Goal: Task Accomplishment & Management: Use online tool/utility

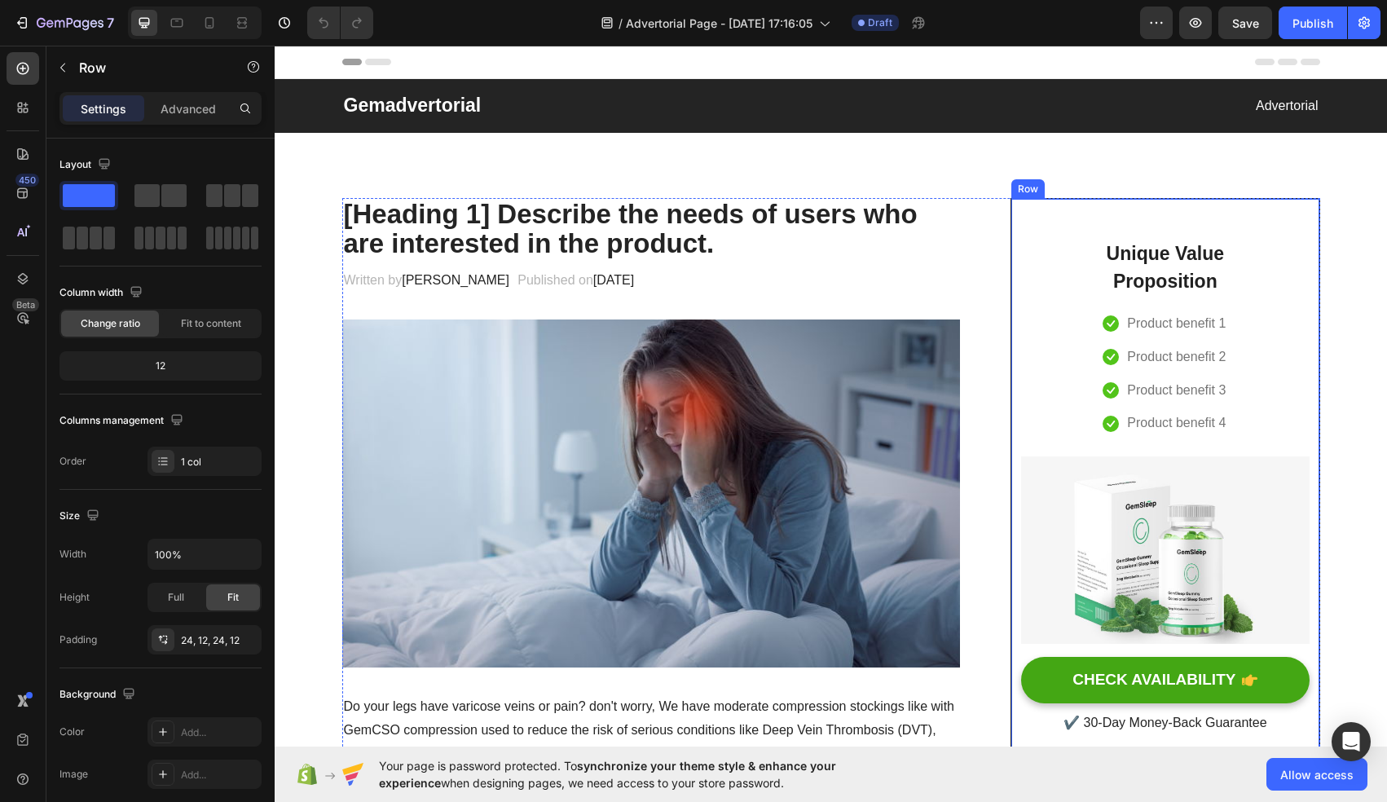
click at [1066, 371] on div "Unique Value Proposition Heading Icon Product benefit 1 Text block Icon Product…" at bounding box center [1165, 477] width 288 height 518
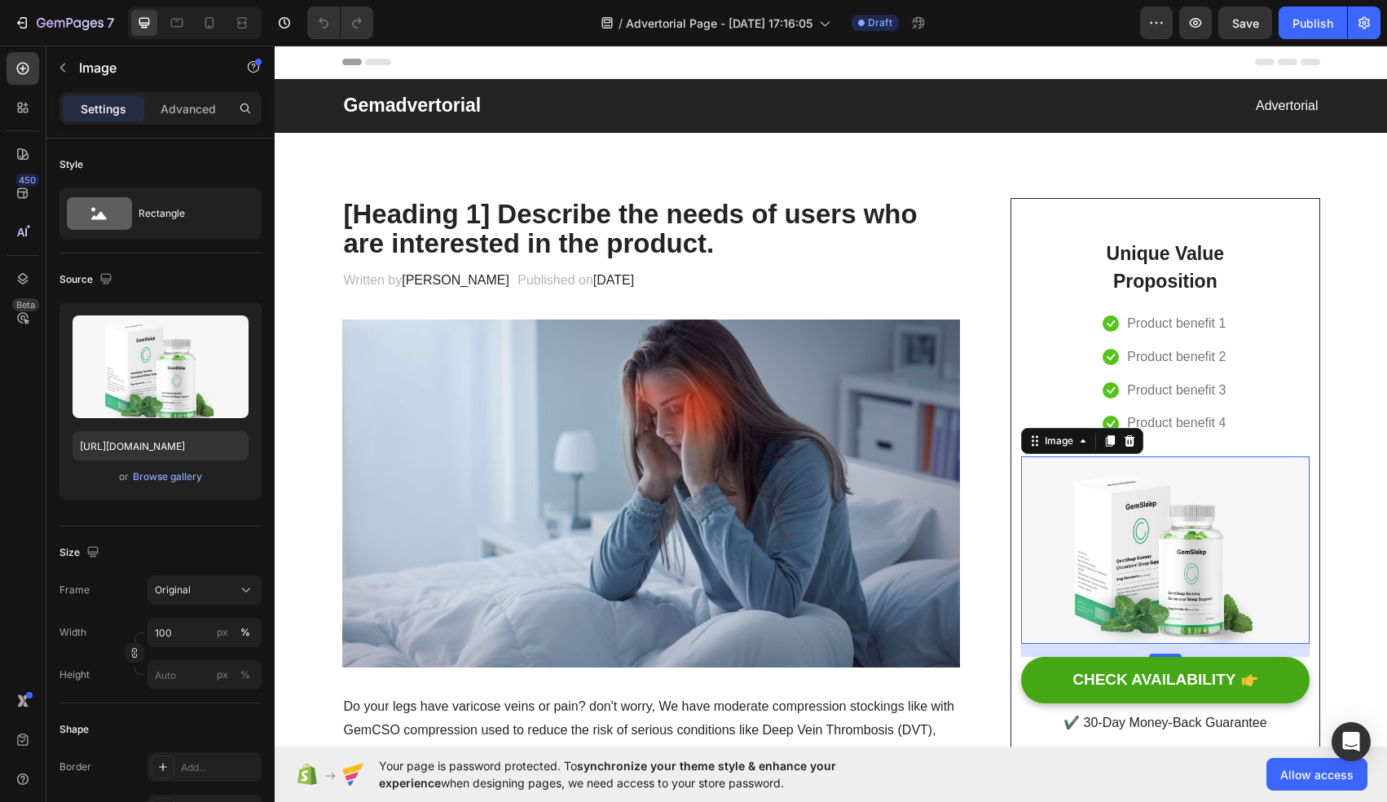
click at [1182, 566] on img at bounding box center [1165, 549] width 288 height 187
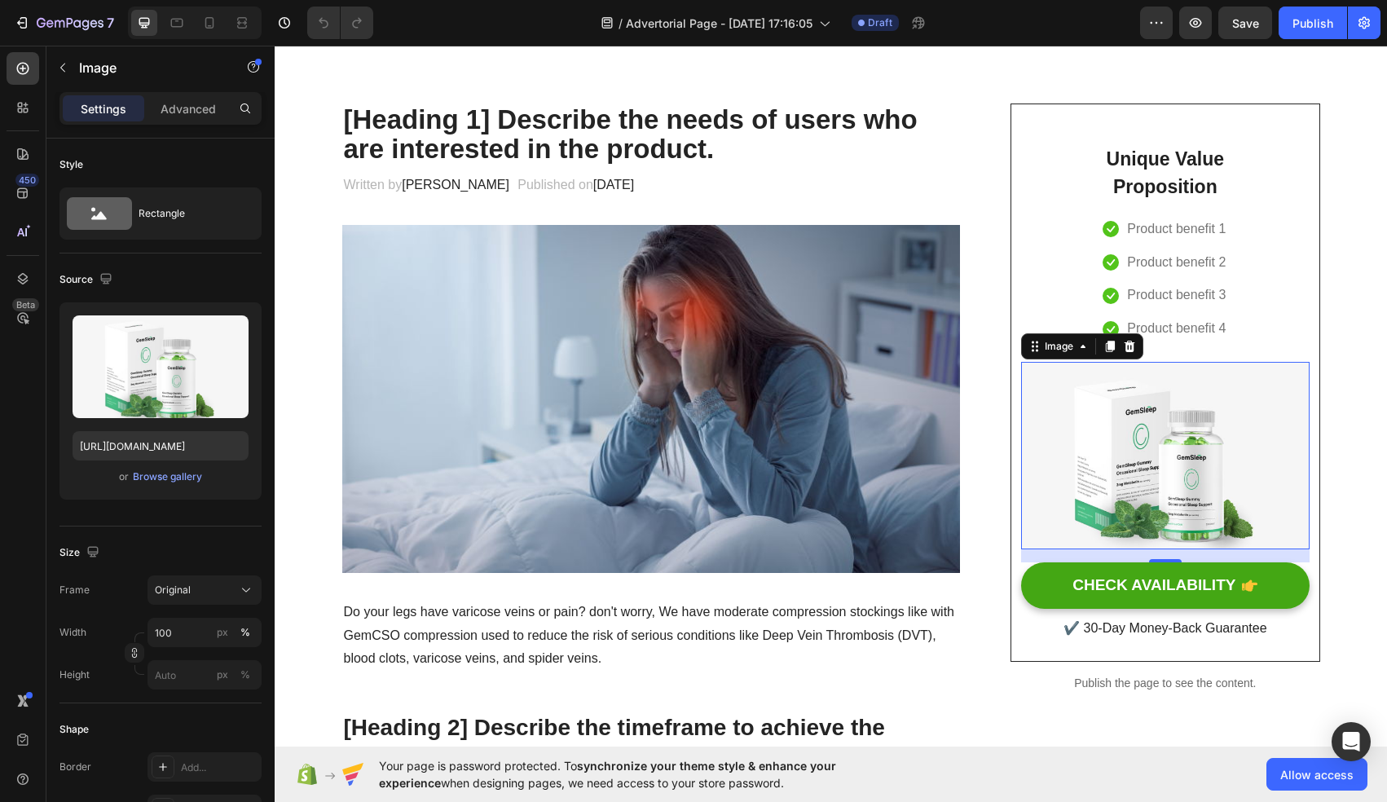
scroll to position [98, 0]
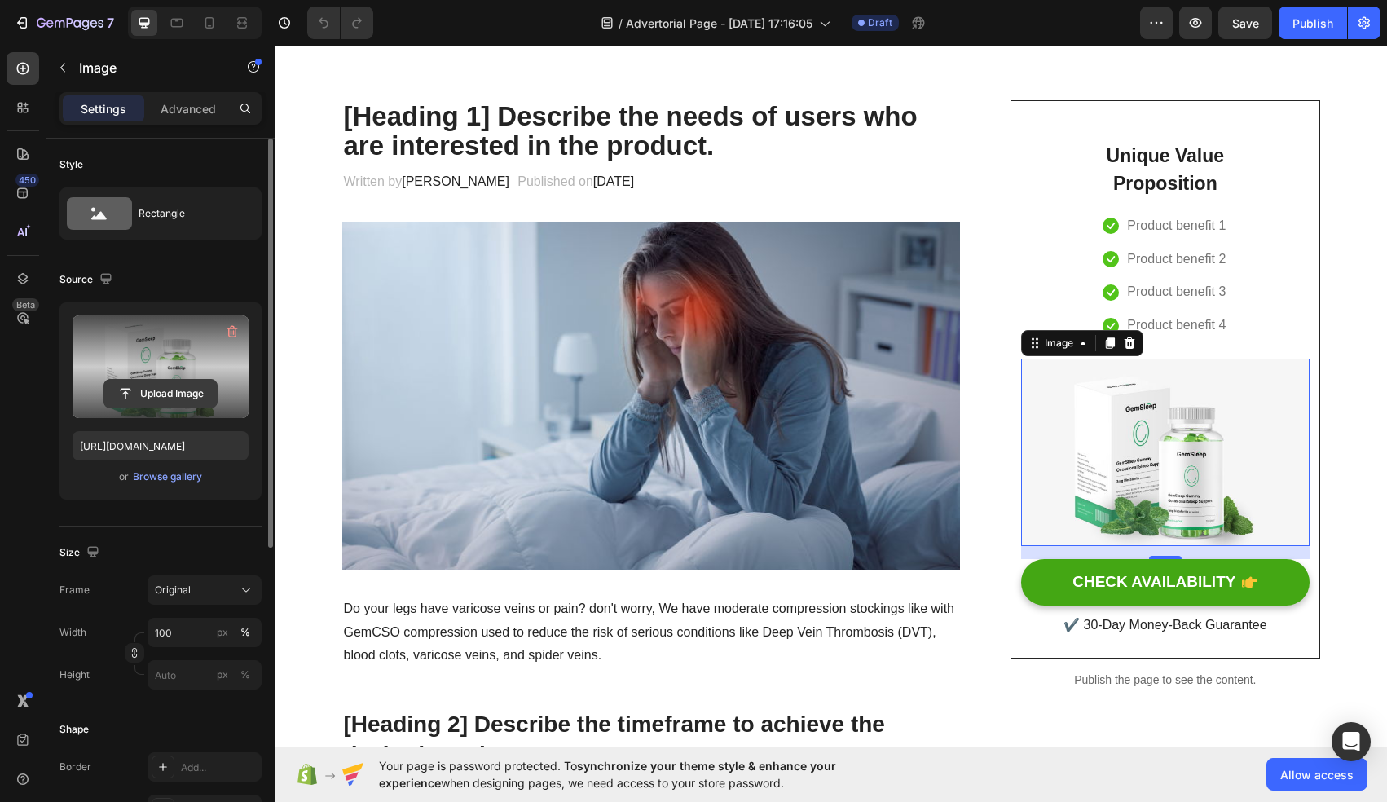
click at [176, 399] on input "file" at bounding box center [160, 394] width 112 height 28
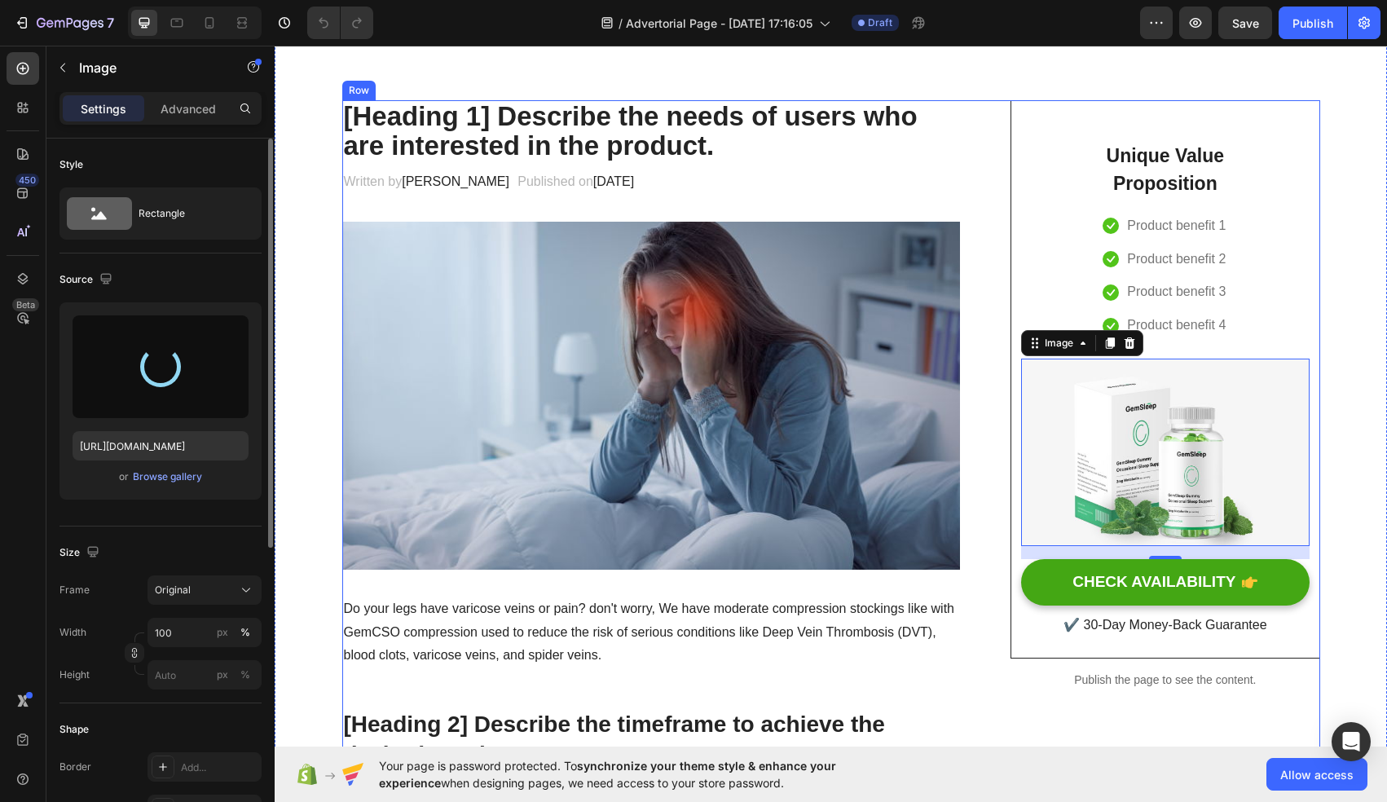
type input "[URL][DOMAIN_NAME]"
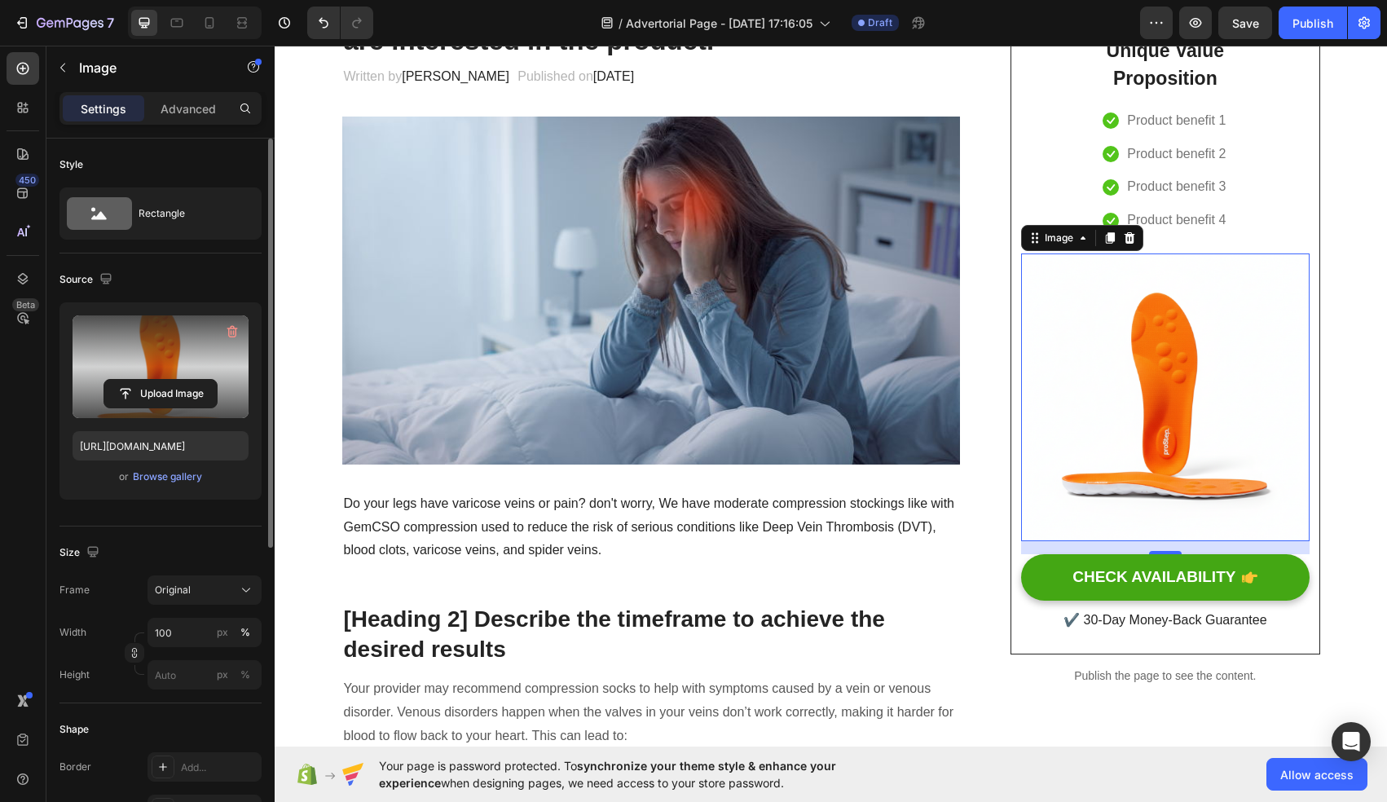
scroll to position [220, 0]
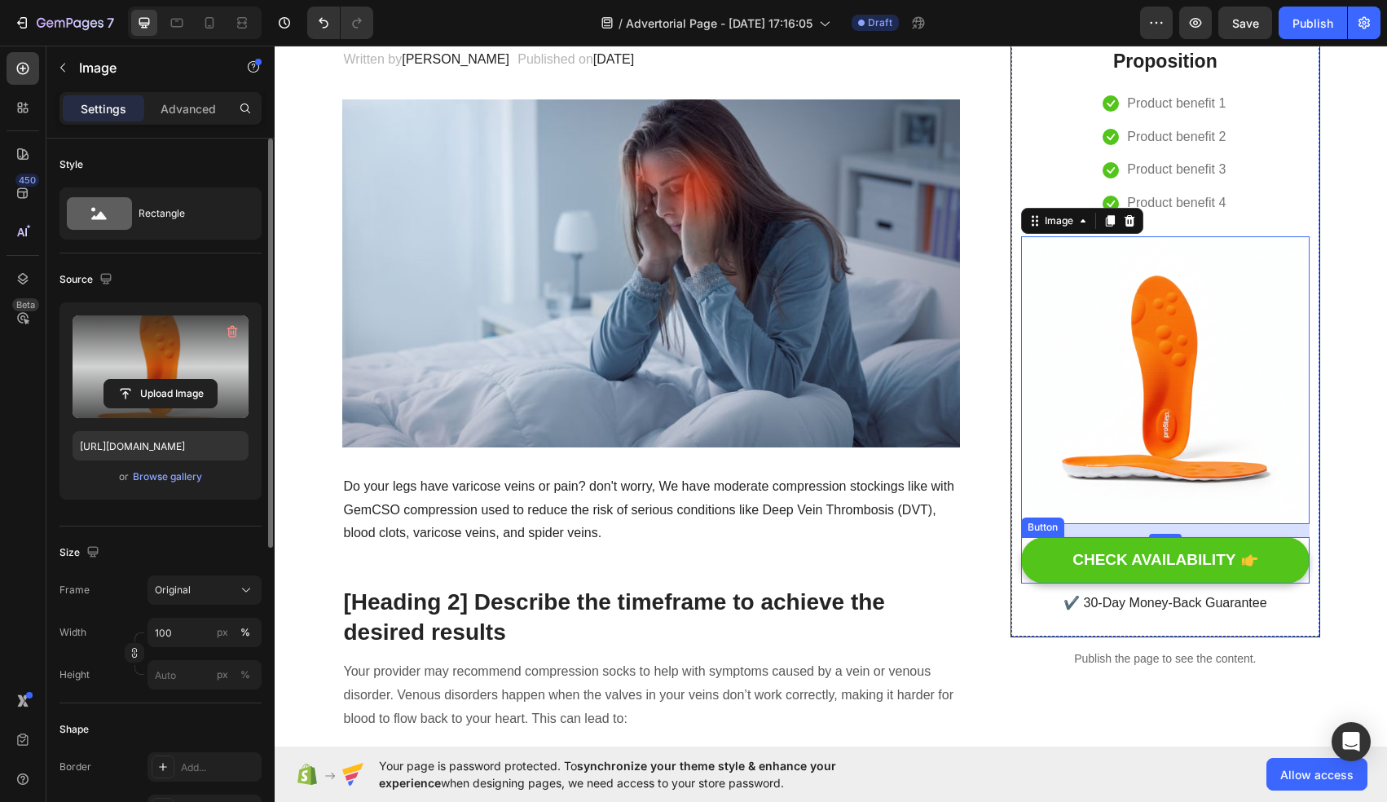
click at [1049, 557] on button "CHECK AVAILABILITY" at bounding box center [1165, 560] width 288 height 46
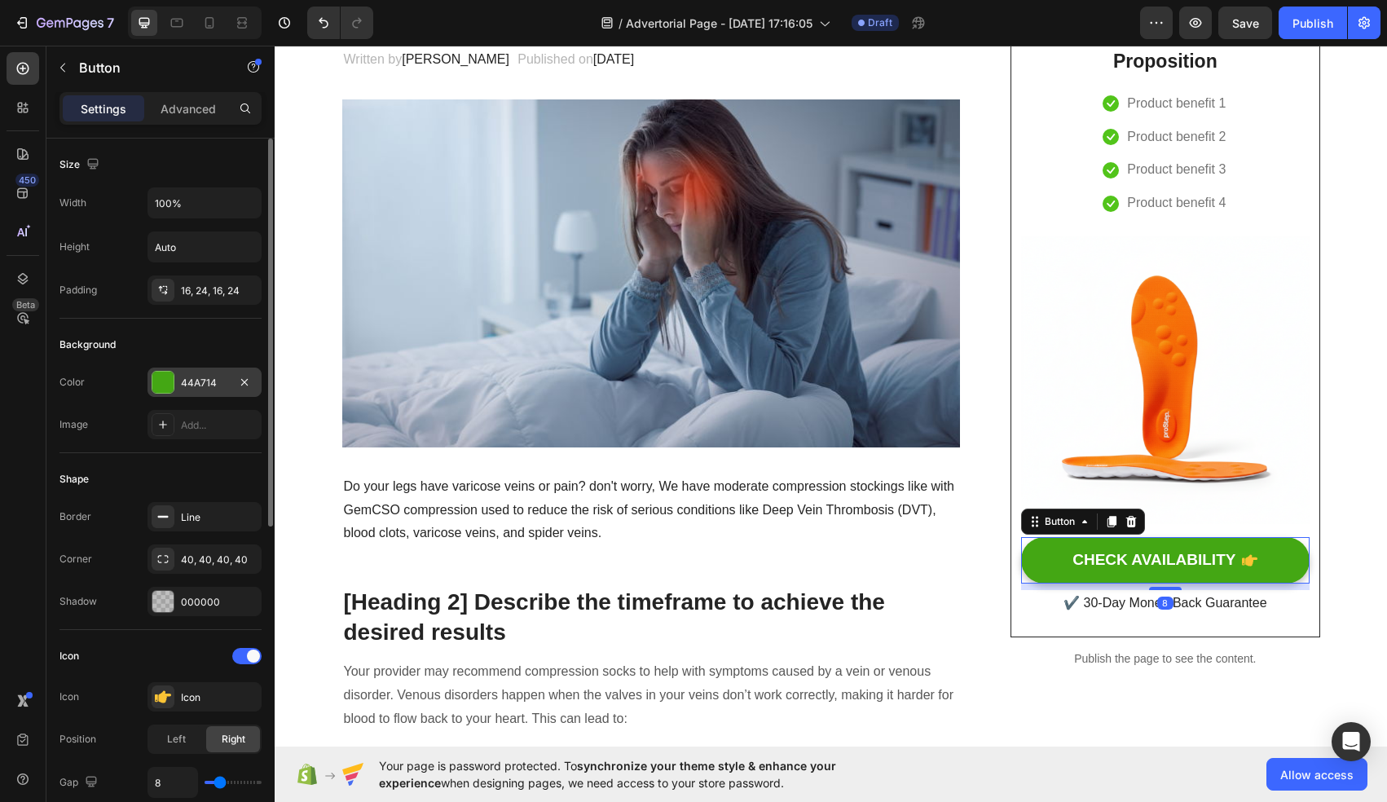
click at [174, 380] on div at bounding box center [163, 382] width 23 height 23
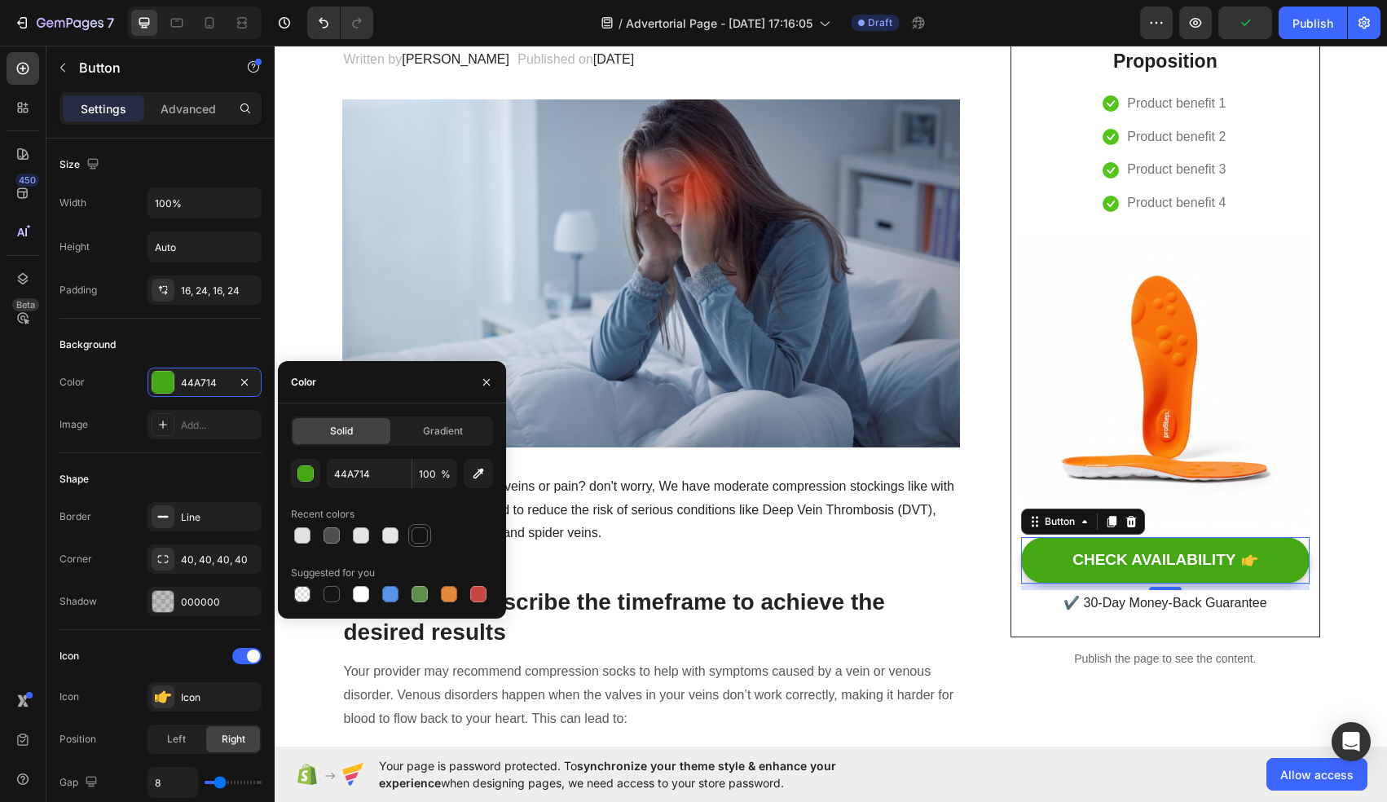
click at [423, 540] on div at bounding box center [420, 535] width 16 height 16
type input "121212"
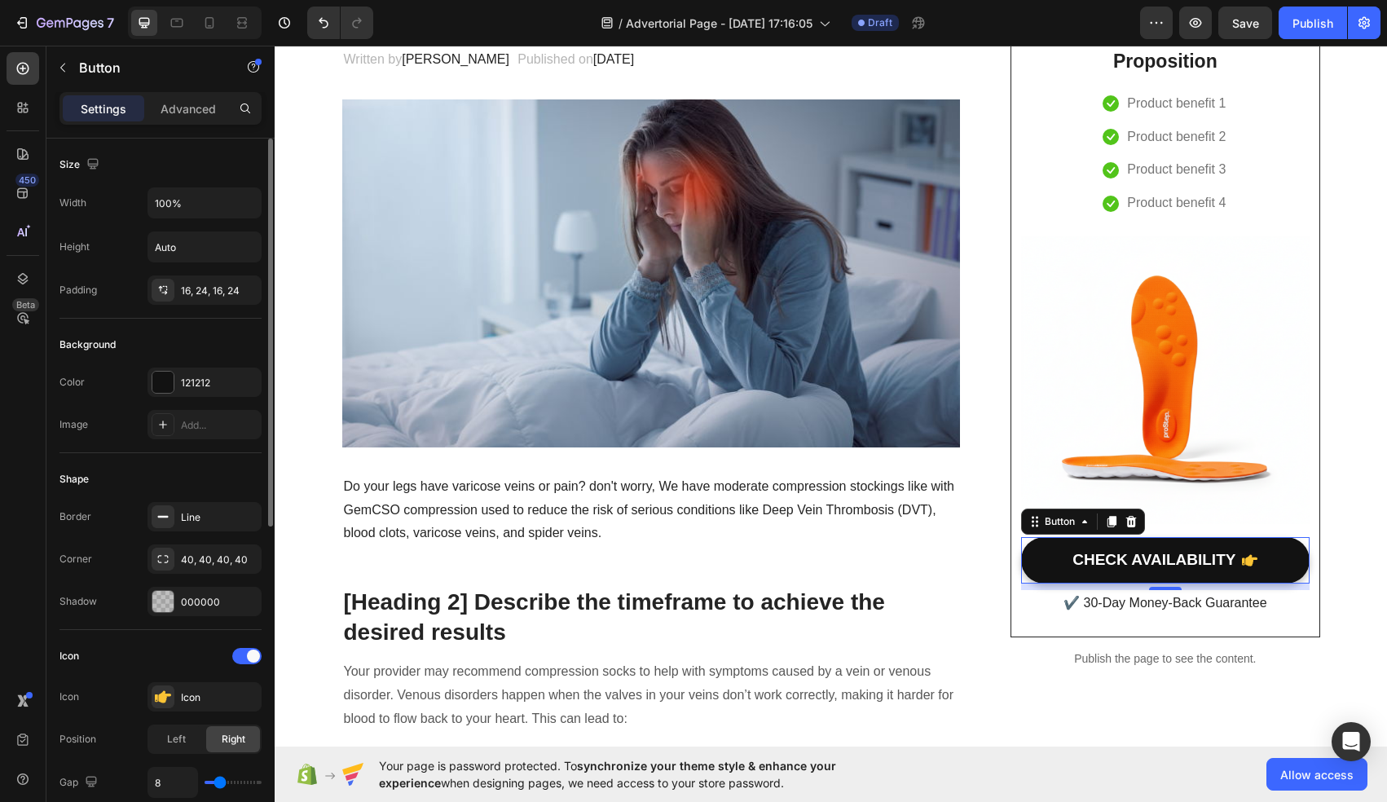
click at [216, 473] on div "Shape" at bounding box center [160, 479] width 202 height 26
click at [1089, 605] on p "✔️ 30-Day Money-Back Guarantee" at bounding box center [1165, 604] width 284 height 24
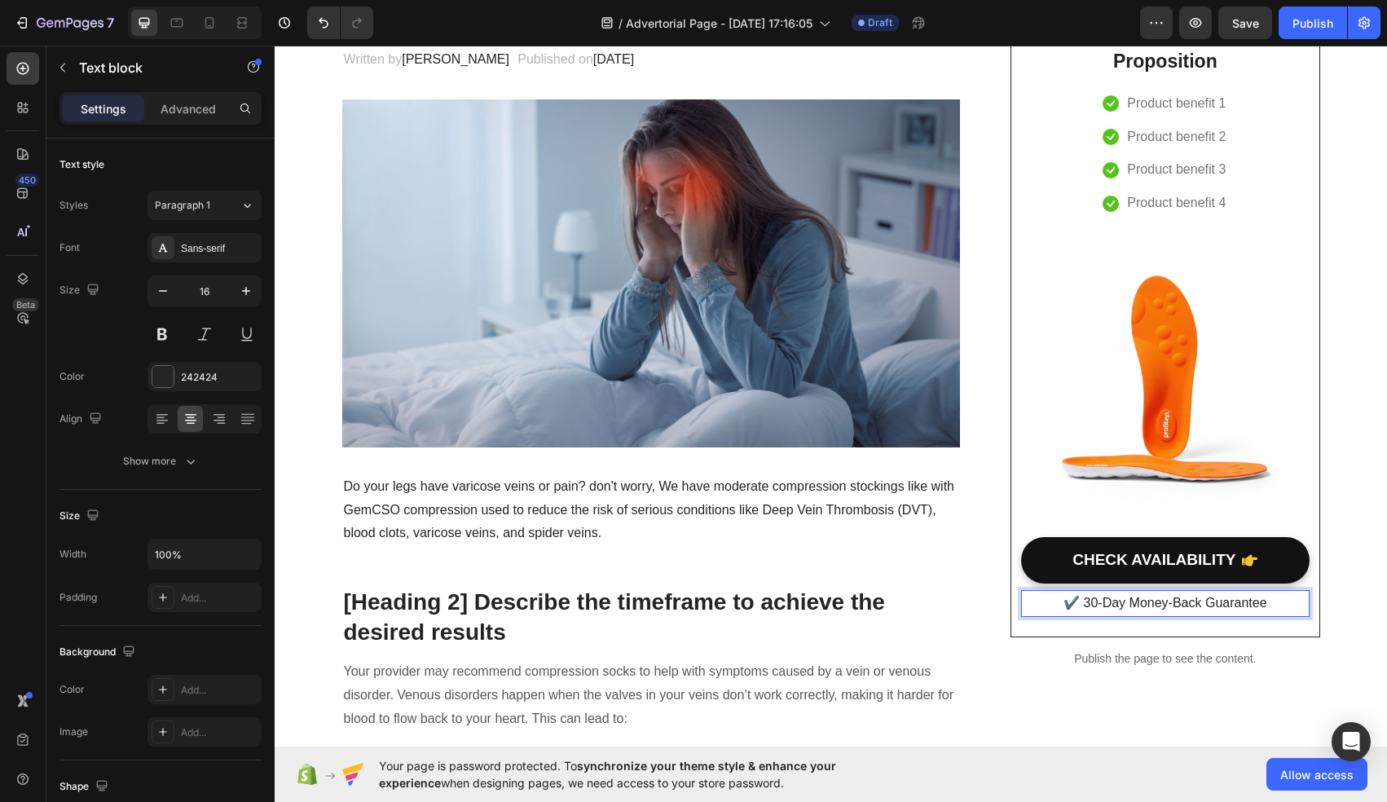
click at [1089, 605] on p "✔️ 30-Day Money-Back Guarantee" at bounding box center [1165, 604] width 284 height 24
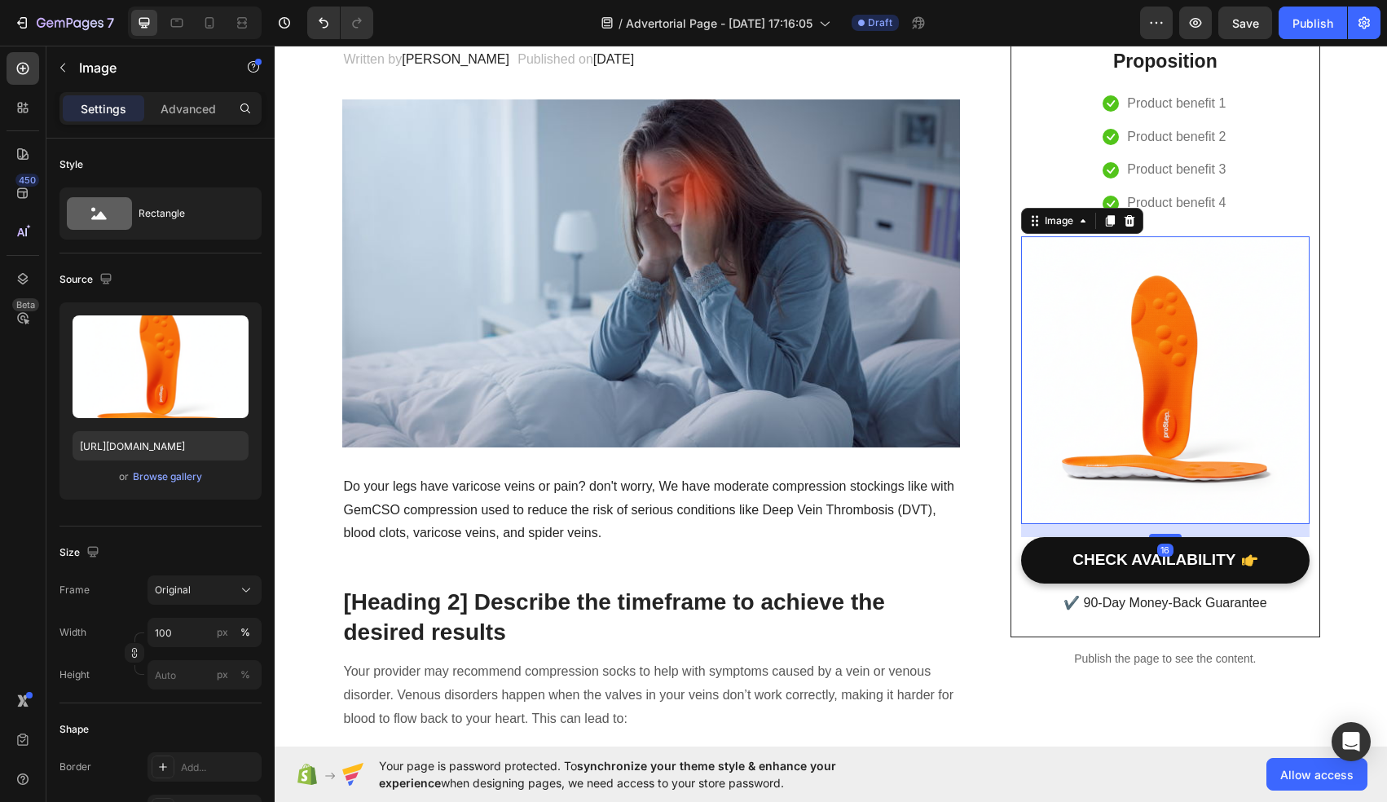
click at [1206, 275] on img at bounding box center [1165, 380] width 288 height 288
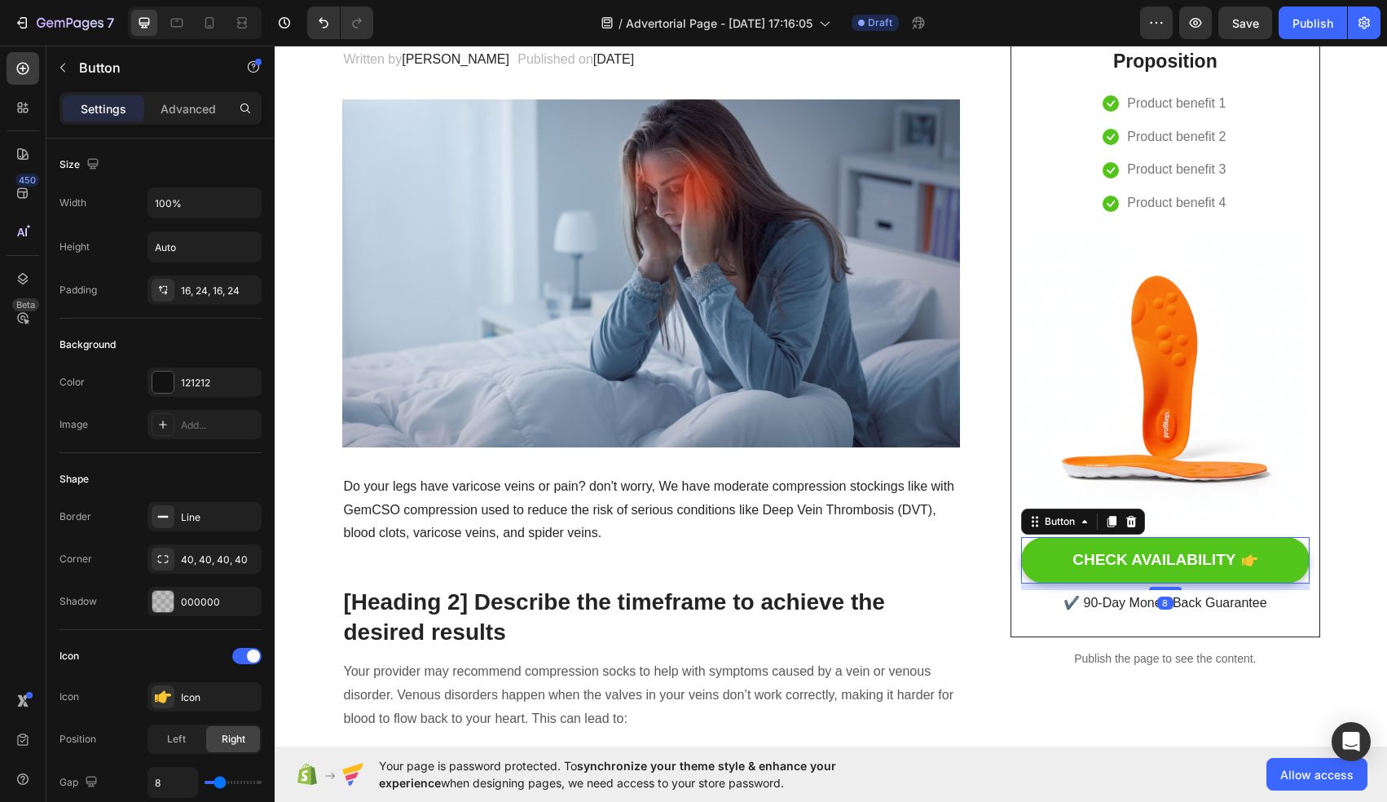
click at [1061, 557] on button "CHECK AVAILABILITY" at bounding box center [1165, 560] width 288 height 46
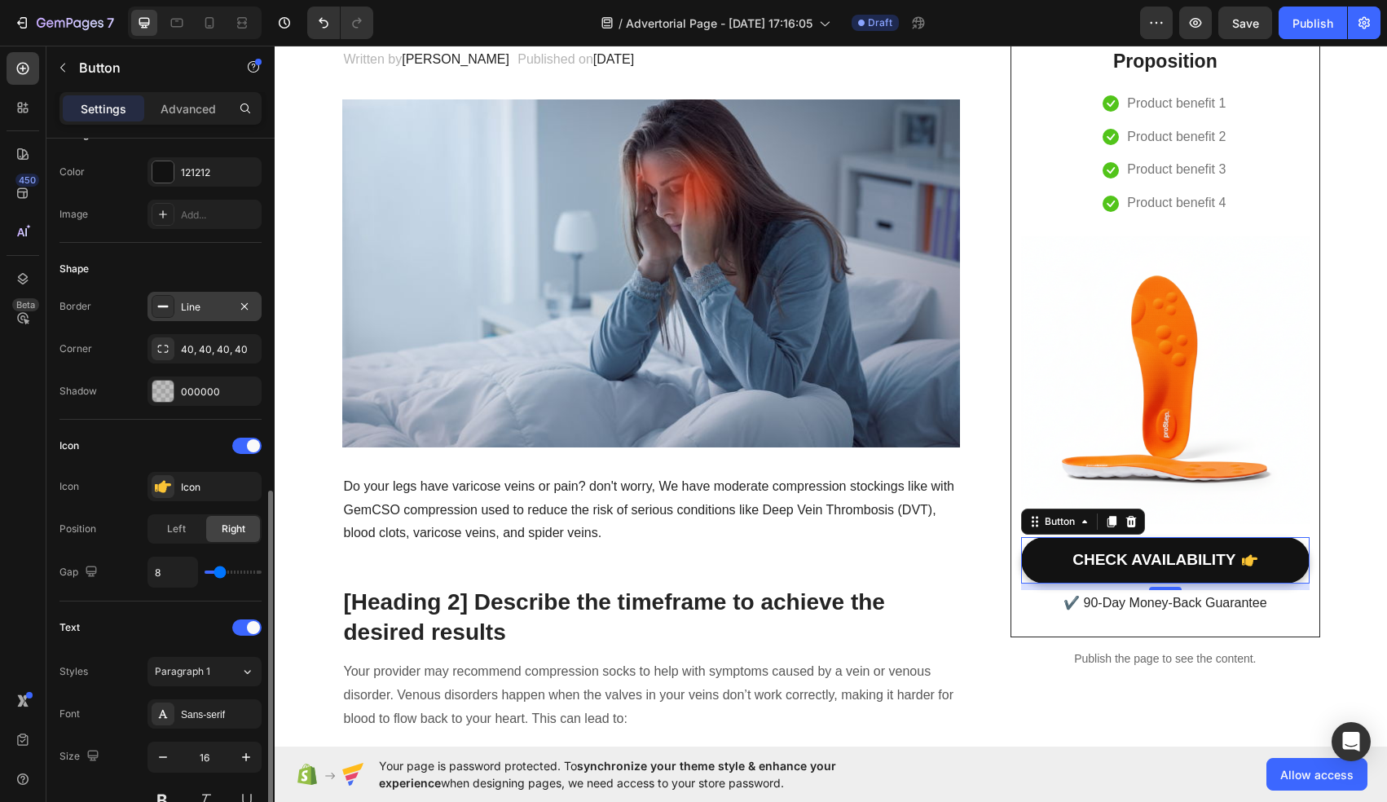
scroll to position [0, 0]
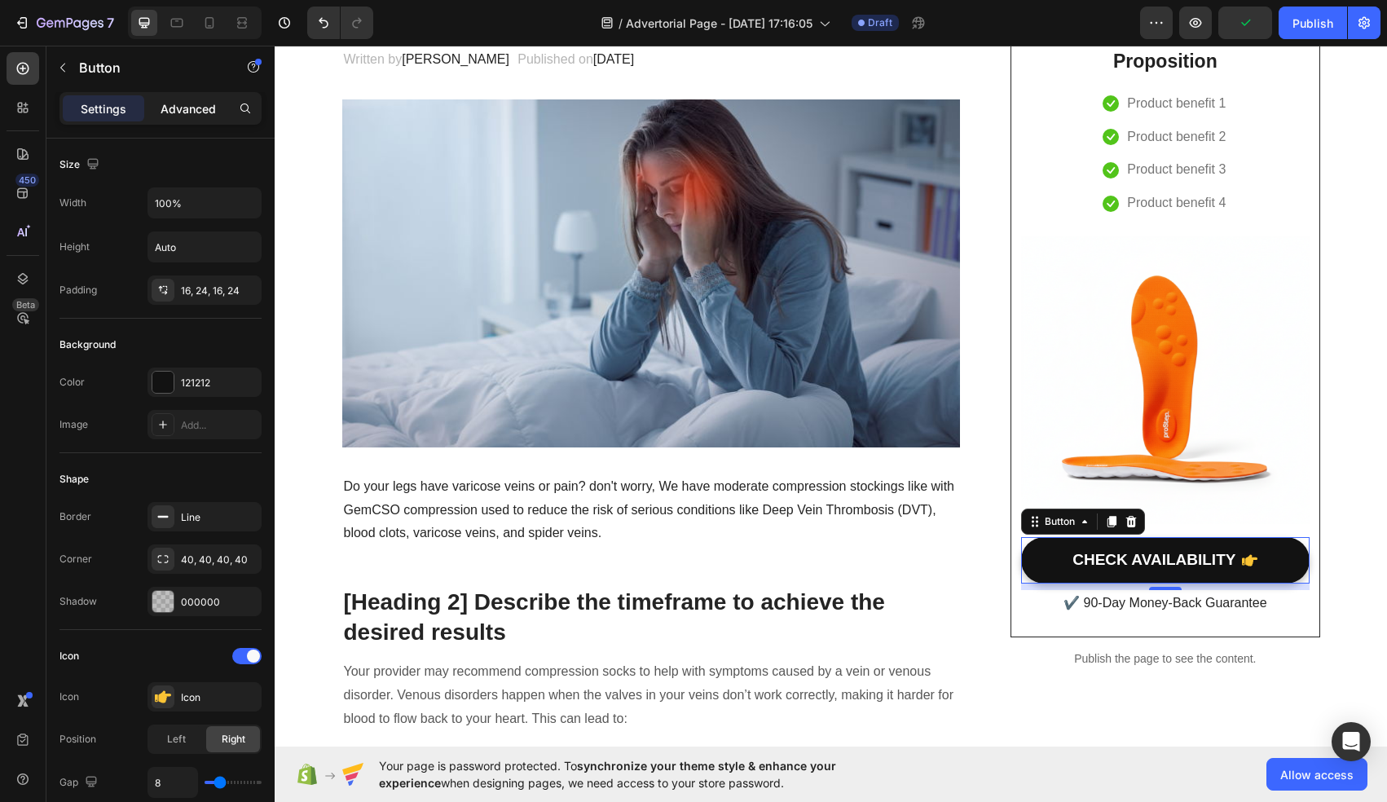
click at [178, 100] on p "Advanced" at bounding box center [188, 108] width 55 height 17
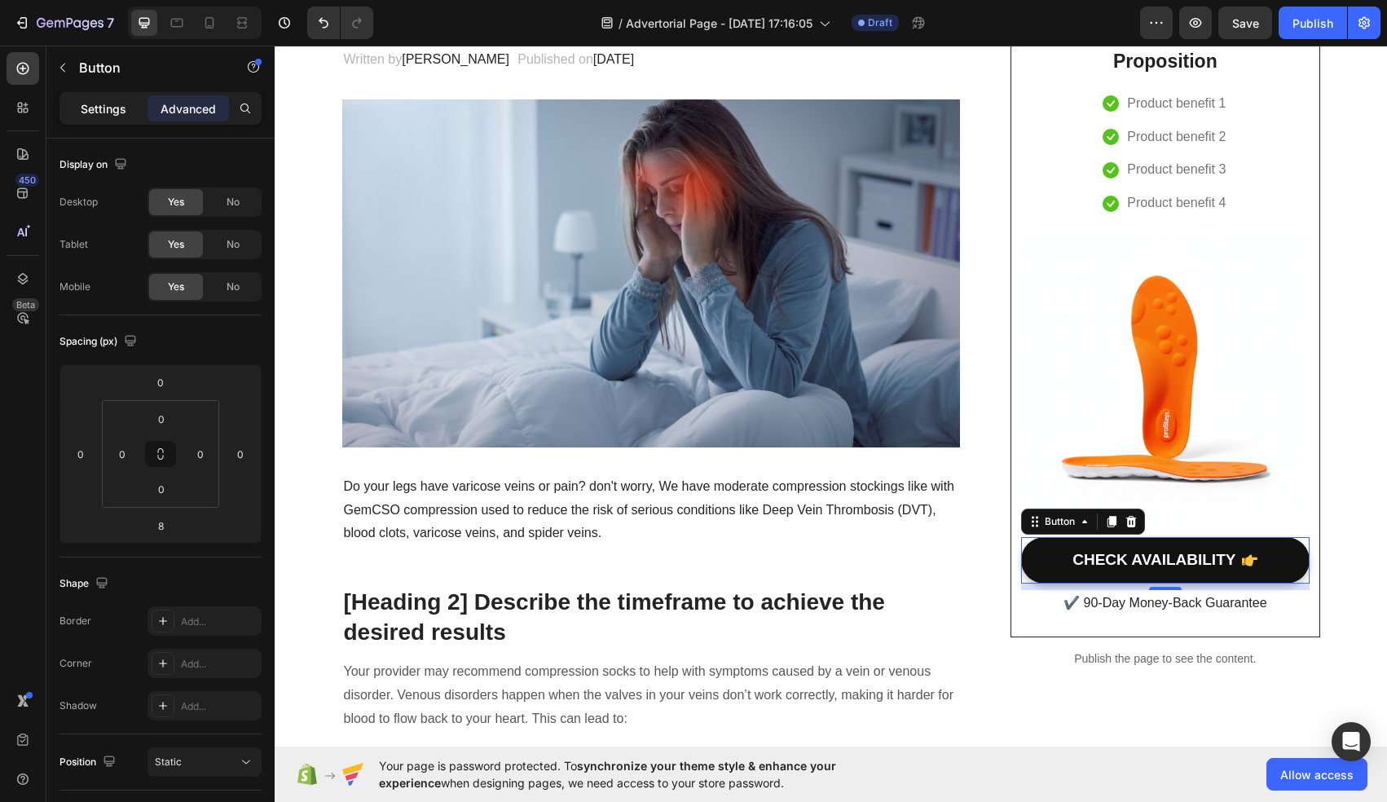
click at [111, 98] on div "Settings" at bounding box center [103, 108] width 81 height 26
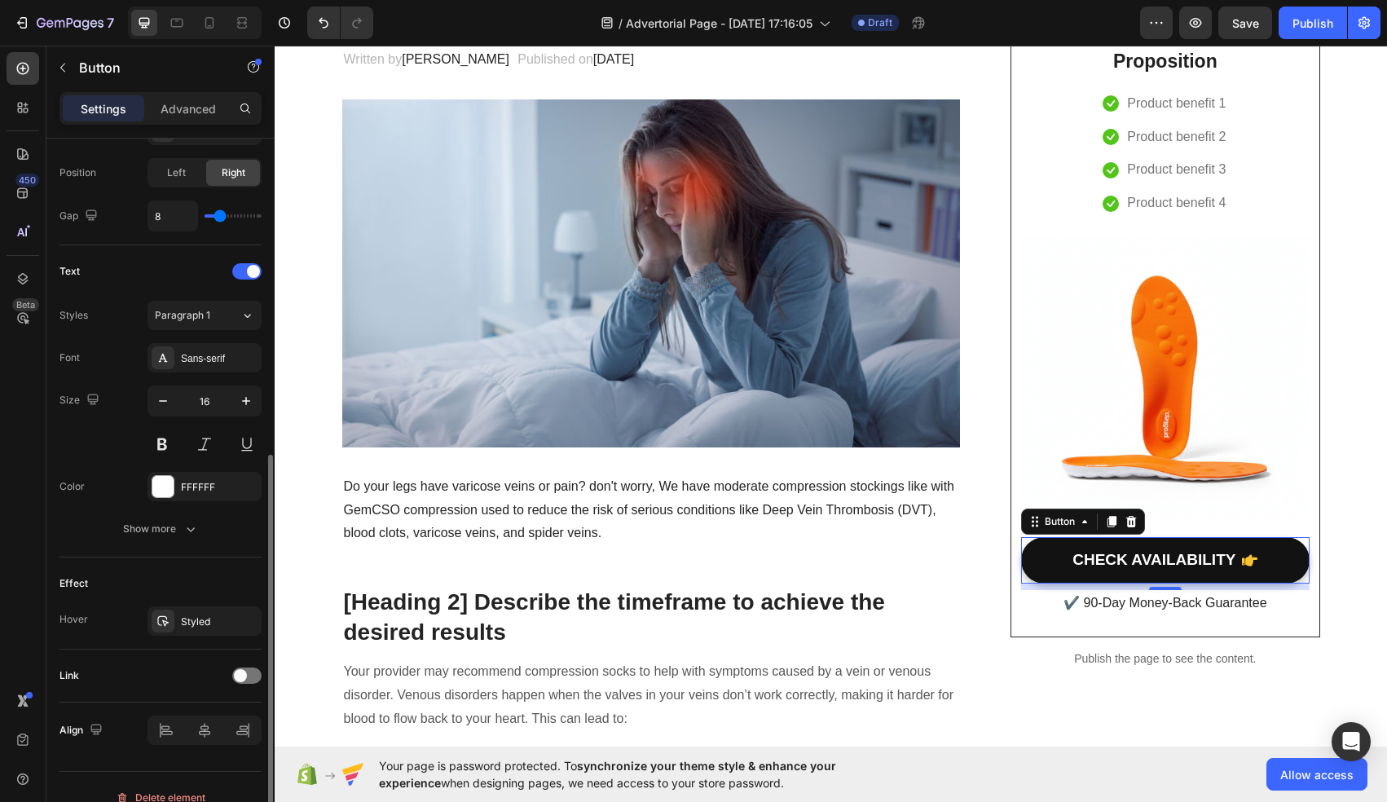
scroll to position [572, 0]
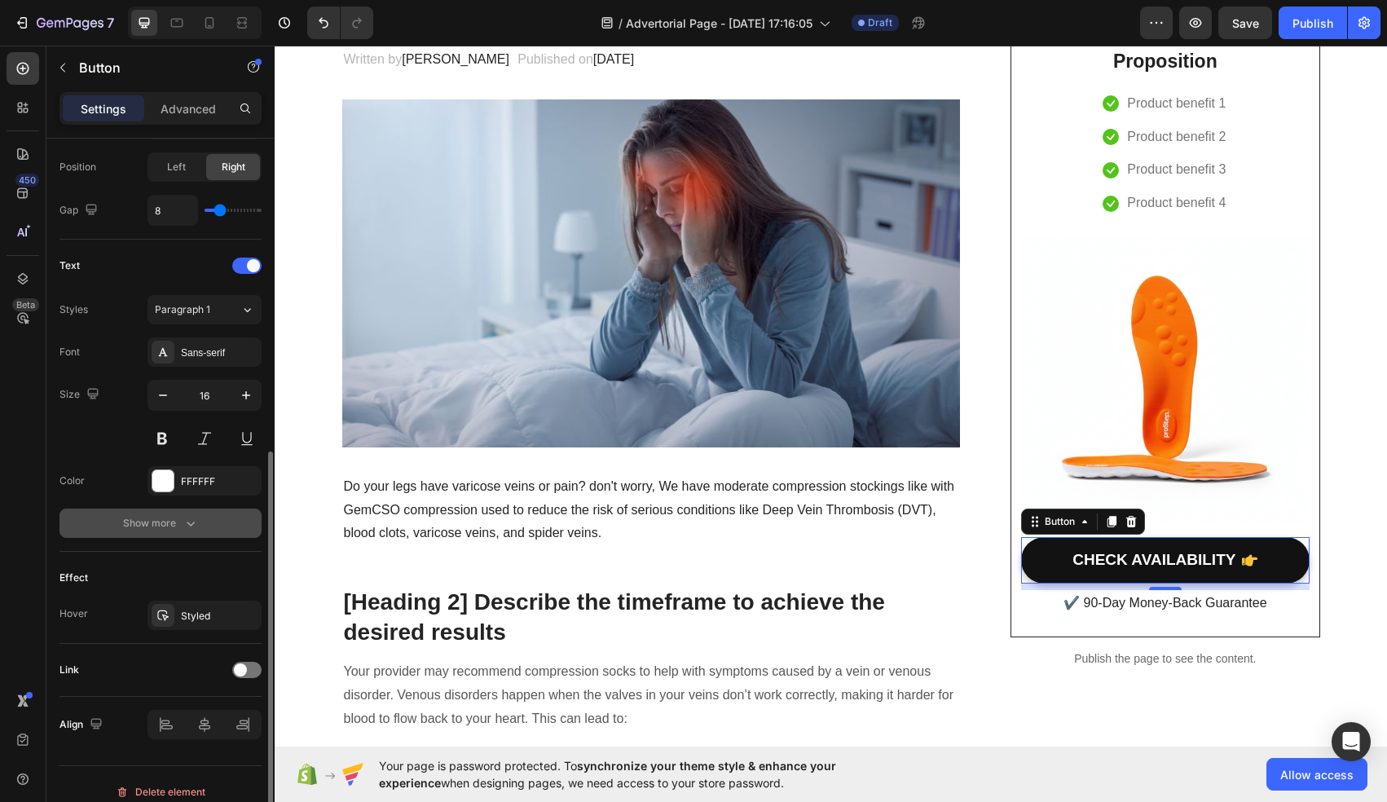
click at [161, 531] on div "Show more" at bounding box center [161, 523] width 76 height 16
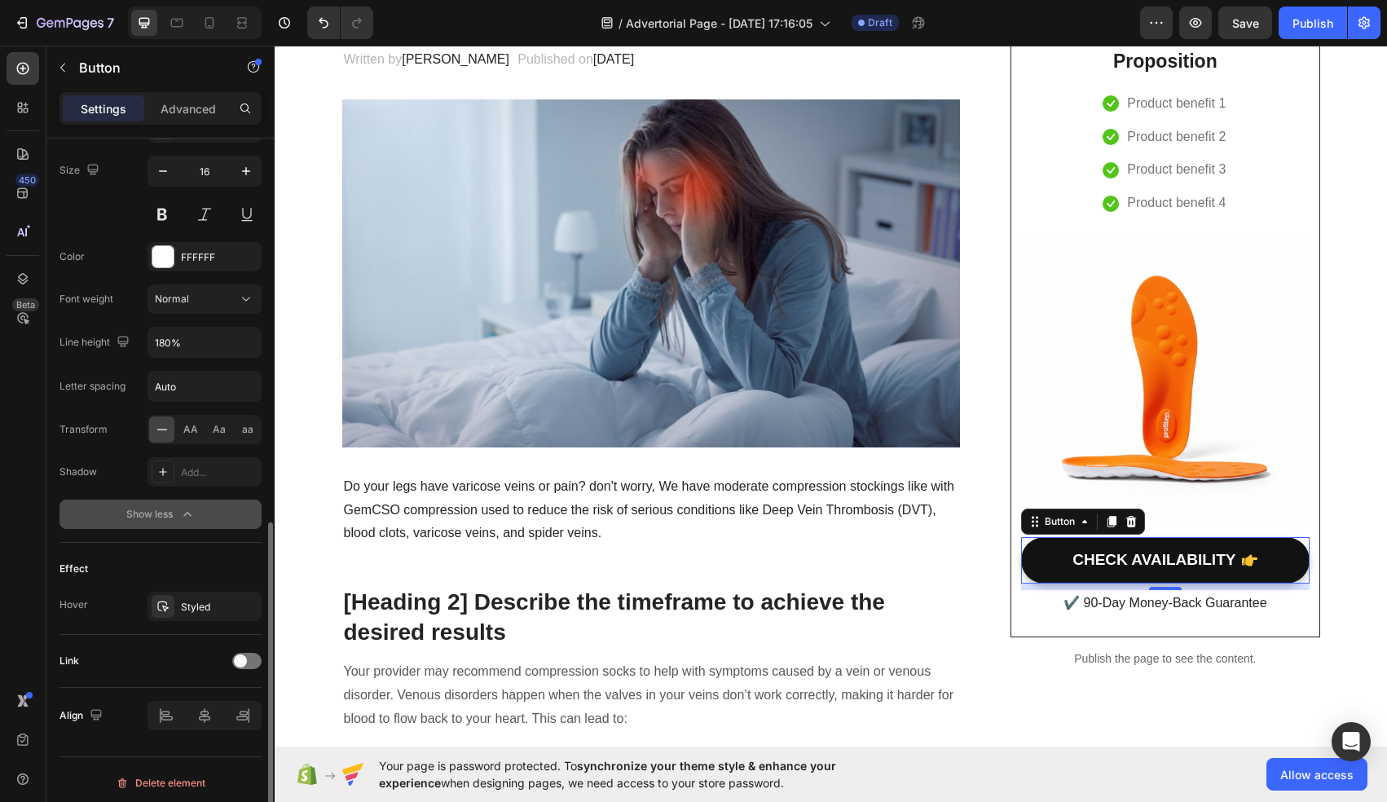
scroll to position [803, 0]
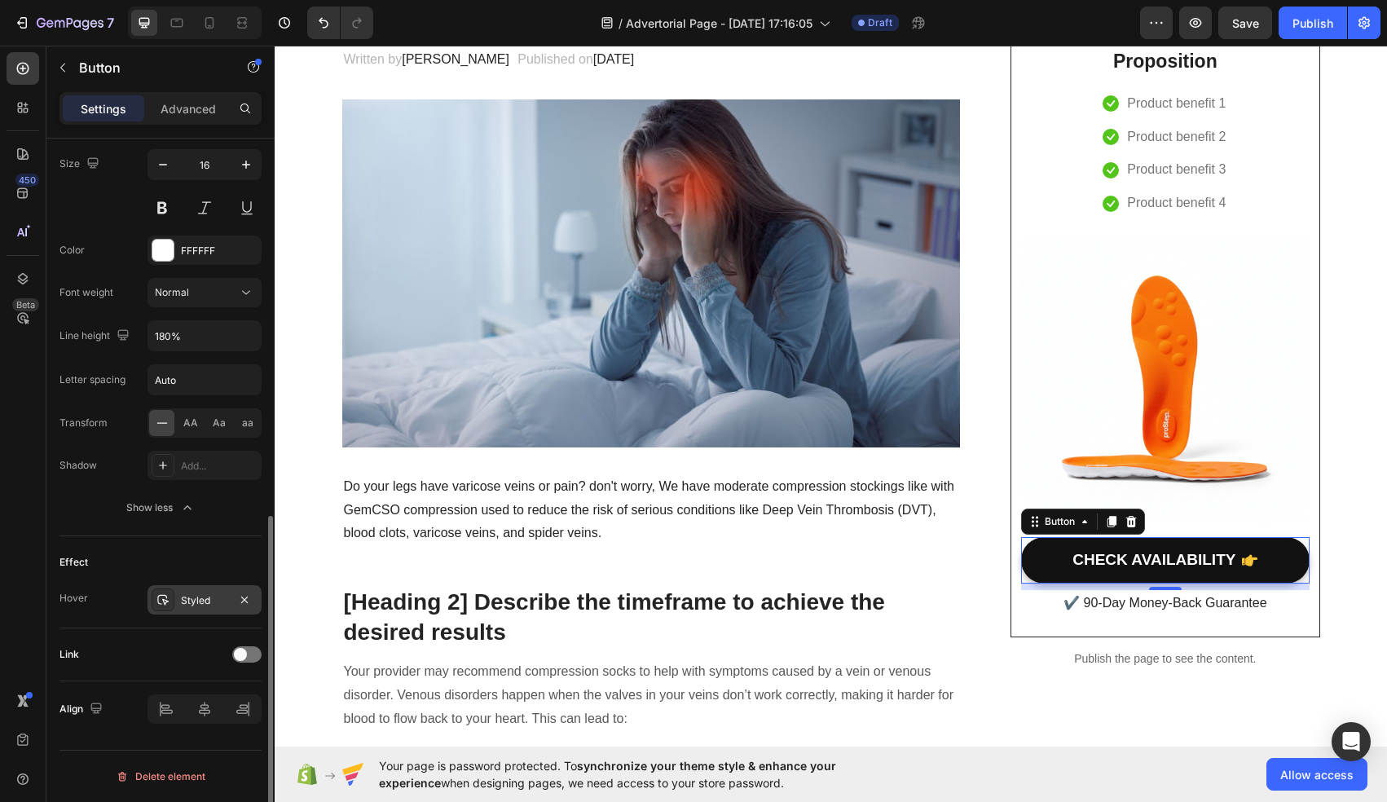
click at [194, 598] on div "Styled" at bounding box center [204, 600] width 47 height 15
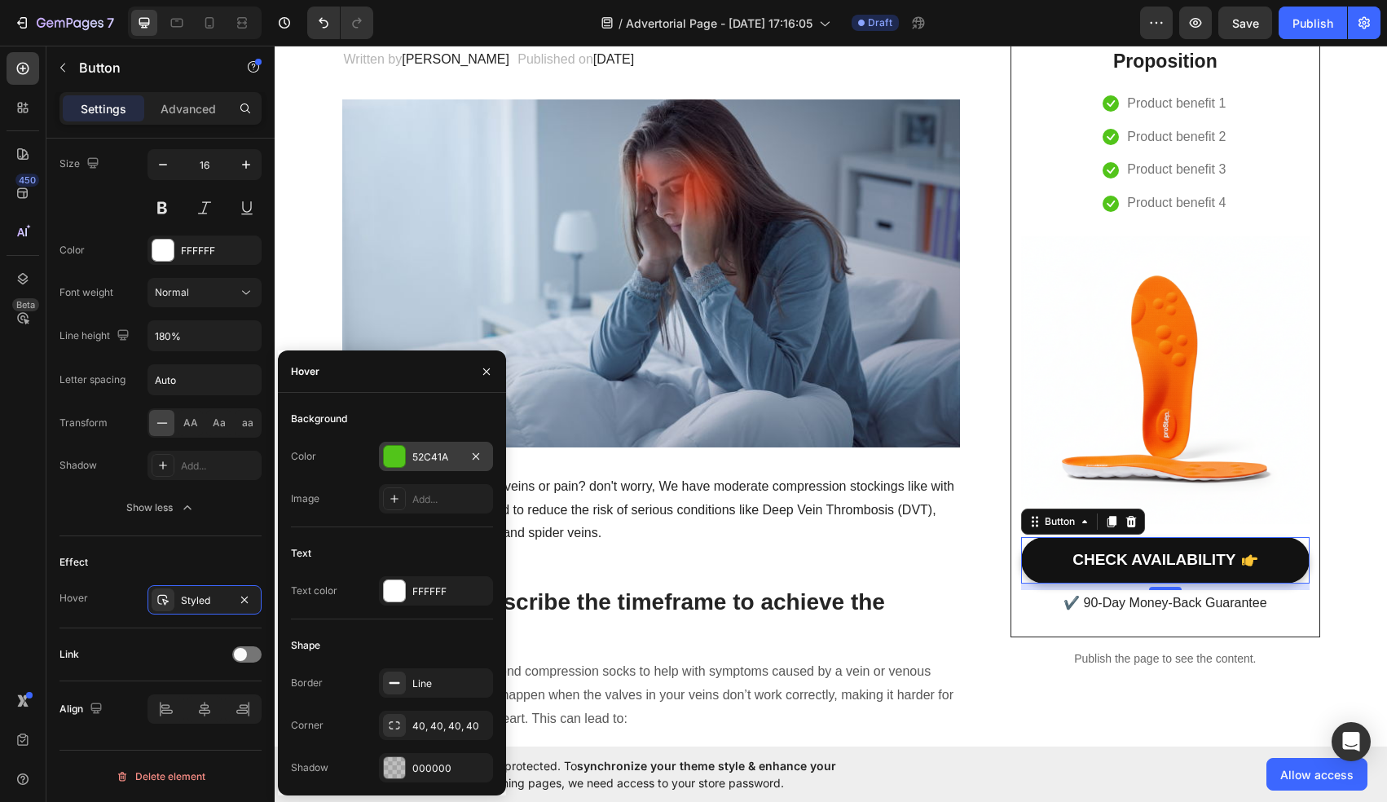
click at [391, 454] on div at bounding box center [394, 456] width 21 height 21
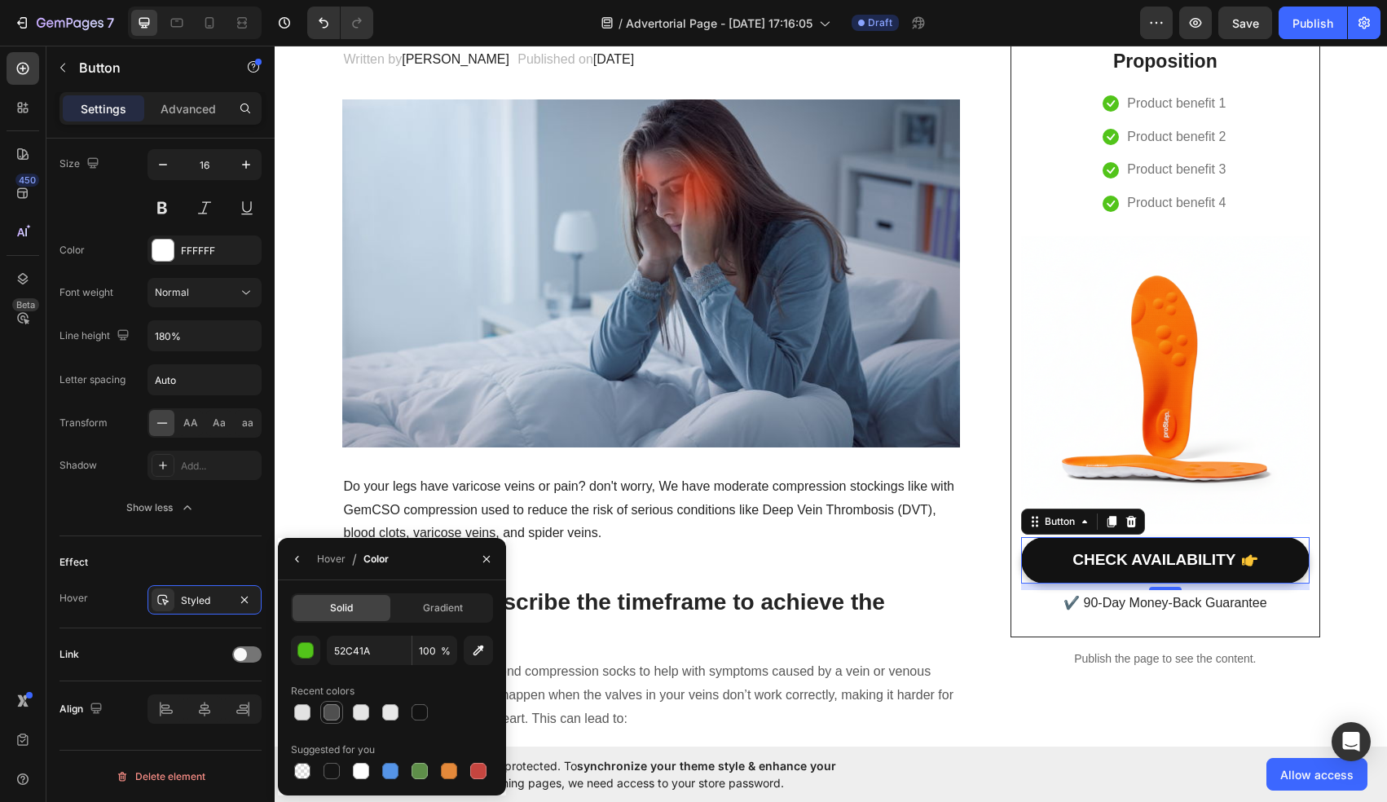
click at [333, 719] on div at bounding box center [332, 712] width 16 height 16
type input "4F4F4F"
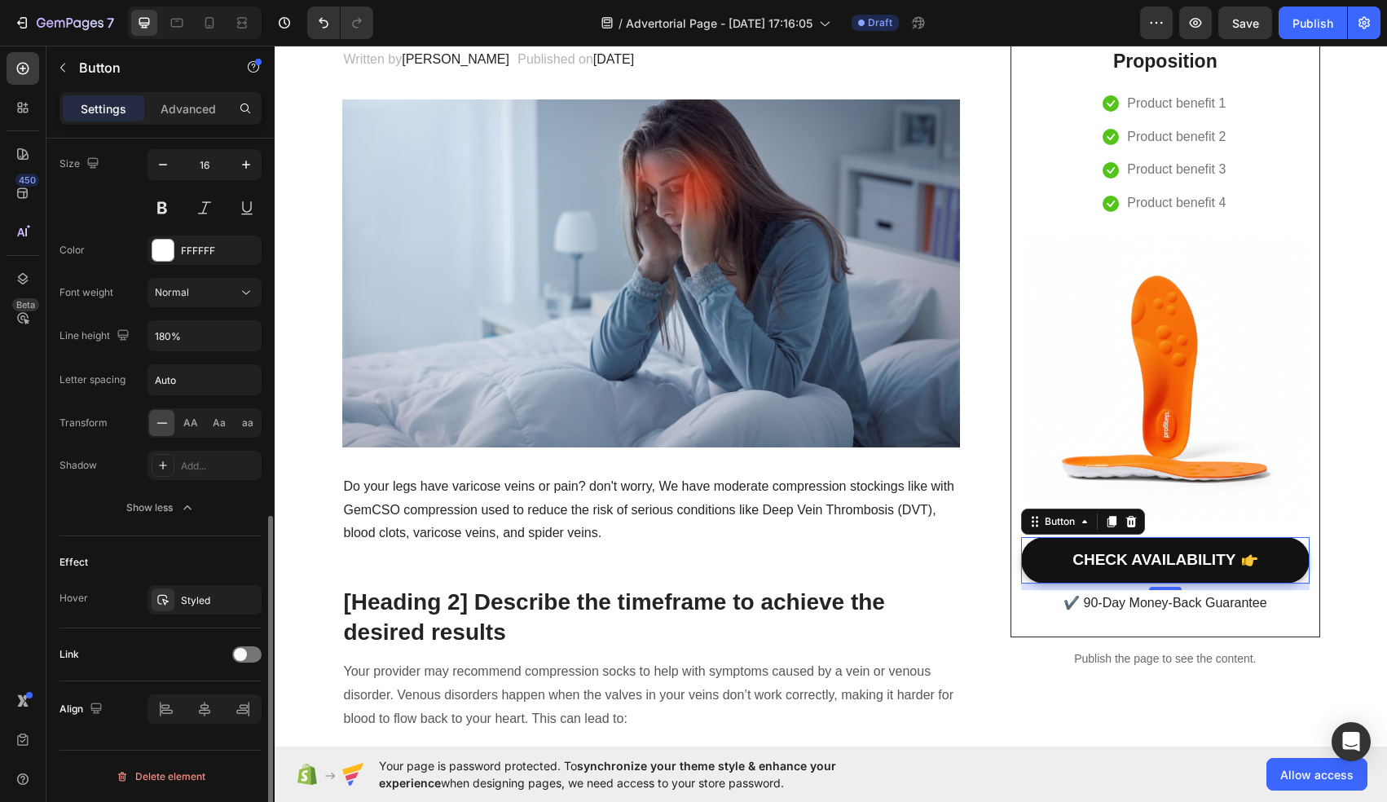
click at [145, 556] on div "Effect" at bounding box center [160, 562] width 202 height 26
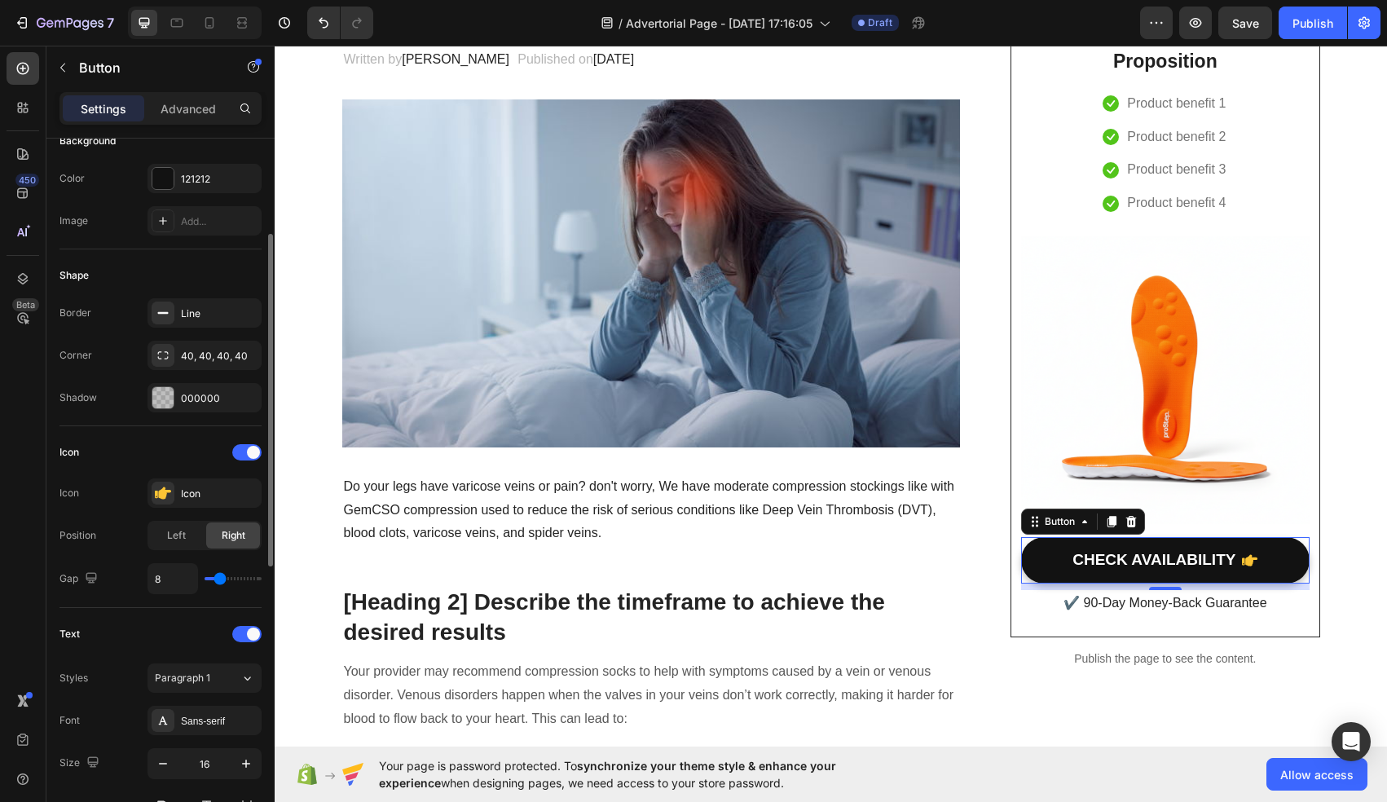
scroll to position [209, 0]
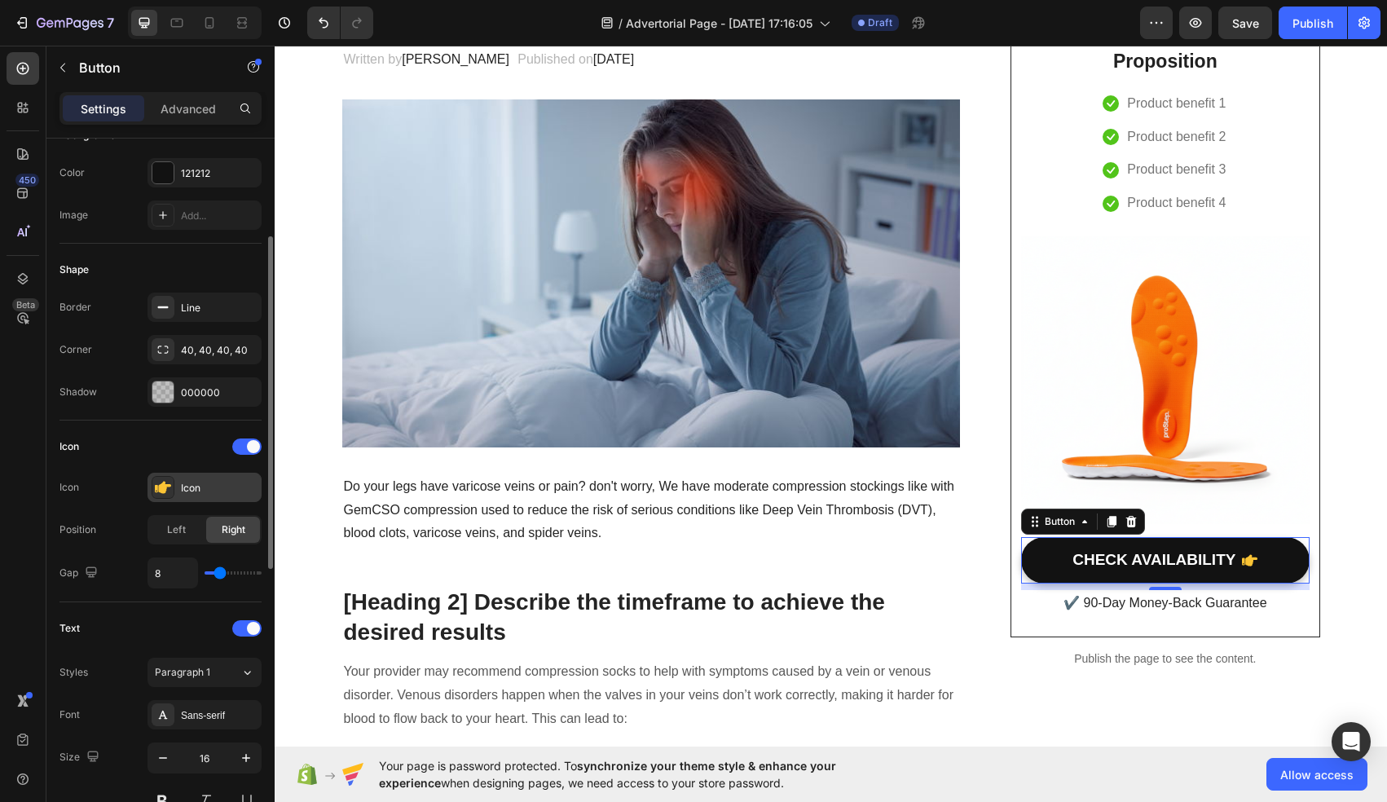
click at [191, 482] on div "Icon" at bounding box center [219, 488] width 77 height 15
click at [126, 446] on div "Icon" at bounding box center [160, 447] width 202 height 26
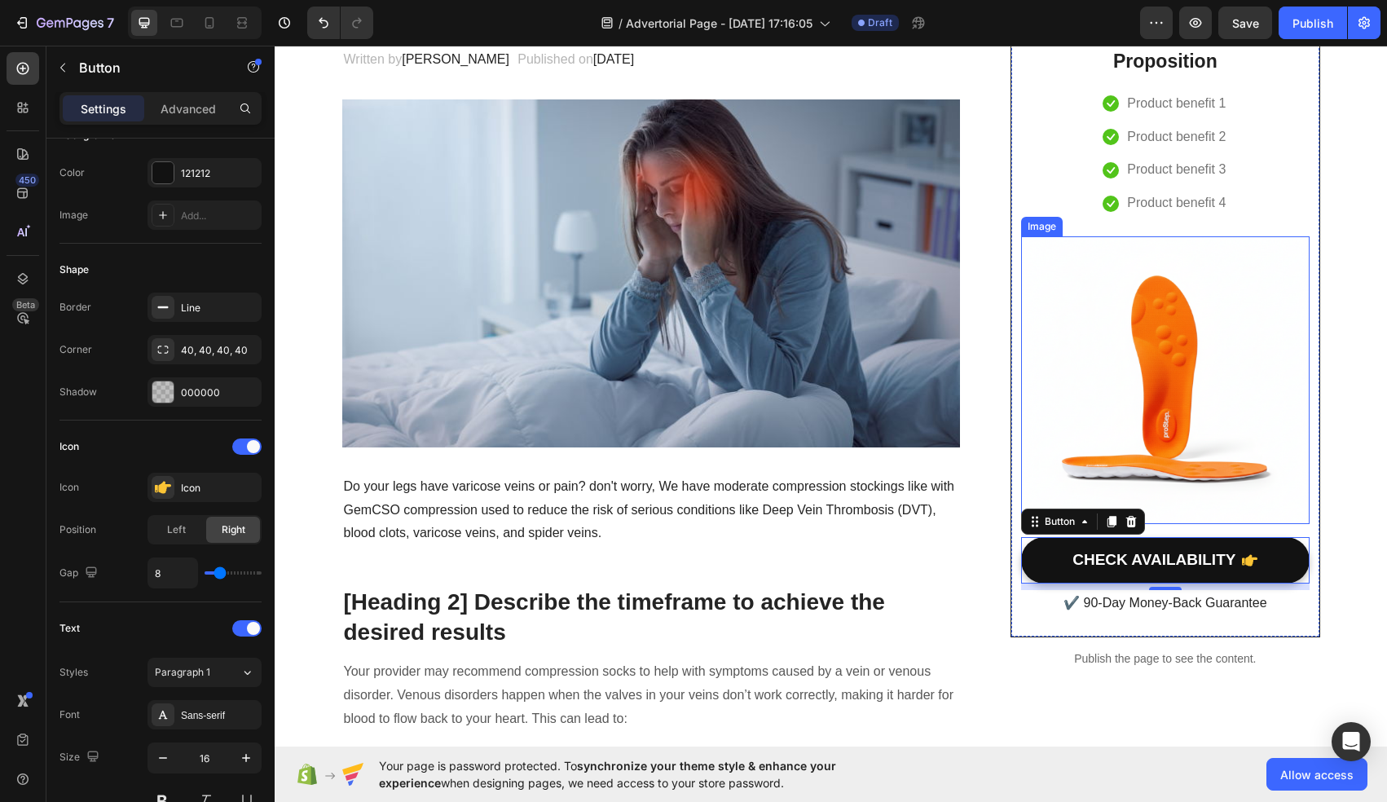
click at [1127, 359] on img at bounding box center [1165, 380] width 288 height 288
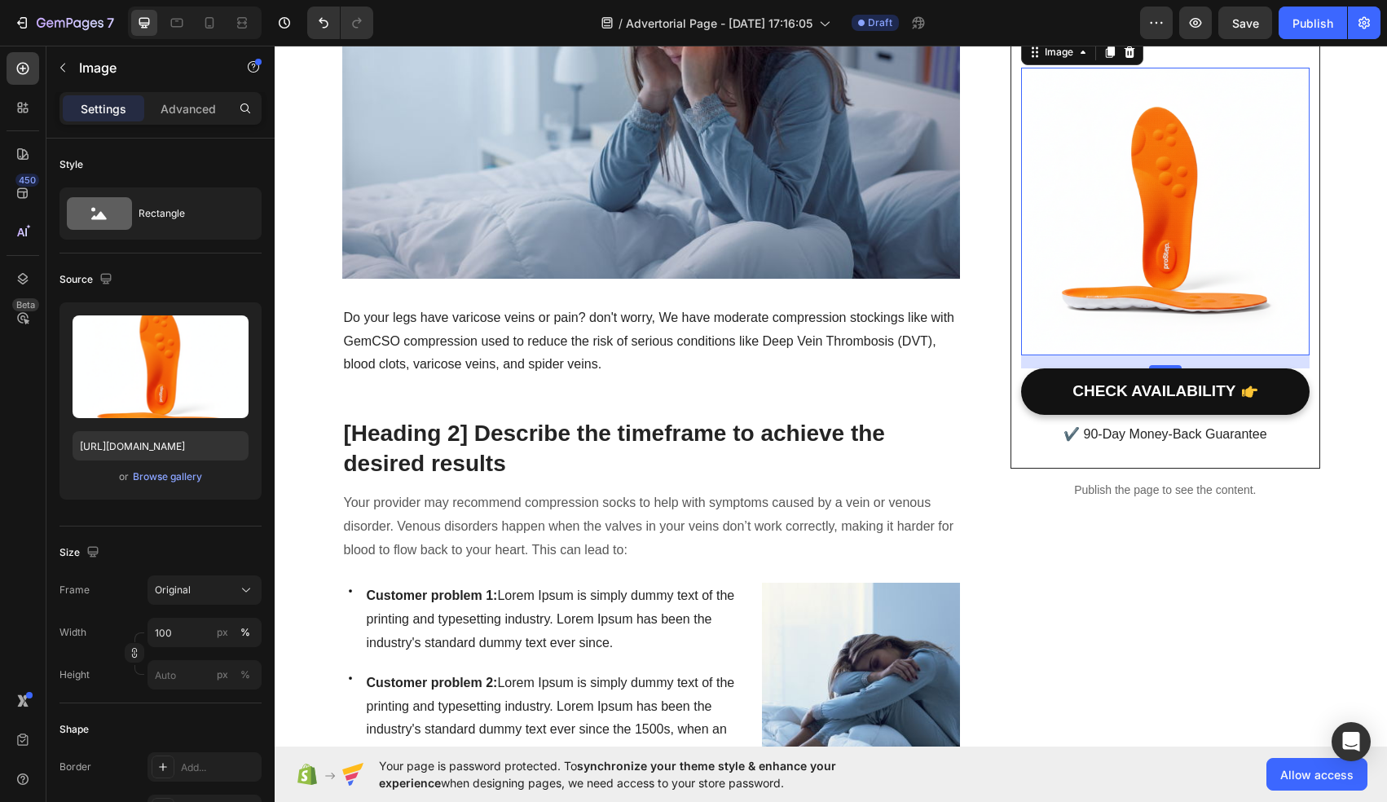
scroll to position [416, 0]
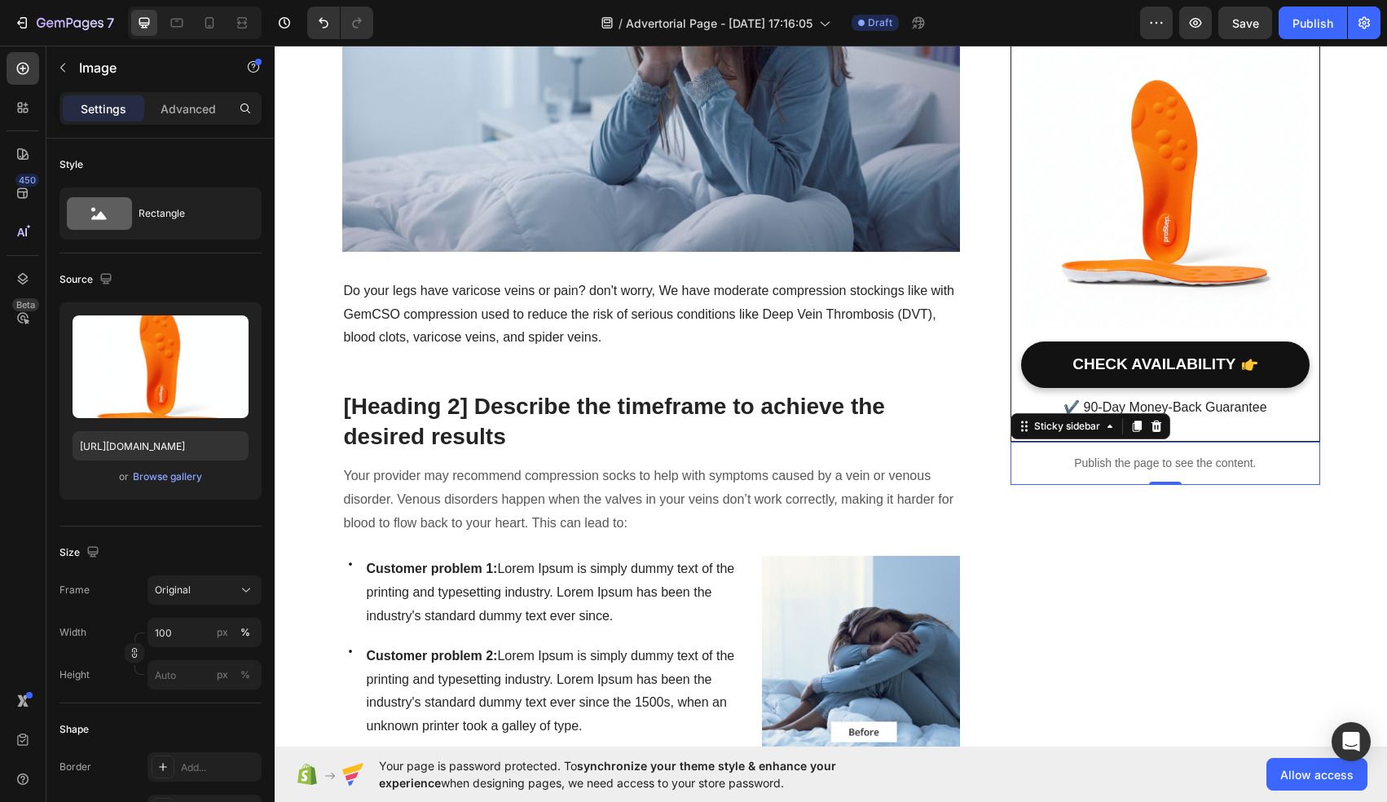
click at [1114, 467] on p "Publish the page to see the content." at bounding box center [1165, 463] width 309 height 17
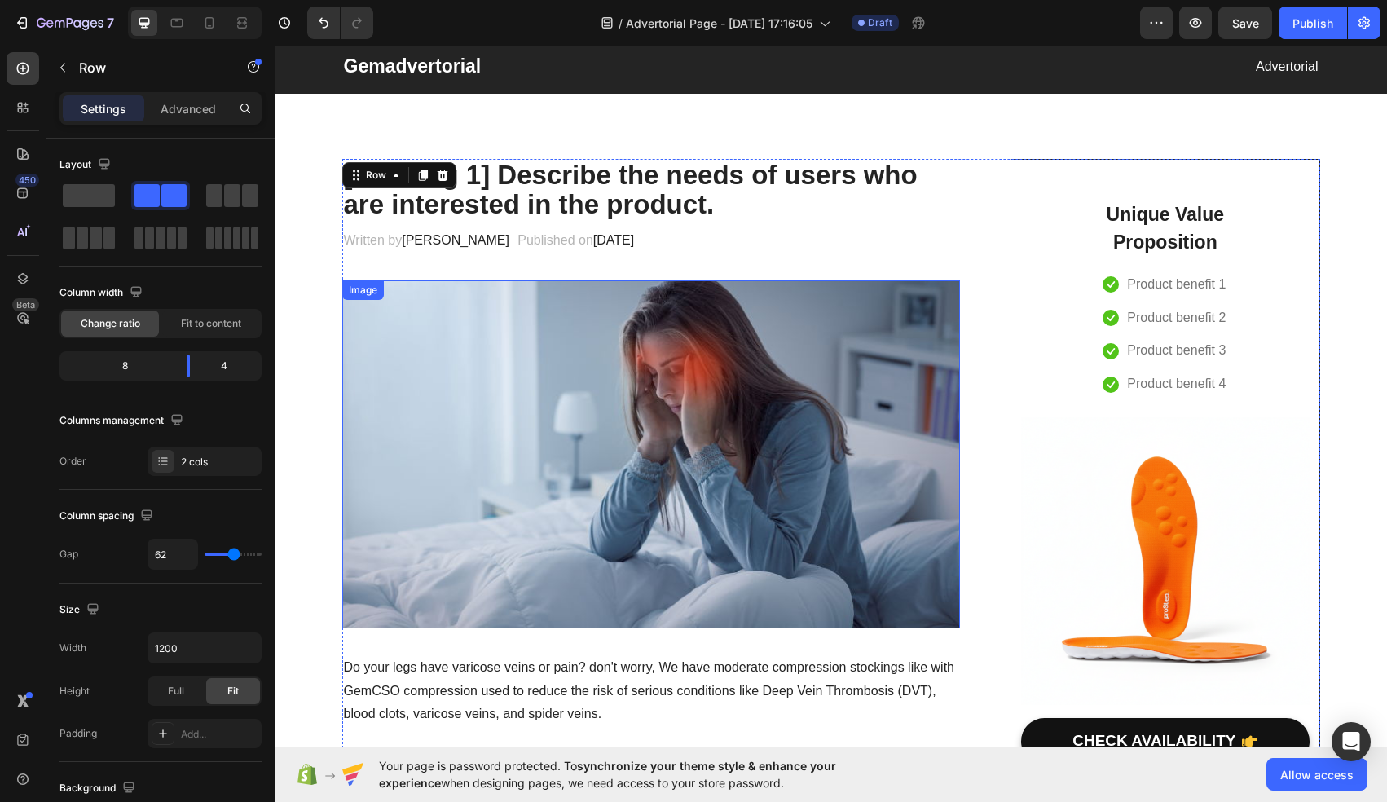
scroll to position [0, 0]
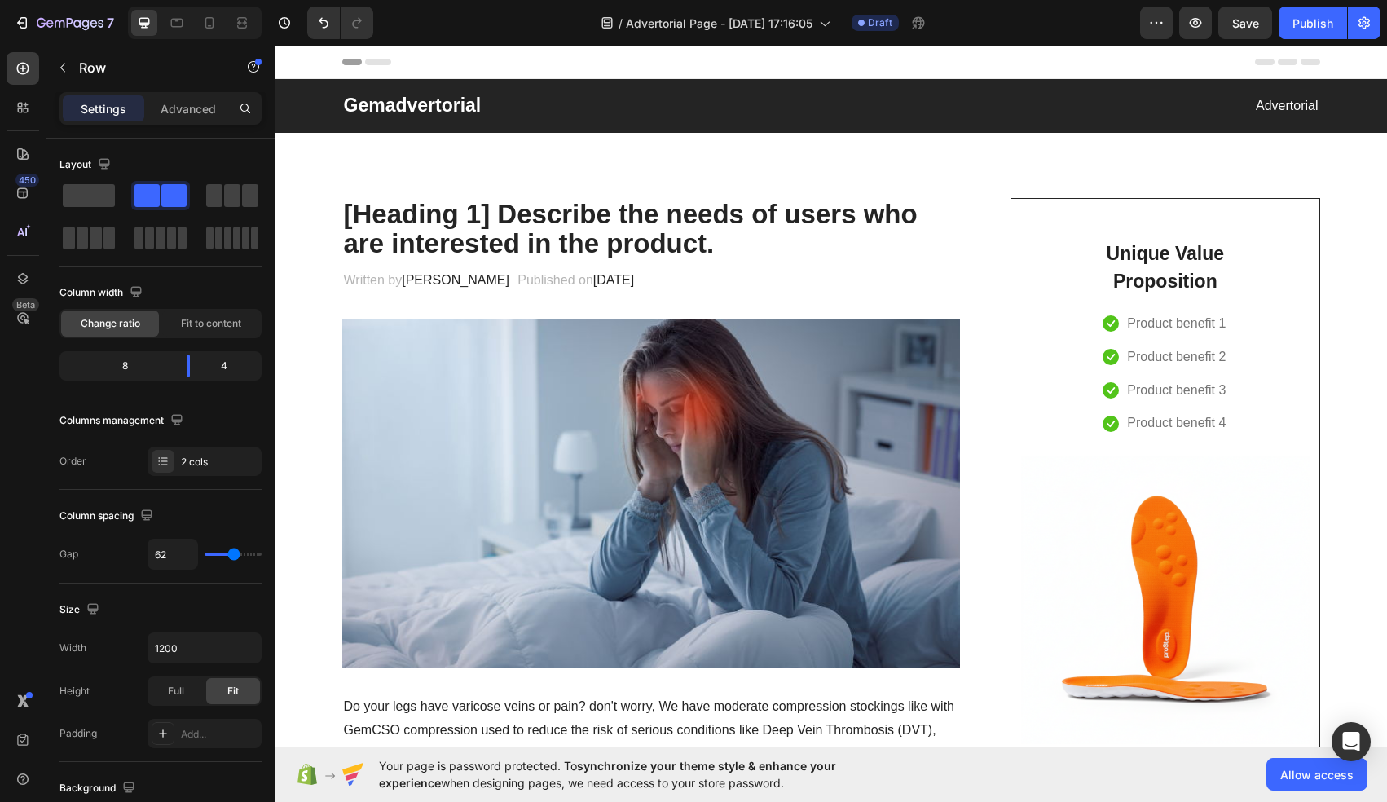
click at [306, 60] on span "Header" at bounding box center [324, 62] width 36 height 16
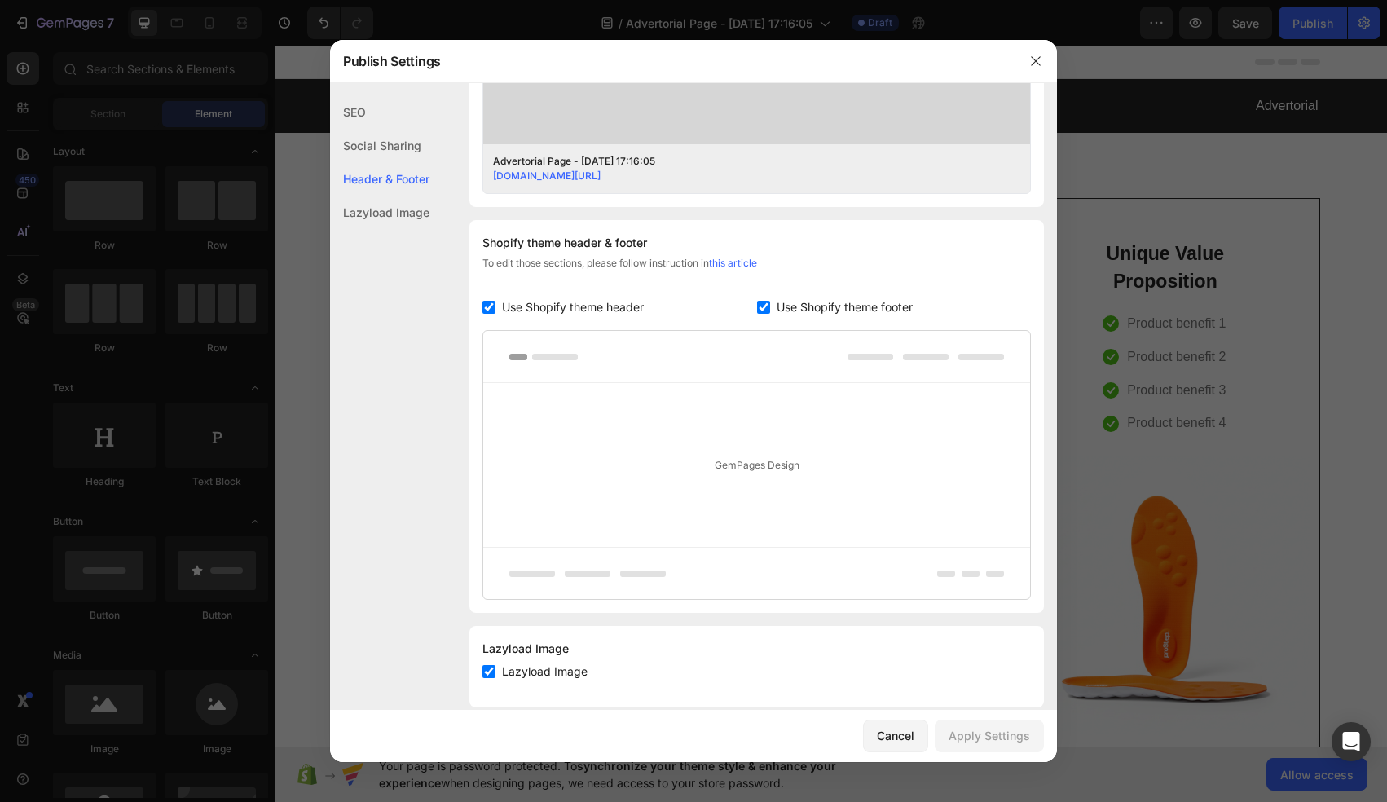
scroll to position [666, 0]
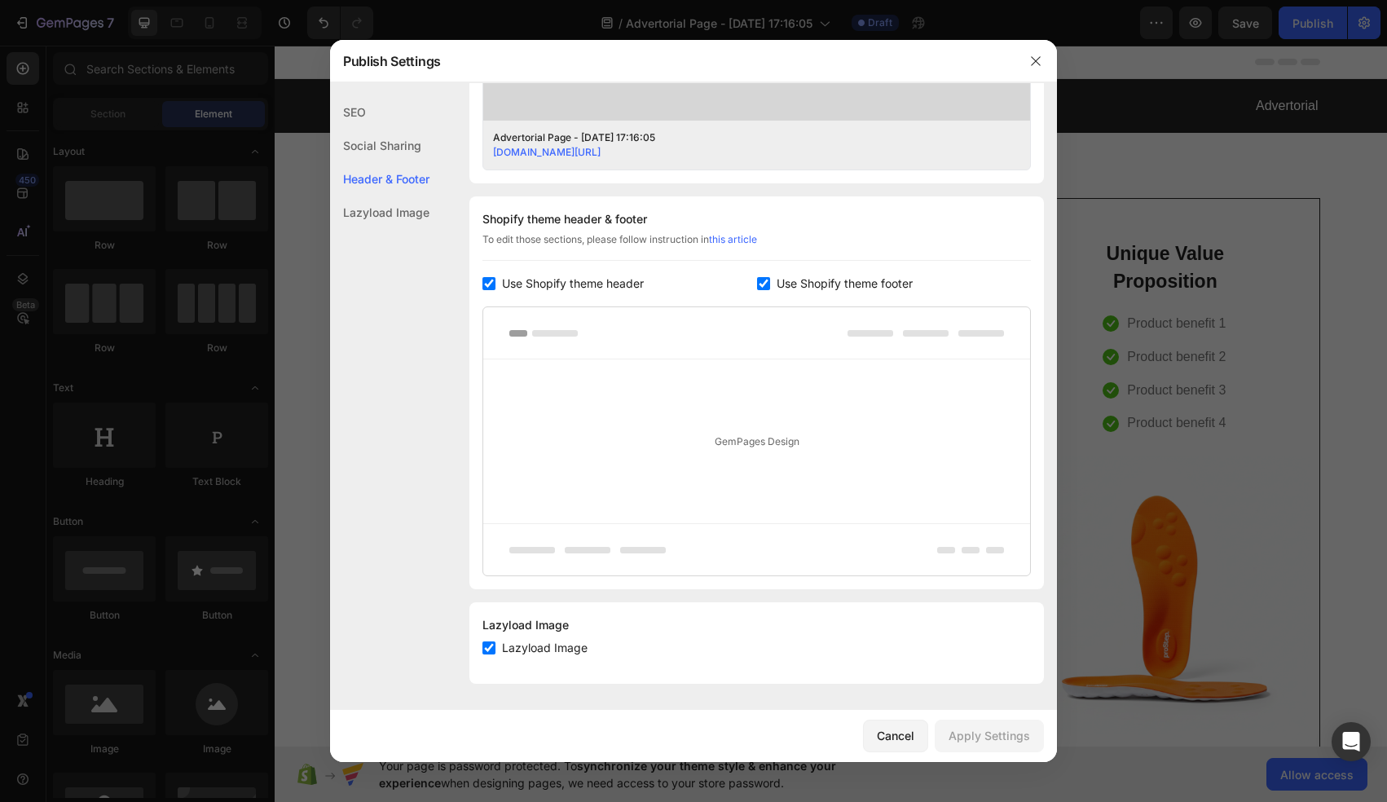
click at [765, 285] on input "checkbox" at bounding box center [763, 283] width 13 height 13
checkbox input "false"
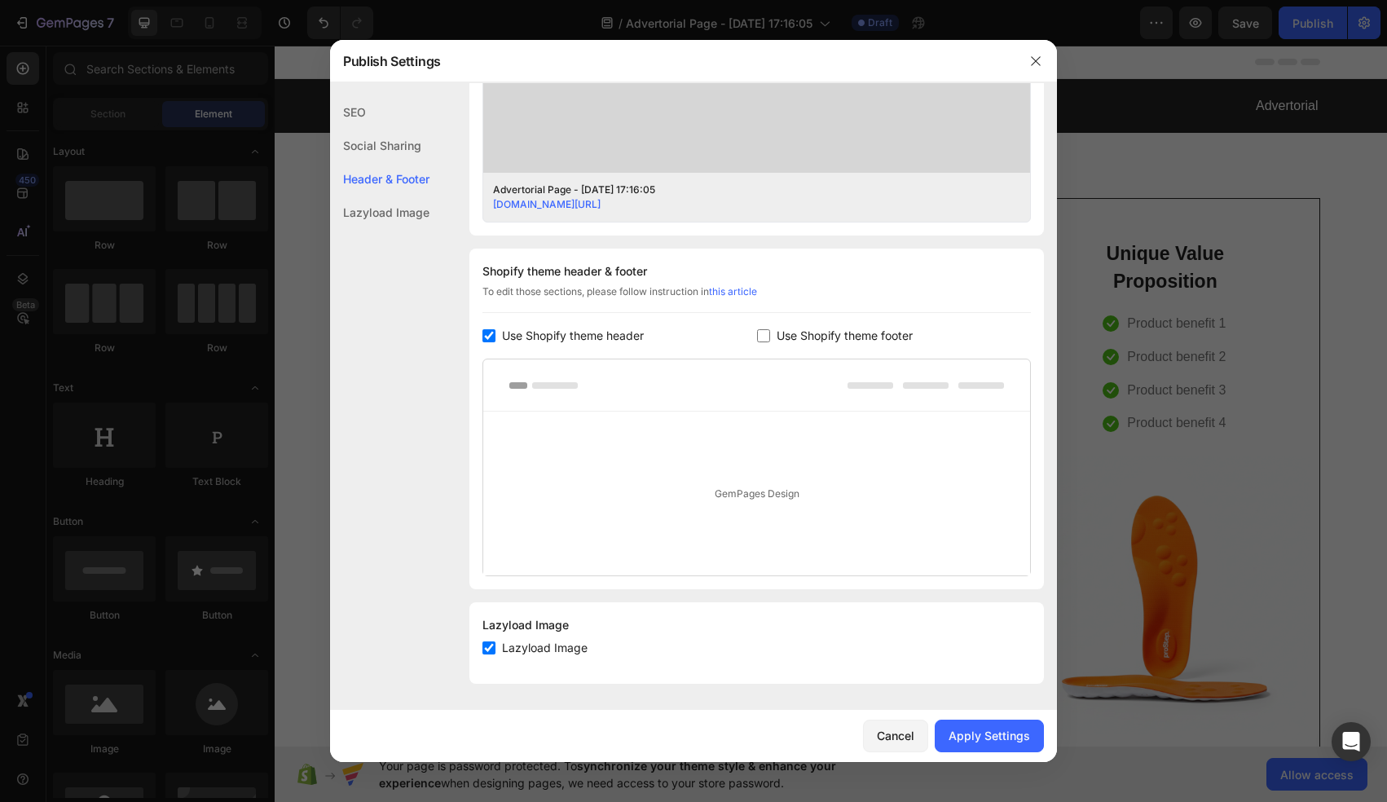
click at [489, 334] on input "checkbox" at bounding box center [488, 335] width 13 height 13
checkbox input "false"
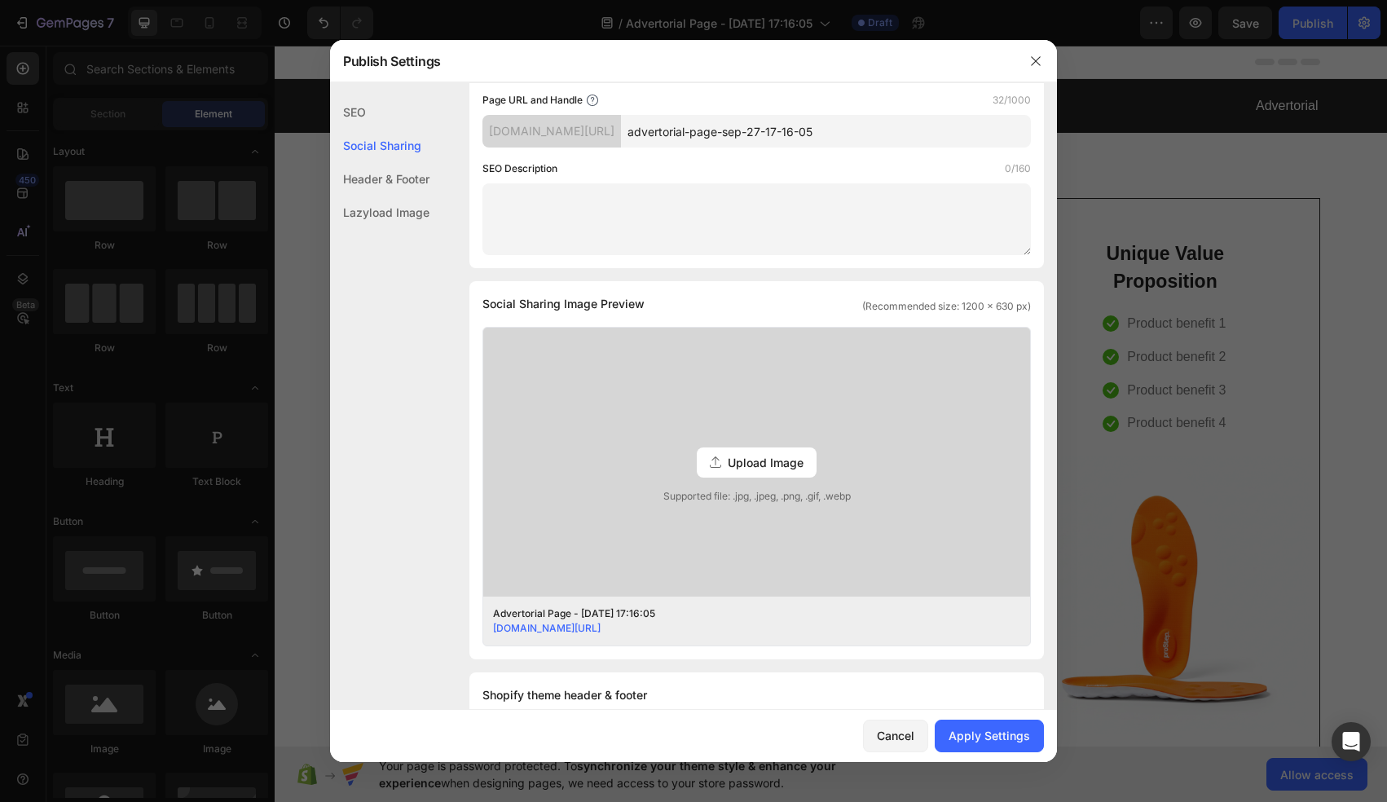
scroll to position [0, 0]
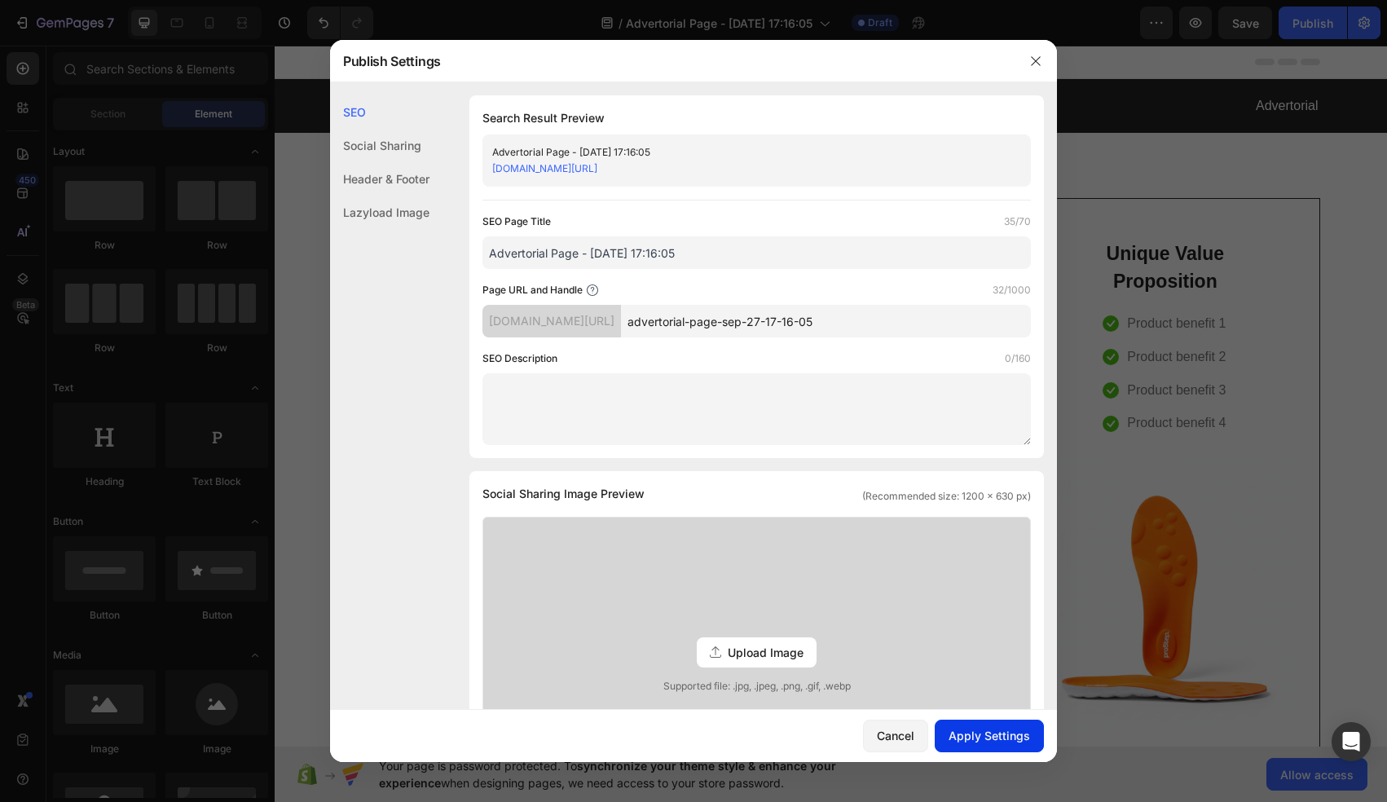
click at [984, 735] on div "Apply Settings" at bounding box center [989, 735] width 81 height 17
click at [1040, 57] on icon "button" at bounding box center [1035, 61] width 13 height 13
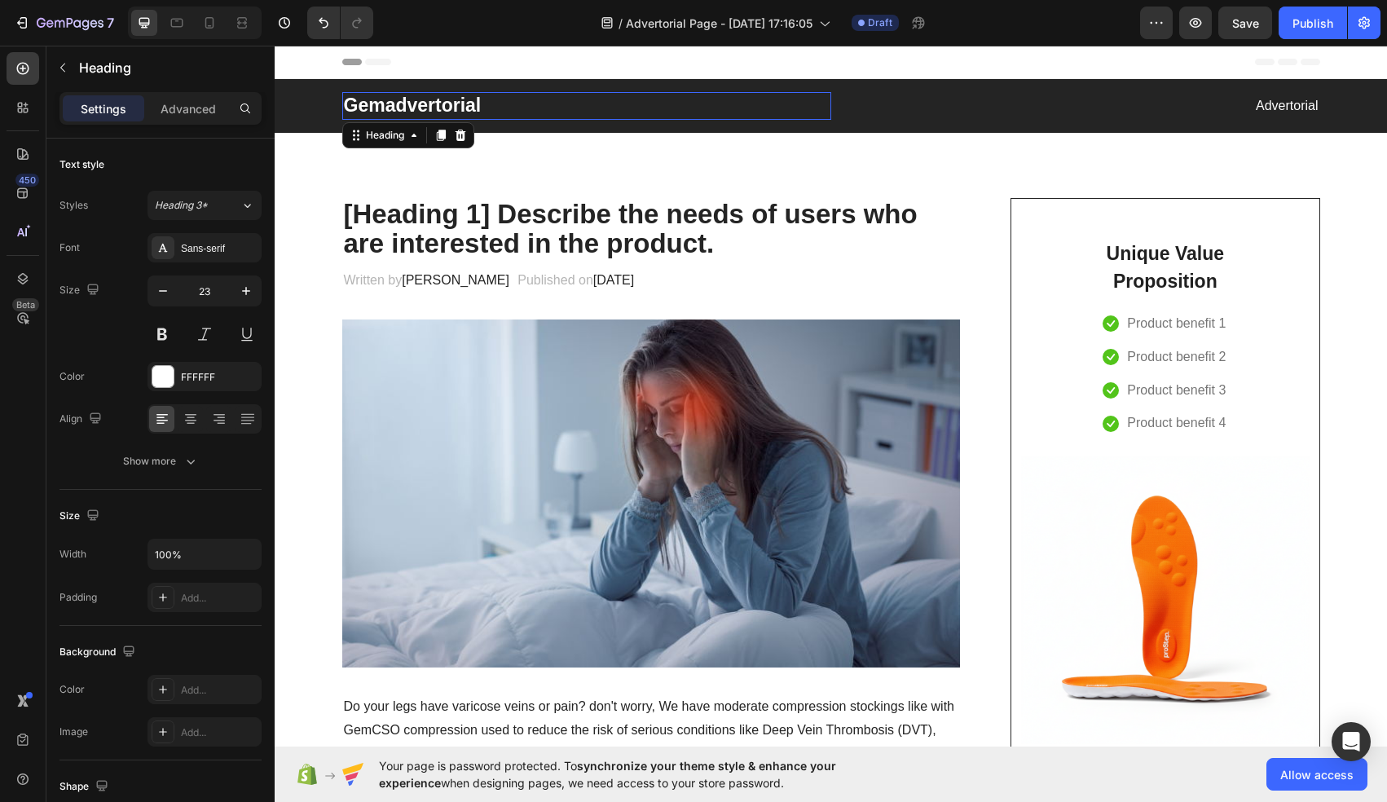
click at [414, 104] on p "Gemadvertorial" at bounding box center [587, 106] width 486 height 24
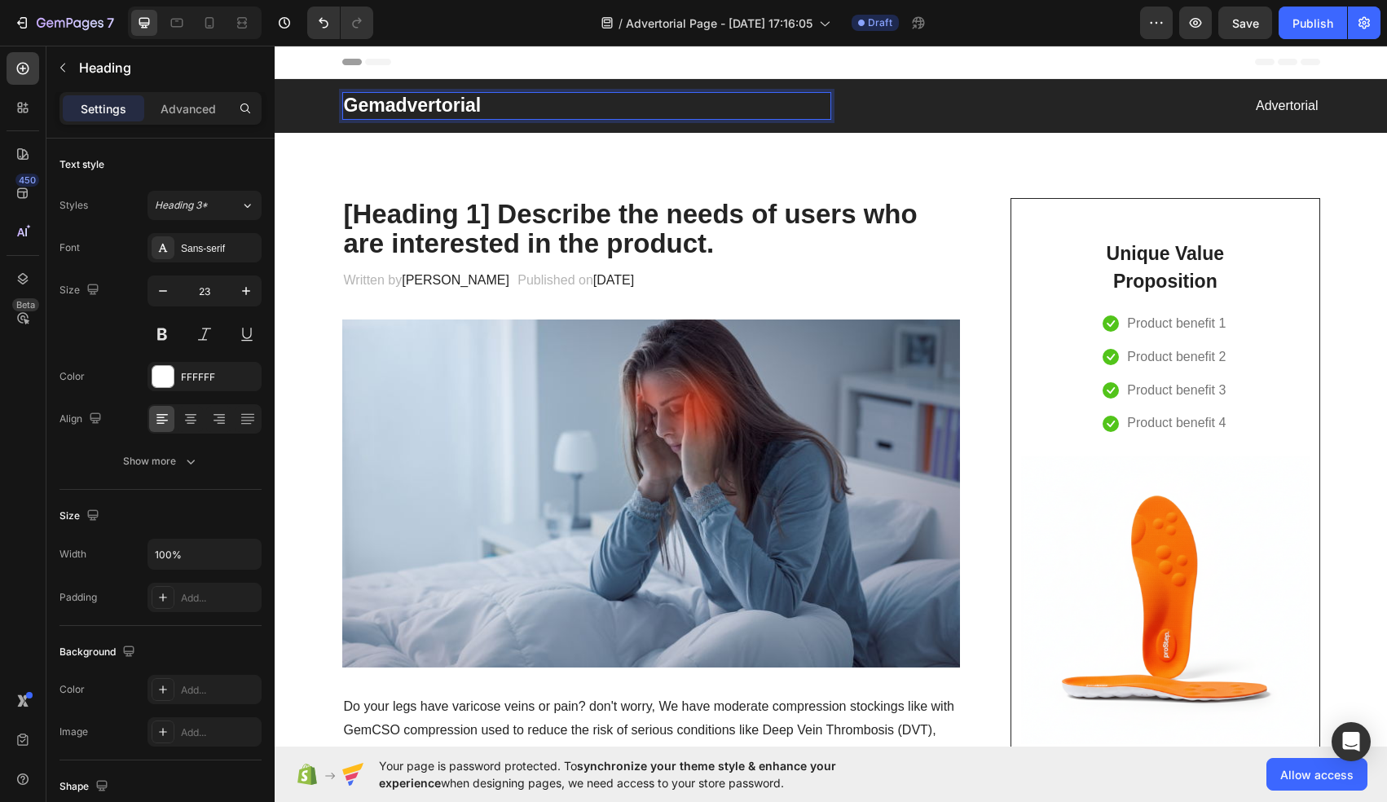
click at [414, 104] on p "Gemadvertorial" at bounding box center [587, 106] width 486 height 24
click at [562, 215] on p "[Heading 1] Describe the needs of users who are interested in the product." at bounding box center [651, 229] width 615 height 59
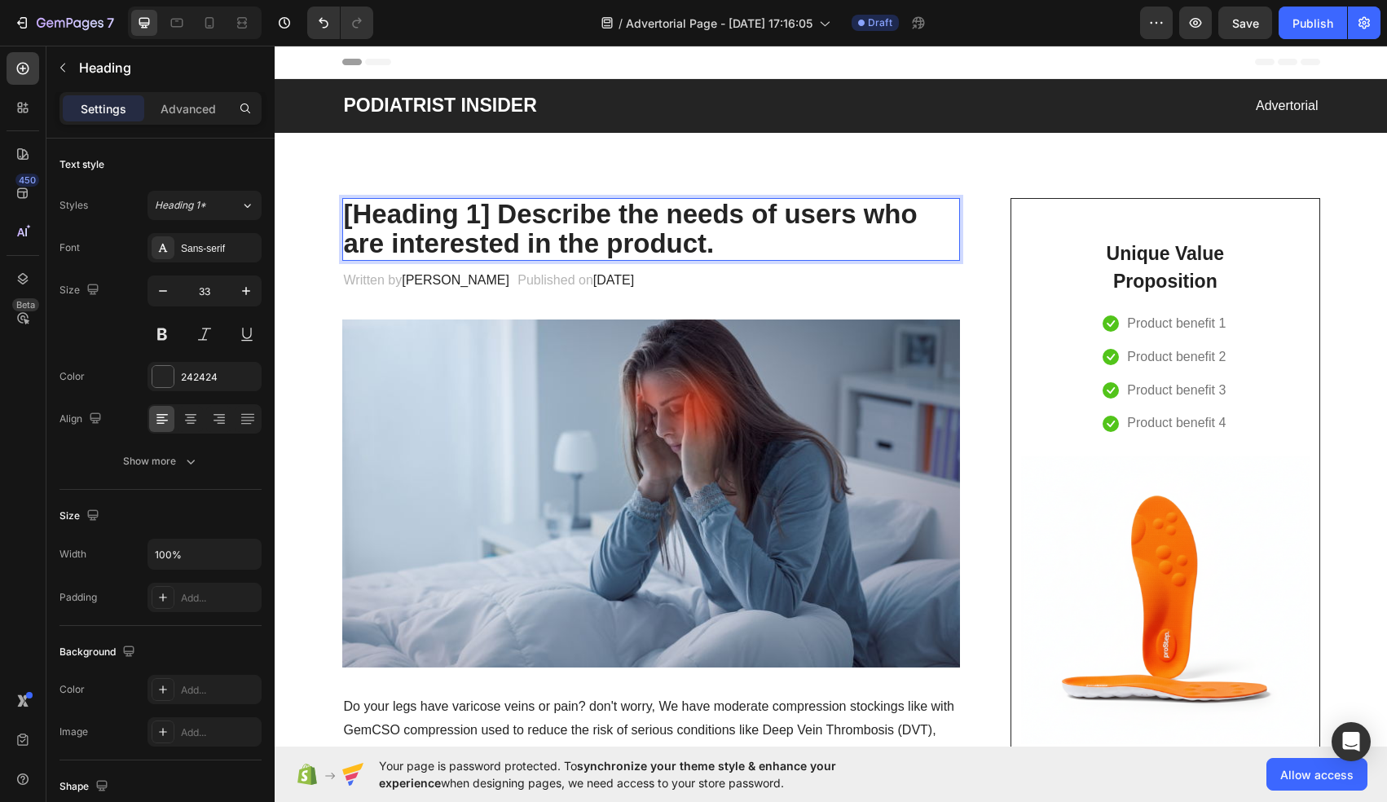
click at [511, 209] on p "[Heading 1] Describe the needs of users who are interested in the product." at bounding box center [651, 229] width 615 height 59
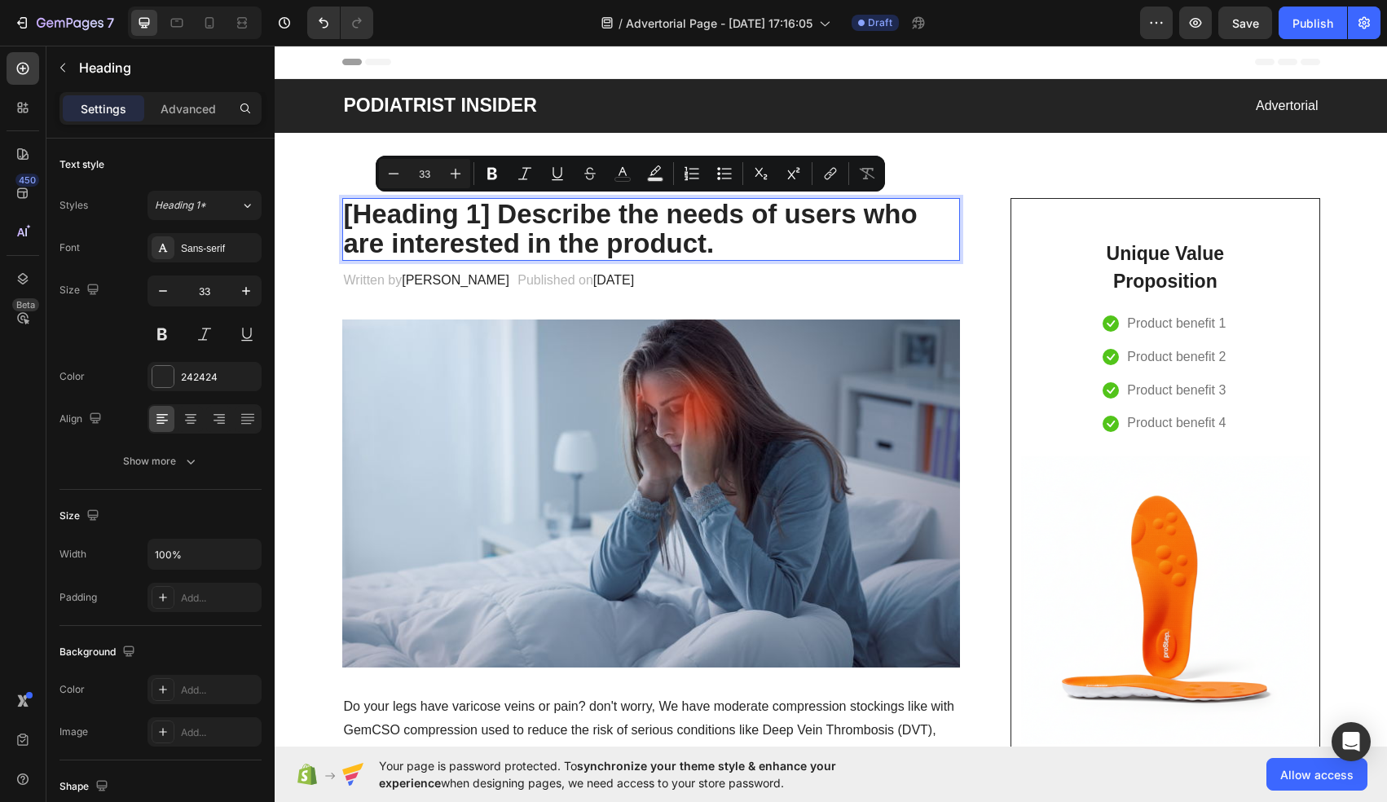
click at [400, 225] on p "[Heading 1] Describe the needs of users who are interested in the product." at bounding box center [651, 229] width 615 height 59
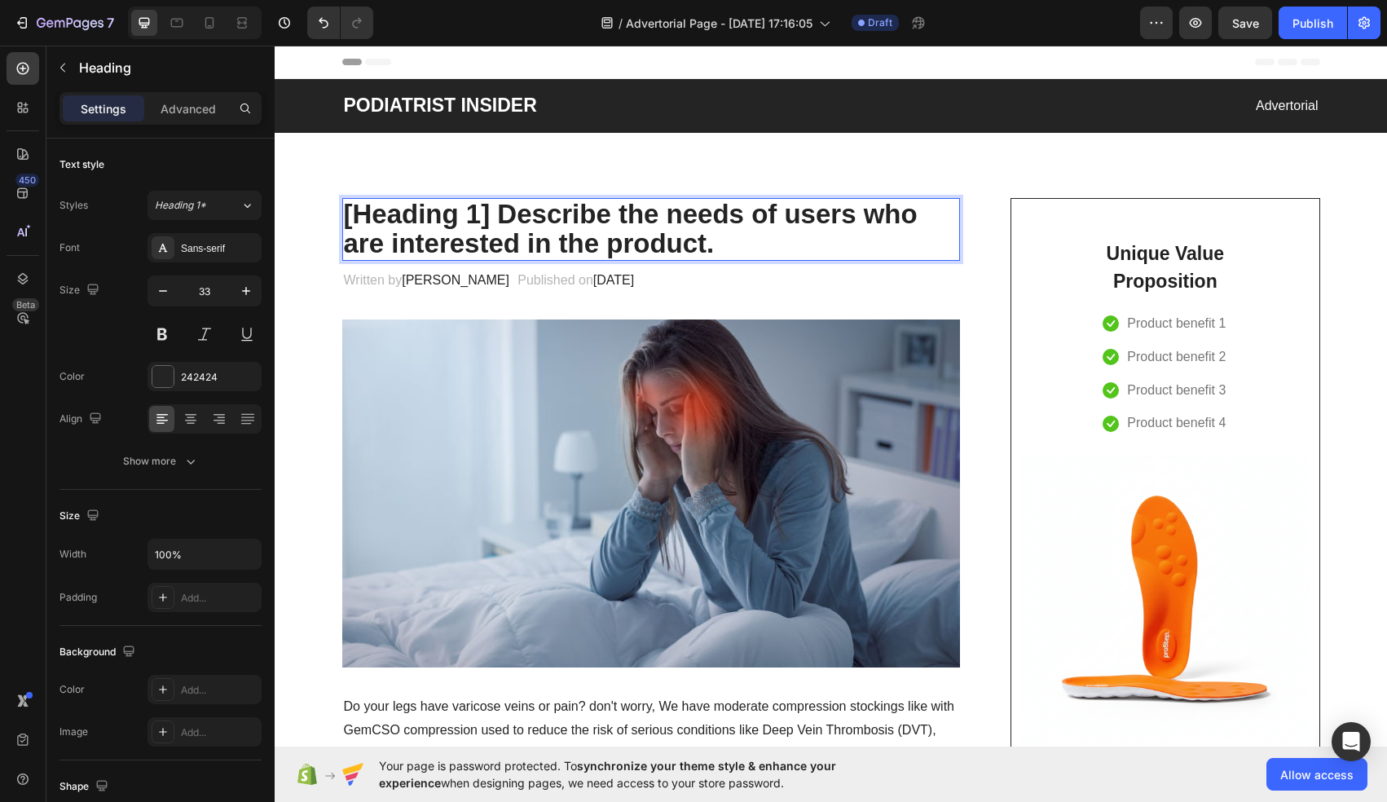
click at [400, 215] on p "[Heading 1] Describe the needs of users who are interested in the product." at bounding box center [651, 229] width 615 height 59
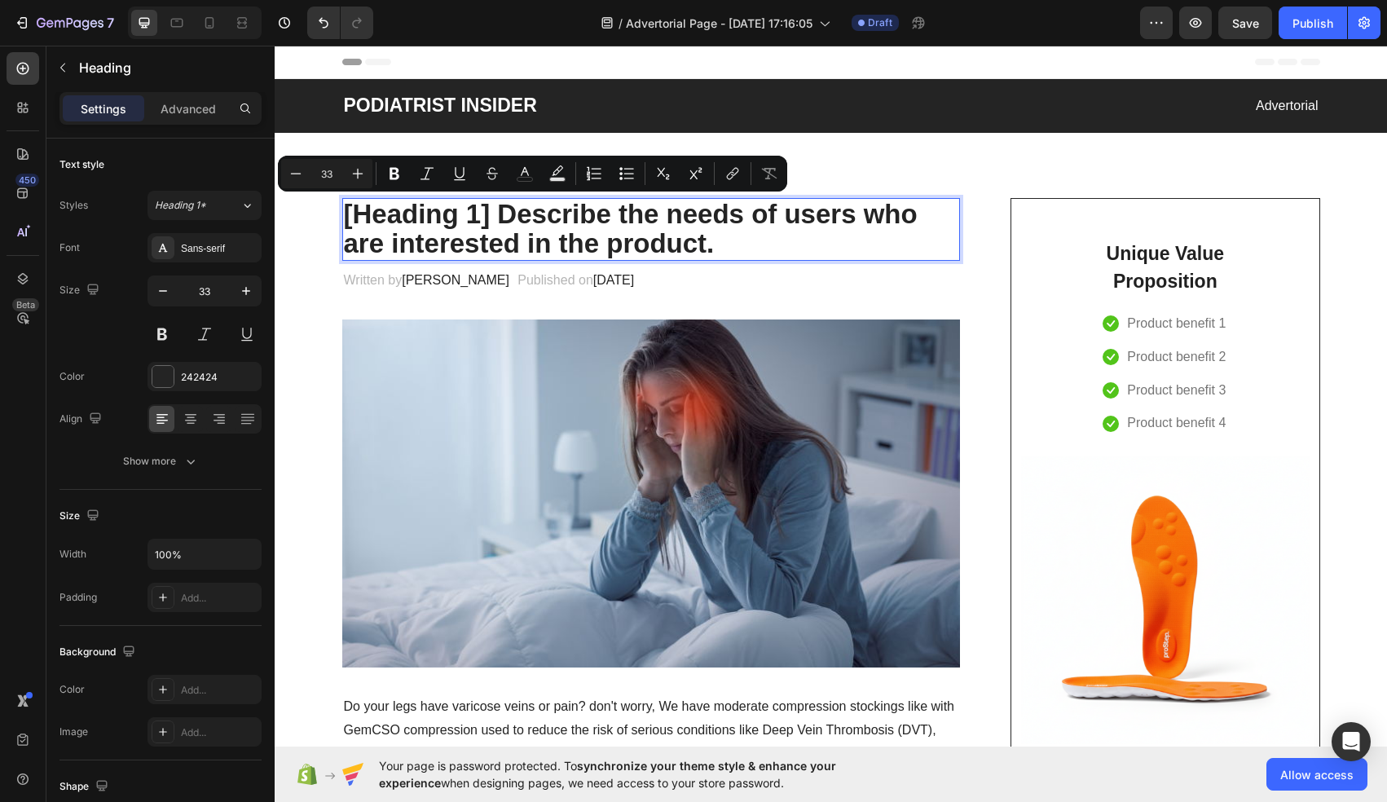
click at [439, 247] on p "[Heading 1] Describe the needs of users who are interested in the product." at bounding box center [651, 229] width 615 height 59
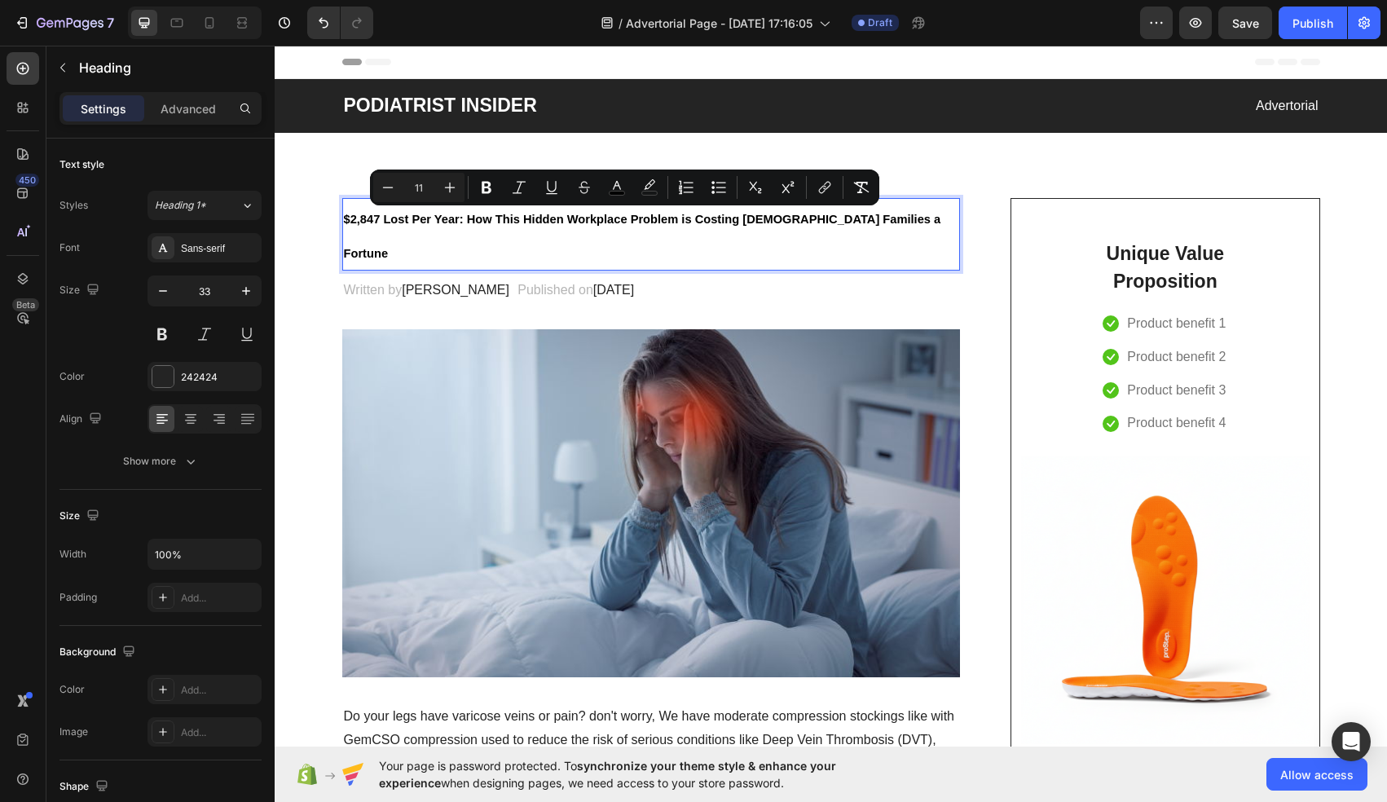
click at [420, 192] on input "11" at bounding box center [419, 188] width 33 height 20
type input "33"
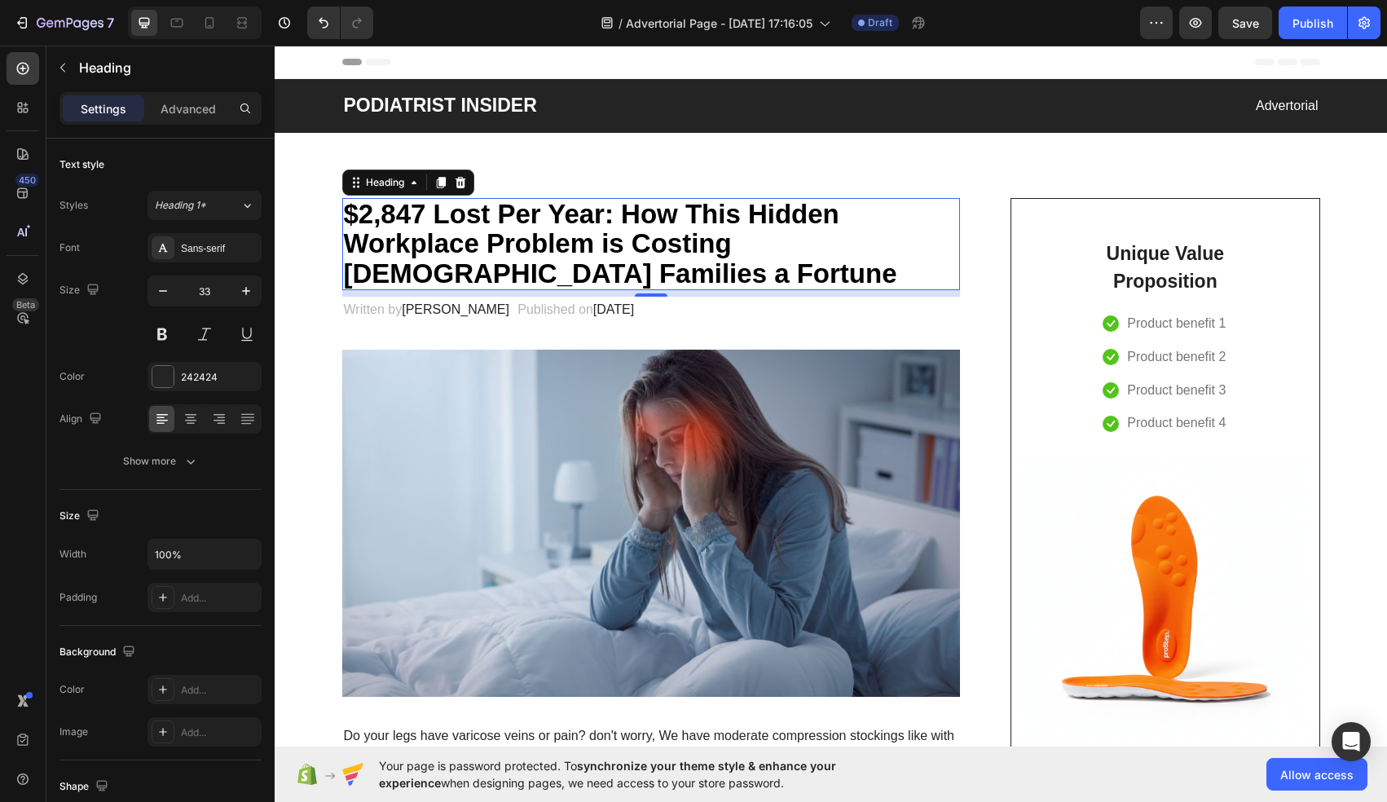
click at [517, 261] on span "$2,847 Lost Per Year: How This Hidden Workplace Problem is Costing [DEMOGRAPHIC…" at bounding box center [620, 244] width 553 height 90
click at [209, 24] on icon at bounding box center [209, 23] width 16 height 16
type input "28"
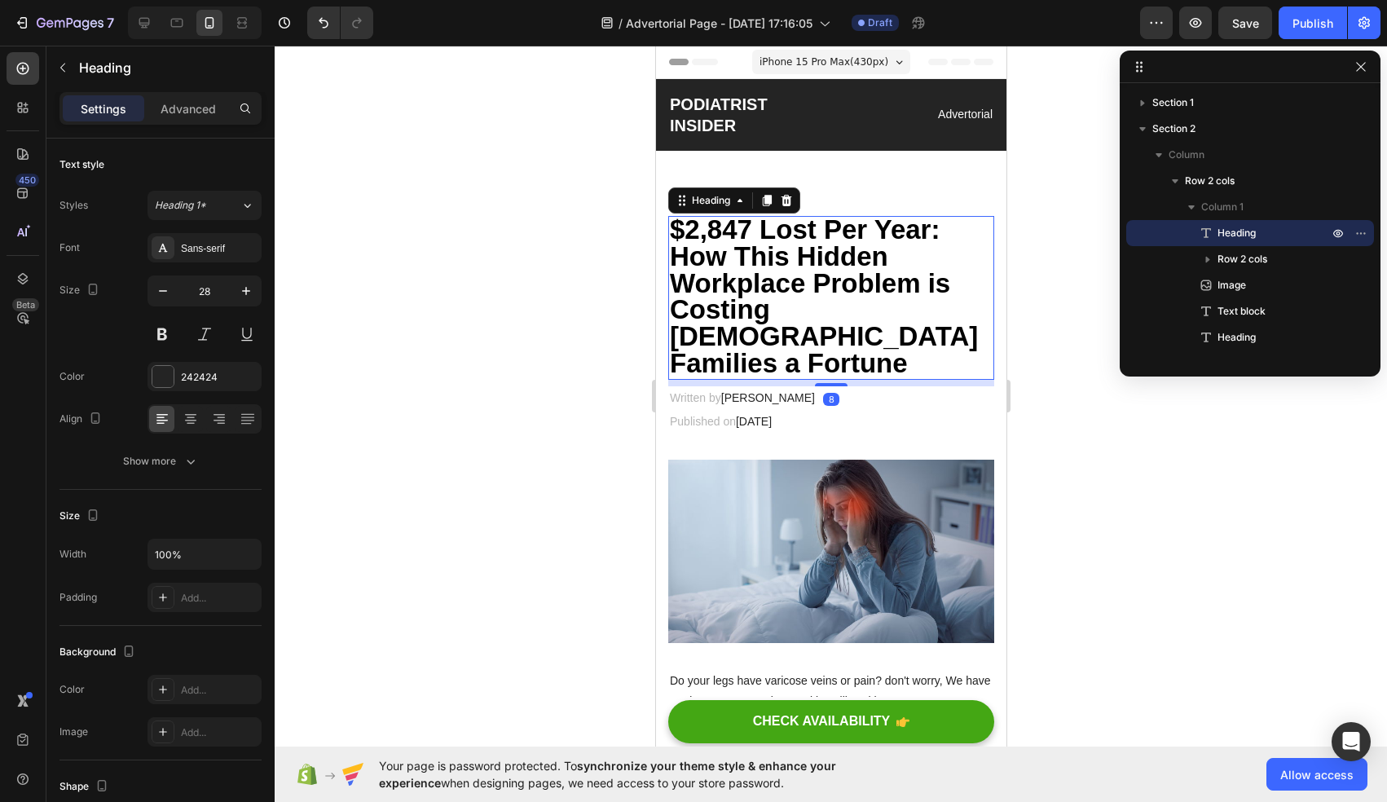
click at [830, 284] on span "$2,847 Lost Per Year: How This Hidden Workplace Problem is Costing [DEMOGRAPHIC…" at bounding box center [823, 296] width 308 height 164
click at [196, 96] on div "Advanced" at bounding box center [188, 108] width 81 height 26
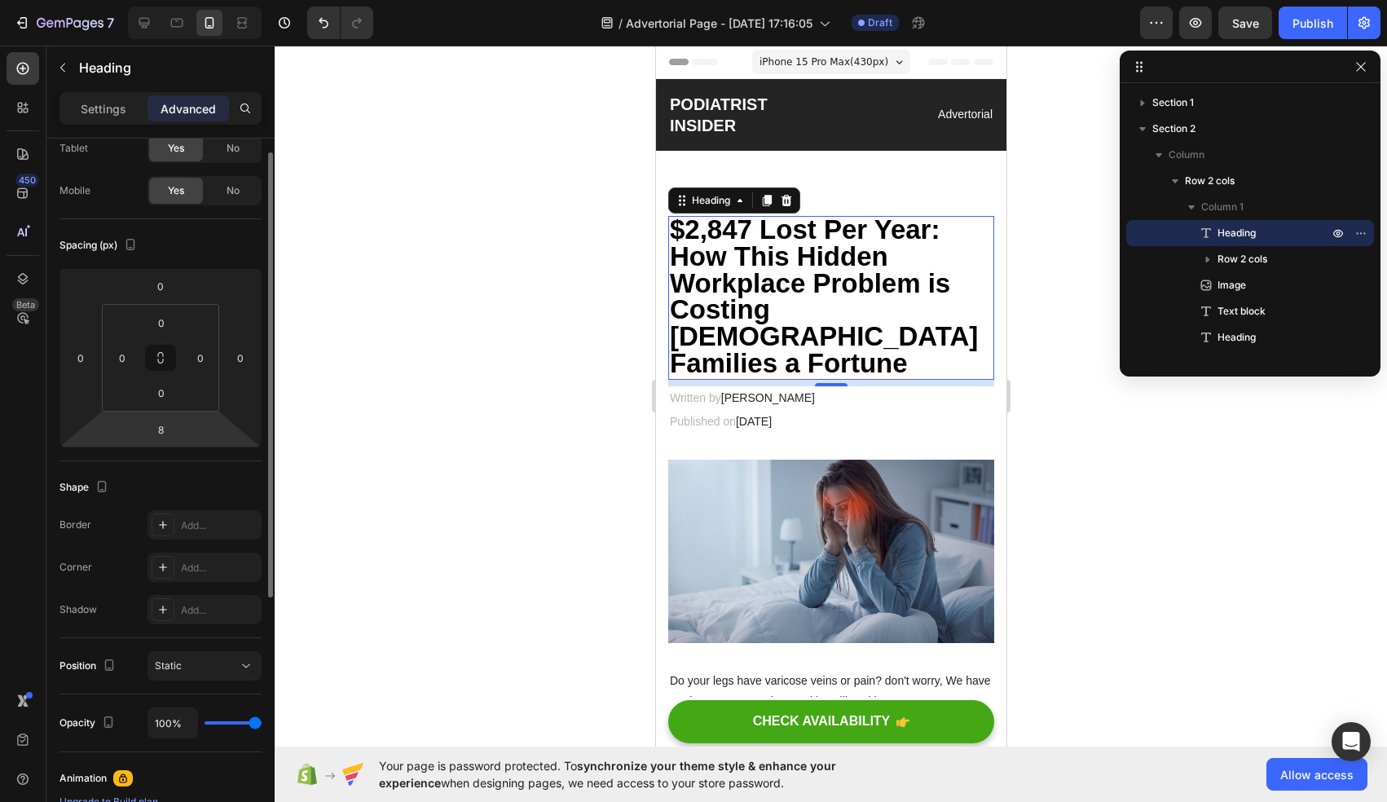
scroll to position [421, 0]
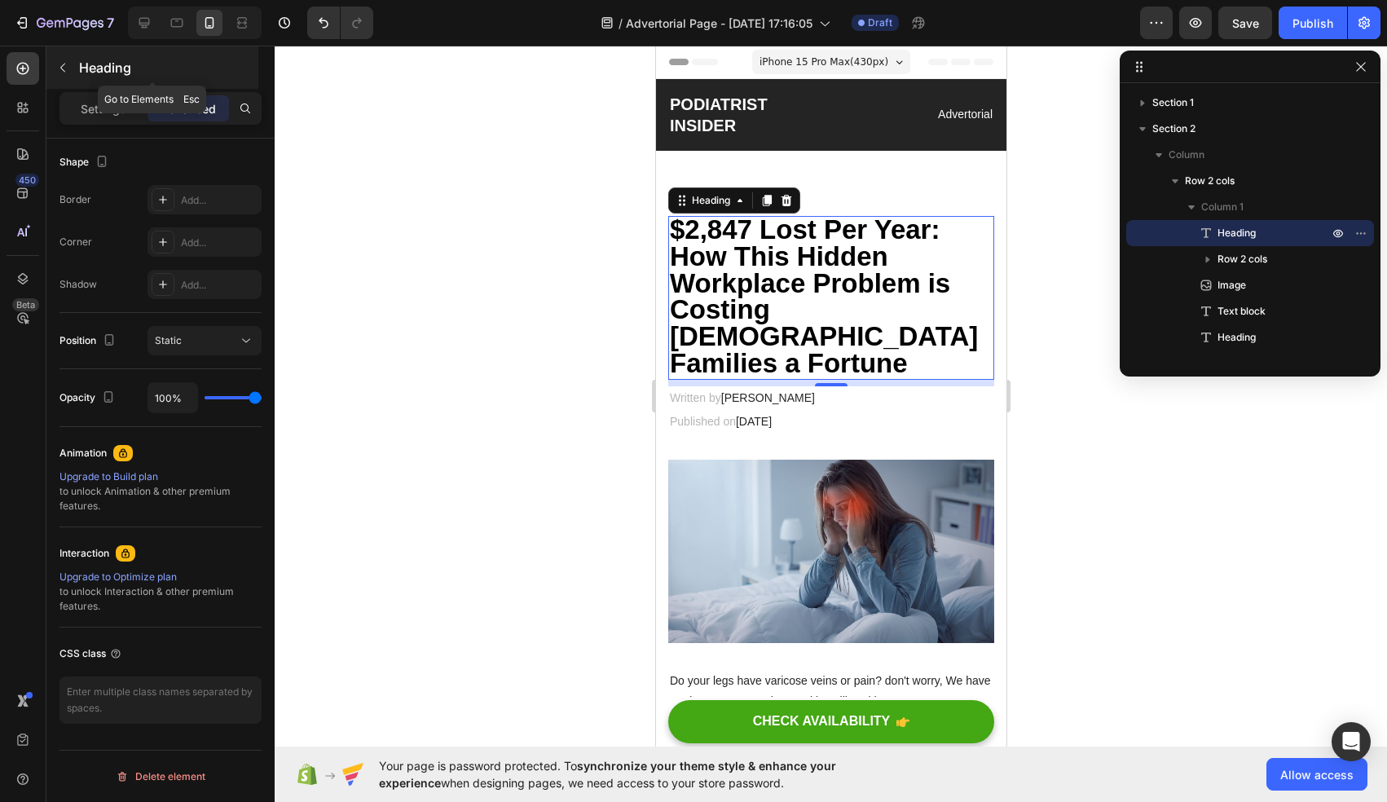
click at [66, 73] on icon "button" at bounding box center [62, 67] width 13 height 13
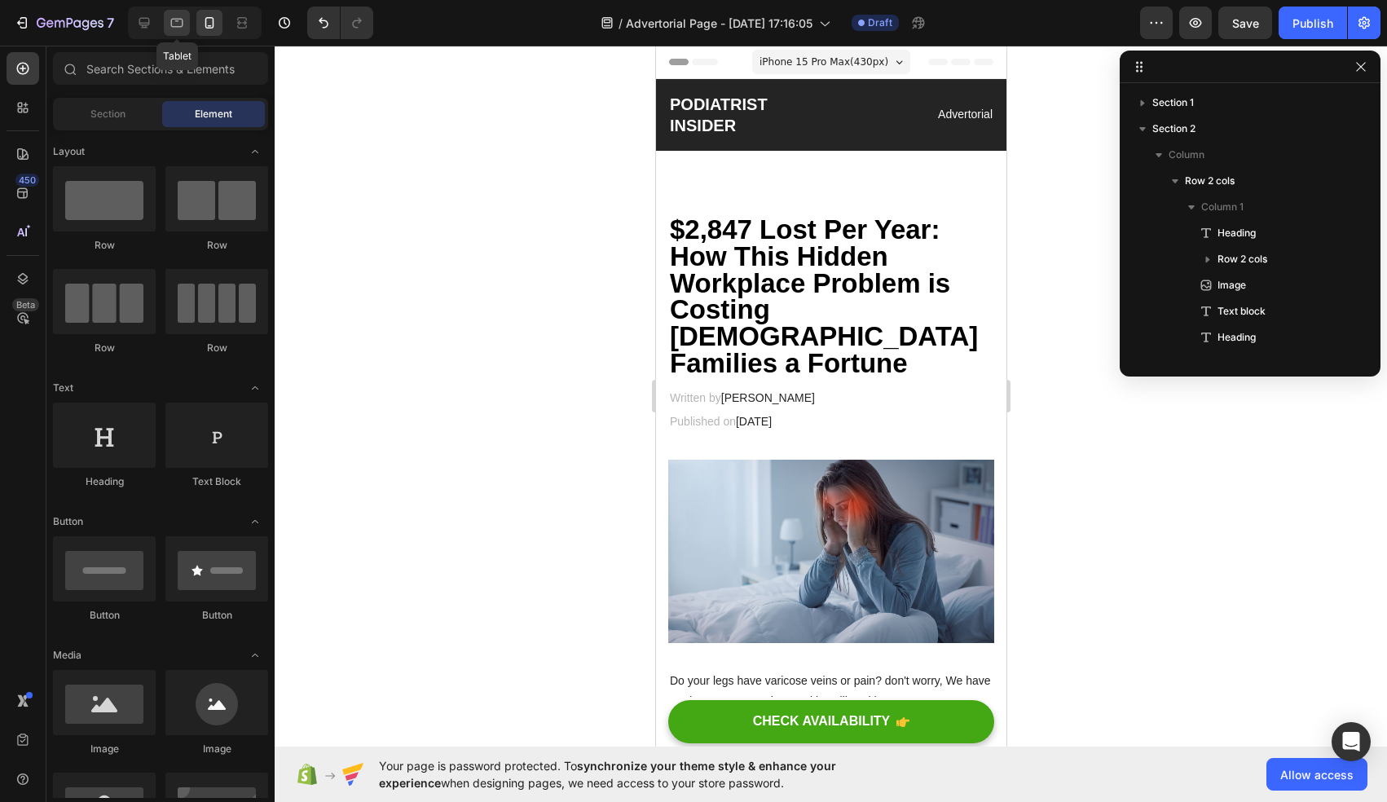
click at [175, 25] on icon at bounding box center [177, 23] width 16 height 16
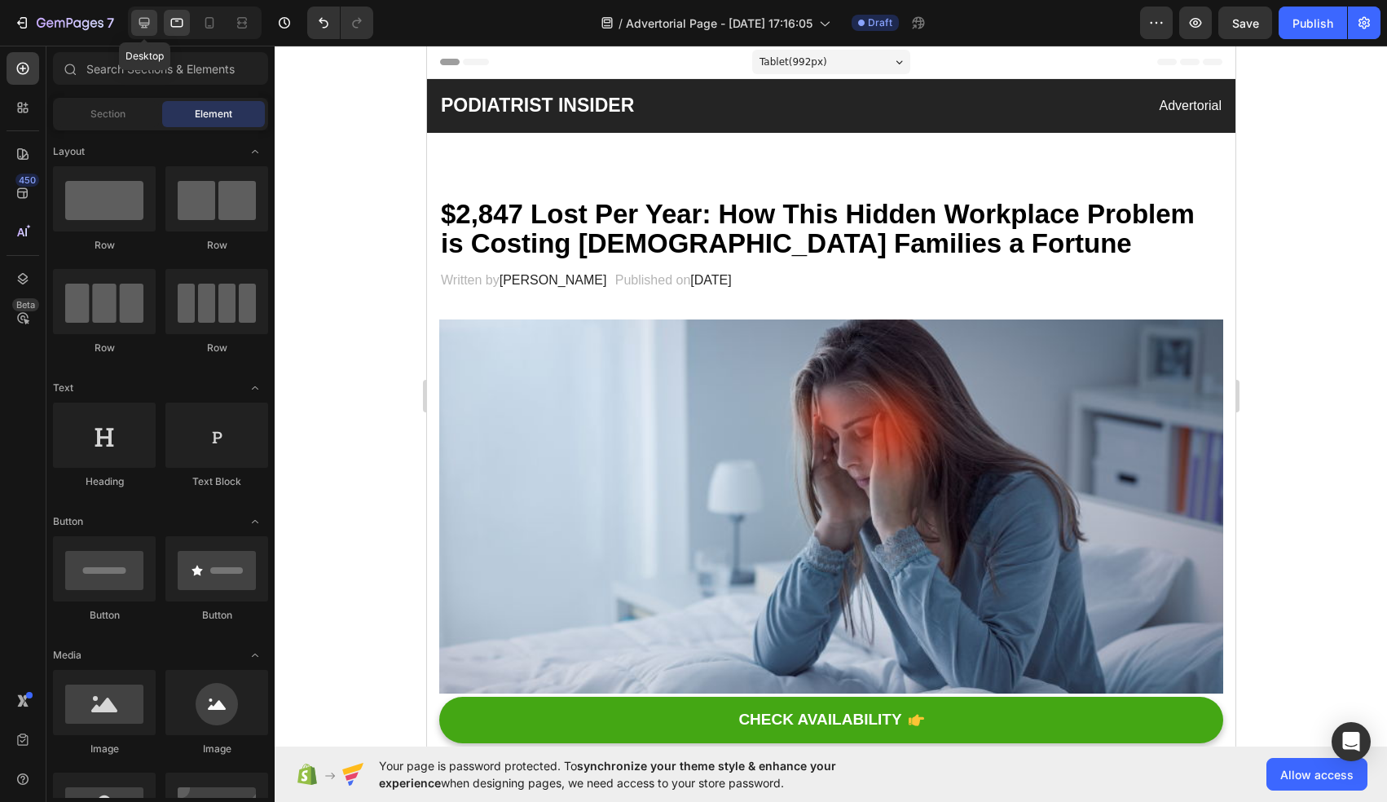
click at [132, 24] on div at bounding box center [144, 23] width 26 height 26
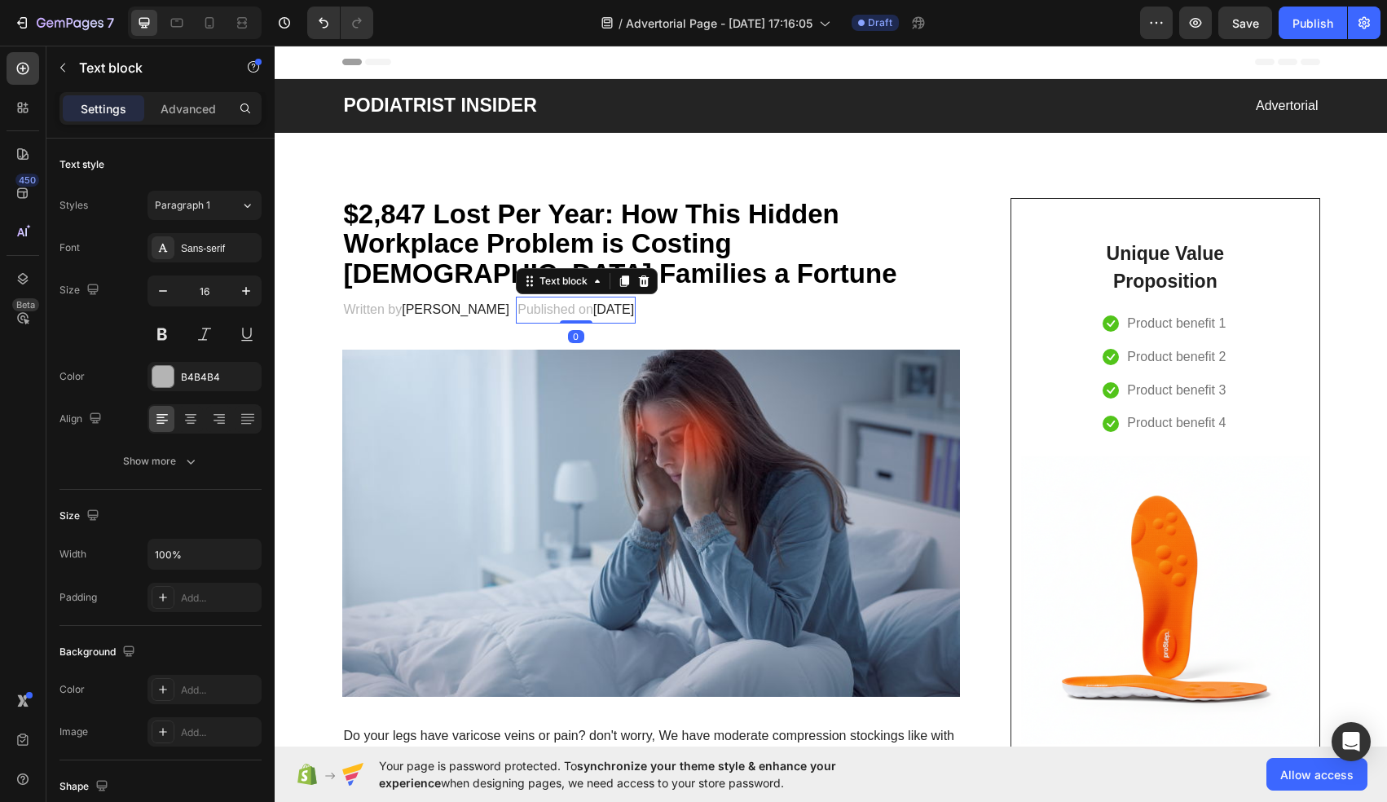
click at [632, 311] on span "[DATE]" at bounding box center [613, 309] width 41 height 14
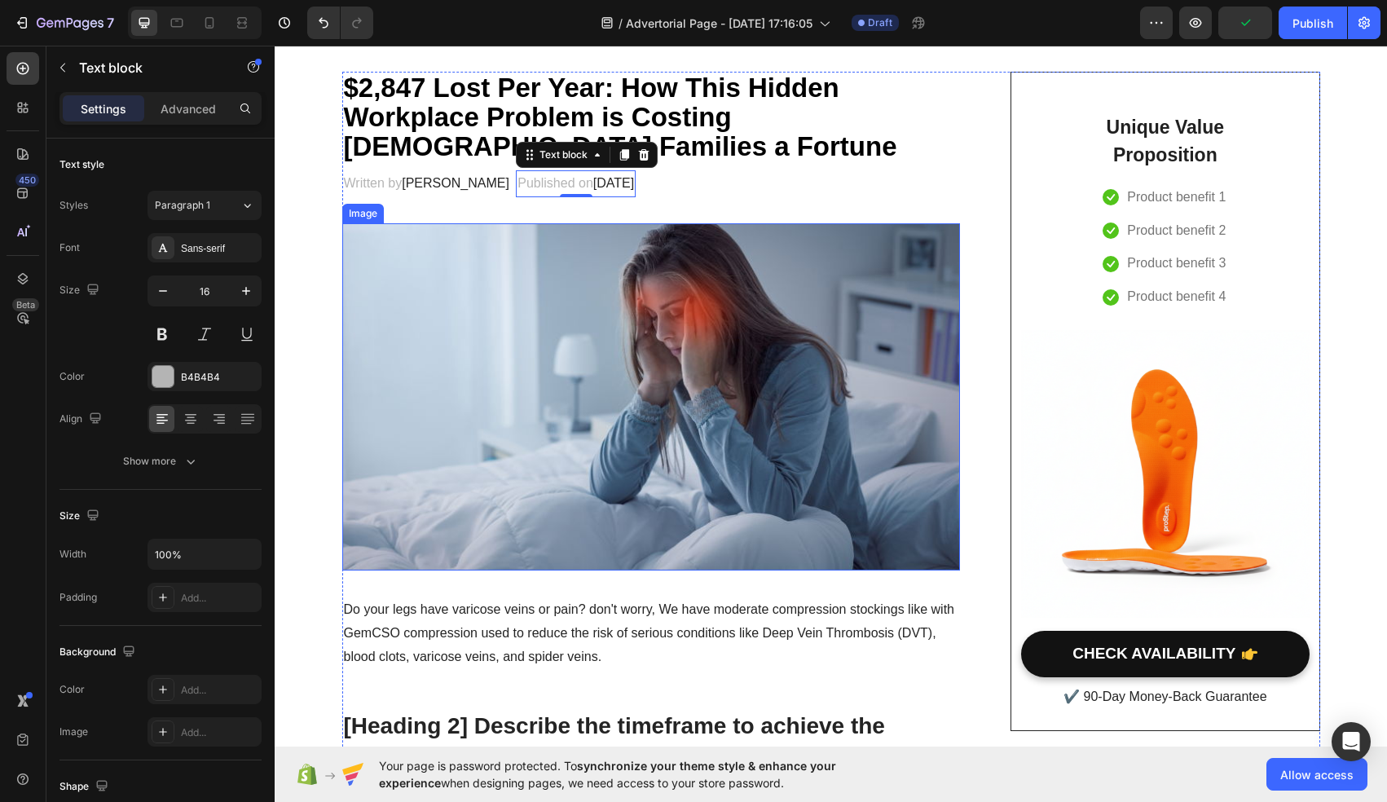
scroll to position [133, 0]
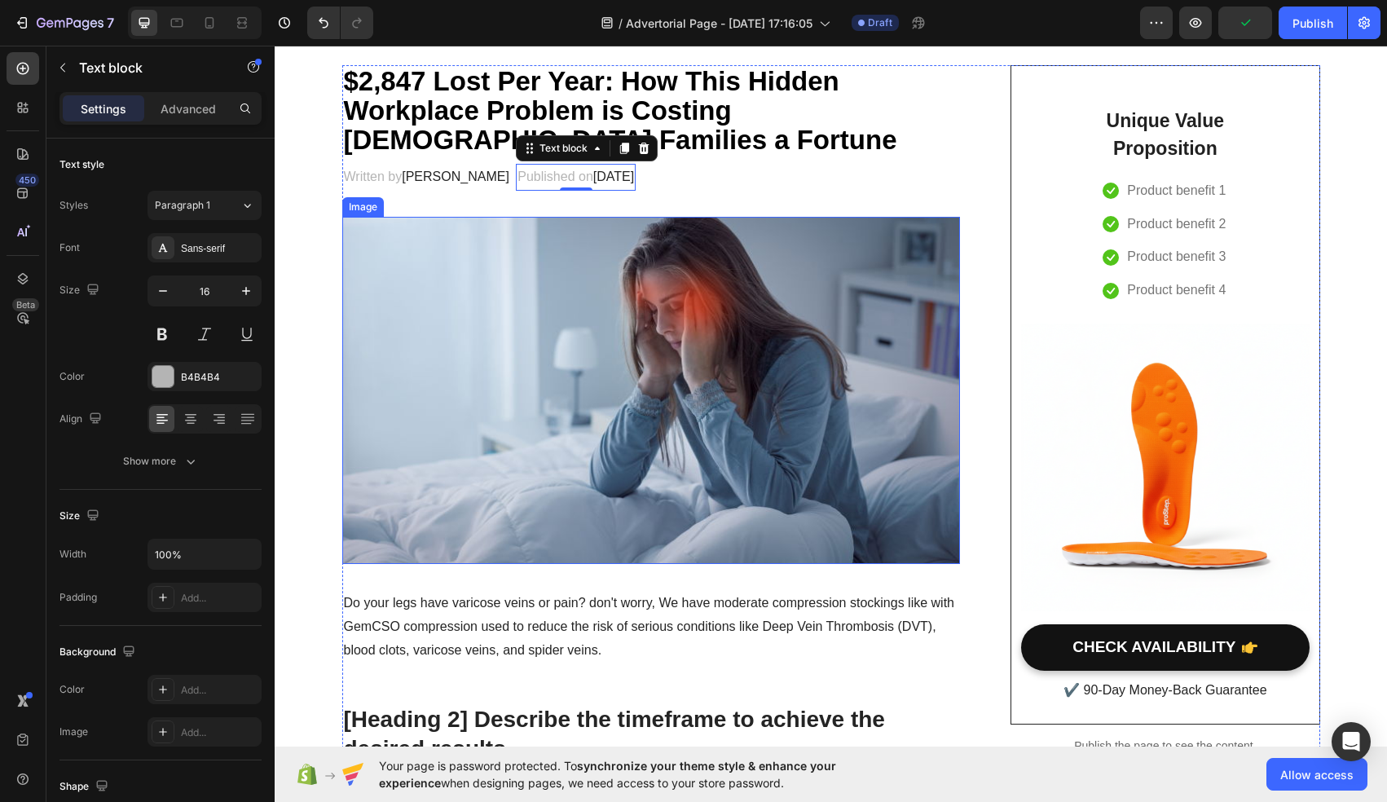
click at [661, 421] on img at bounding box center [651, 391] width 619 height 348
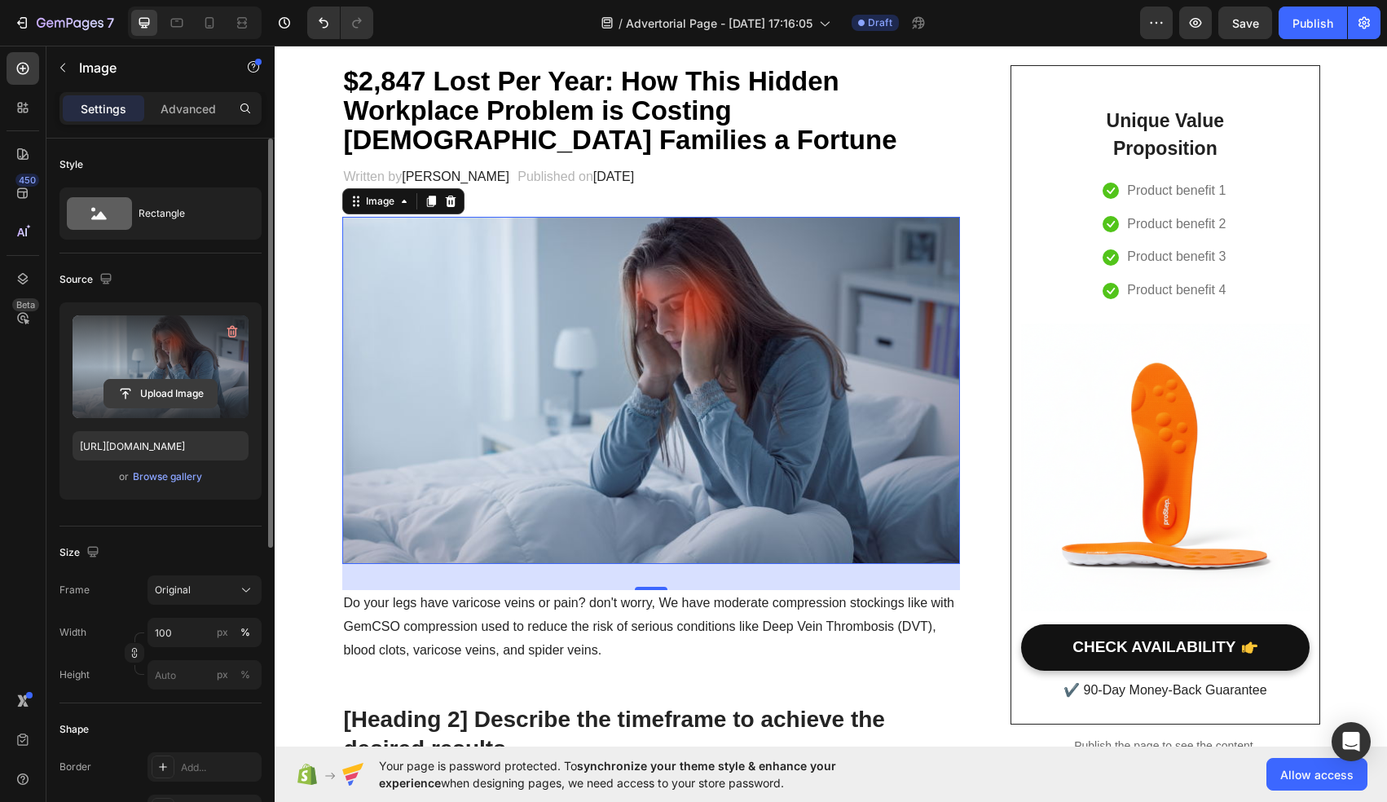
click at [172, 382] on input "file" at bounding box center [160, 394] width 112 height 28
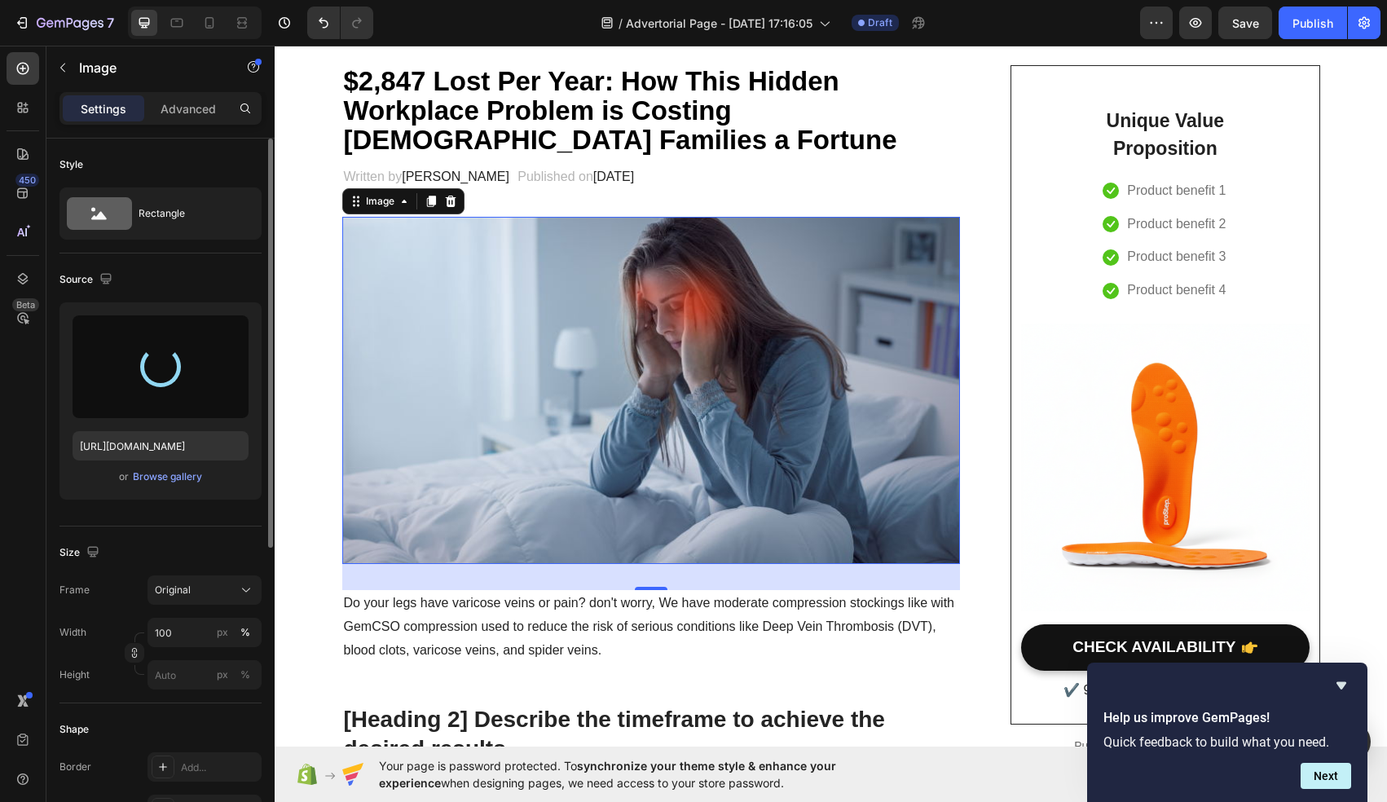
type input "[URL][DOMAIN_NAME]"
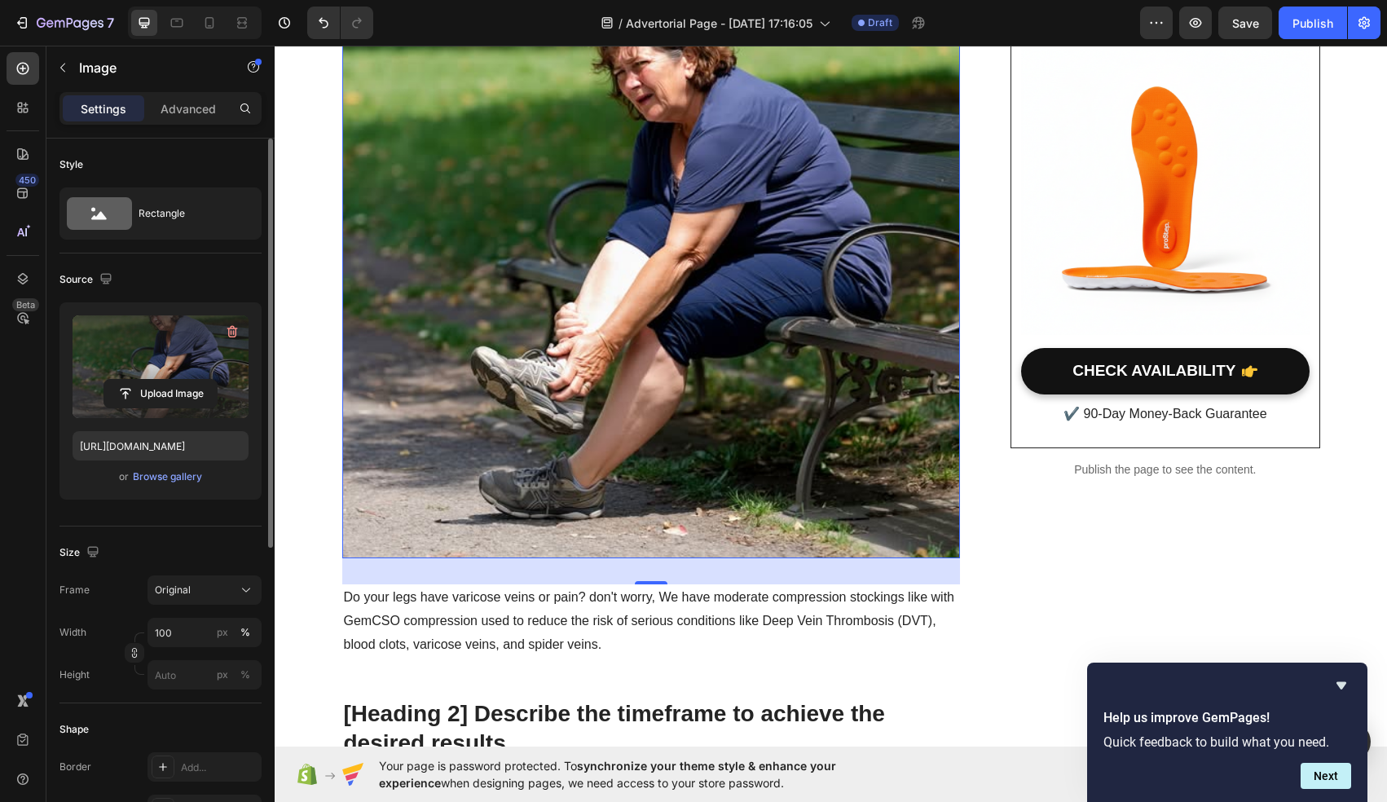
scroll to position [433, 0]
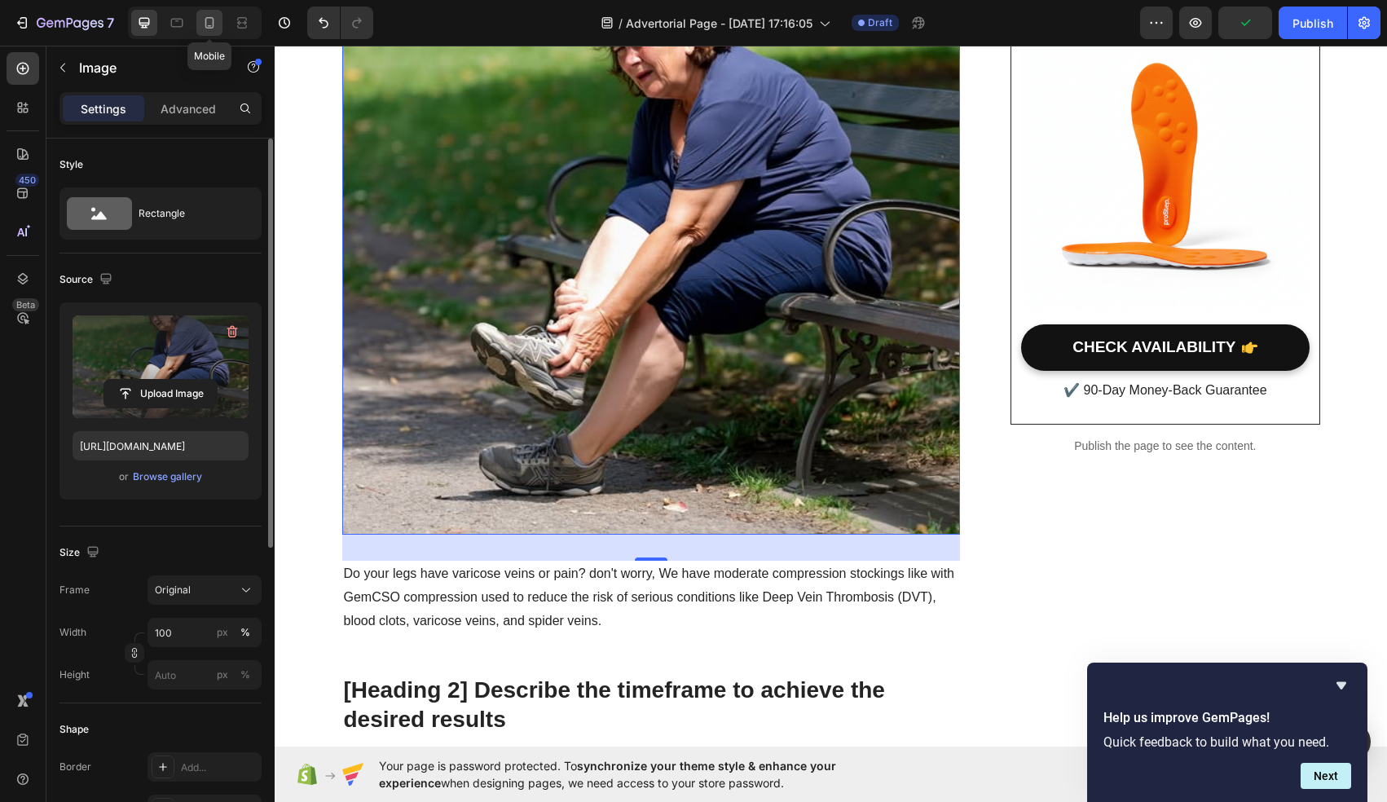
click at [214, 24] on icon at bounding box center [209, 23] width 16 height 16
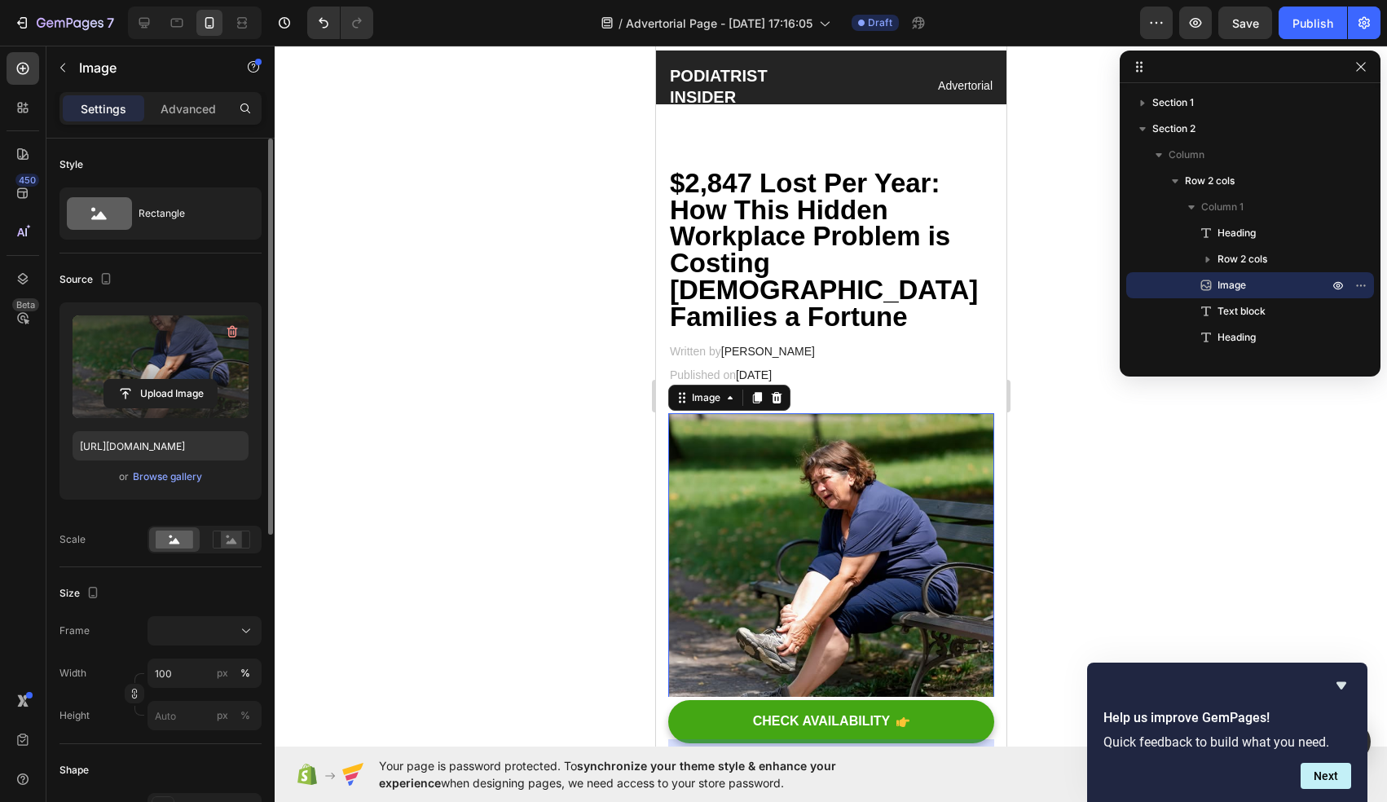
scroll to position [25, 0]
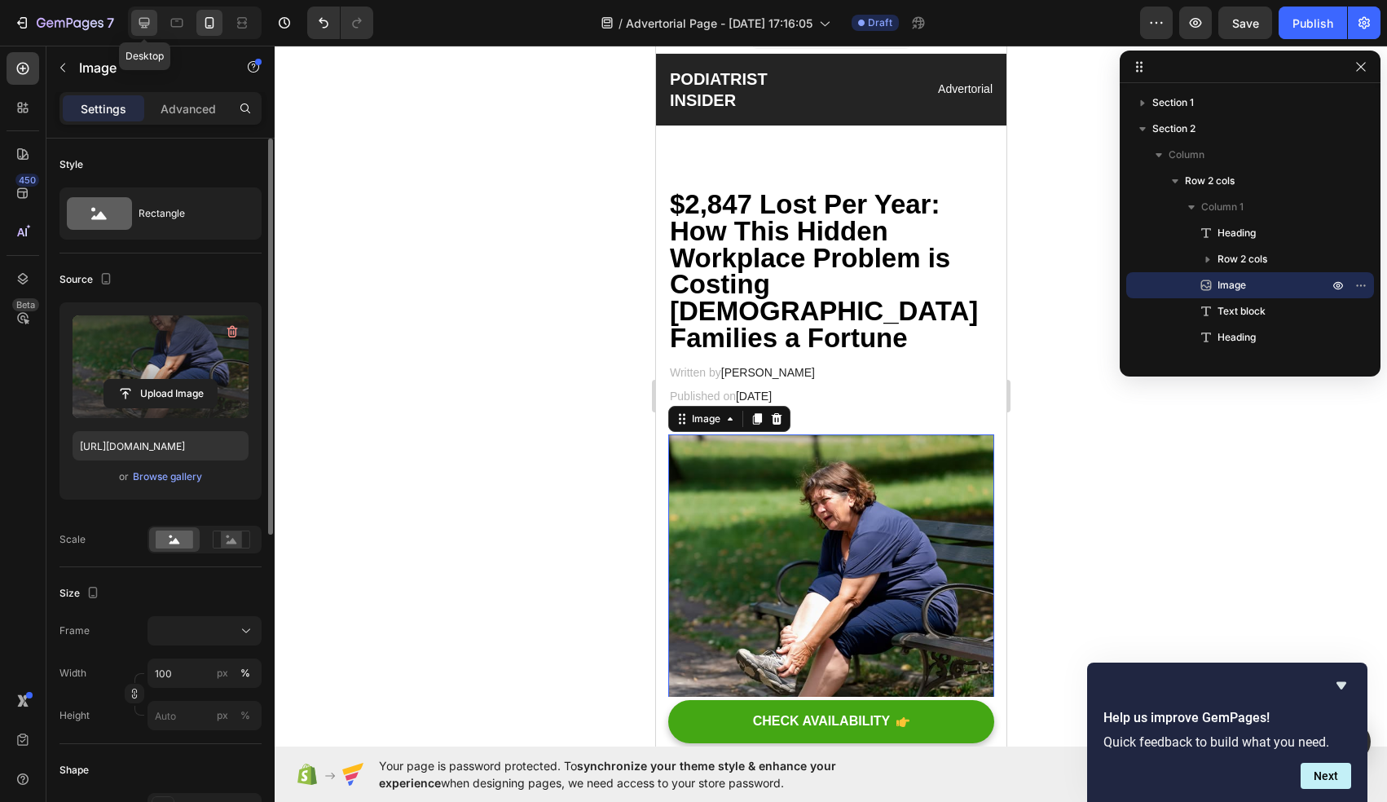
click at [141, 28] on icon at bounding box center [144, 23] width 16 height 16
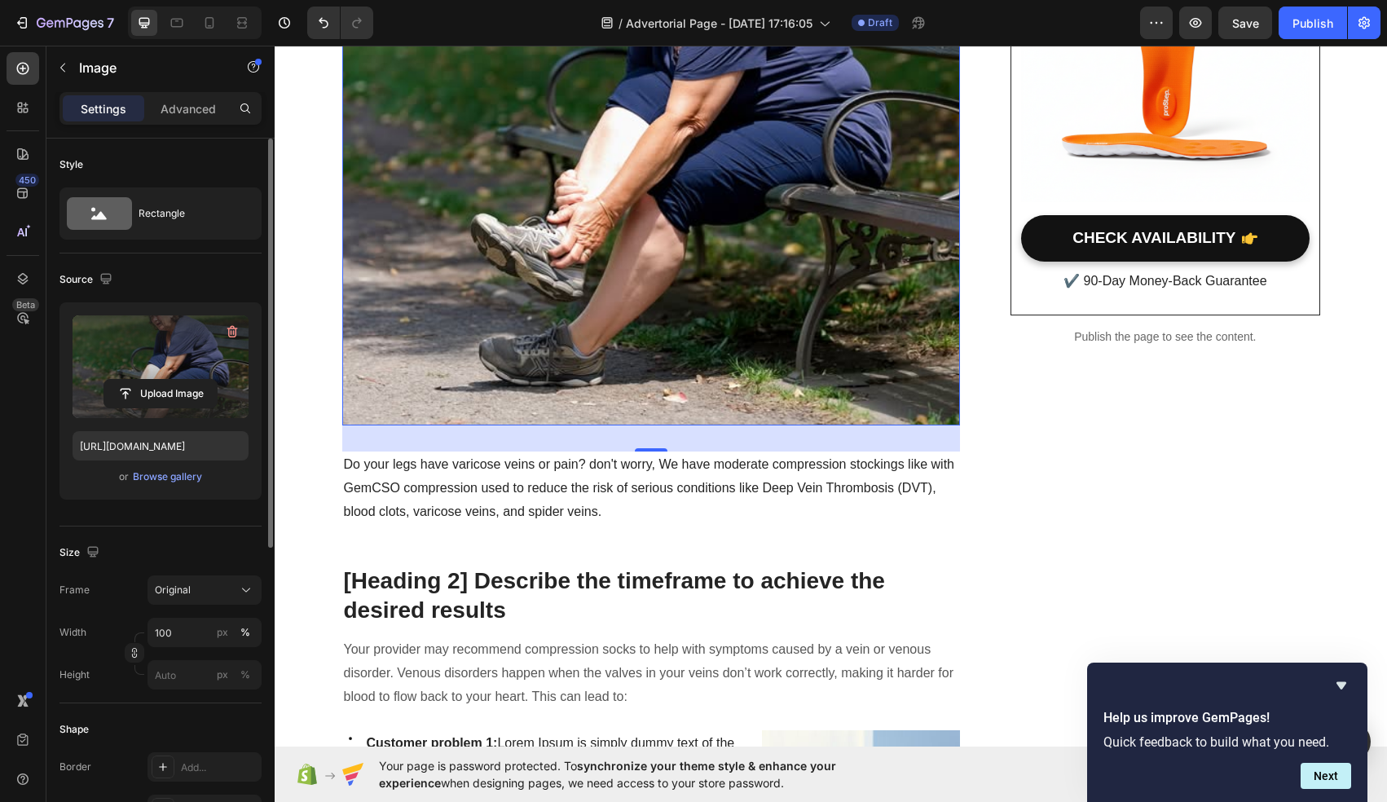
scroll to position [568, 0]
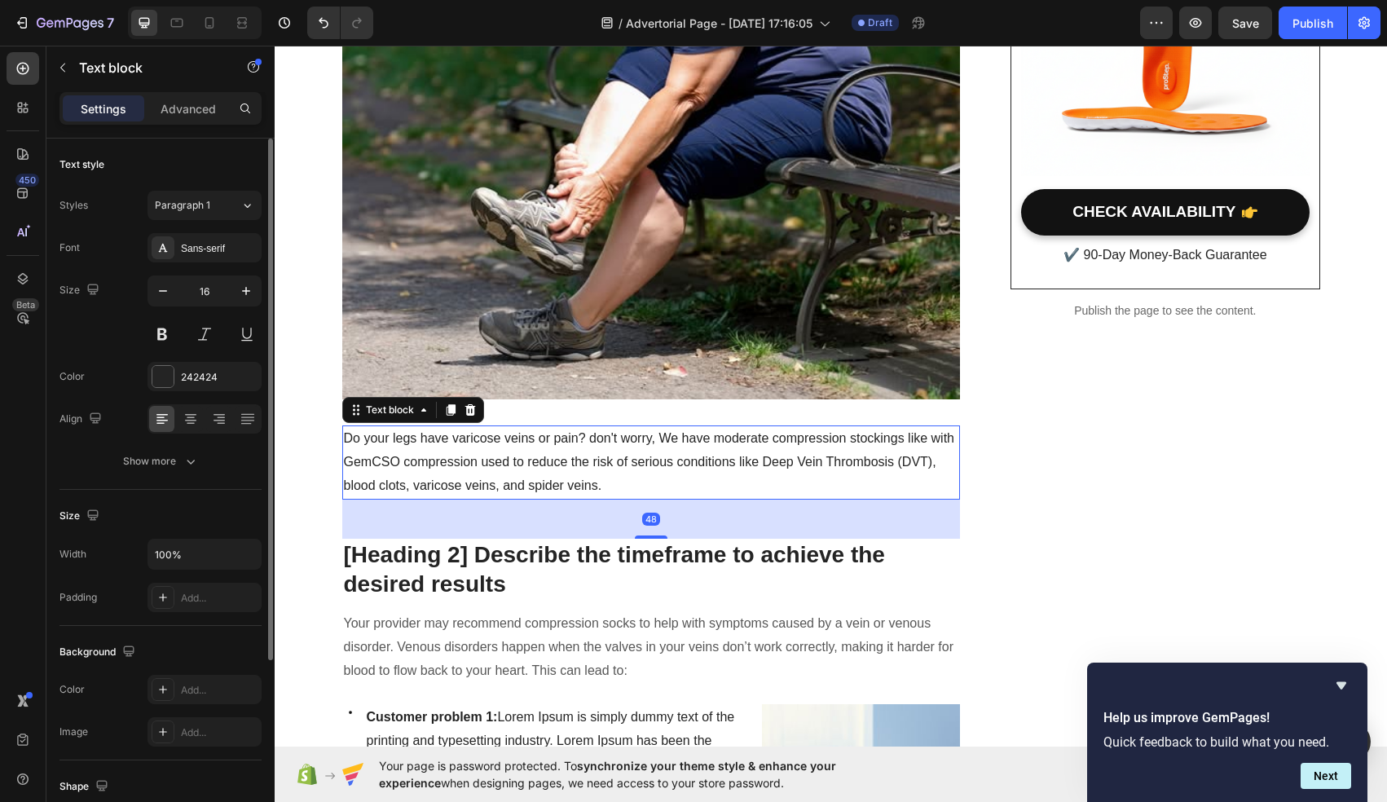
click at [623, 460] on p "Do your legs have varicose veins or pain? don't worry, We have moderate compres…" at bounding box center [651, 462] width 615 height 70
click at [1254, 11] on button "Save" at bounding box center [1245, 23] width 54 height 33
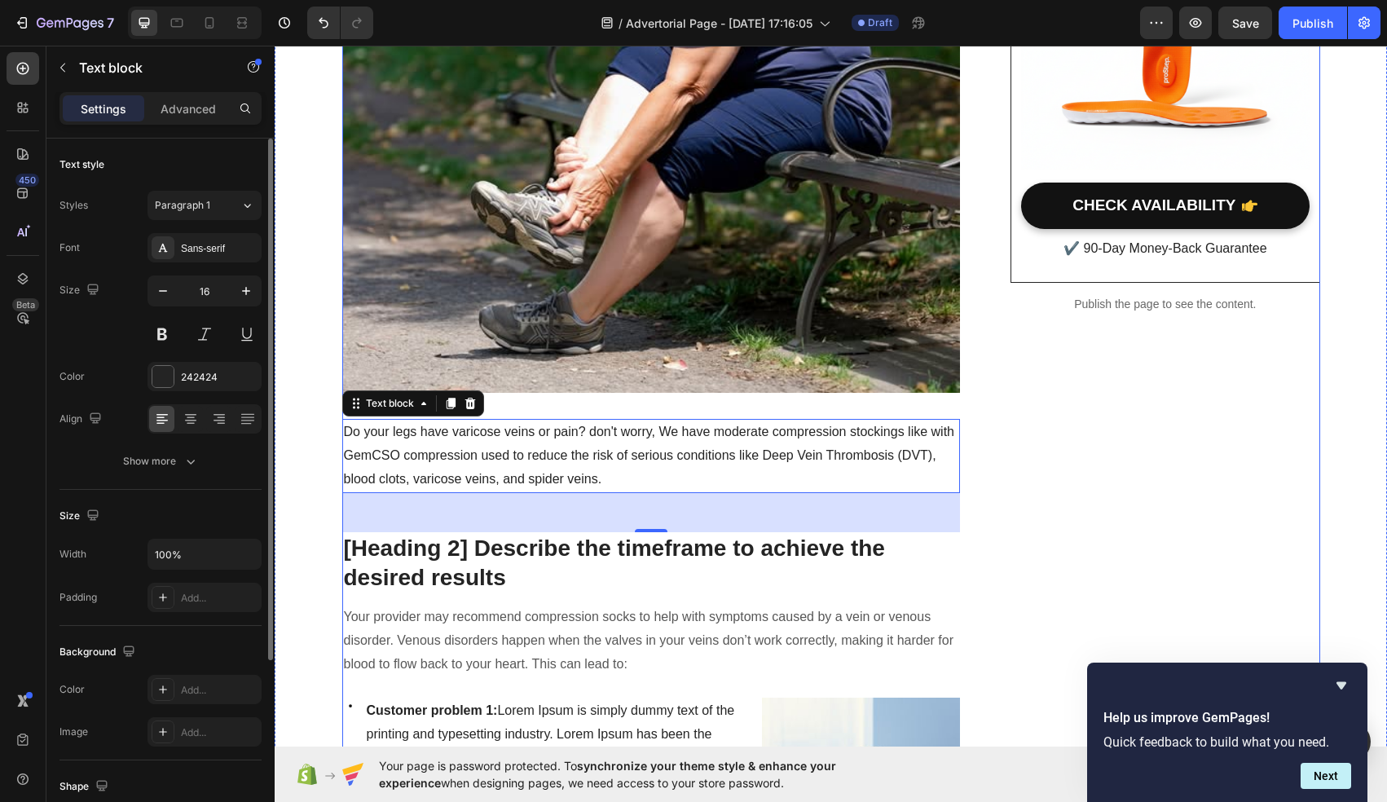
scroll to position [581, 0]
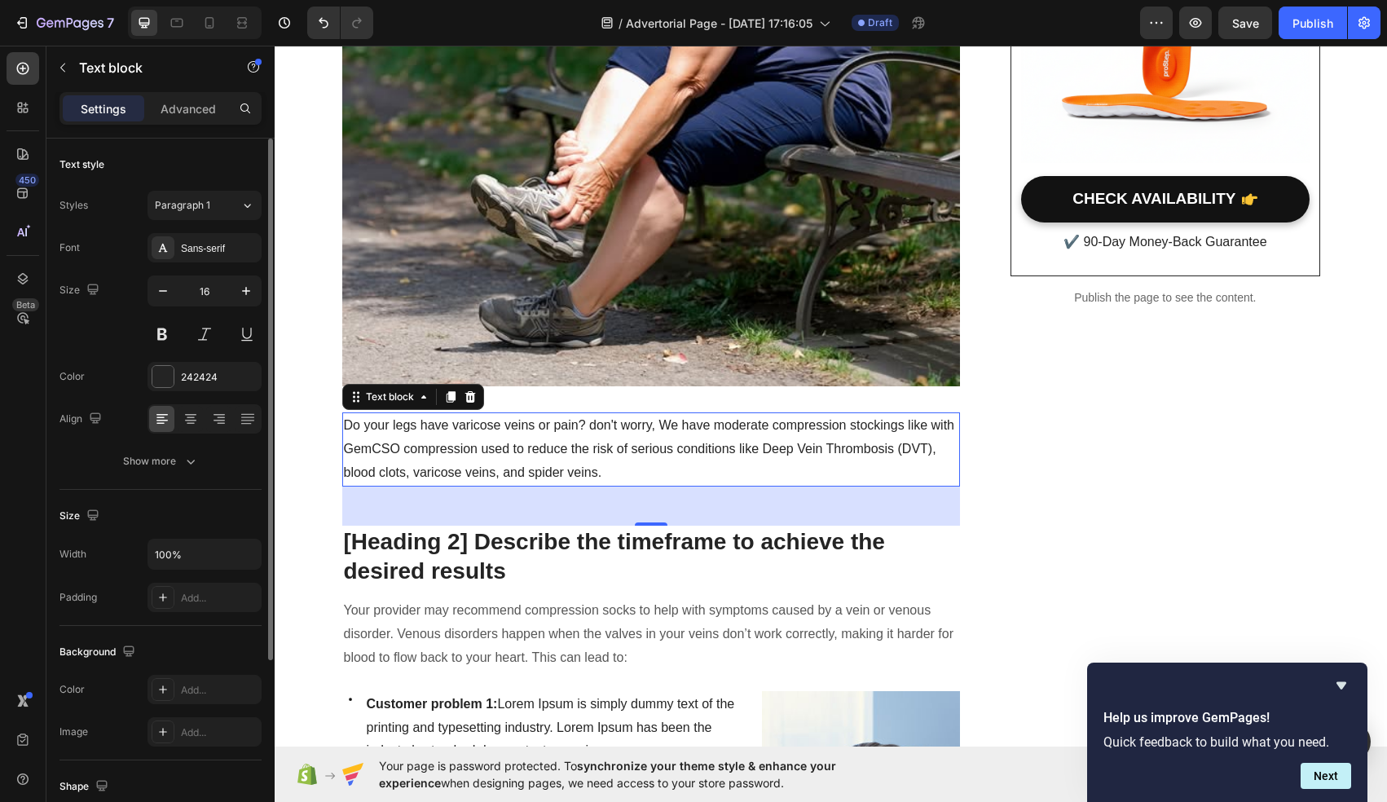
click at [411, 456] on p "Do your legs have varicose veins or pain? don't worry, We have moderate compres…" at bounding box center [651, 449] width 615 height 70
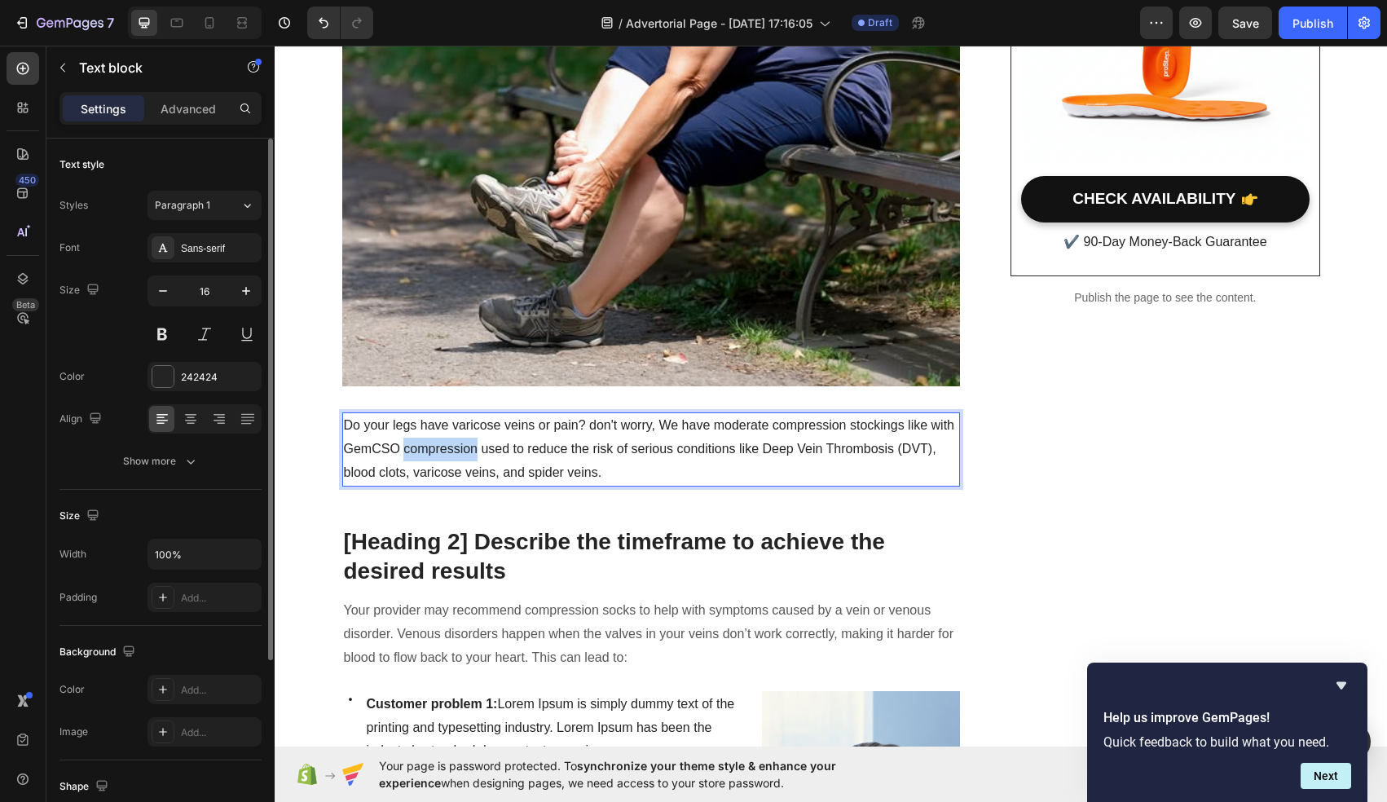
click at [411, 456] on p "Do your legs have varicose veins or pain? don't worry, We have moderate compres…" at bounding box center [651, 449] width 615 height 70
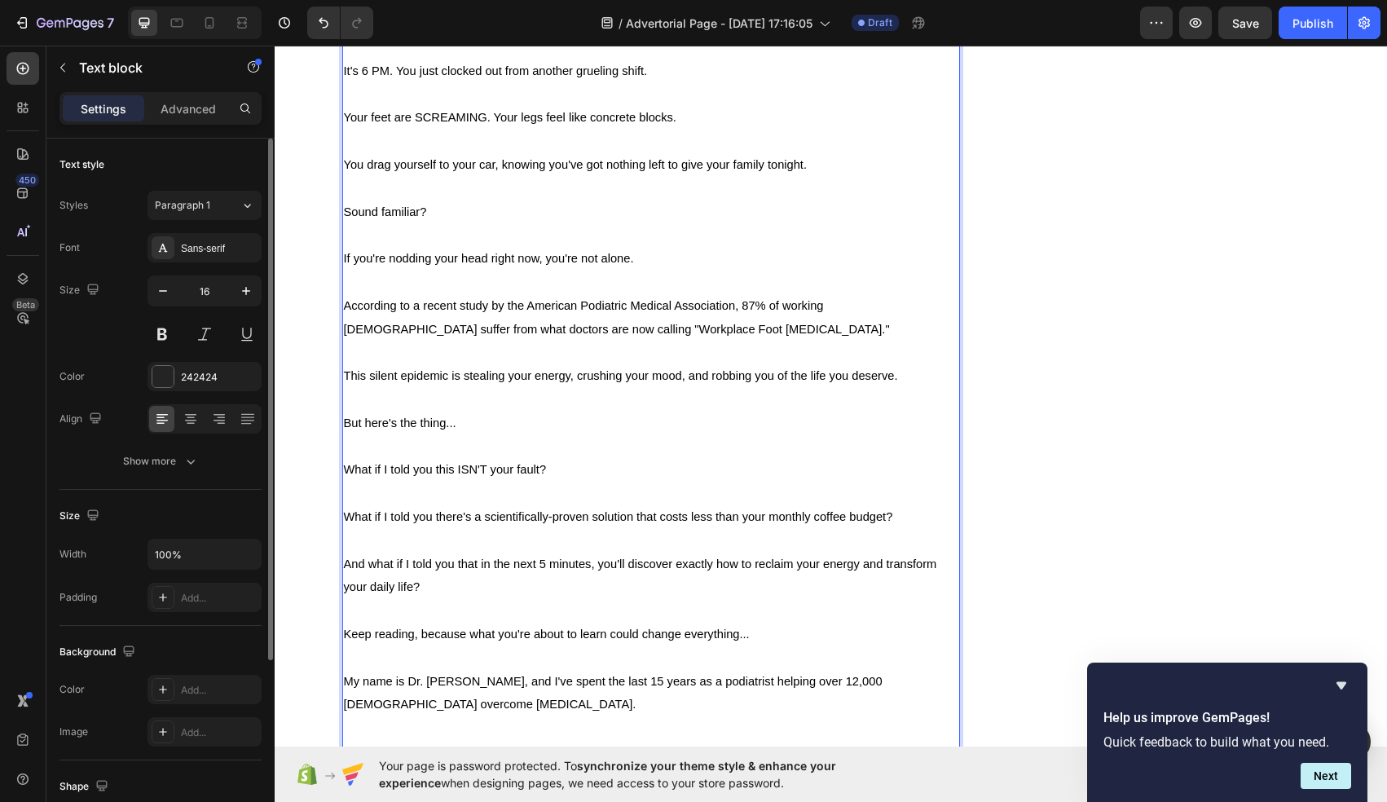
scroll to position [1019, 0]
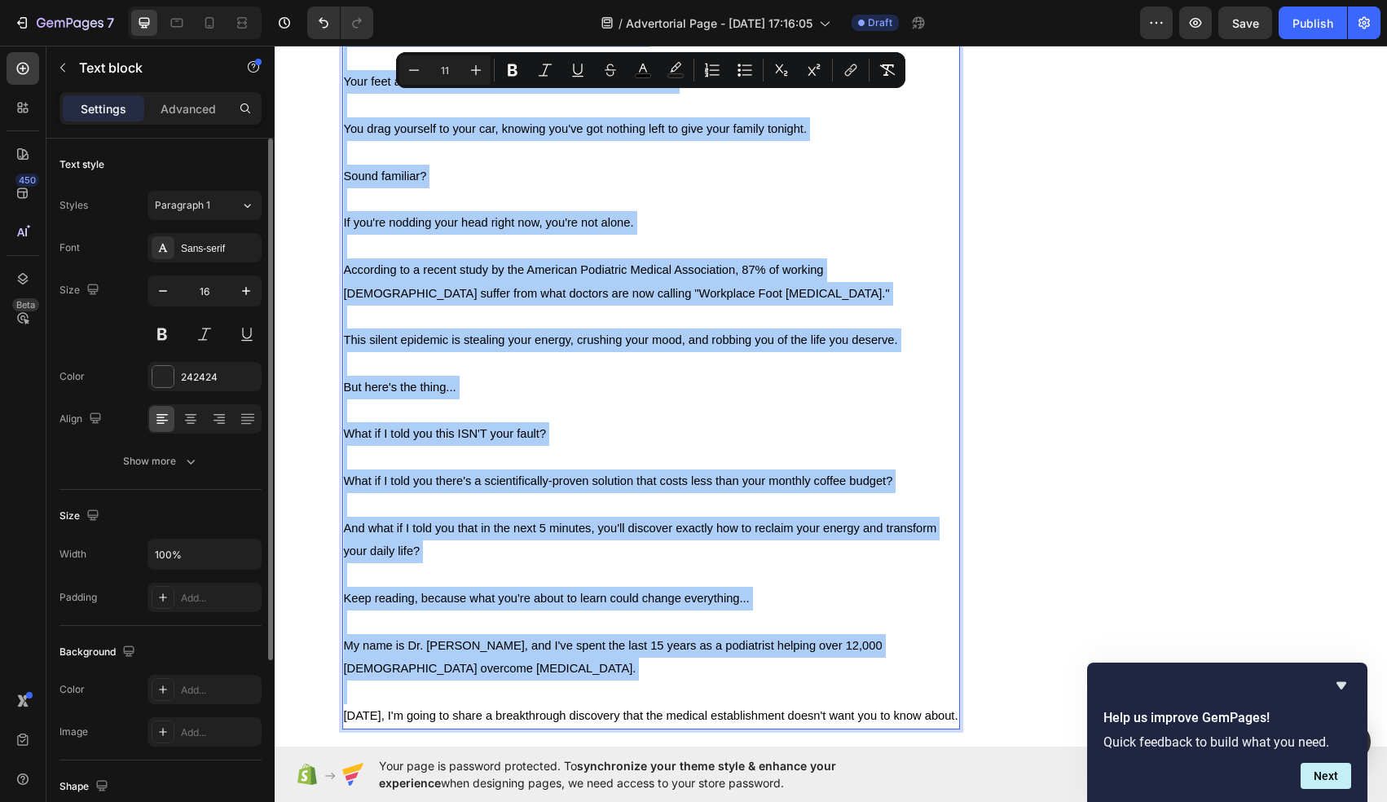
click at [448, 77] on input "11" at bounding box center [445, 70] width 33 height 20
type input "16"
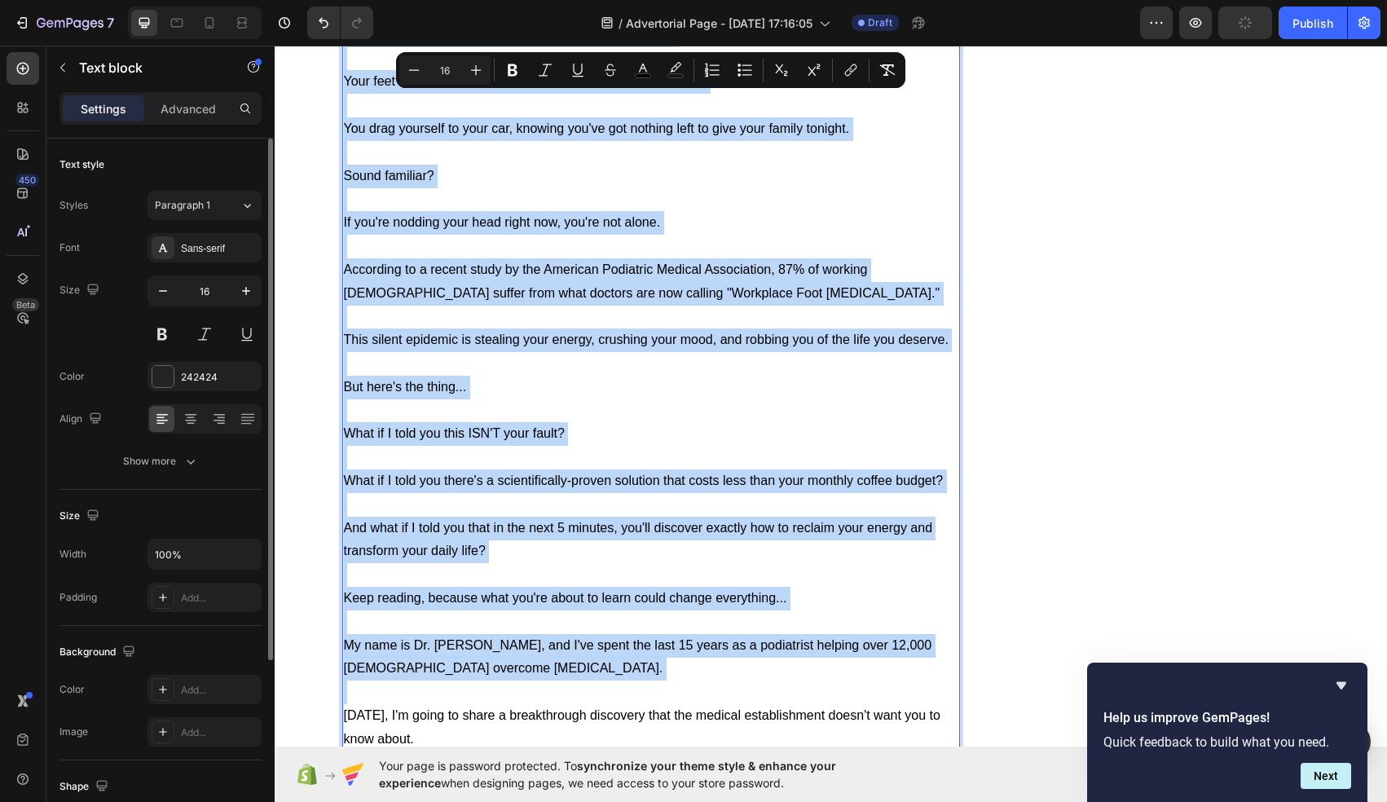
scroll to position [1018, 0]
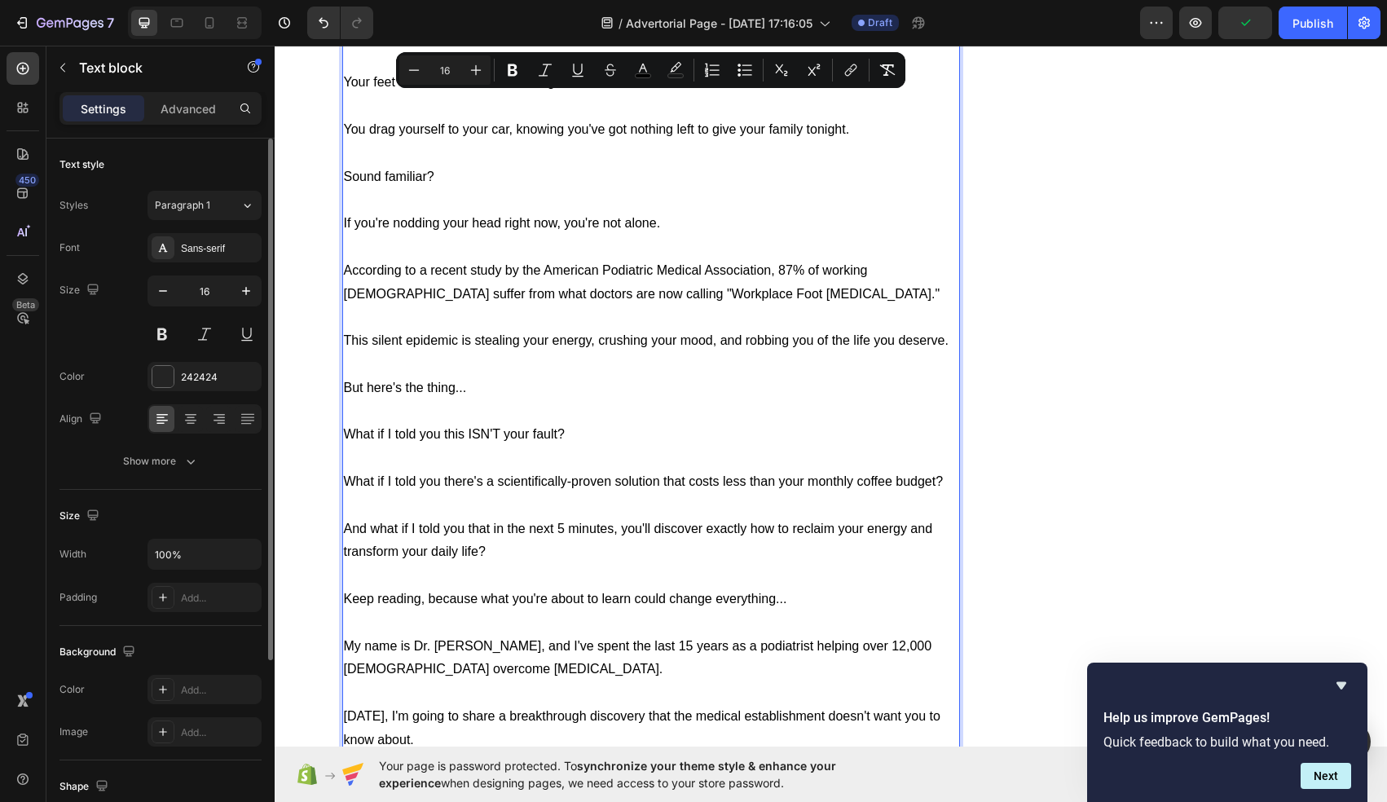
click at [429, 249] on p "Rich Text Editor. Editing area: main" at bounding box center [651, 248] width 615 height 24
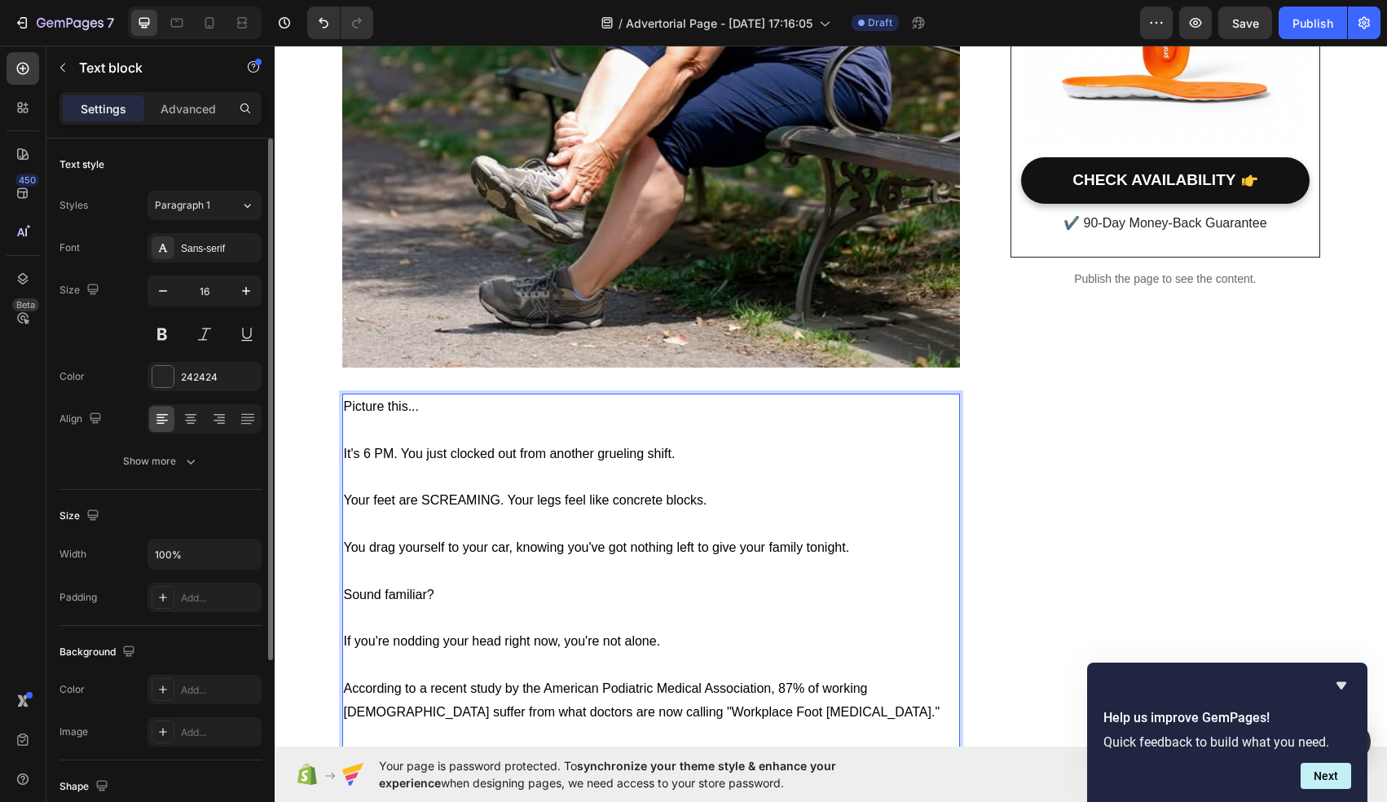
scroll to position [591, 0]
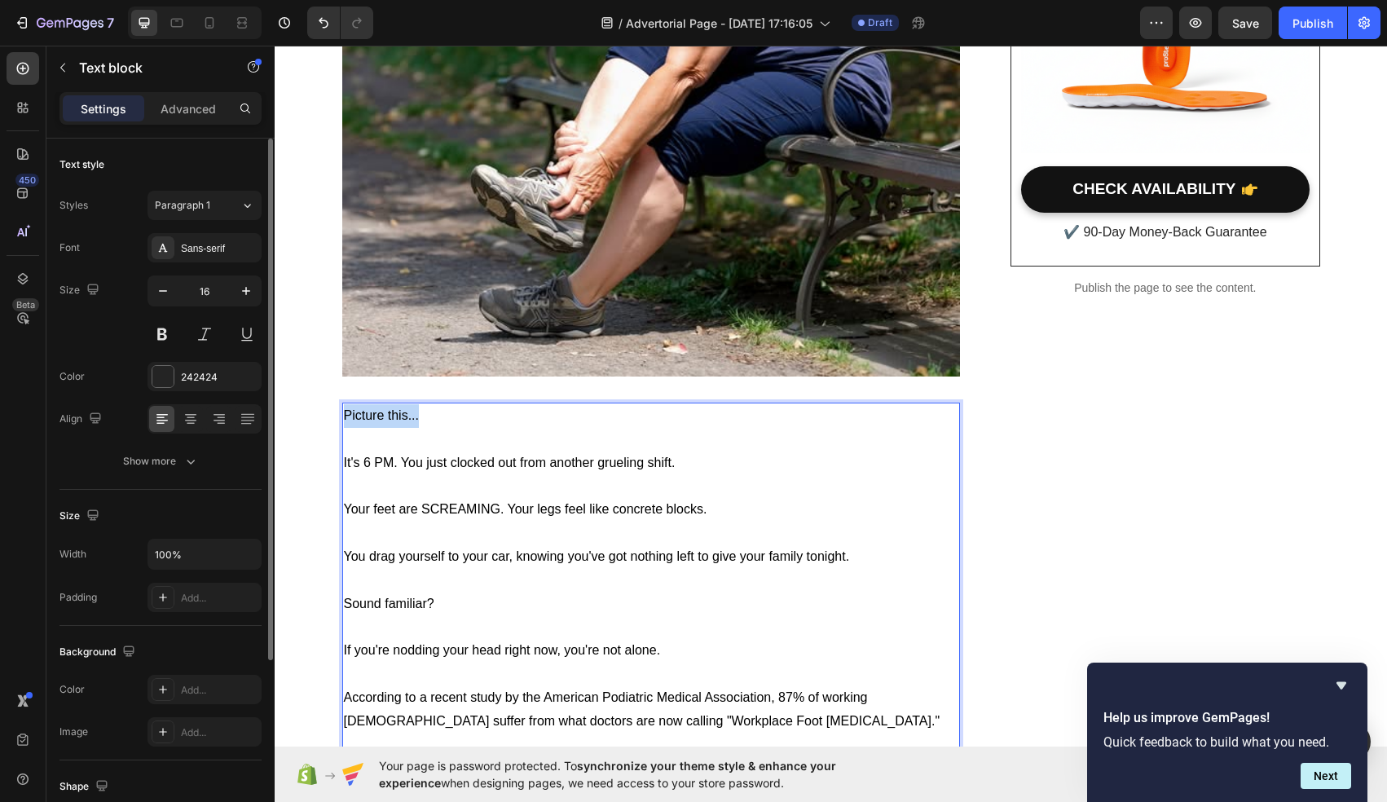
drag, startPoint x: 425, startPoint y: 419, endPoint x: 336, endPoint y: 421, distance: 89.7
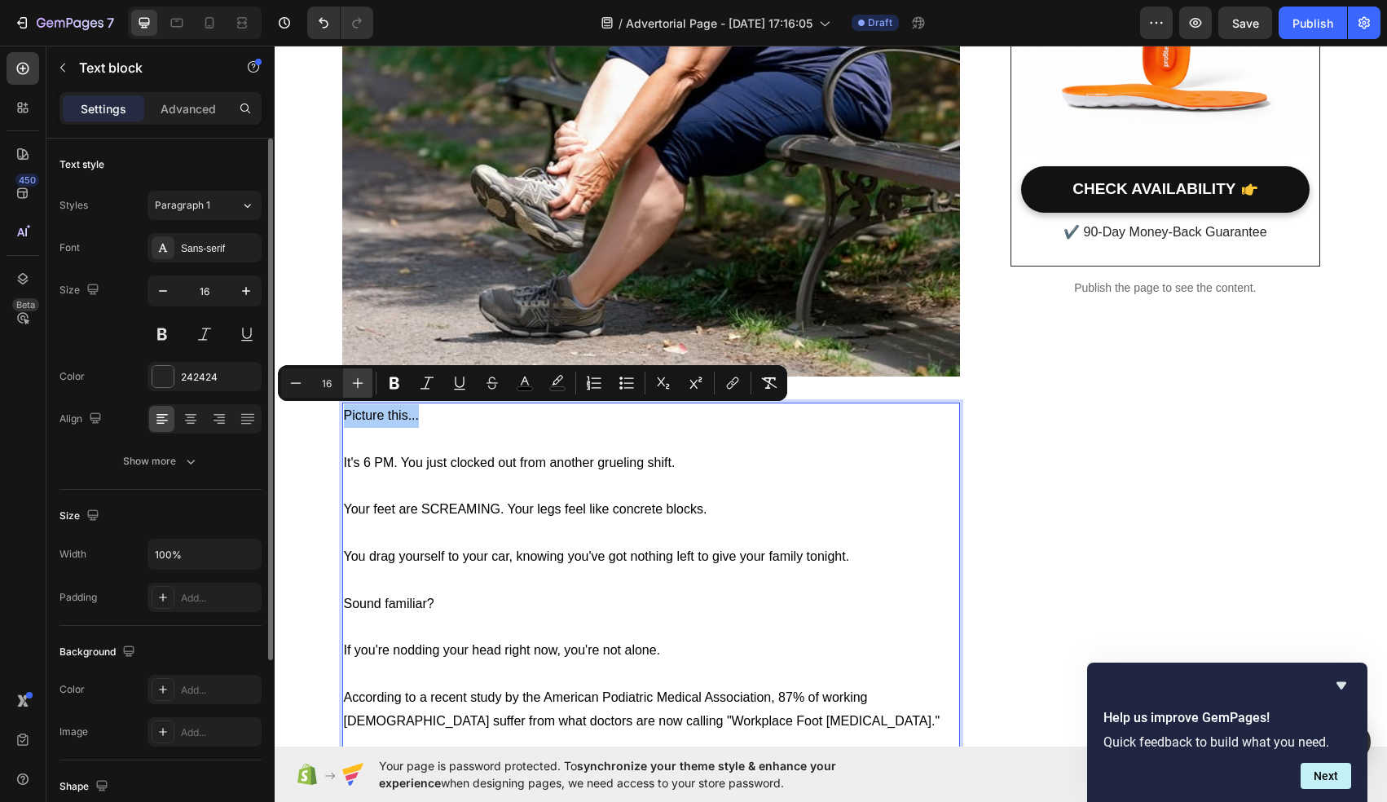
click at [355, 387] on icon "Editor contextual toolbar" at bounding box center [358, 383] width 16 height 16
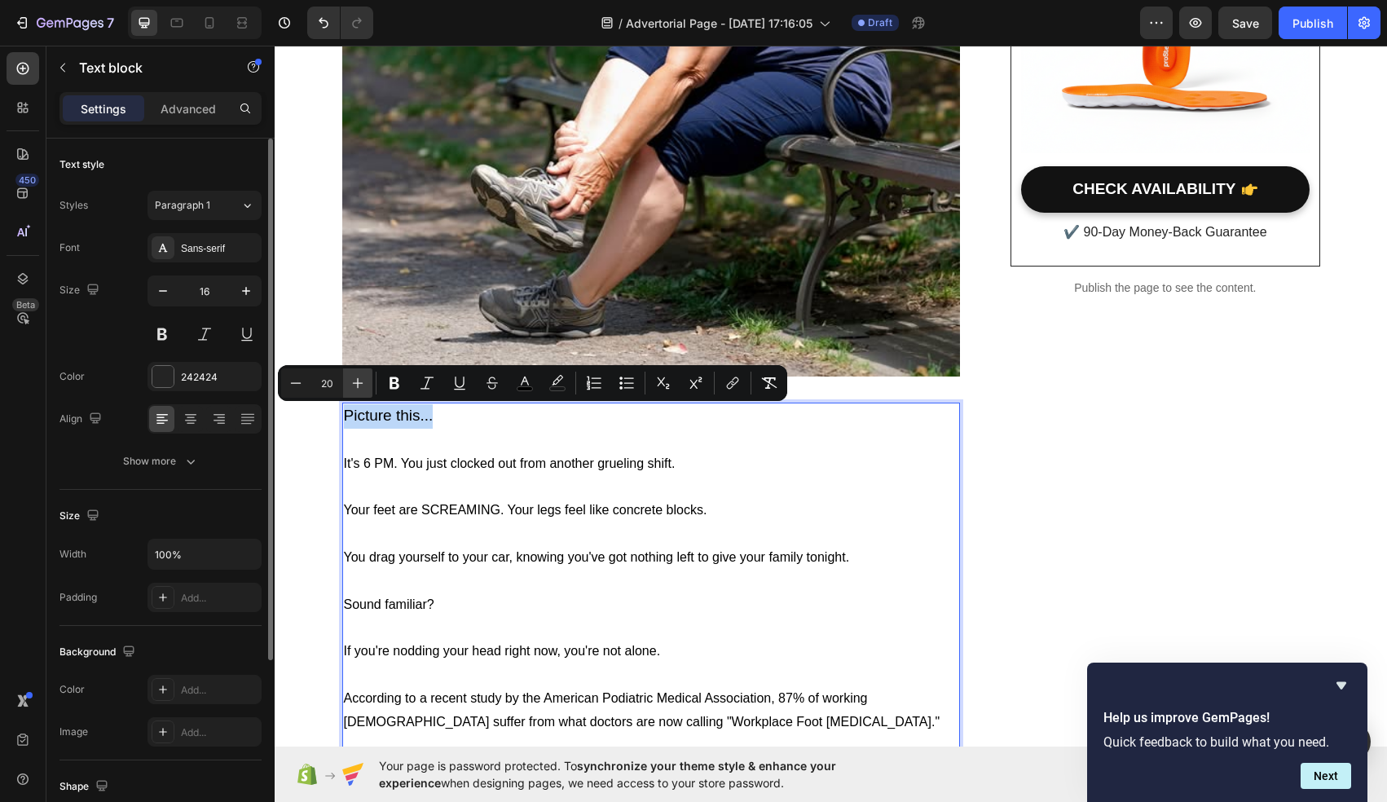
type input "21"
click at [392, 376] on icon "Editor contextual toolbar" at bounding box center [394, 383] width 16 height 16
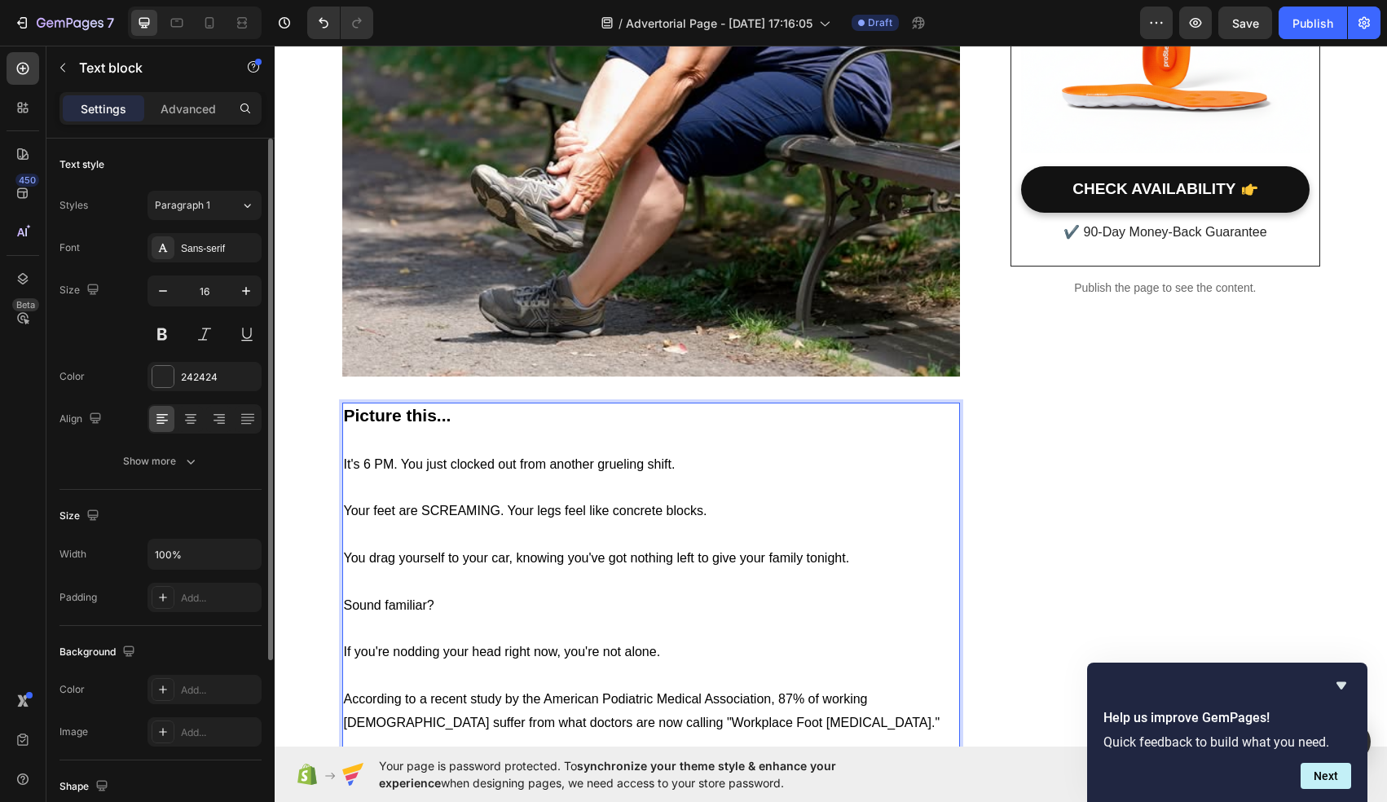
click at [361, 449] on p "Rich Text Editor. Editing area: main" at bounding box center [651, 441] width 615 height 24
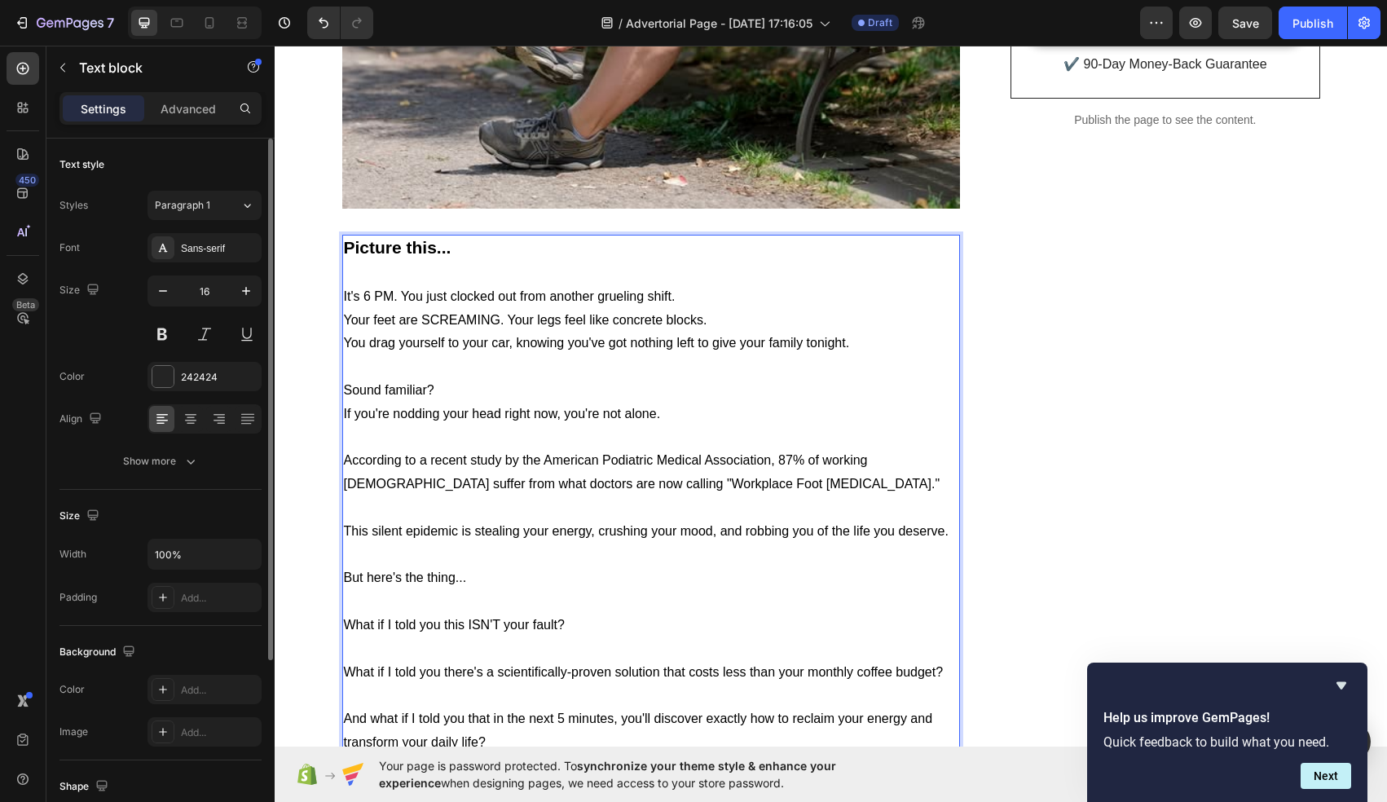
scroll to position [765, 0]
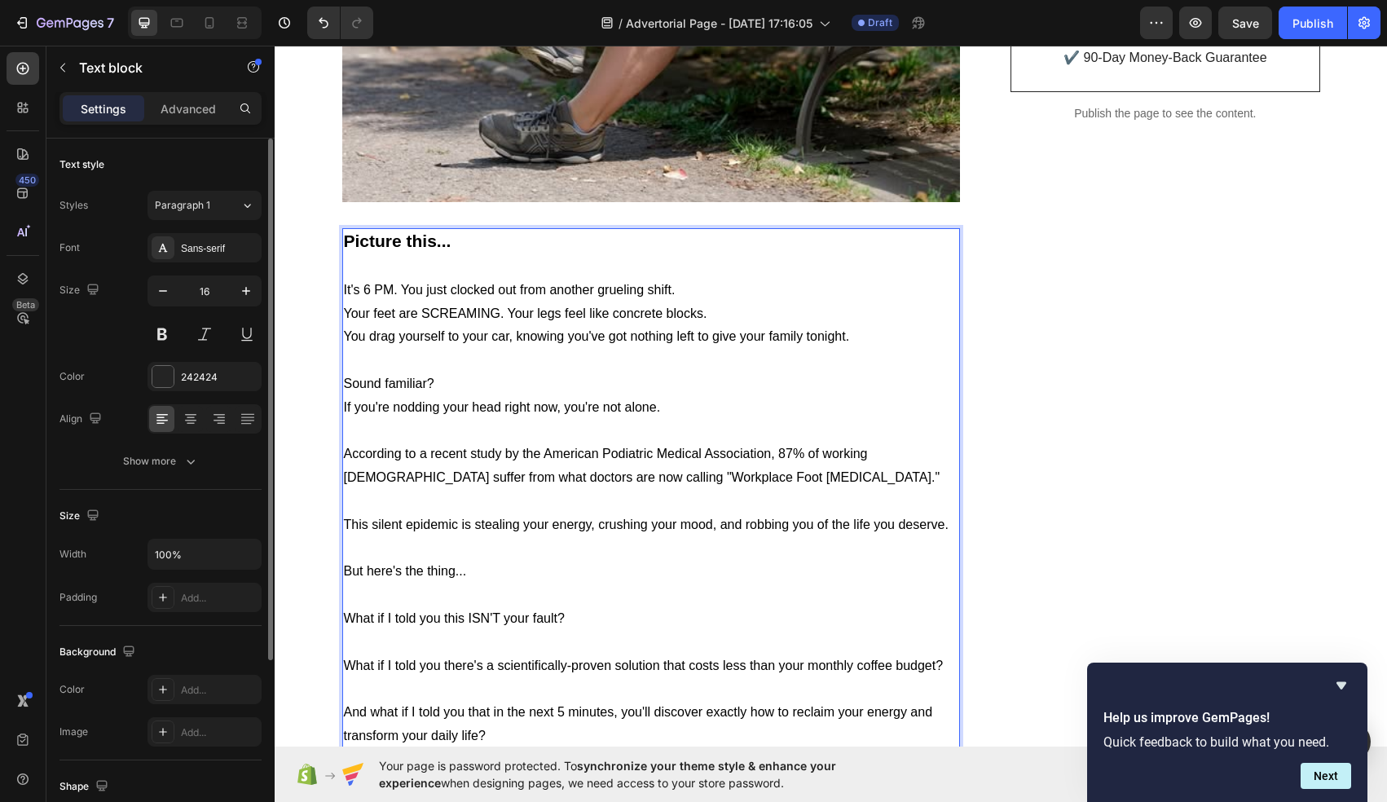
click at [347, 405] on span "If you're nodding your head right now, you're not alone." at bounding box center [502, 407] width 317 height 14
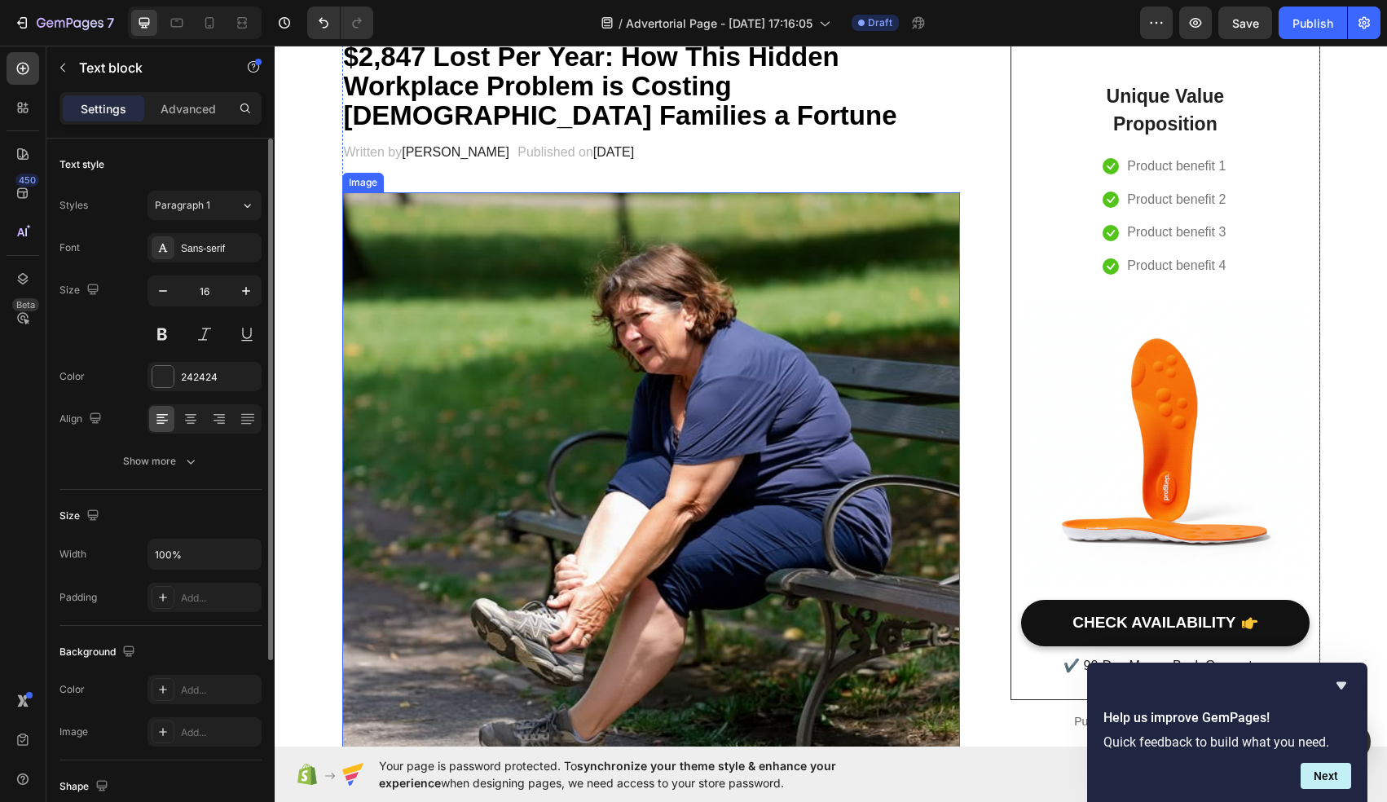
scroll to position [172, 0]
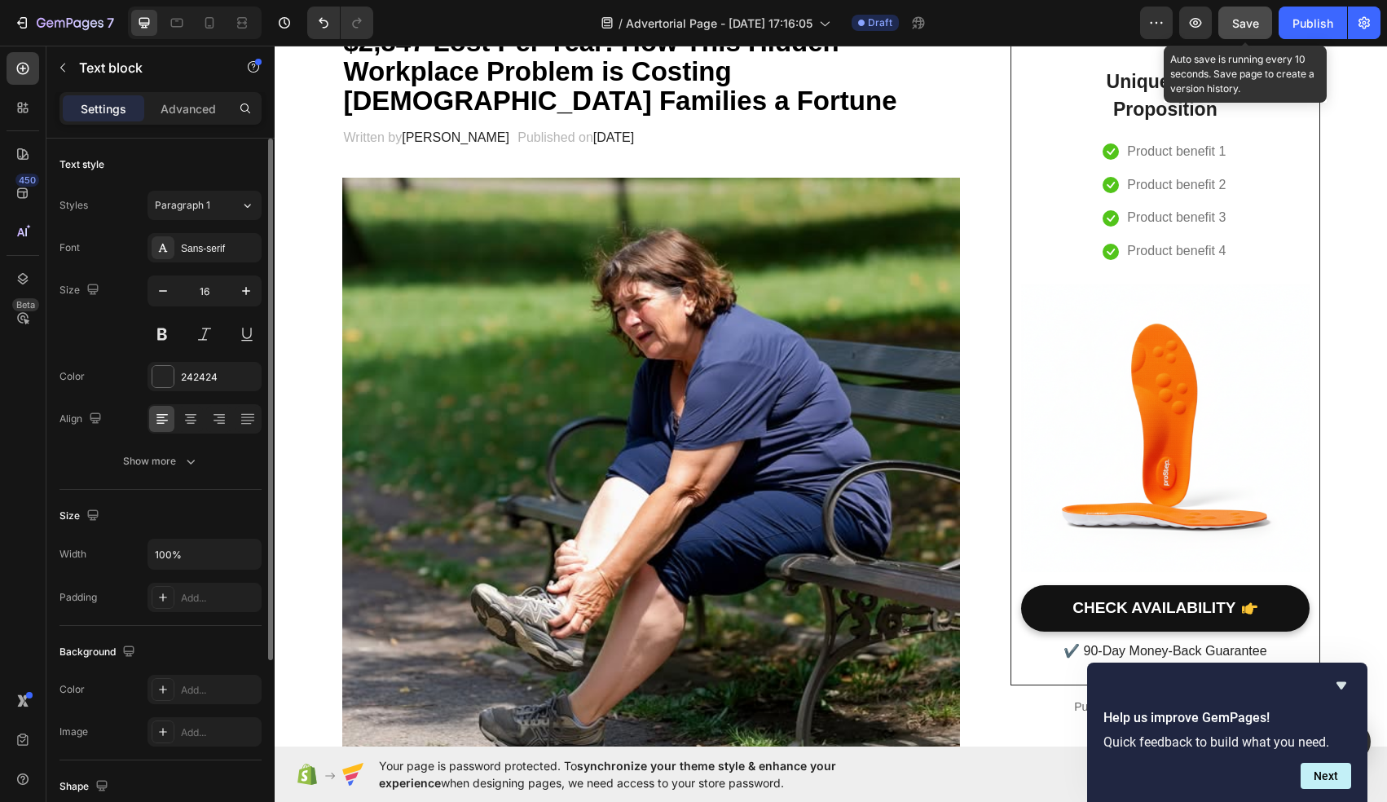
click at [1243, 28] on span "Save" at bounding box center [1245, 23] width 27 height 14
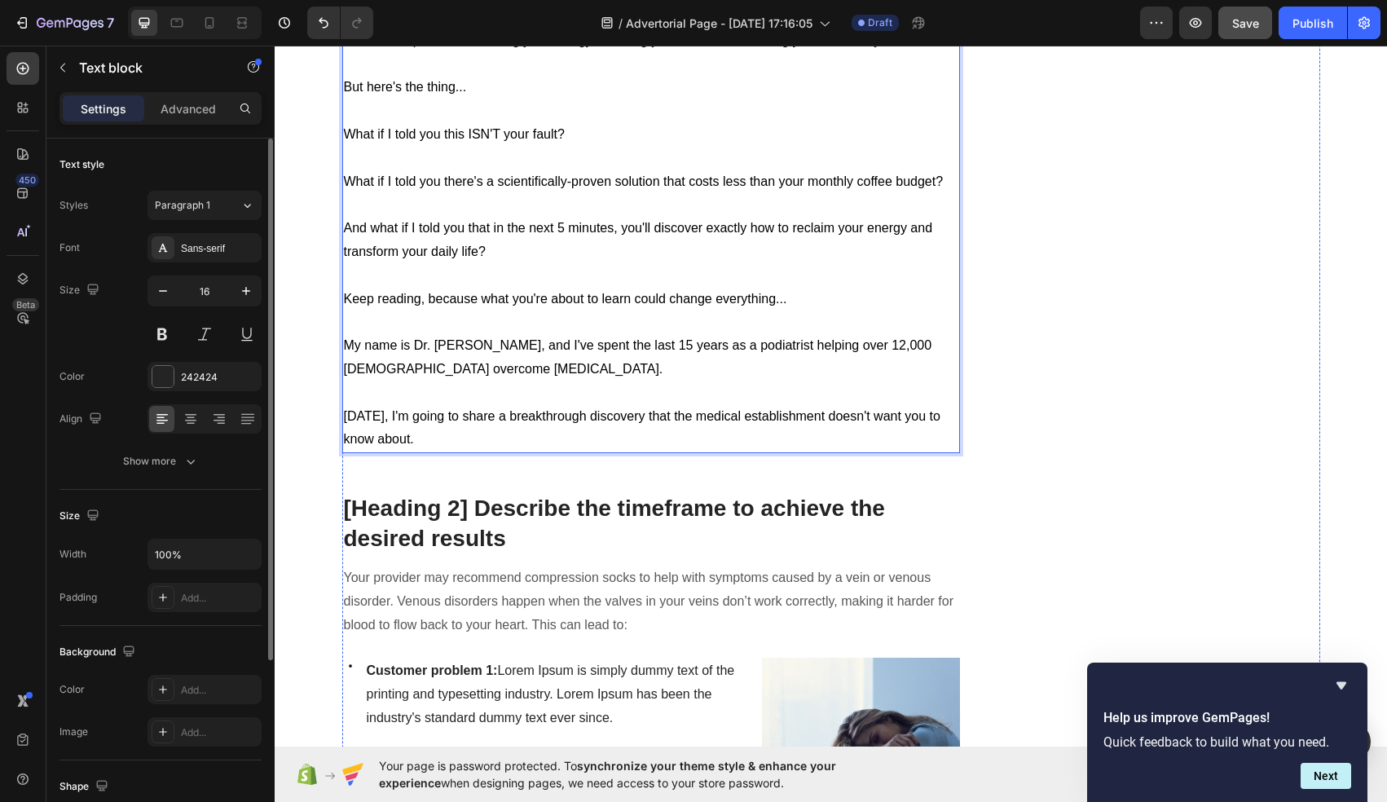
scroll to position [1253, 0]
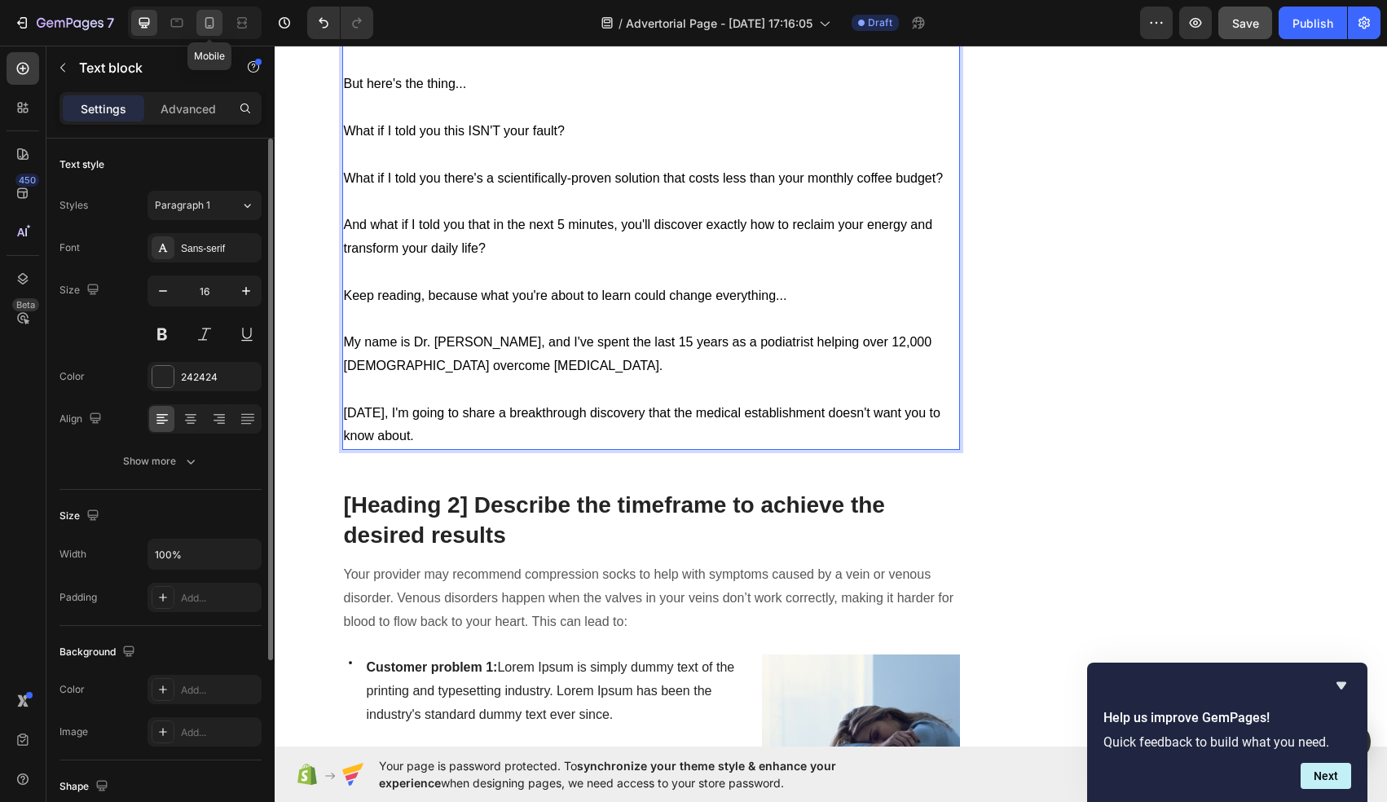
click at [212, 29] on icon at bounding box center [209, 23] width 16 height 16
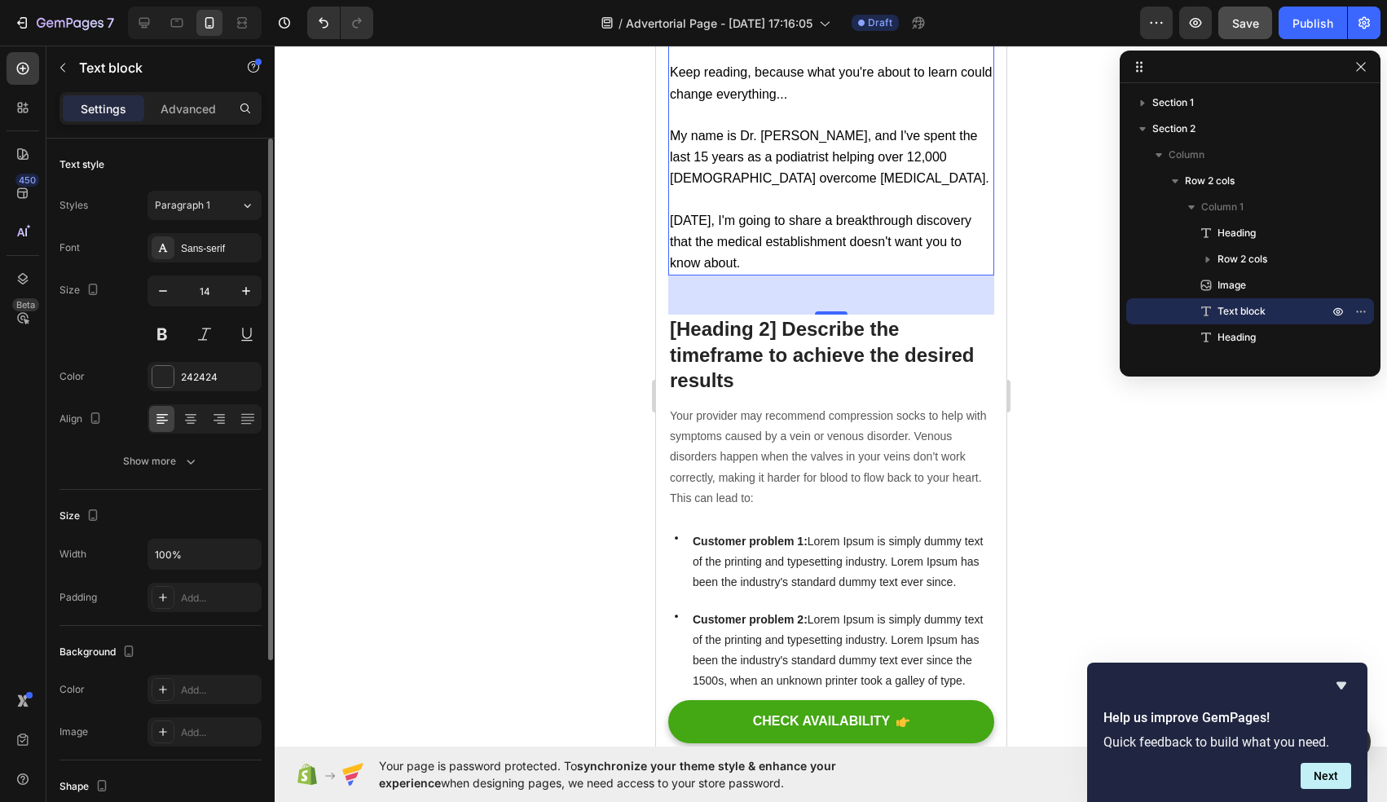
scroll to position [1393, 0]
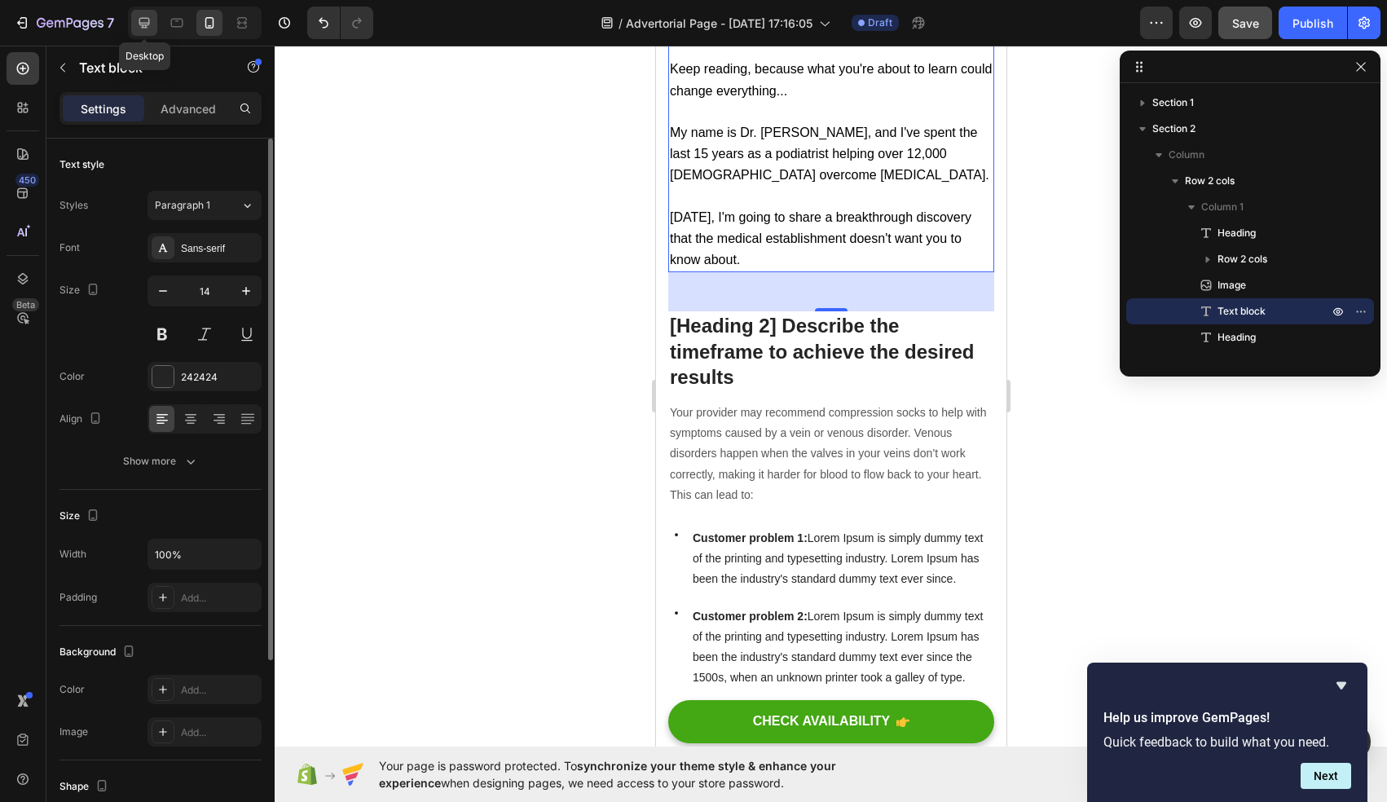
click at [142, 20] on icon at bounding box center [144, 23] width 16 height 16
type input "16"
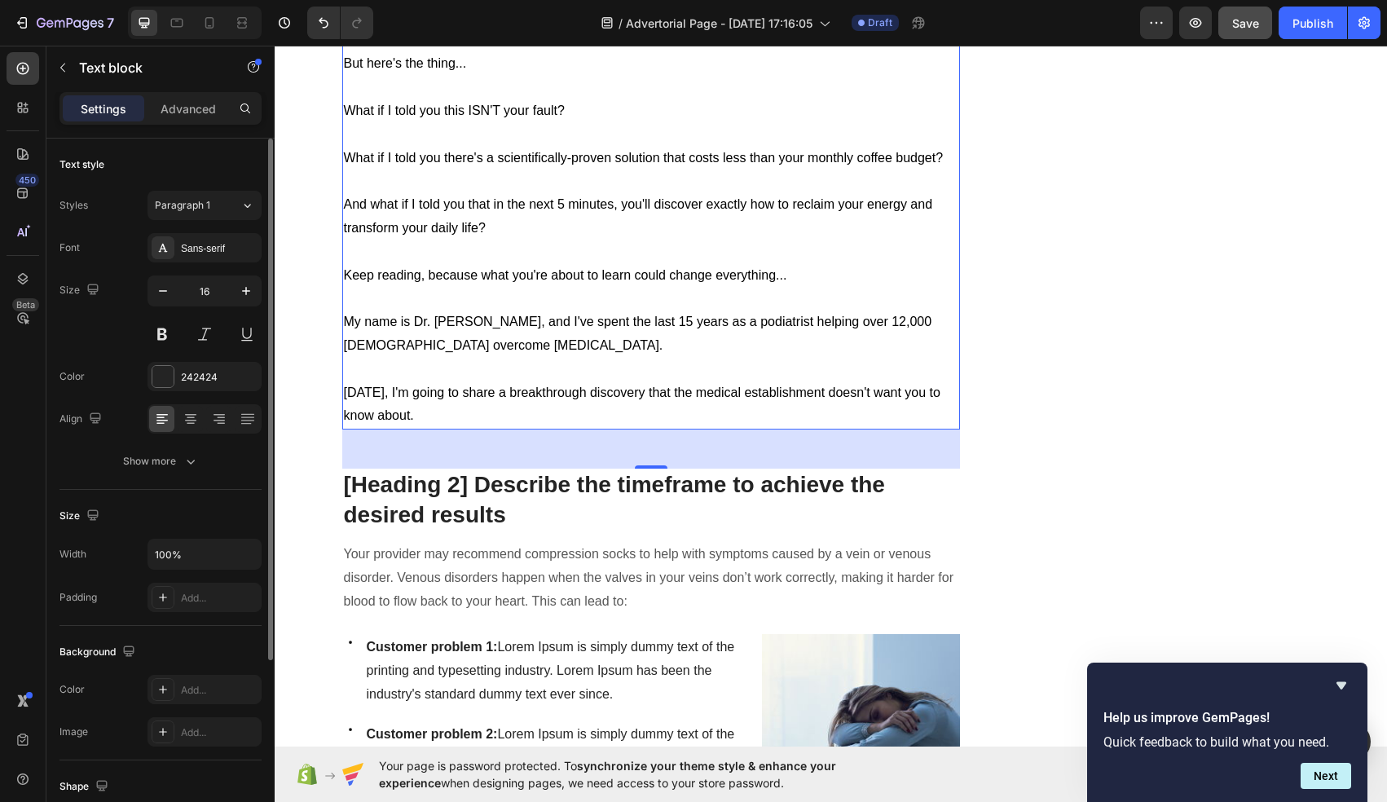
scroll to position [1307, 0]
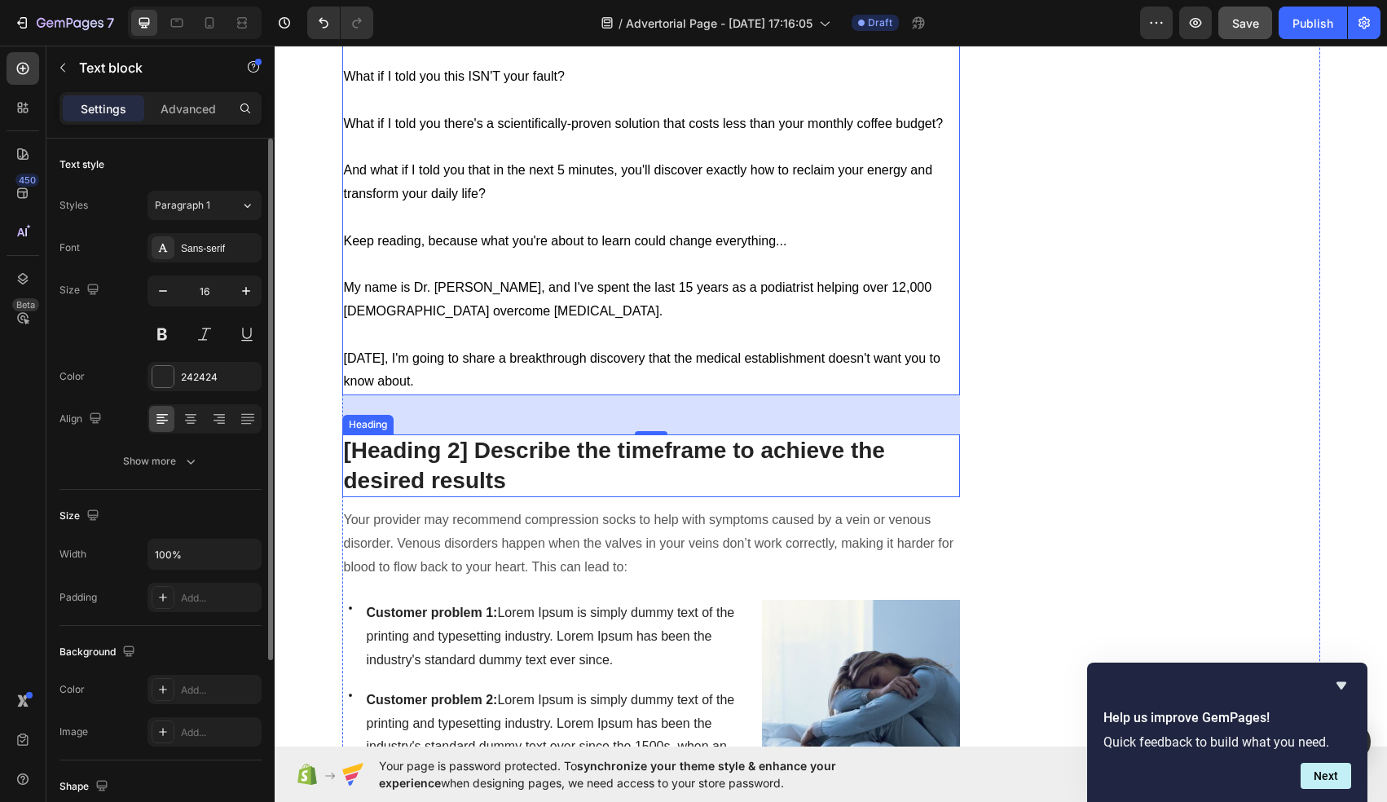
click at [427, 460] on p "[Heading 2] Describe the timeframe to achieve the desired results" at bounding box center [651, 465] width 615 height 59
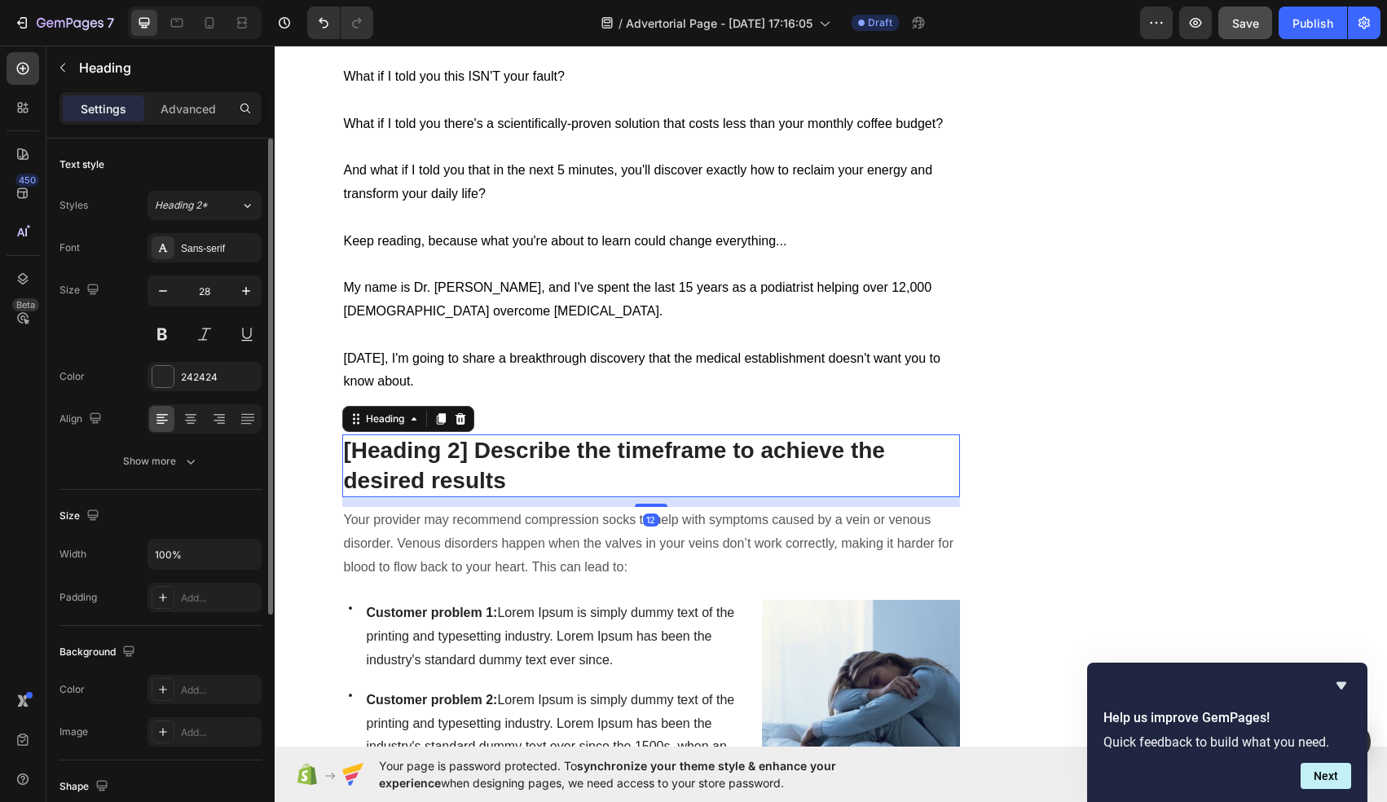
click at [427, 460] on p "[Heading 2] Describe the timeframe to achieve the desired results" at bounding box center [651, 465] width 615 height 59
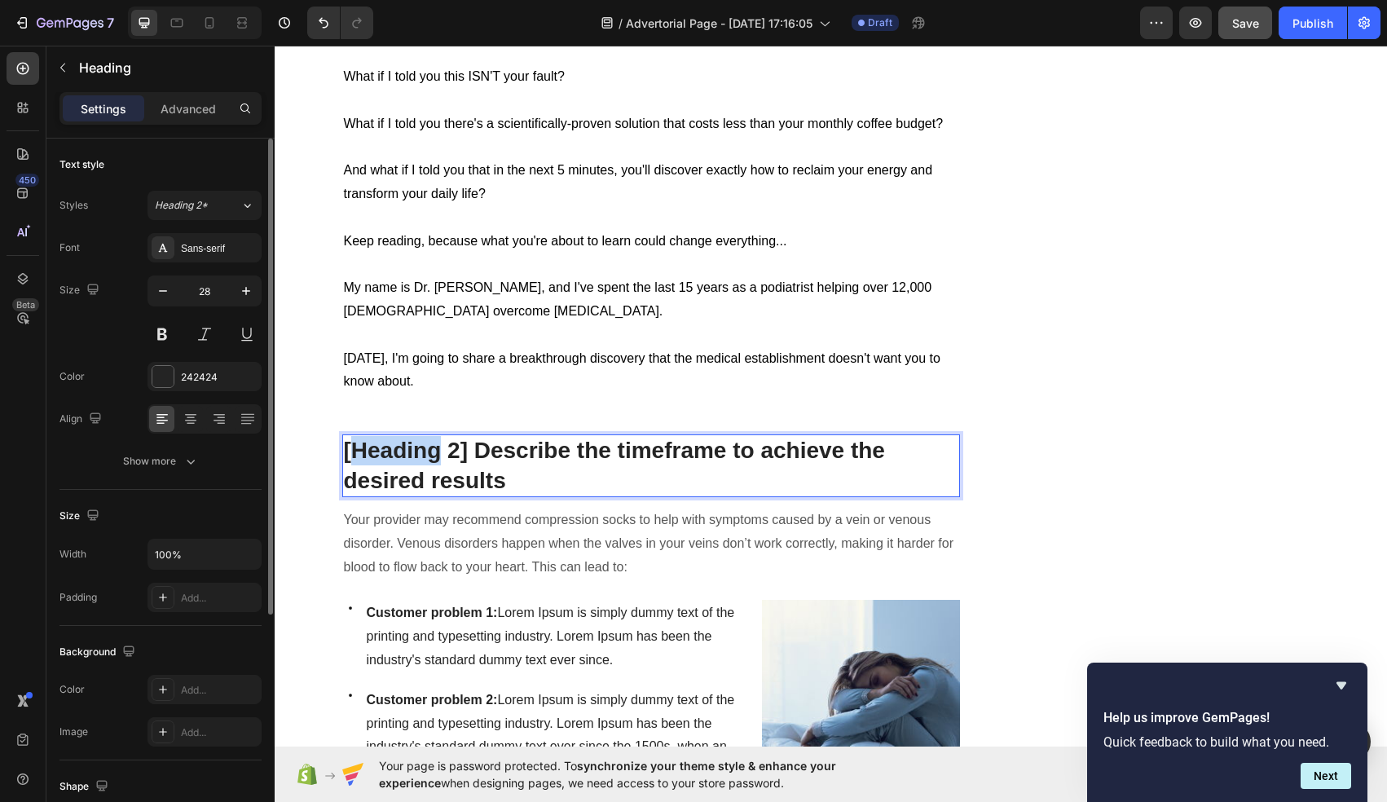
click at [427, 460] on p "[Heading 2] Describe the timeframe to achieve the desired results" at bounding box center [651, 465] width 615 height 59
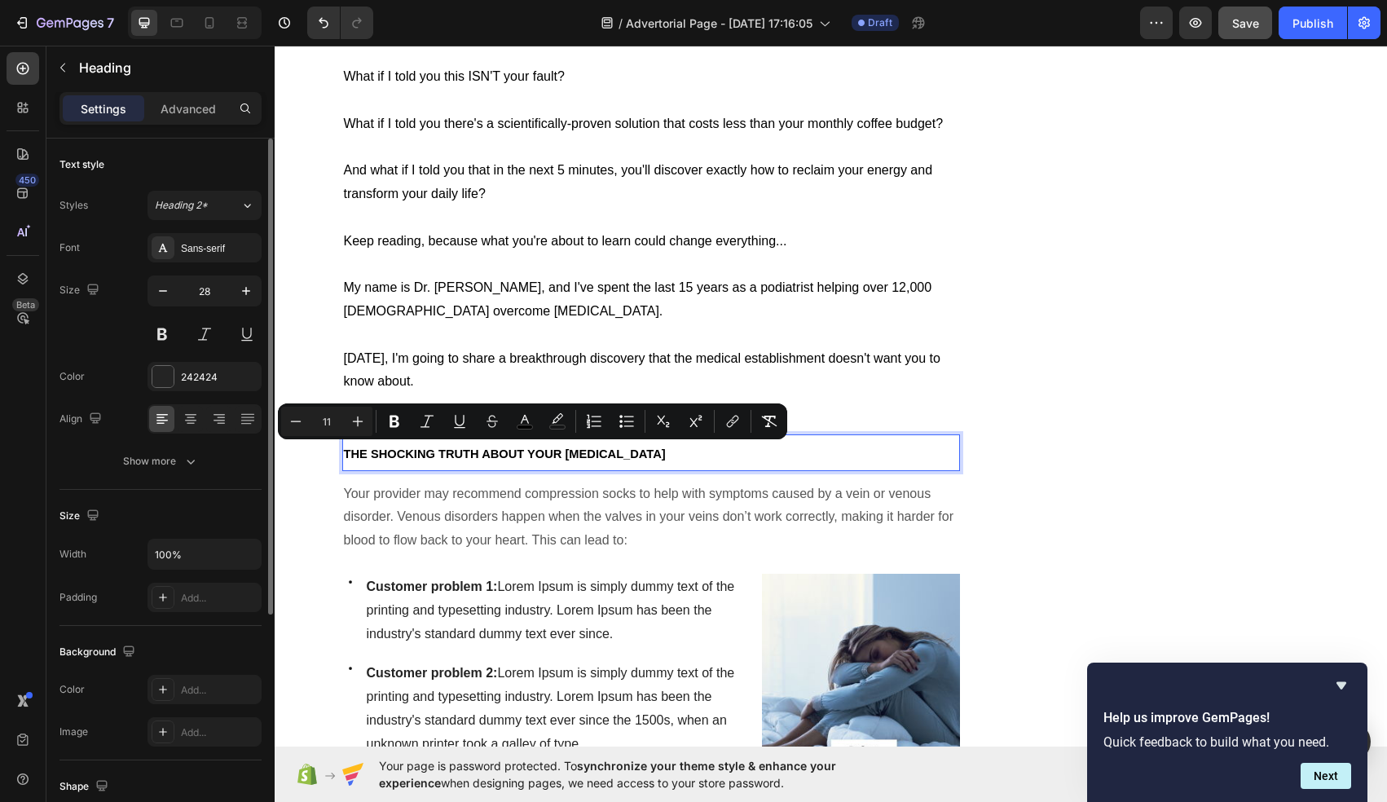
click at [319, 424] on input "11" at bounding box center [327, 422] width 33 height 20
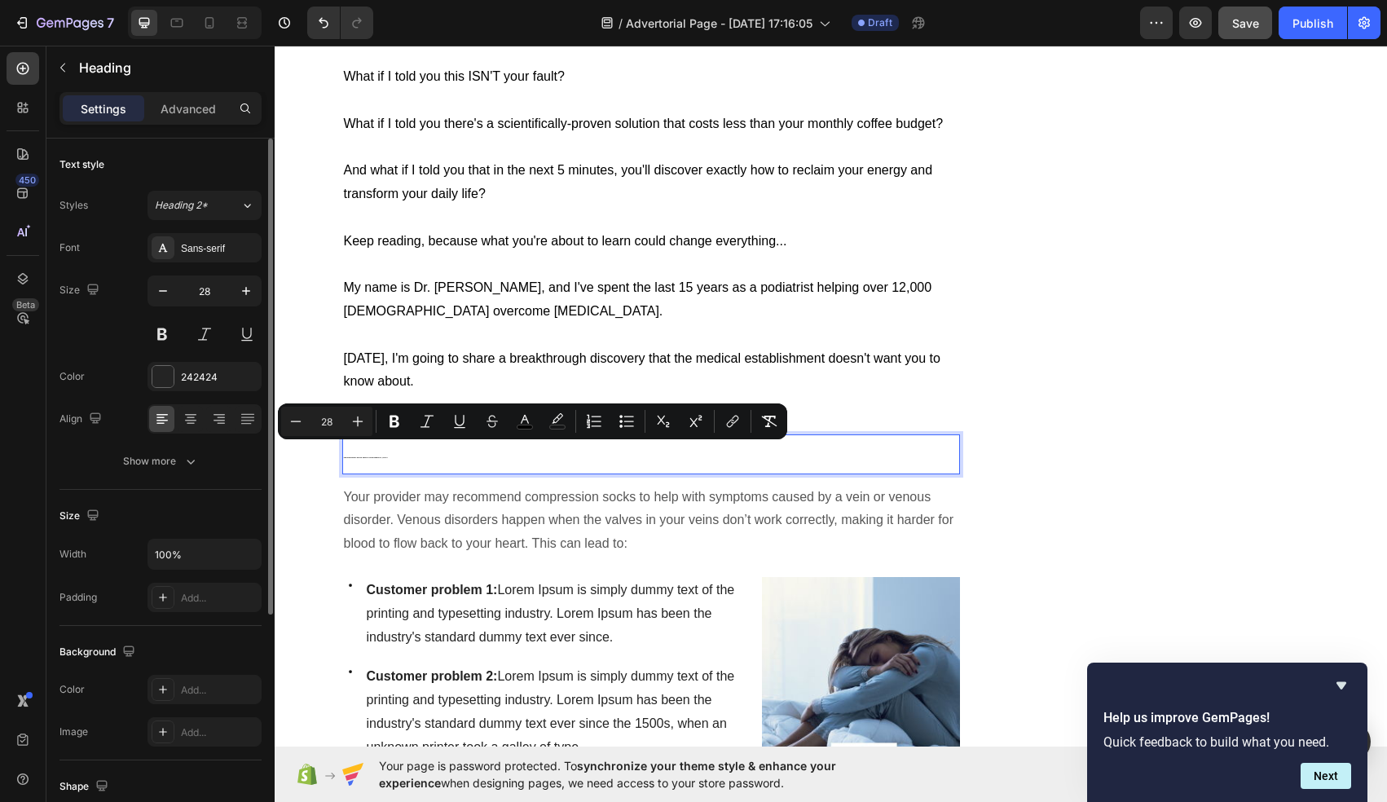
type input "28"
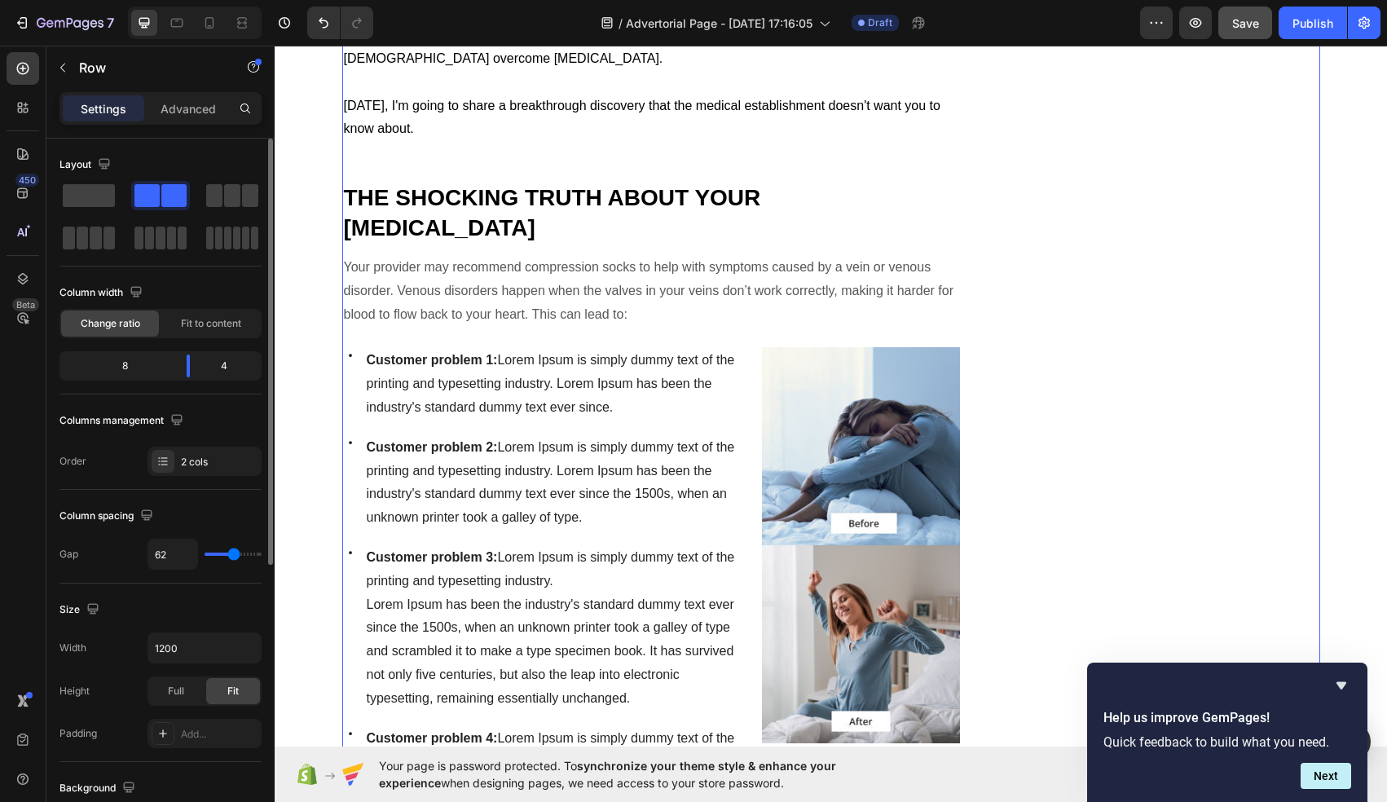
scroll to position [1561, 0]
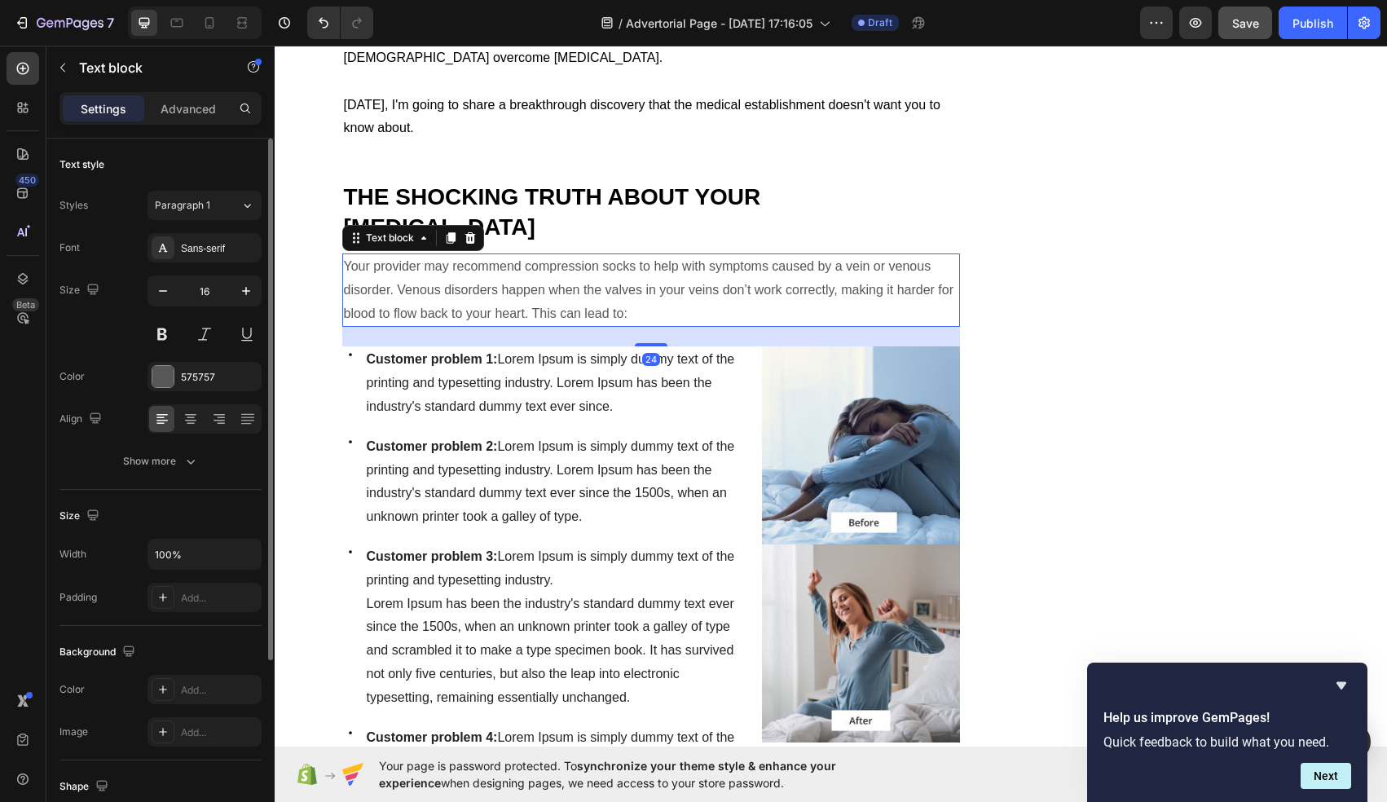
click at [490, 262] on p "Your provider may recommend compression socks to help with symptoms caused by a…" at bounding box center [651, 290] width 615 height 70
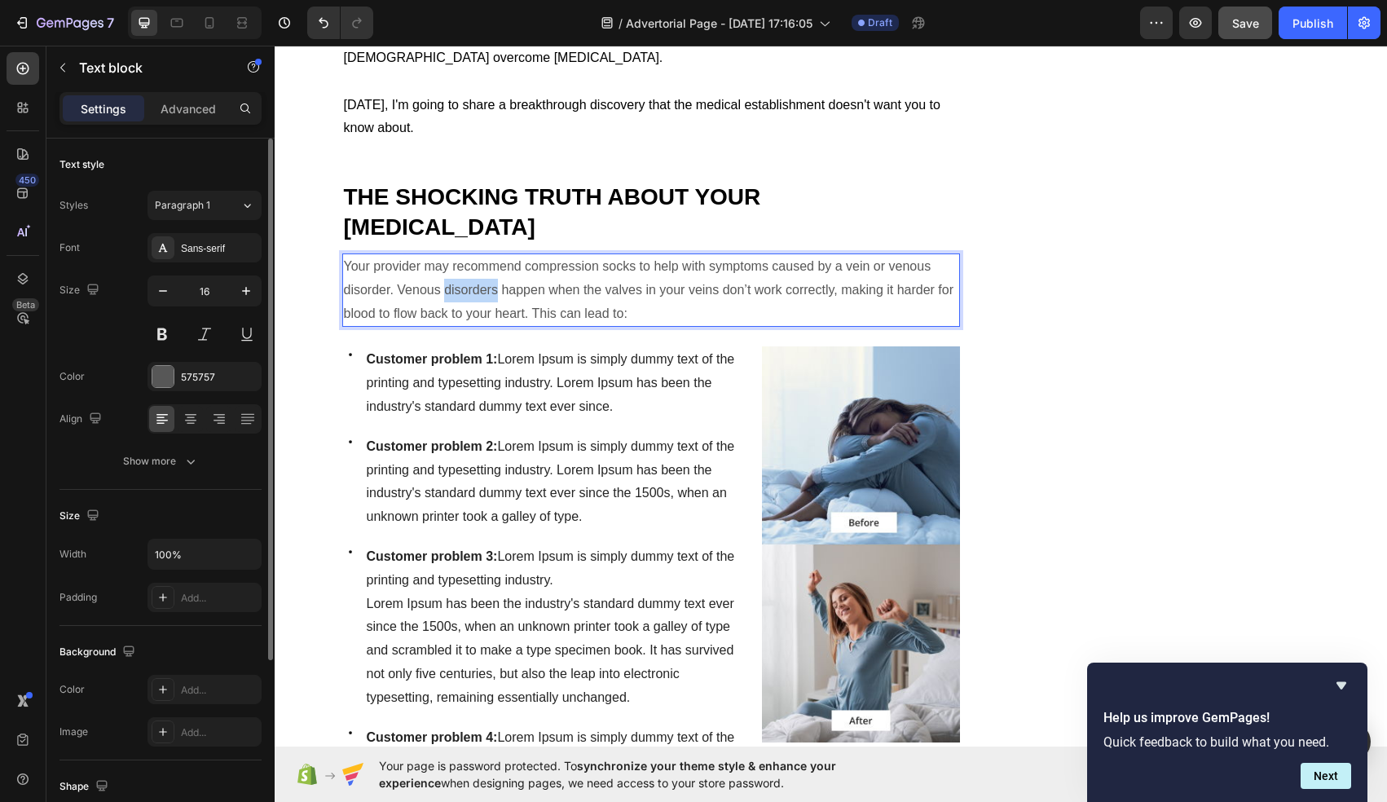
click at [490, 262] on p "Your provider may recommend compression socks to help with symptoms caused by a…" at bounding box center [651, 290] width 615 height 70
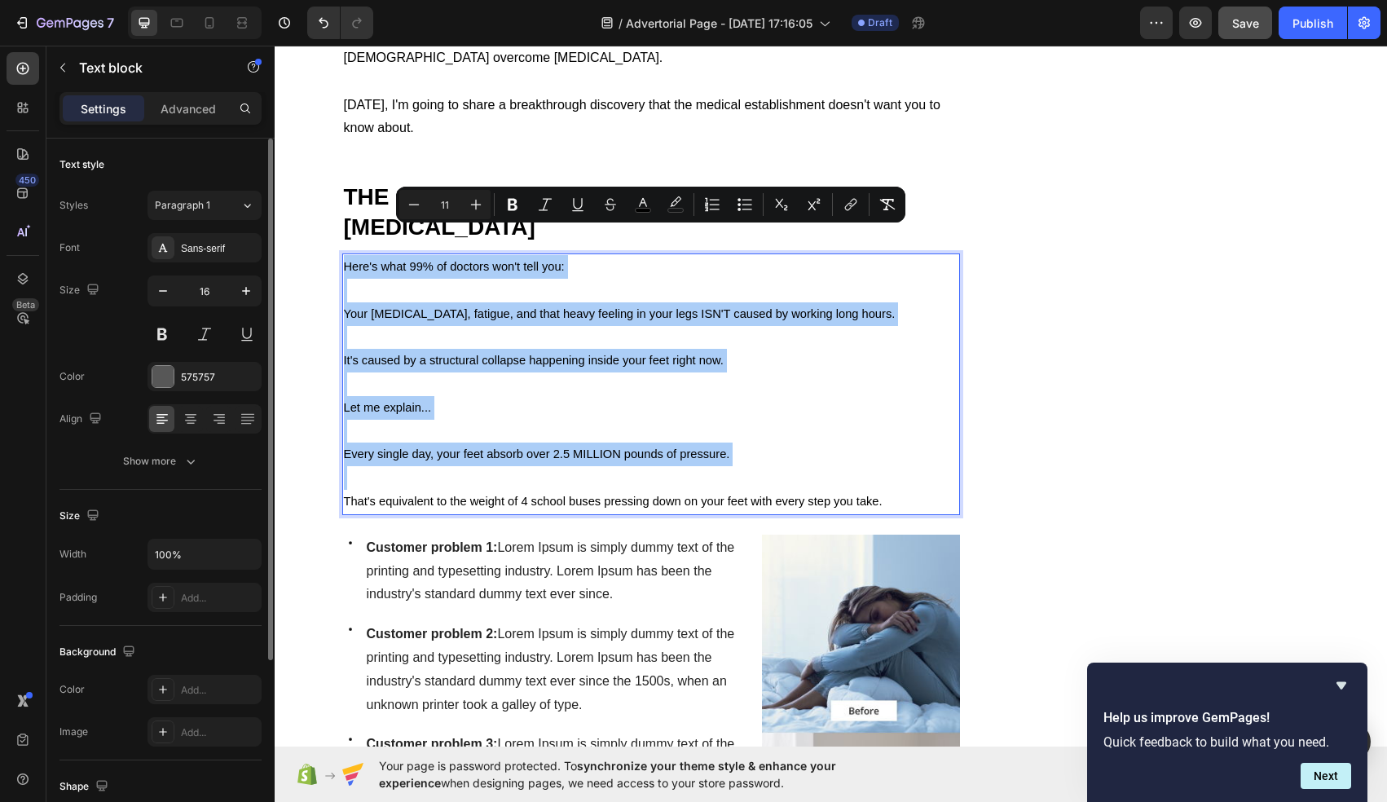
click at [444, 205] on input "11" at bounding box center [445, 205] width 33 height 20
type input "16"
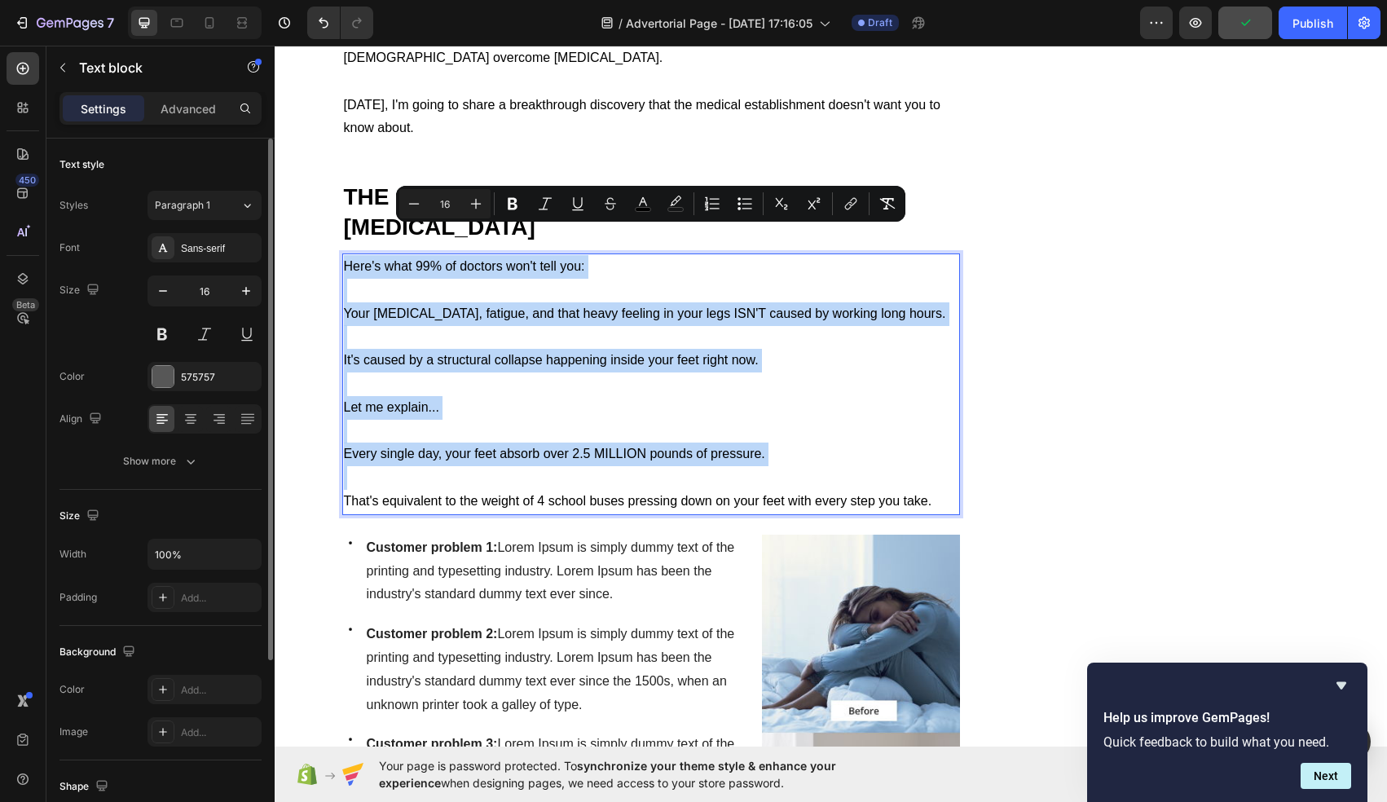
click at [716, 447] on span "Every single day, your feet absorb over 2.5 MILLION pounds of pressure." at bounding box center [554, 454] width 421 height 14
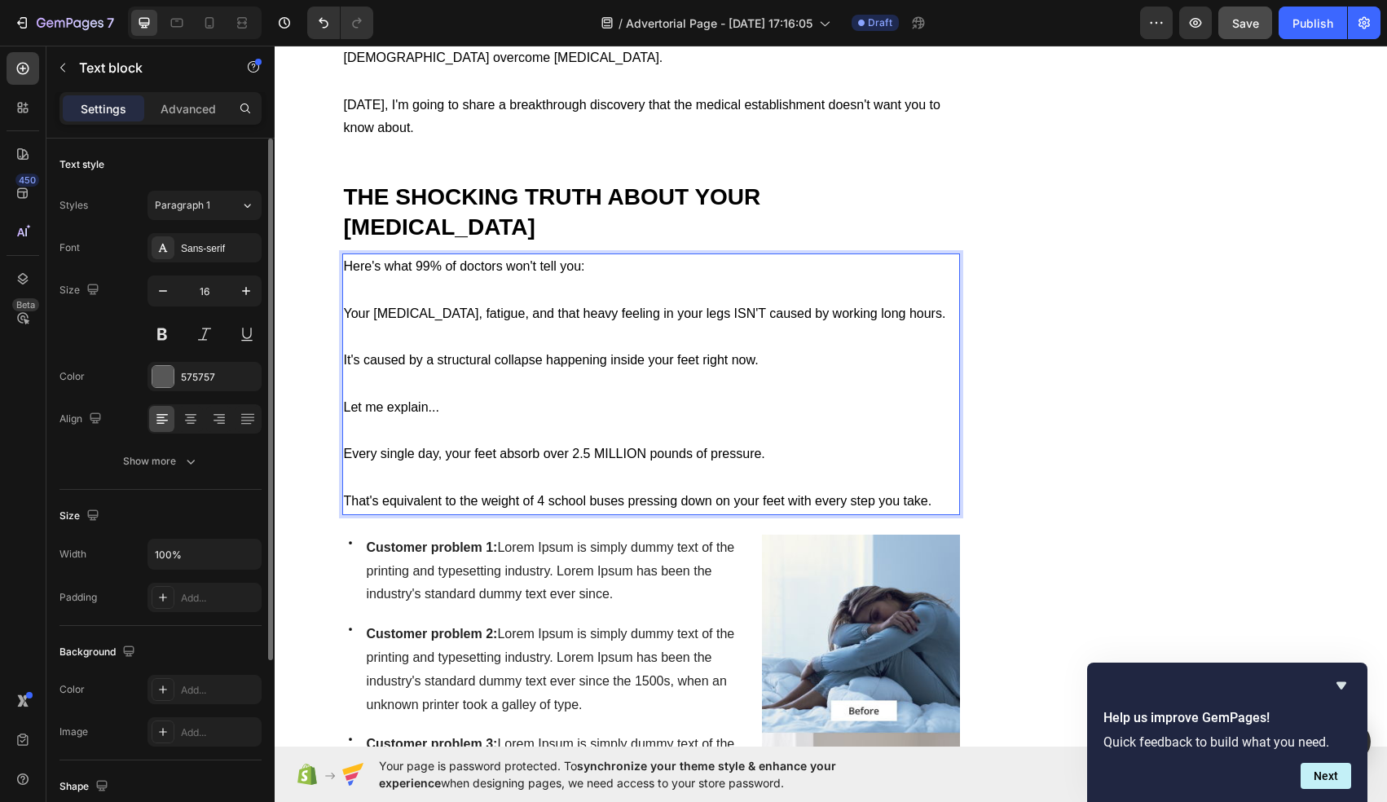
click at [933, 490] on p "That's equivalent to the weight of 4 school buses pressing down on your feet wi…" at bounding box center [651, 502] width 615 height 24
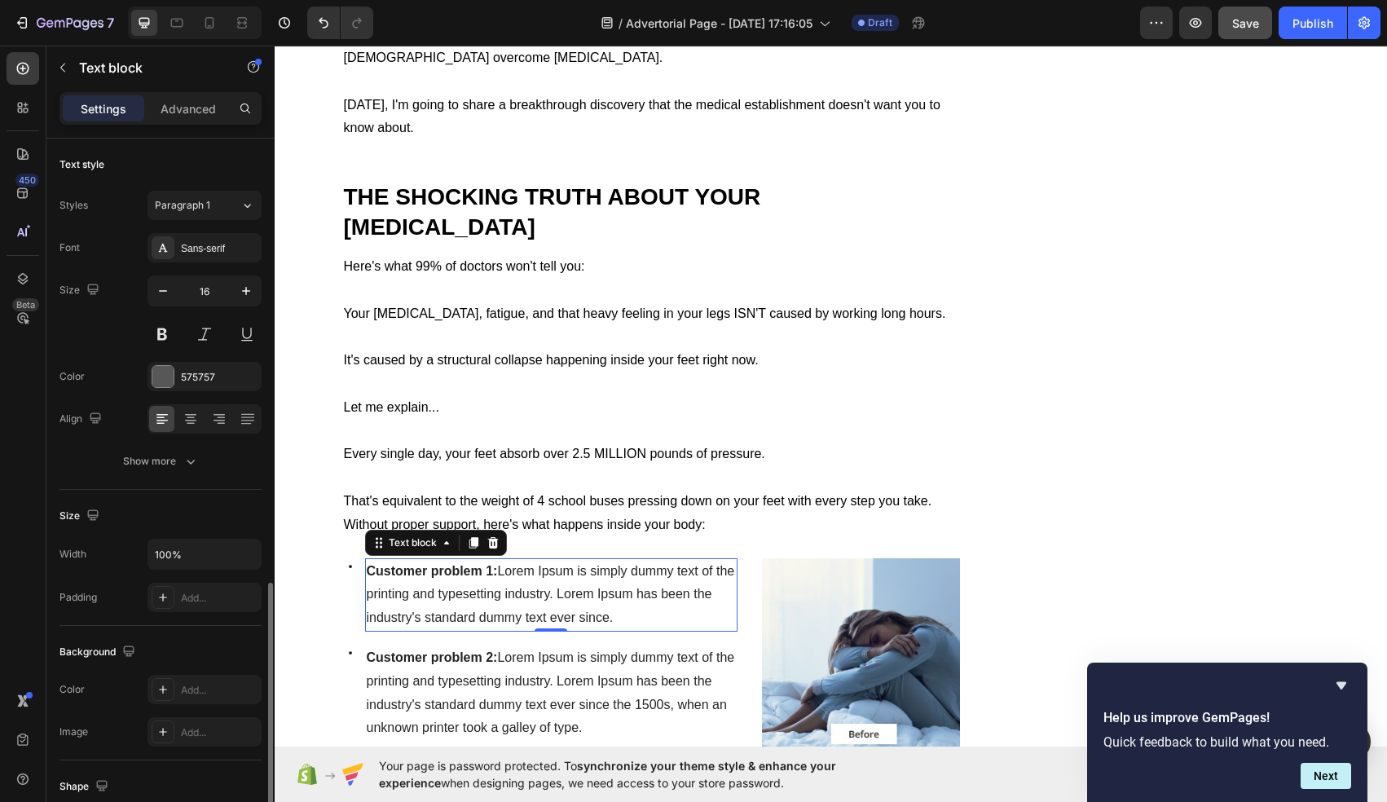
click at [592, 579] on p "Customer problem 1: Lorem Ipsum is simply dummy text of the printing and typese…" at bounding box center [552, 595] width 370 height 70
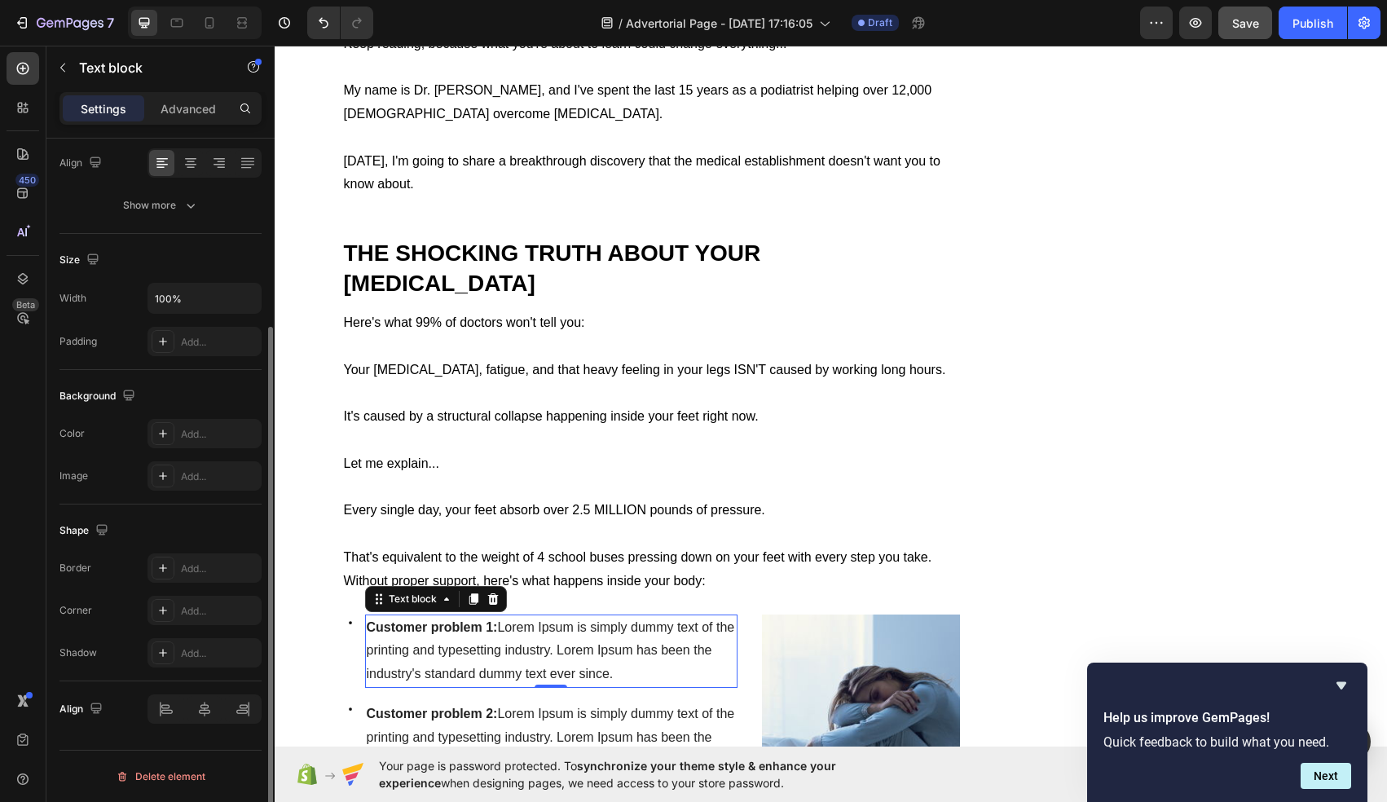
scroll to position [1512, 0]
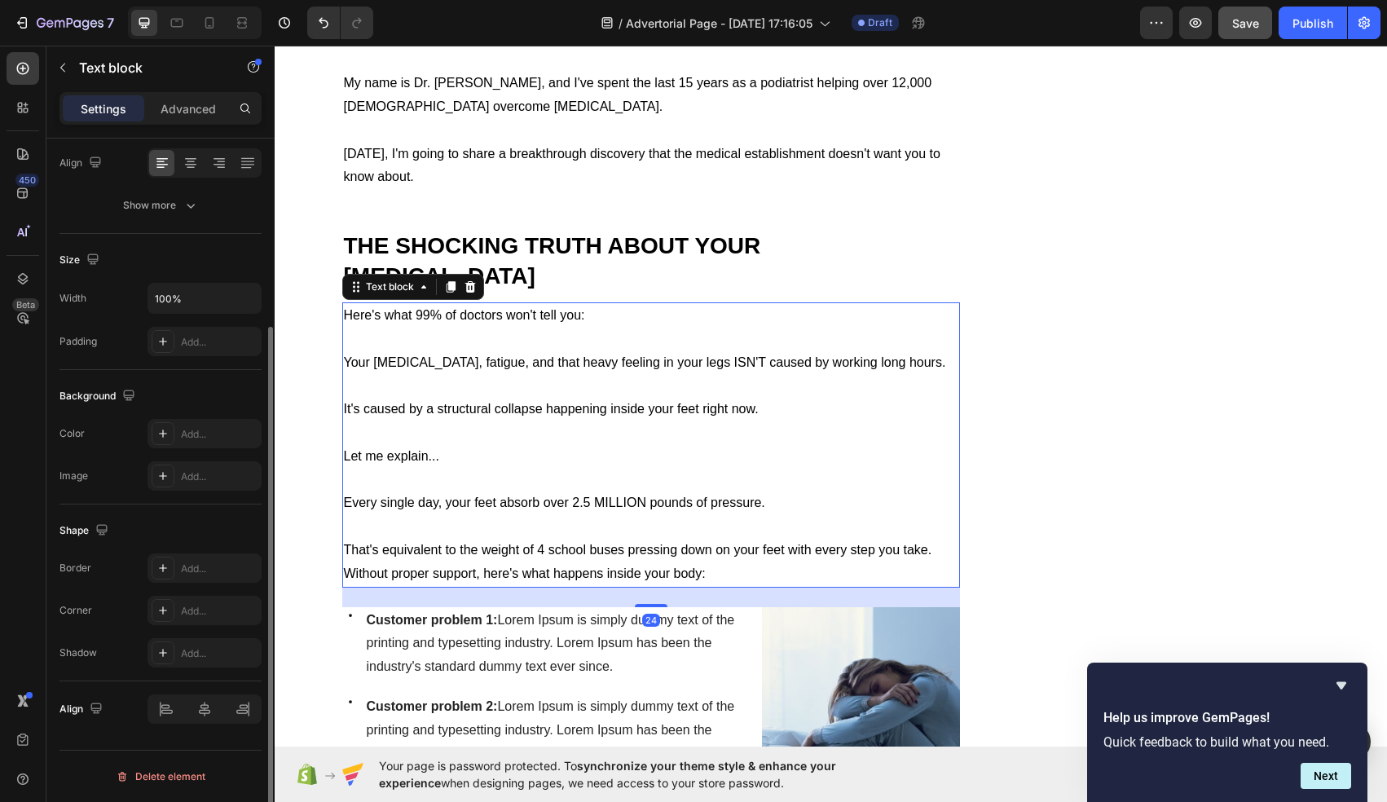
click at [487, 374] on p "Rich Text Editor. Editing area: main" at bounding box center [651, 386] width 615 height 24
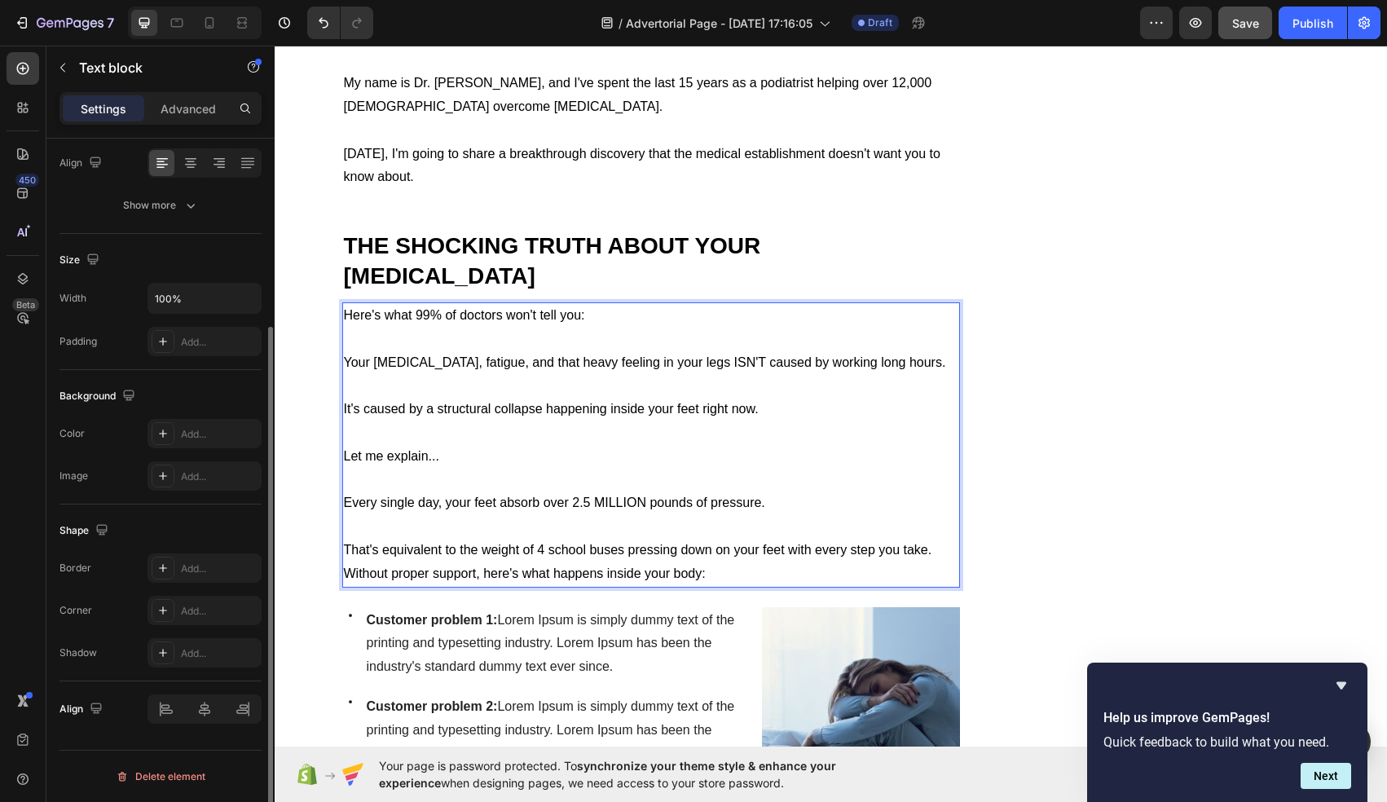
click at [364, 374] on p "Rich Text Editor. Editing area: main" at bounding box center [651, 386] width 615 height 24
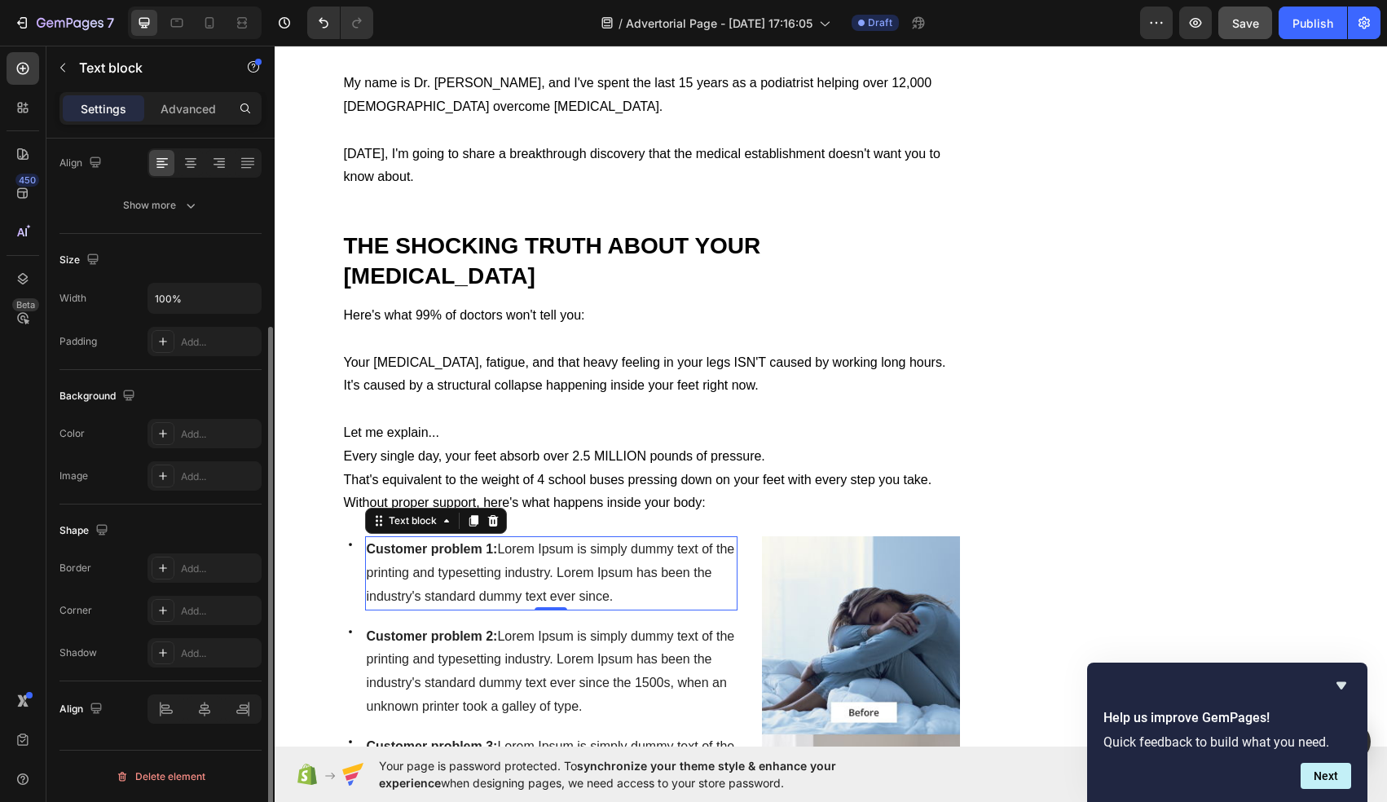
click at [473, 550] on p "Customer problem 1: Lorem Ipsum is simply dummy text of the printing and typese…" at bounding box center [552, 573] width 370 height 70
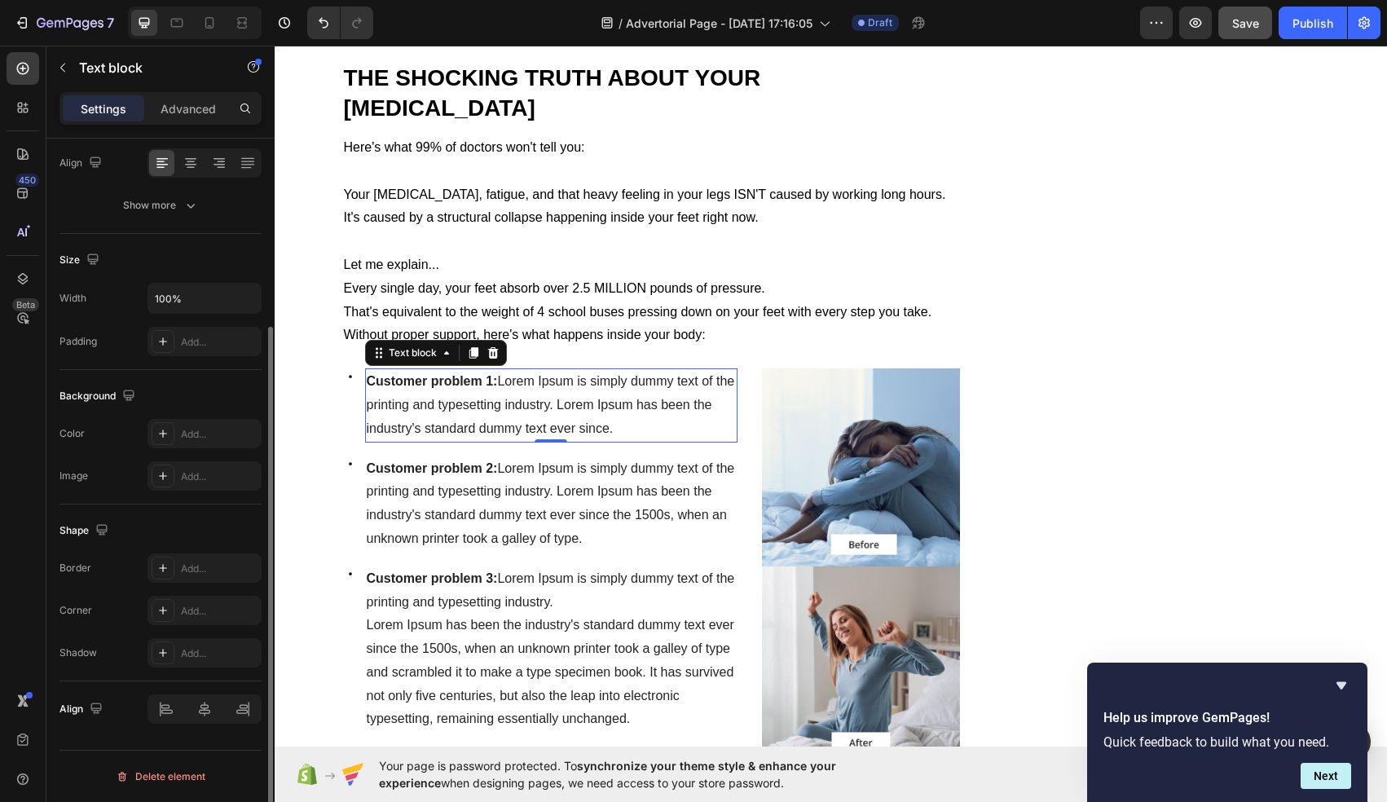
scroll to position [1680, 0]
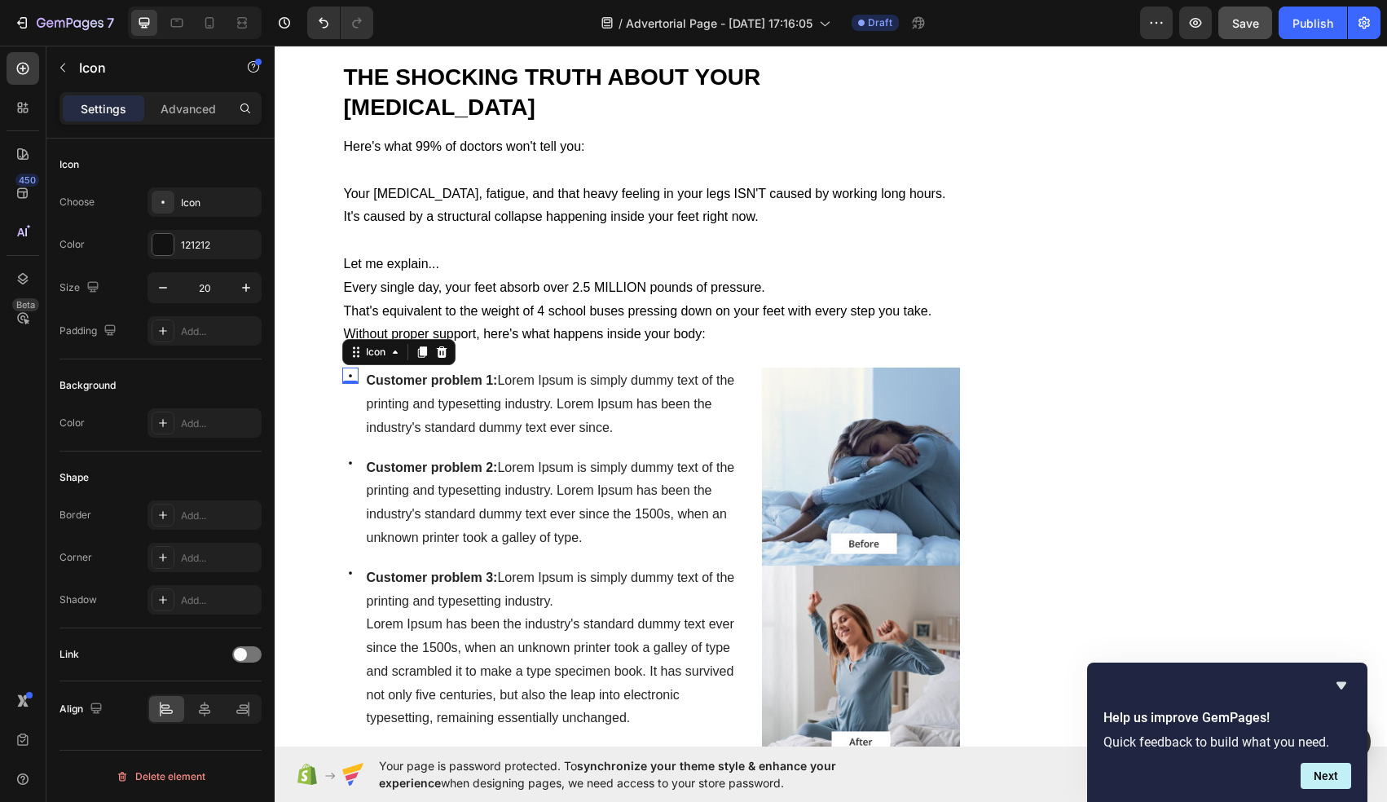
click at [350, 368] on div "Icon 0" at bounding box center [350, 376] width 16 height 16
click at [440, 346] on icon at bounding box center [441, 352] width 13 height 13
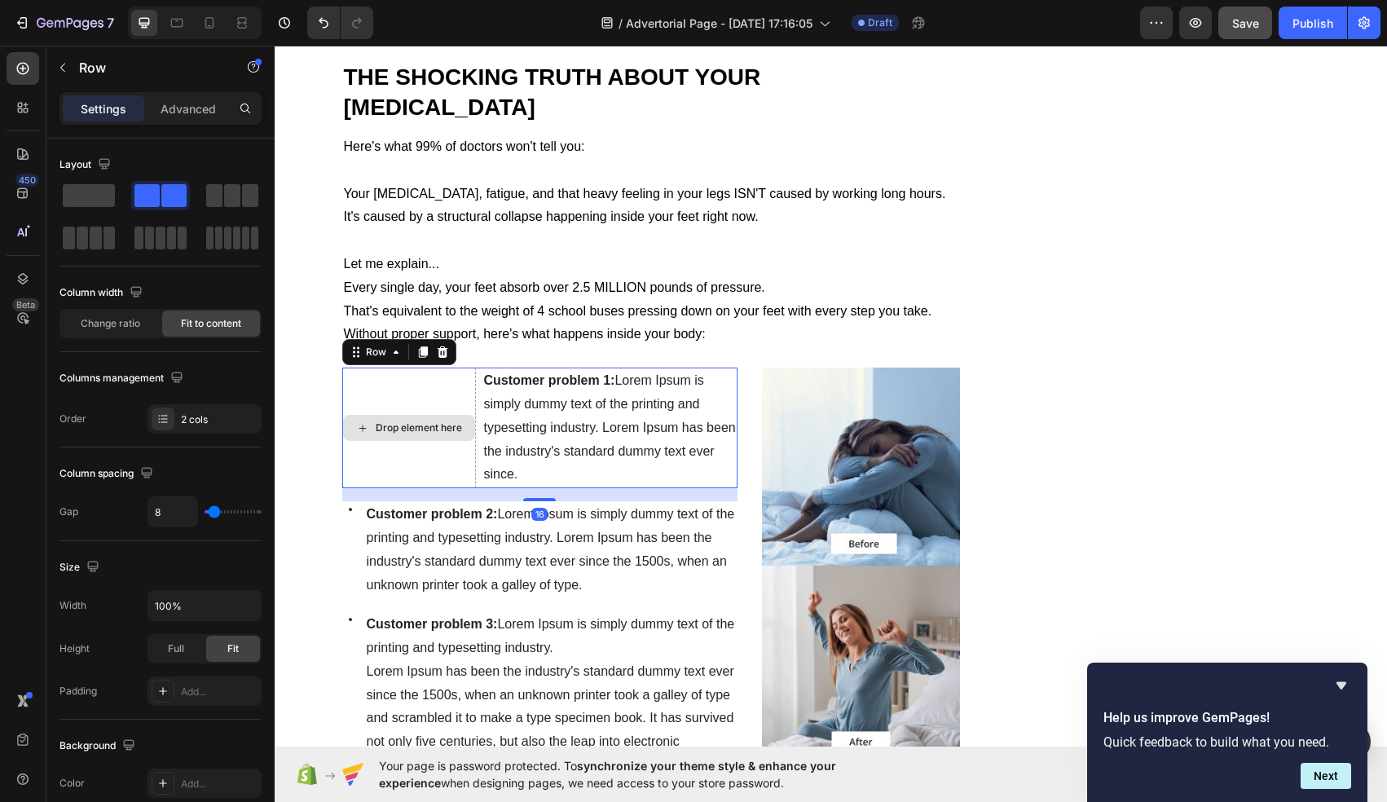
click at [431, 368] on div "Drop element here" at bounding box center [409, 428] width 134 height 121
click at [359, 368] on div "Drop element here" at bounding box center [409, 428] width 134 height 121
click at [375, 345] on div "Row" at bounding box center [376, 352] width 27 height 15
click at [433, 421] on div "Drop element here" at bounding box center [419, 427] width 86 height 13
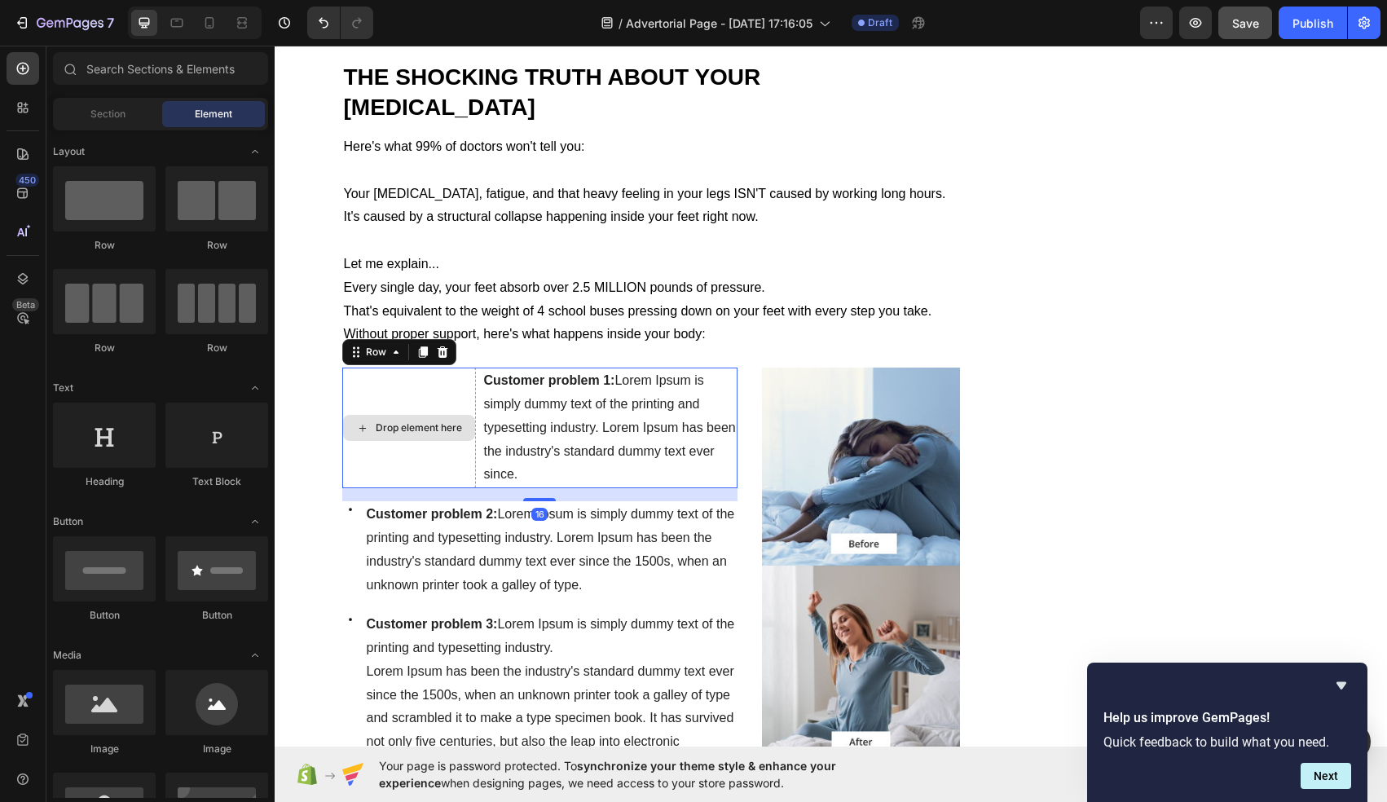
click at [458, 368] on div "Drop element here" at bounding box center [409, 428] width 134 height 121
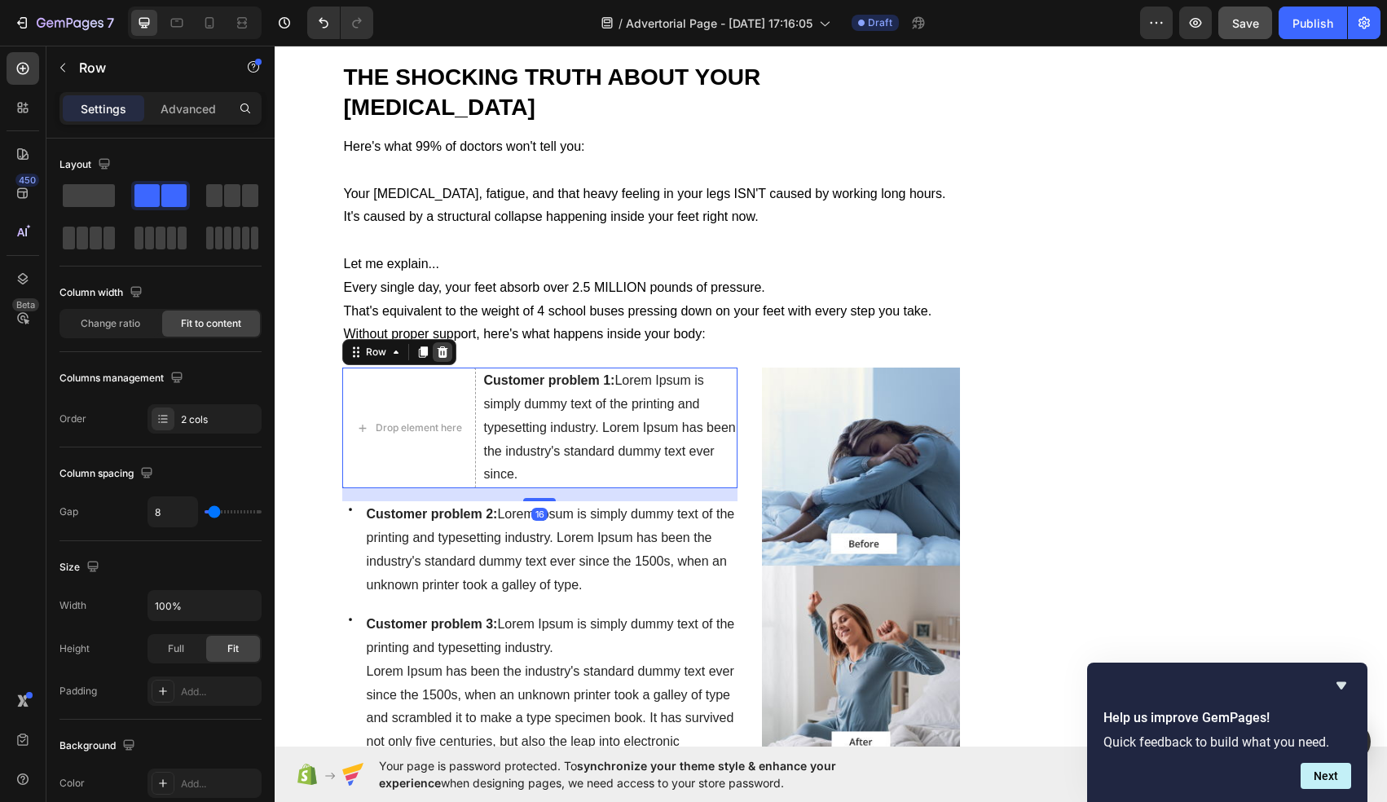
click at [441, 346] on icon at bounding box center [442, 351] width 11 height 11
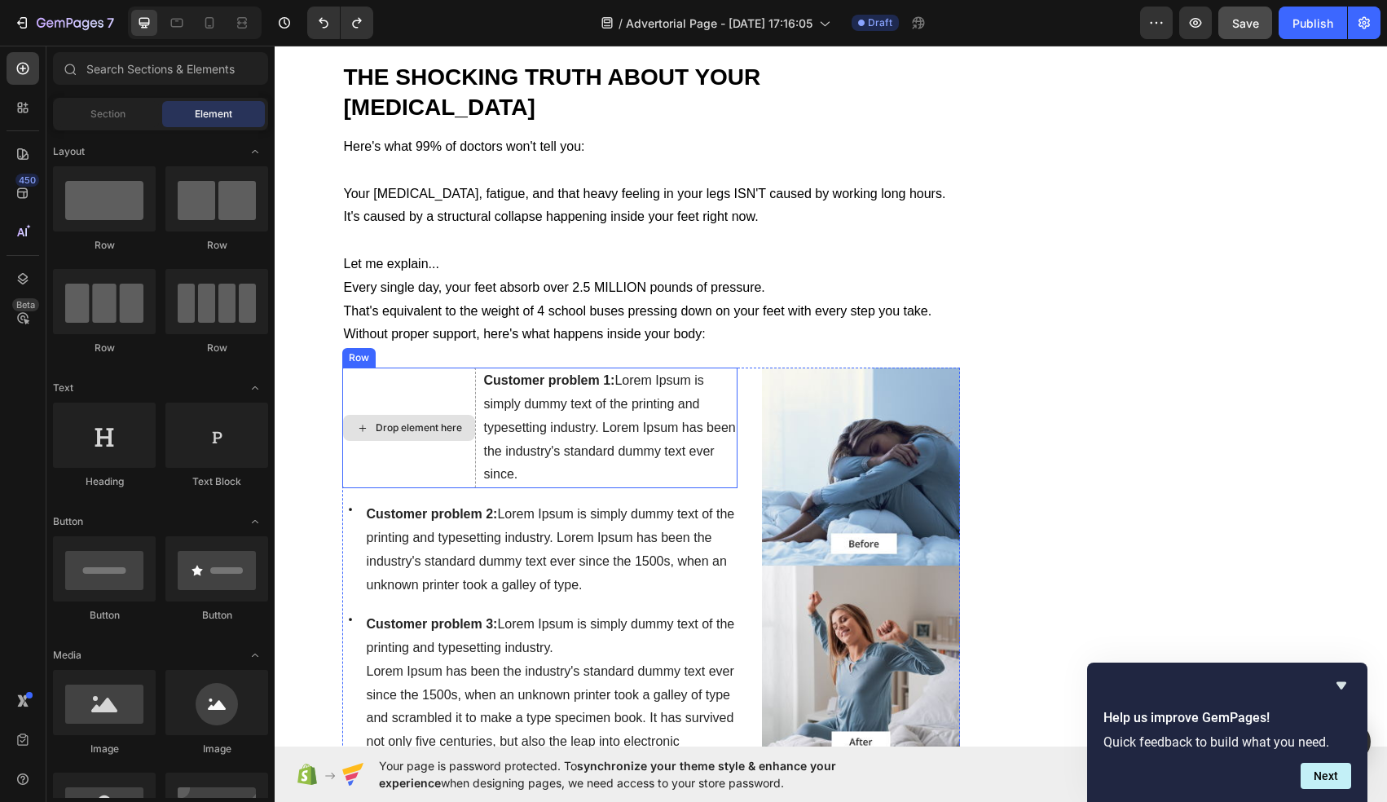
click at [393, 421] on div "Drop element here" at bounding box center [419, 427] width 86 height 13
click at [425, 368] on div "Drop element here" at bounding box center [409, 428] width 134 height 121
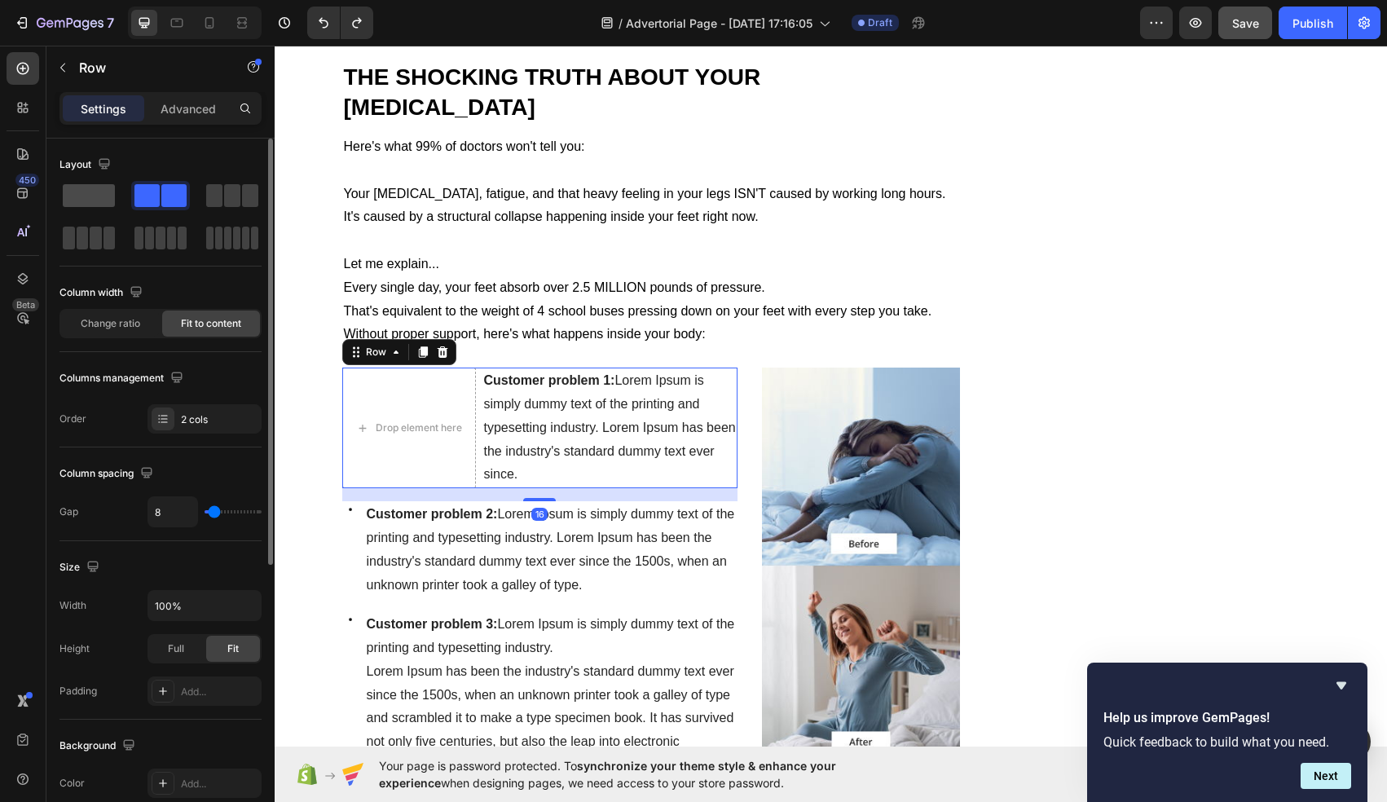
click at [104, 208] on div at bounding box center [88, 195] width 59 height 29
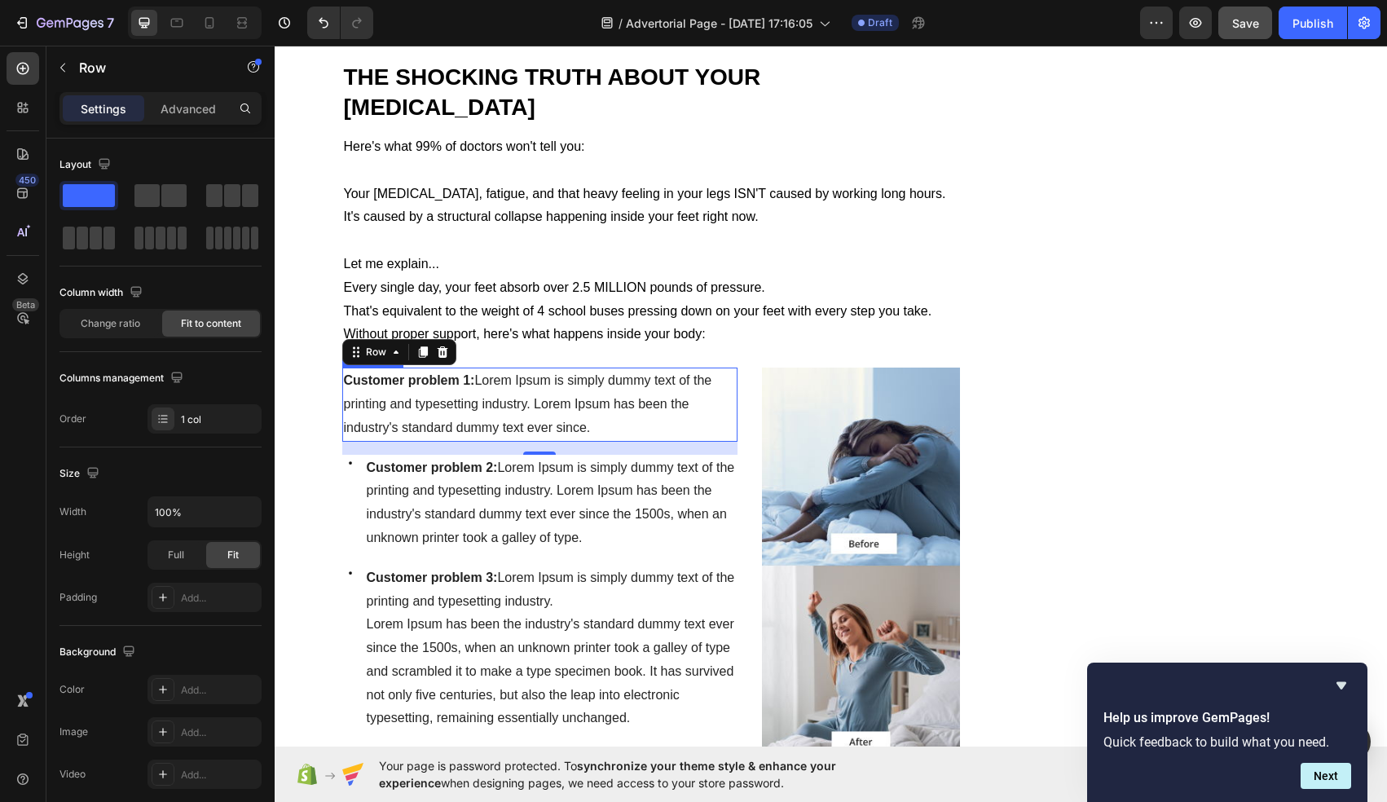
click at [403, 373] on strong "Customer problem 1:" at bounding box center [409, 380] width 131 height 14
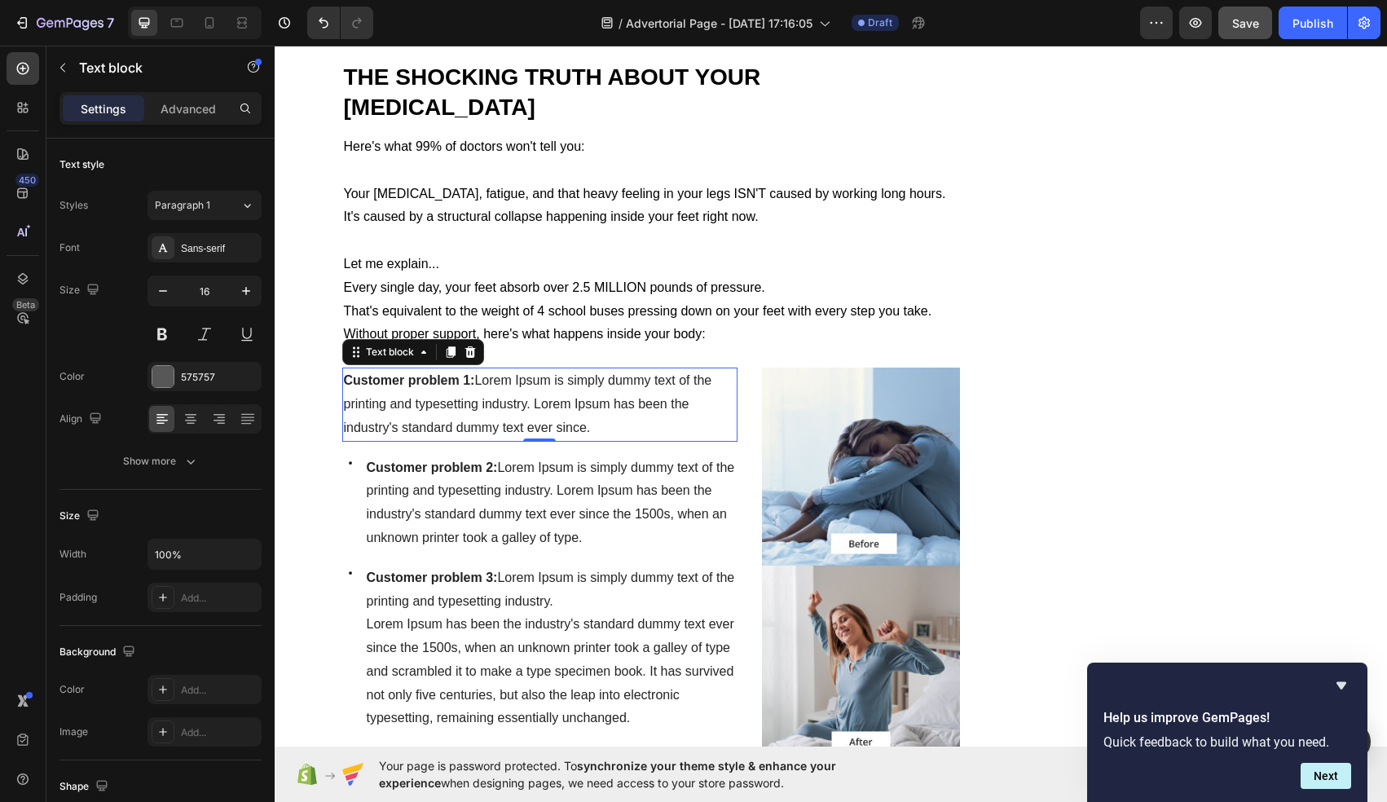
click at [484, 396] on span "Customer problem 1: Lorem Ipsum is simply dummy text of the printing and typese…" at bounding box center [528, 403] width 368 height 61
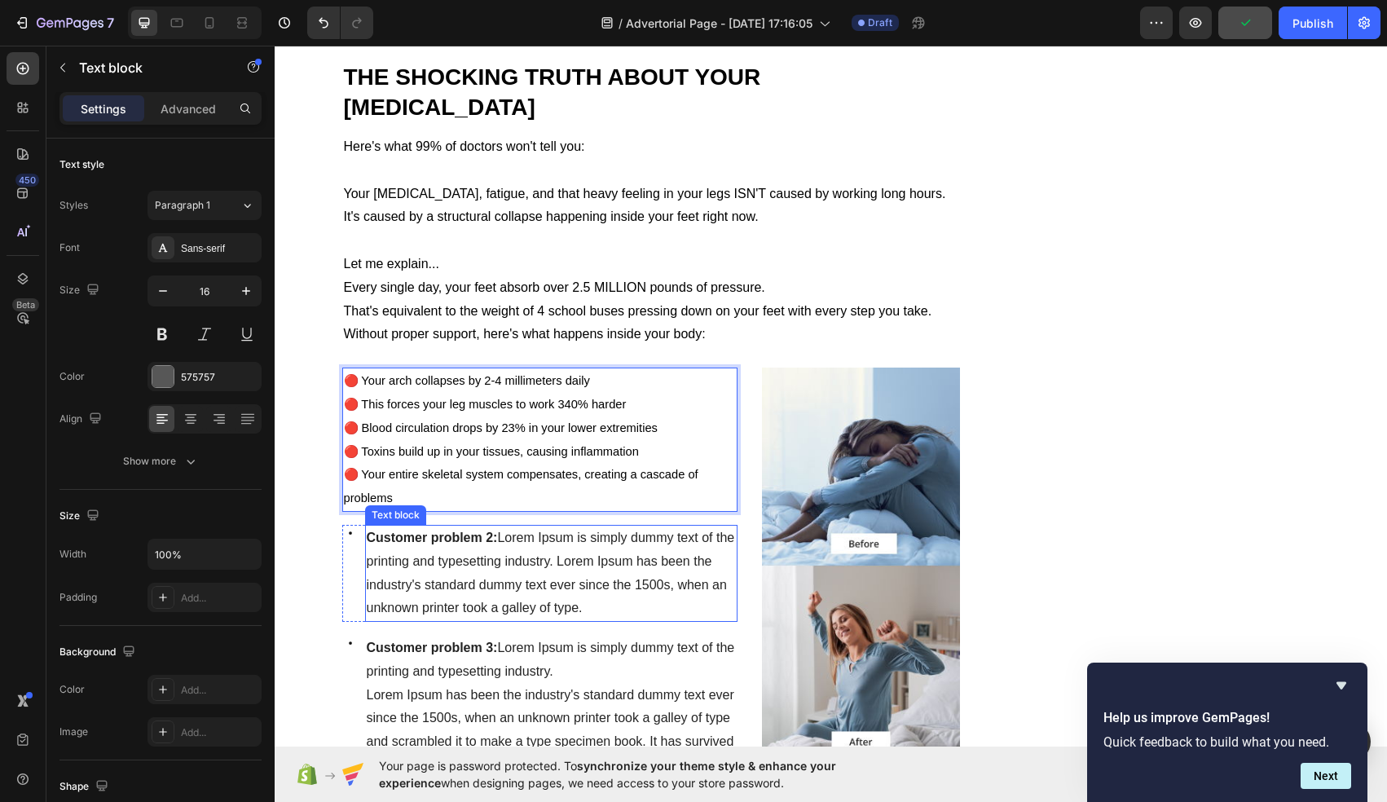
click at [452, 531] on span "Customer problem 2: Lorem Ipsum is simply dummy text of the printing and typese…" at bounding box center [551, 573] width 368 height 84
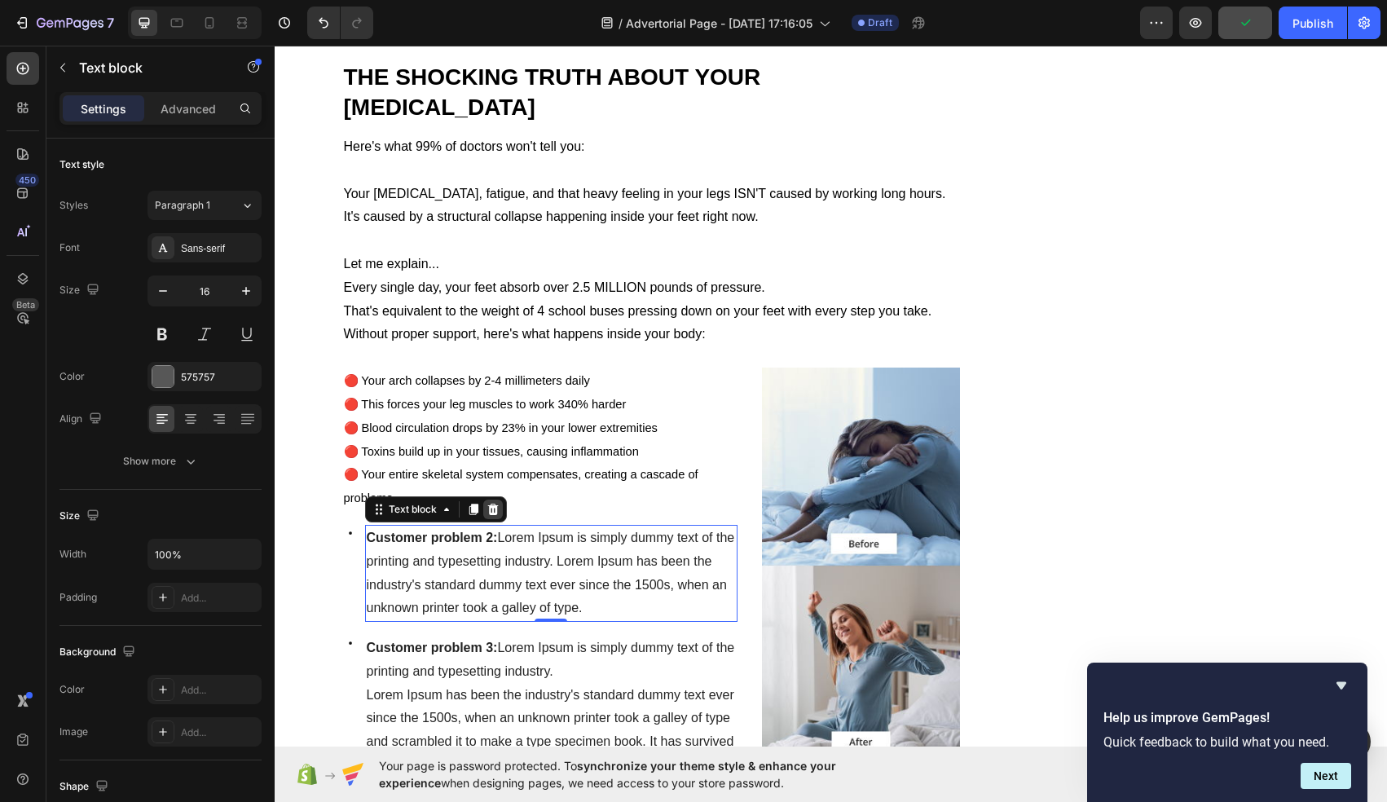
click at [498, 503] on icon at bounding box center [493, 509] width 13 height 13
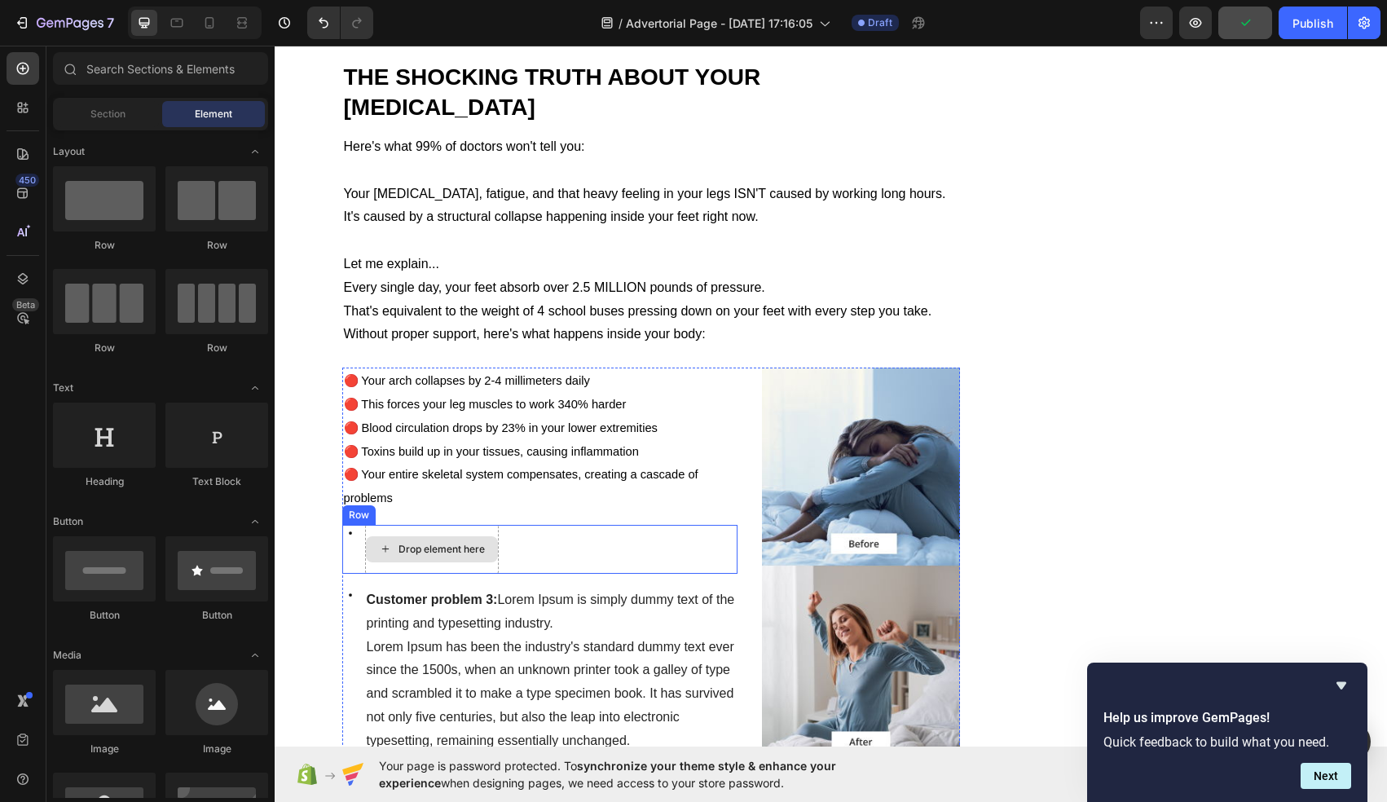
click at [421, 536] on div "Drop element here" at bounding box center [432, 549] width 132 height 26
click at [554, 526] on div "Icon Drop element here Row" at bounding box center [540, 549] width 396 height 49
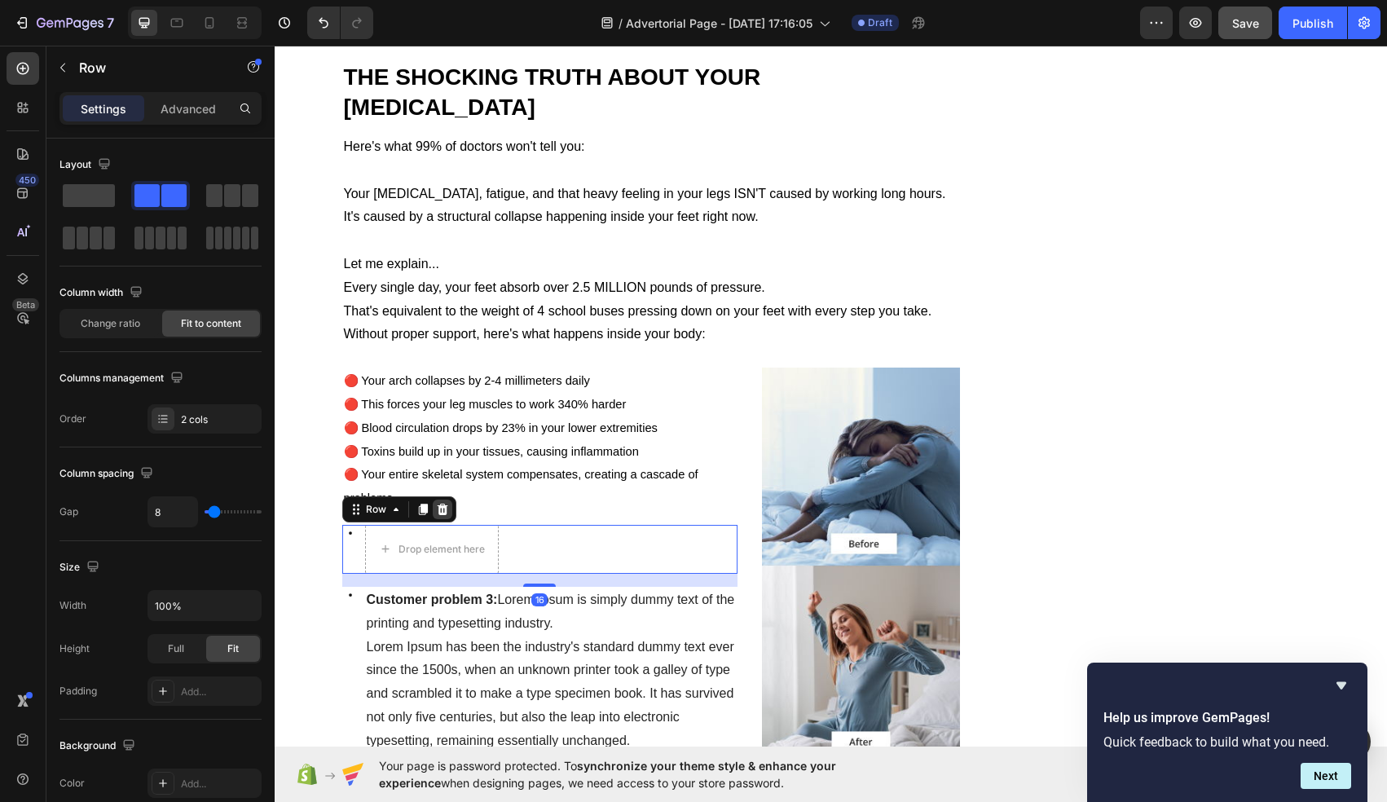
click at [442, 504] on icon at bounding box center [442, 509] width 11 height 11
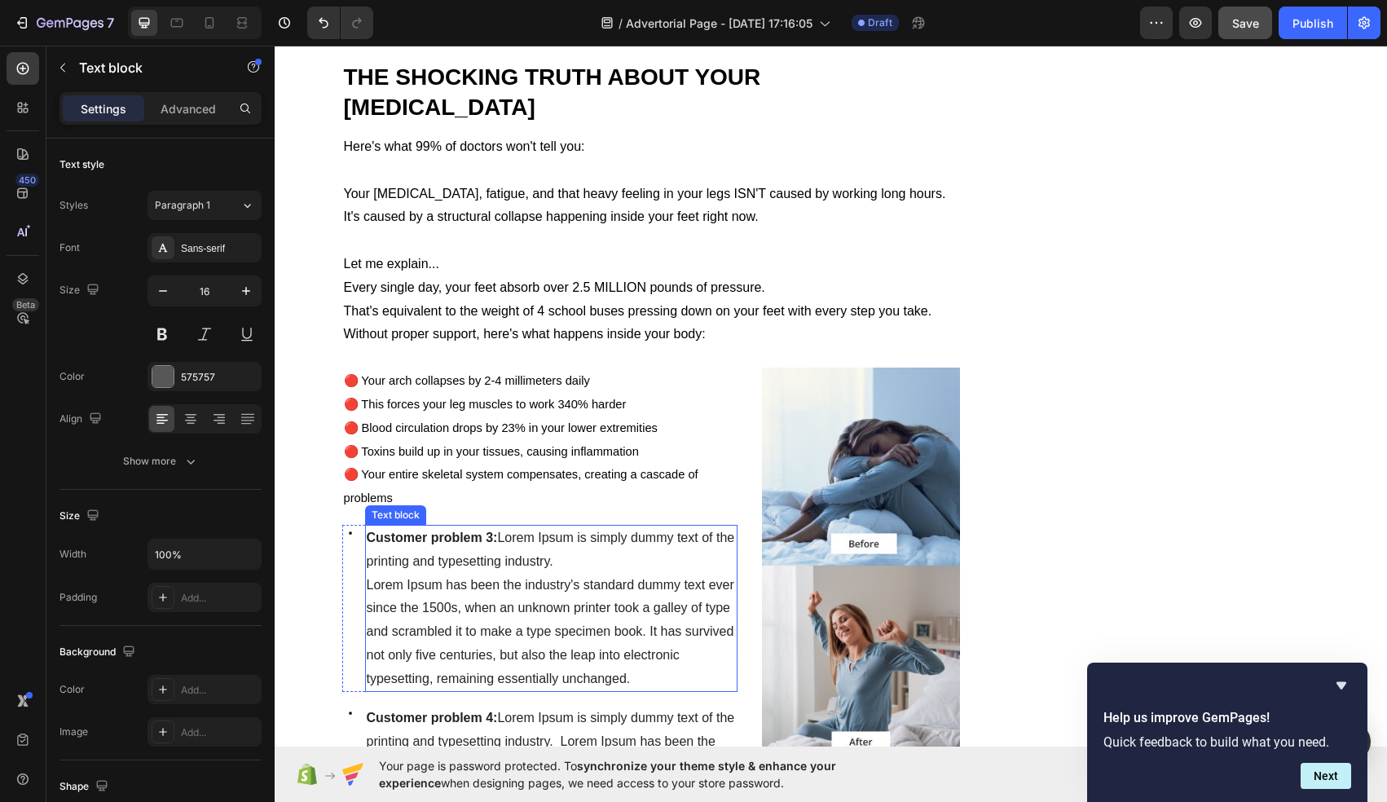
click at [591, 533] on p "Customer problem 3: Lorem Ipsum is simply dummy text of the printing and typese…" at bounding box center [552, 549] width 370 height 47
click at [496, 504] on icon at bounding box center [492, 509] width 11 height 11
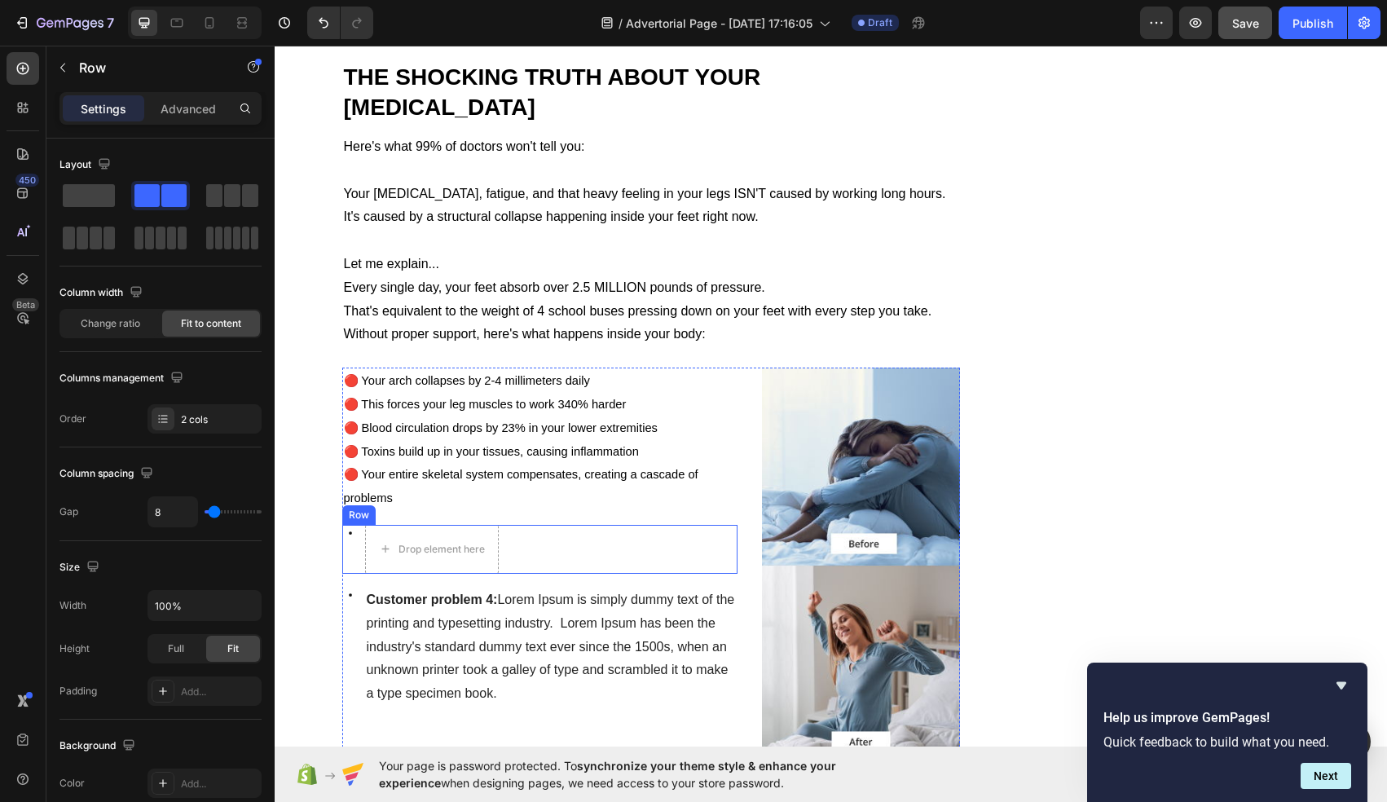
click at [554, 525] on div "Icon Drop element here Row" at bounding box center [540, 549] width 396 height 49
click at [444, 504] on icon at bounding box center [442, 509] width 11 height 11
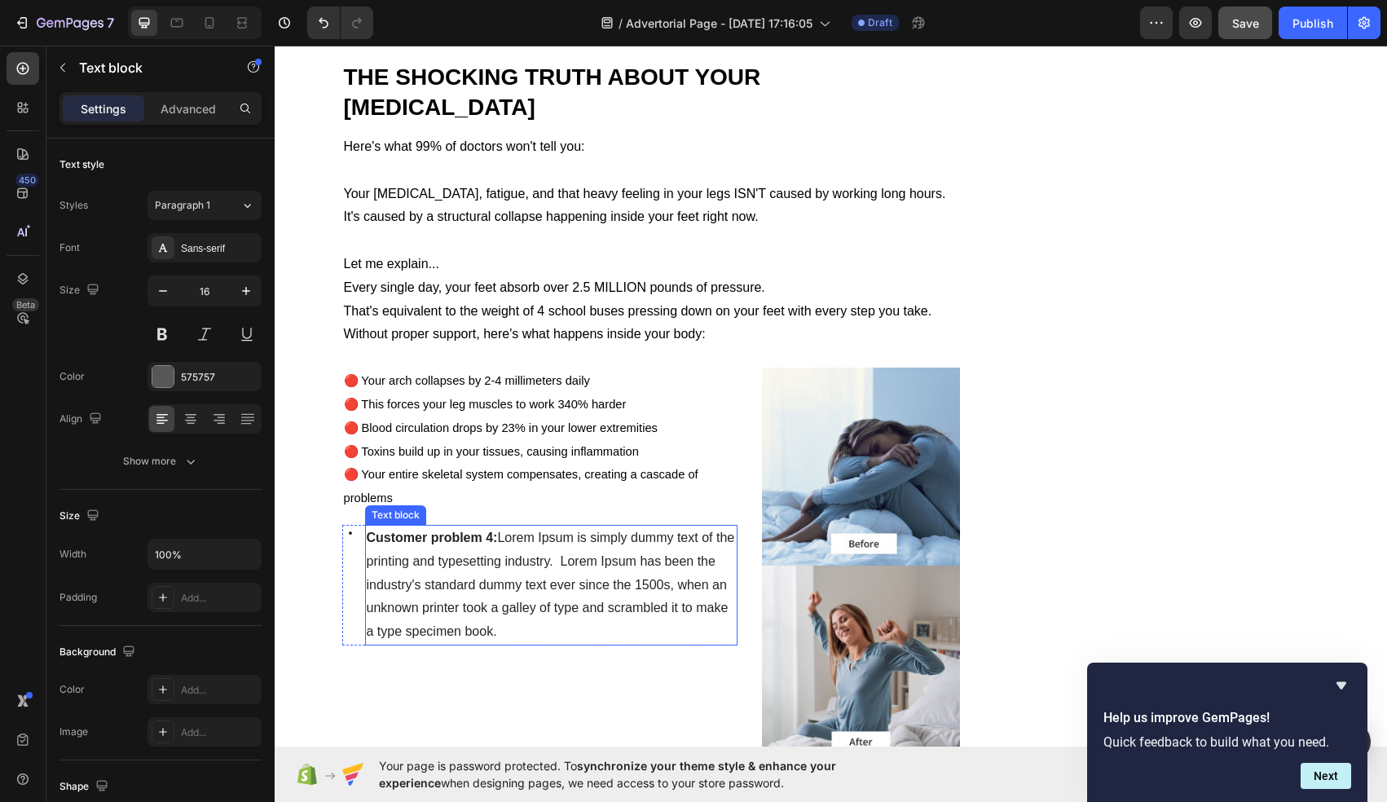
click at [584, 531] on span "Customer problem 4: Lorem Ipsum is simply dummy text of the printing and typese…" at bounding box center [551, 585] width 368 height 108
click at [498, 503] on icon at bounding box center [493, 509] width 13 height 13
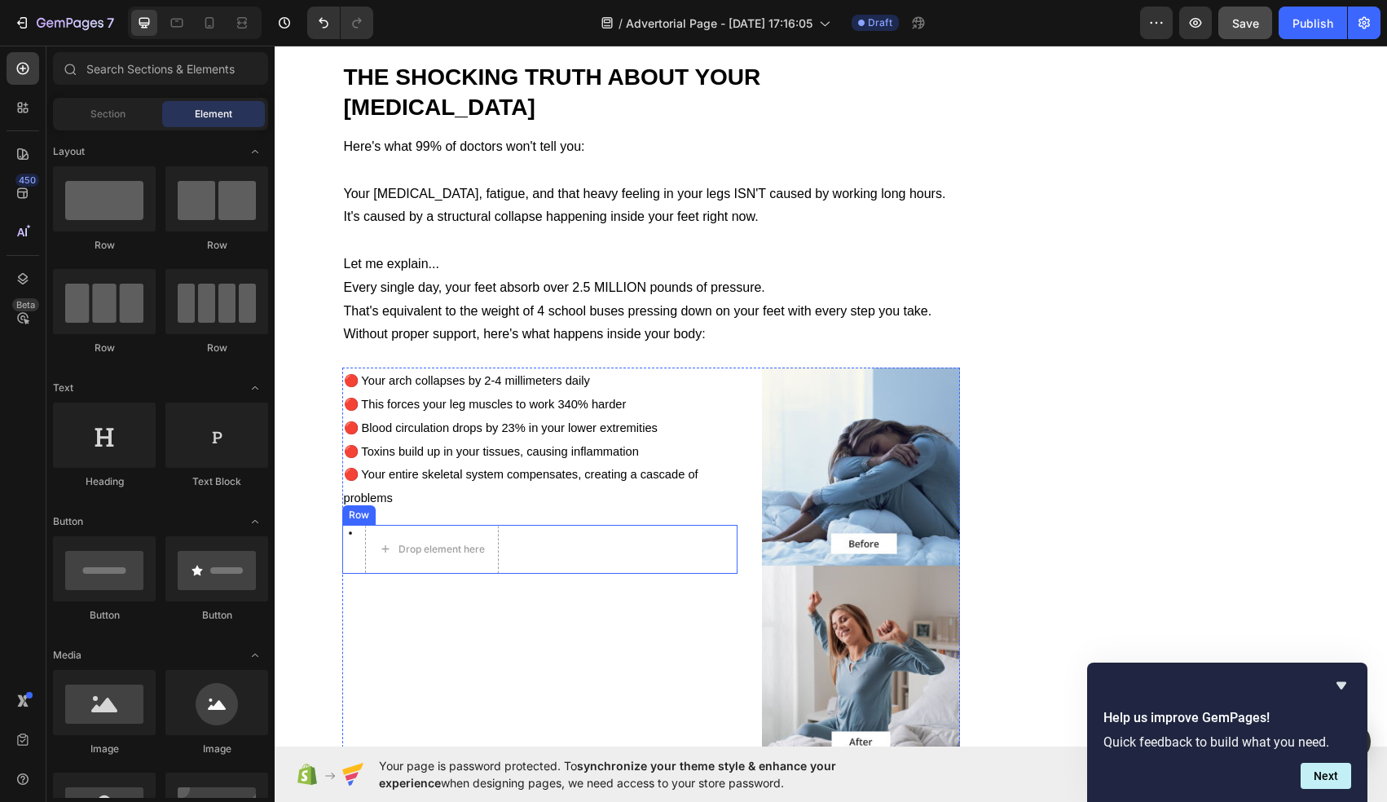
click at [534, 525] on div "Icon Drop element here Row" at bounding box center [540, 549] width 396 height 49
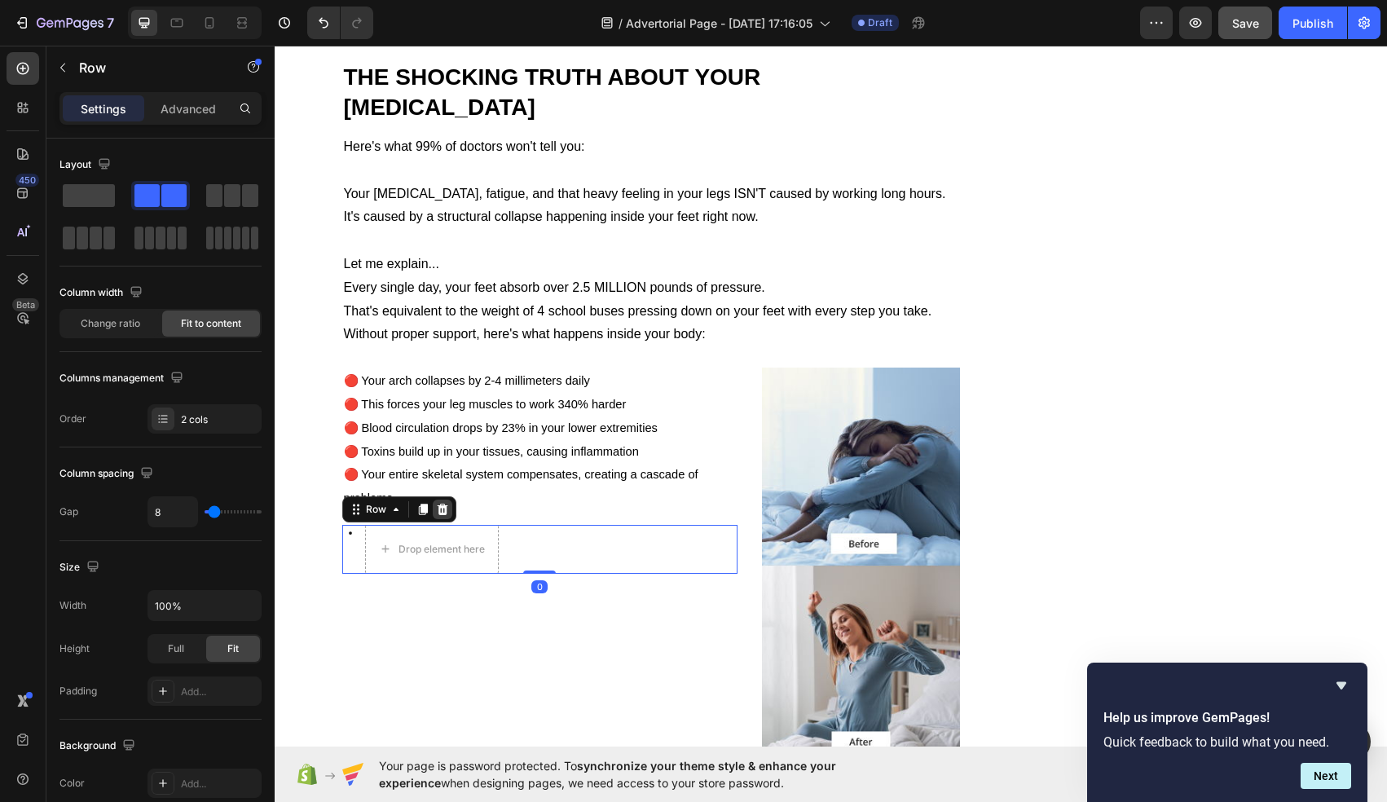
click at [443, 503] on icon at bounding box center [442, 509] width 13 height 13
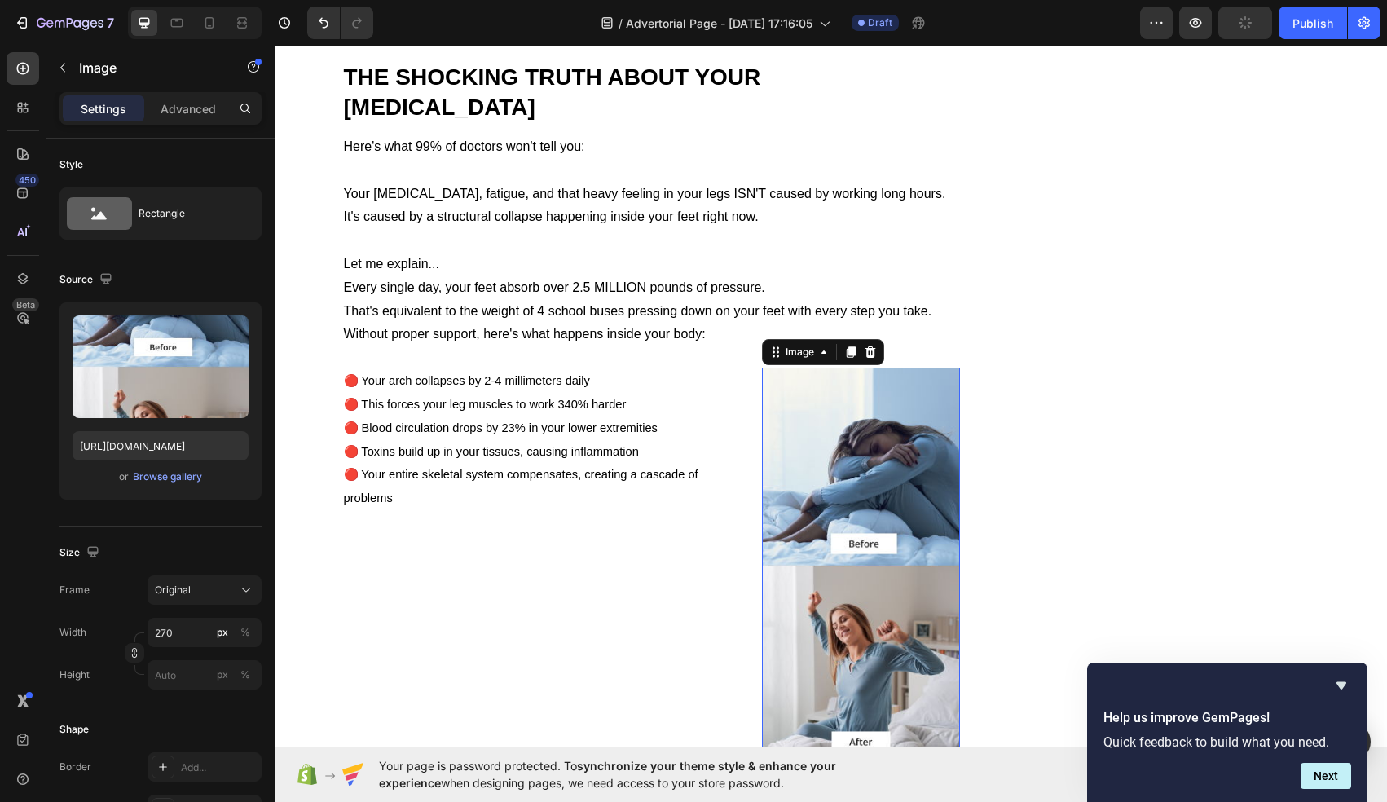
click at [857, 384] on img at bounding box center [861, 566] width 198 height 396
click at [872, 346] on icon at bounding box center [870, 352] width 13 height 13
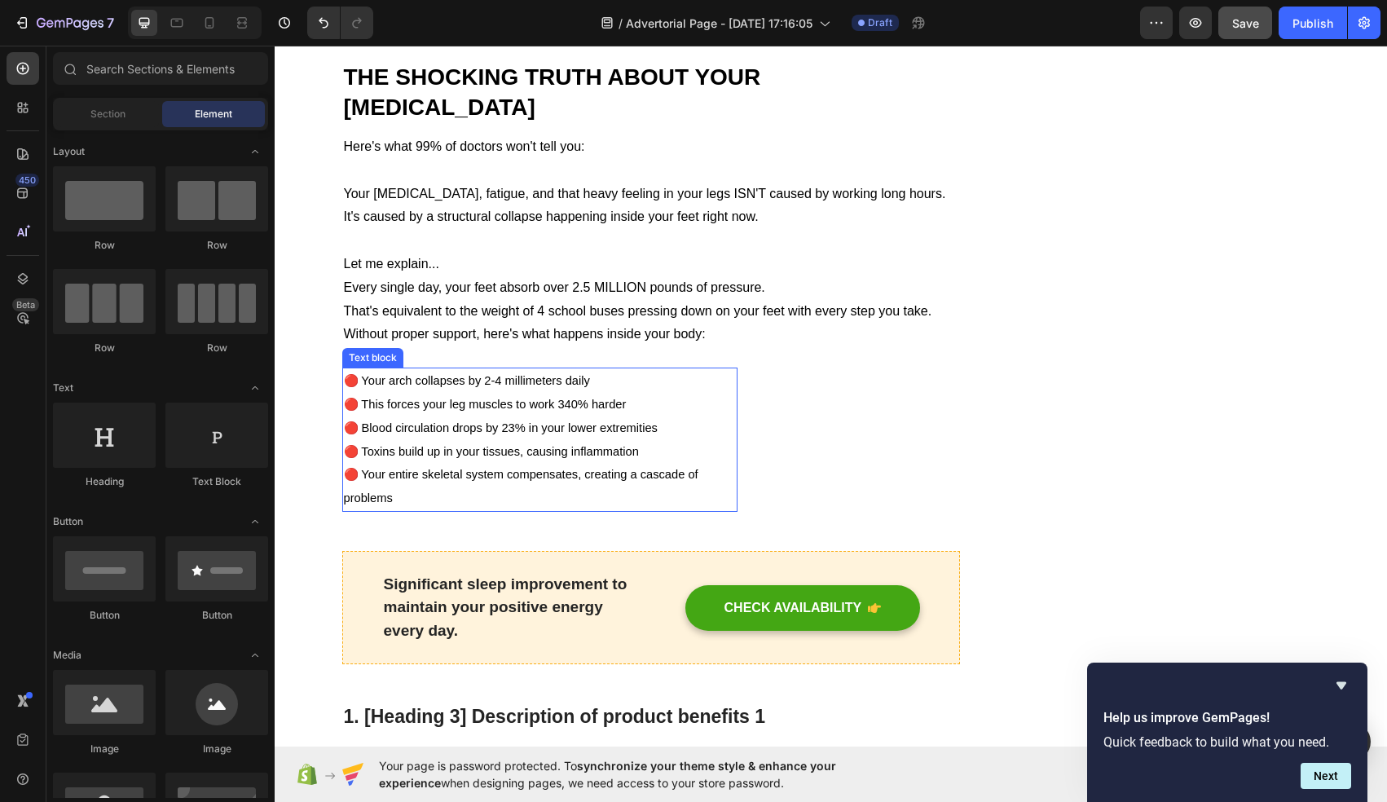
click at [566, 393] on p "🔴 This forces your leg muscles to work 340% harder" at bounding box center [540, 405] width 393 height 24
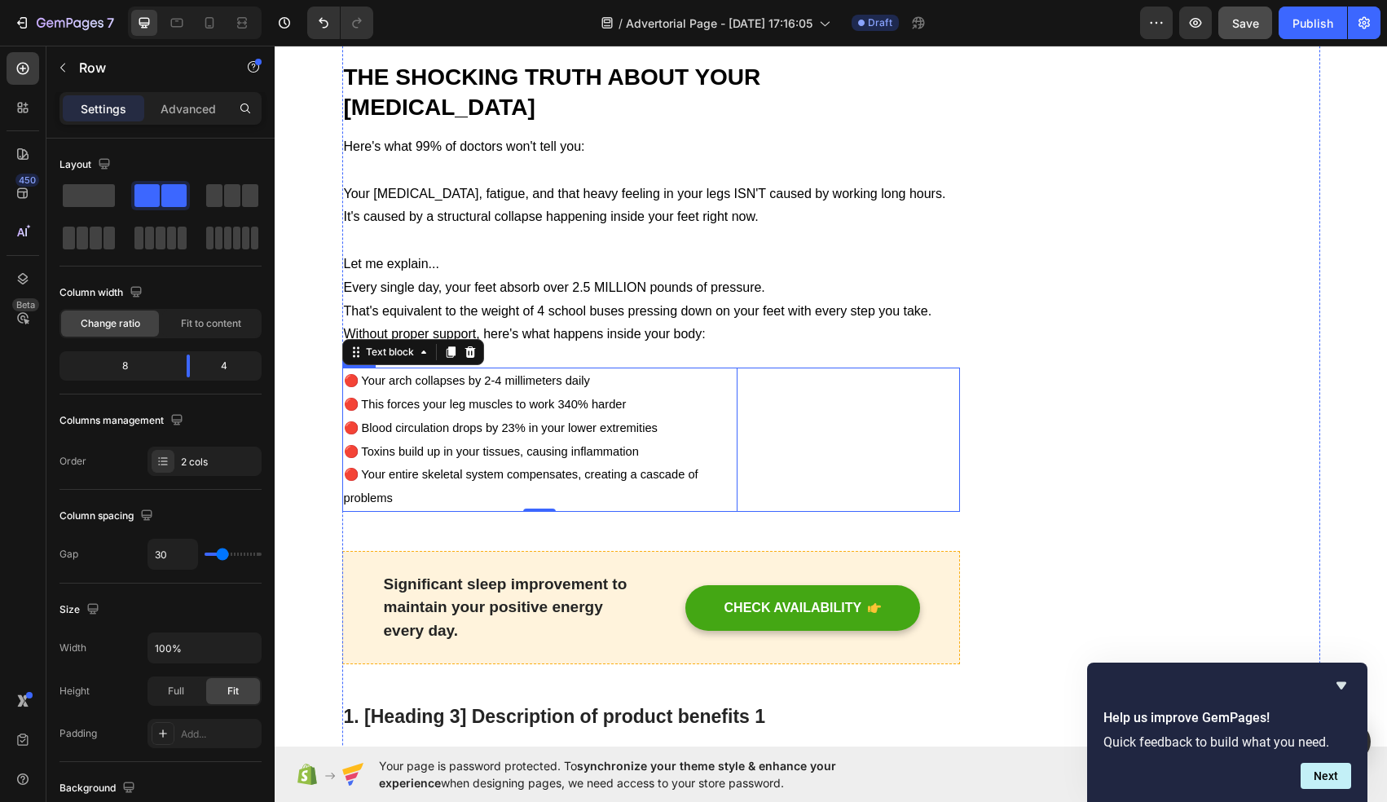
click at [830, 401] on div "Image" at bounding box center [861, 440] width 198 height 144
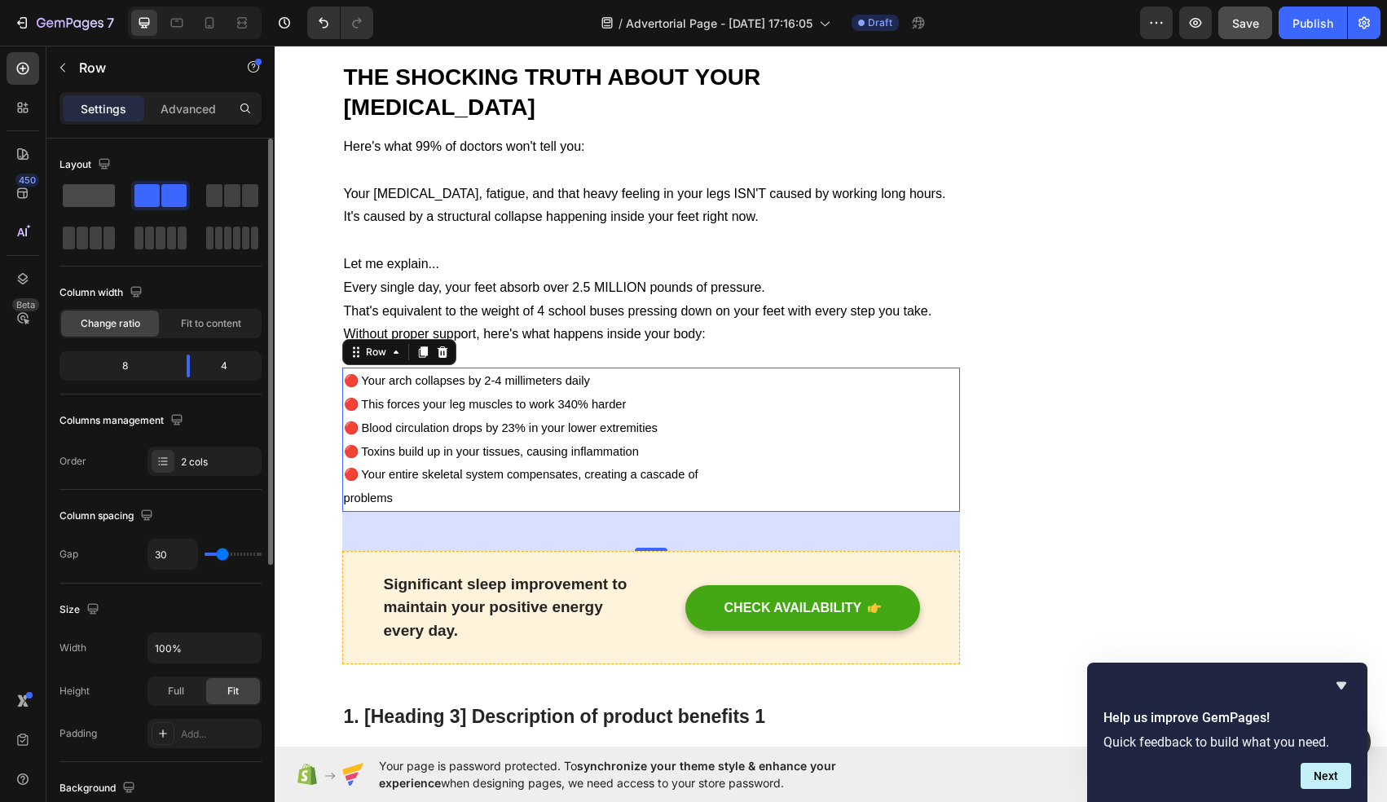
click at [82, 186] on span at bounding box center [89, 195] width 52 height 23
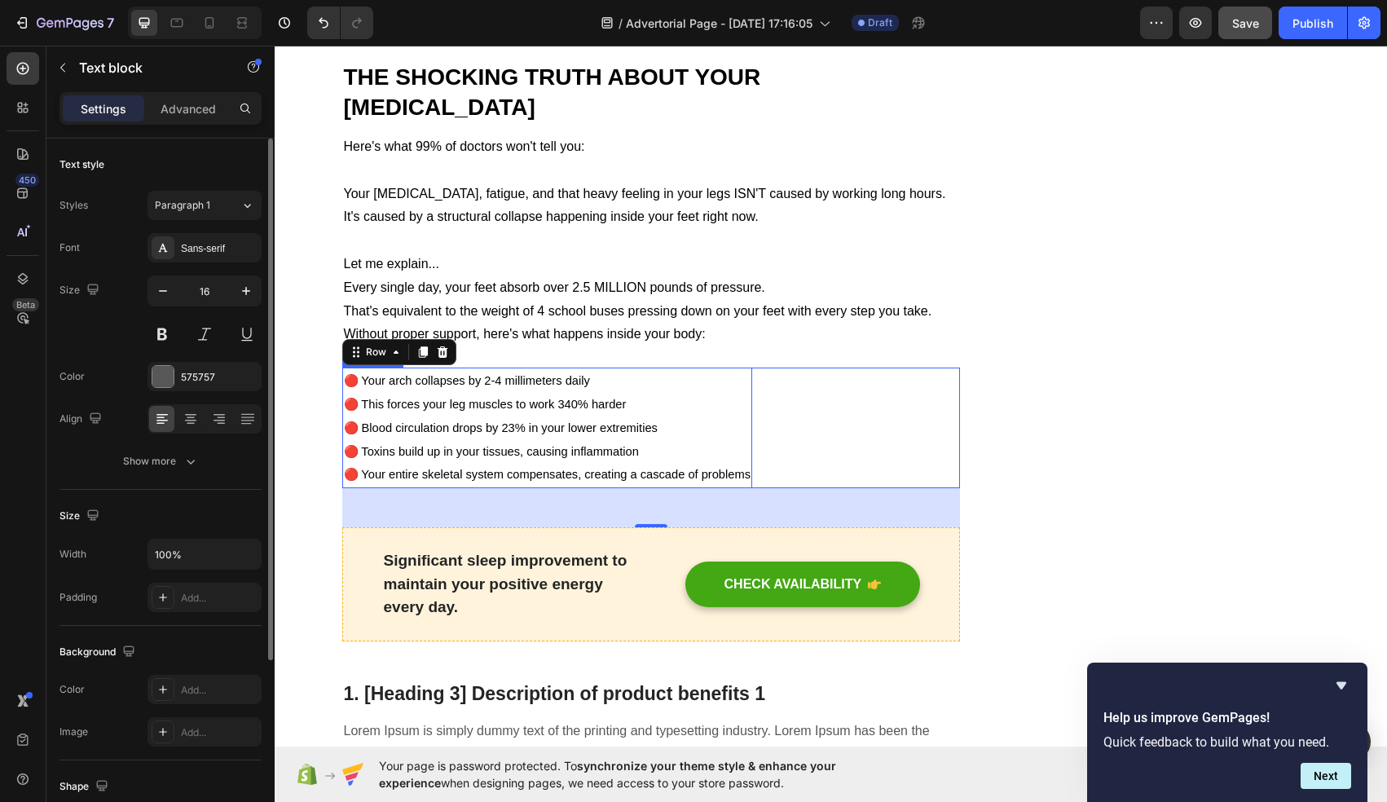
click at [518, 416] on p "🔴 Blood circulation drops by 23% in your lower extremities" at bounding box center [547, 428] width 407 height 24
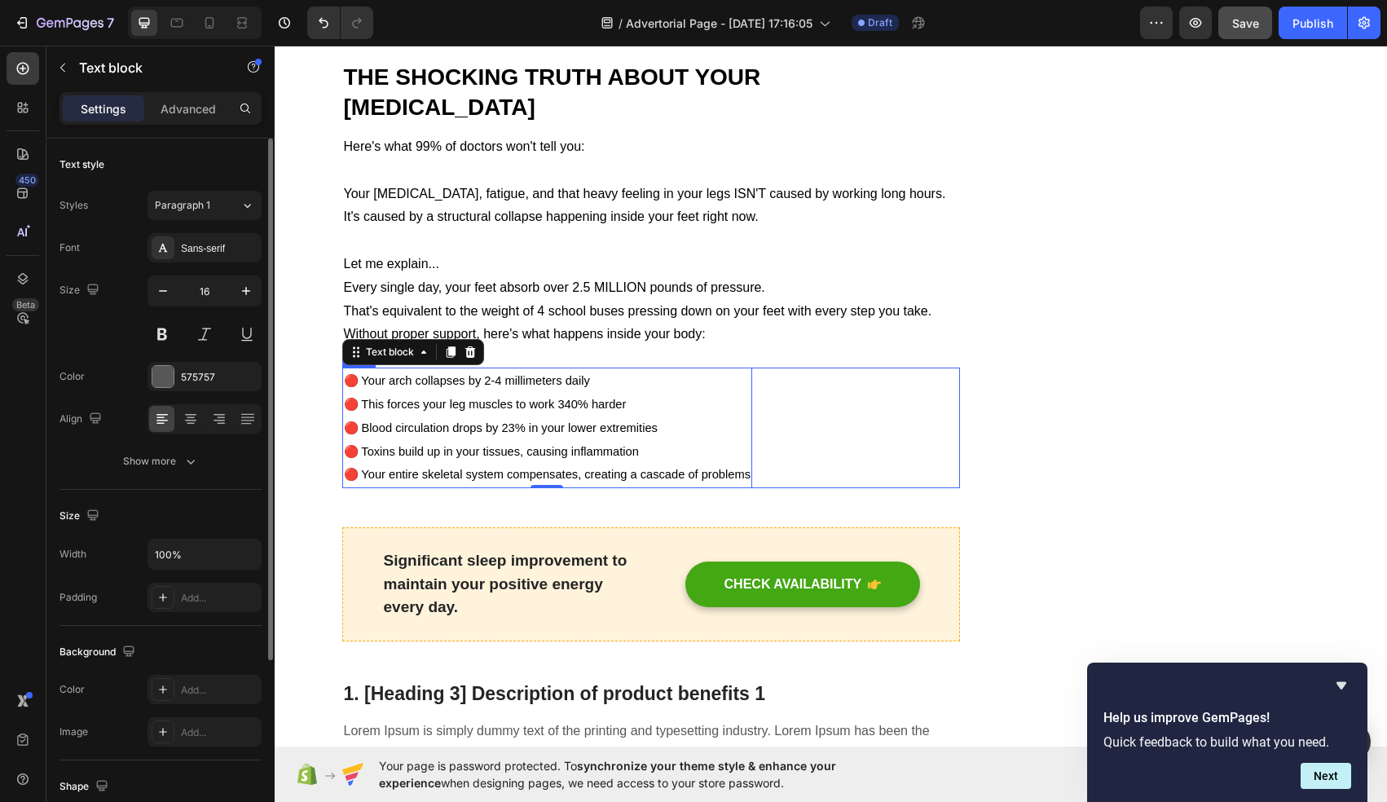
click at [905, 374] on div "🔴 Your arch collapses by 2-4 millimeters daily 🔴 This forces your leg muscles t…" at bounding box center [651, 428] width 619 height 121
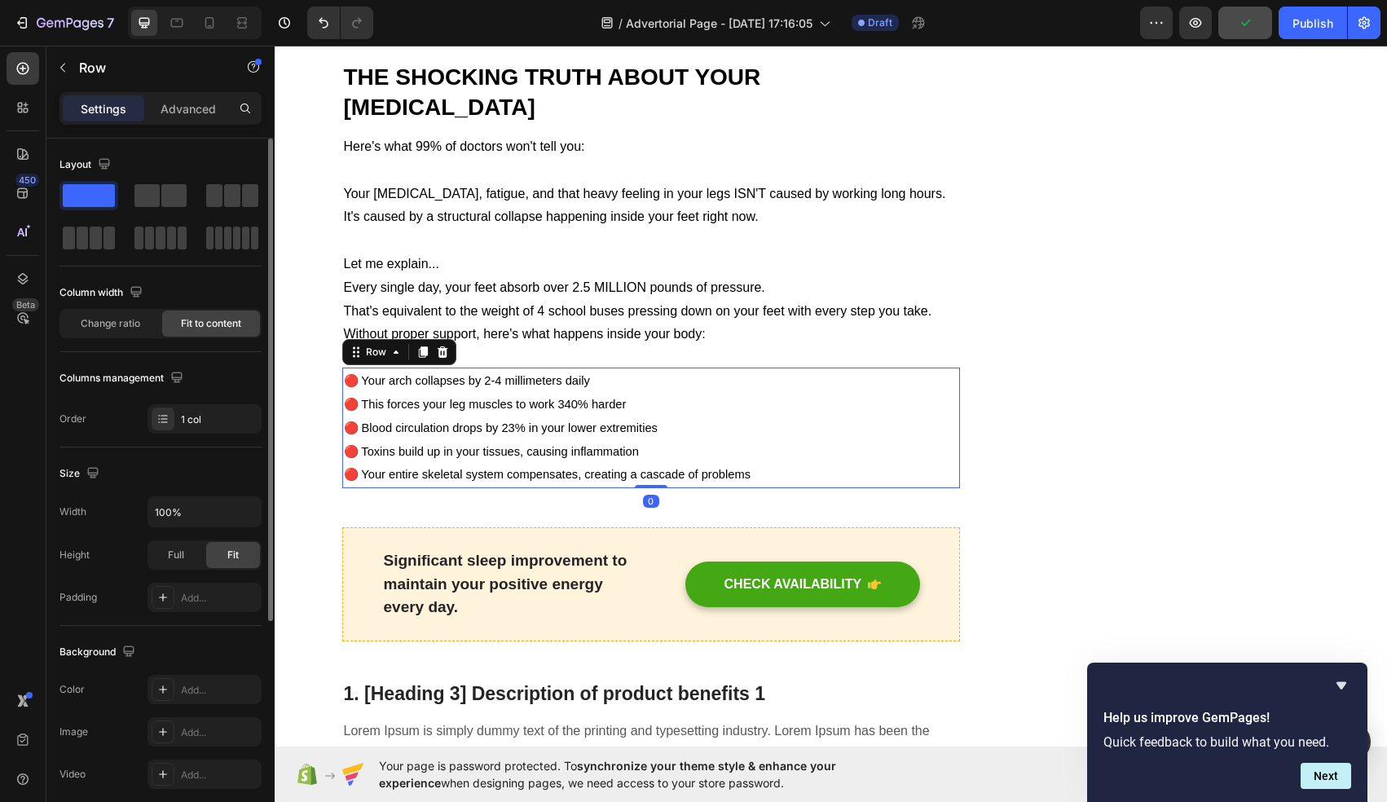
click at [889, 381] on div "🔴 Your arch collapses by 2-4 millimeters daily 🔴 This forces your leg muscles t…" at bounding box center [651, 428] width 619 height 121
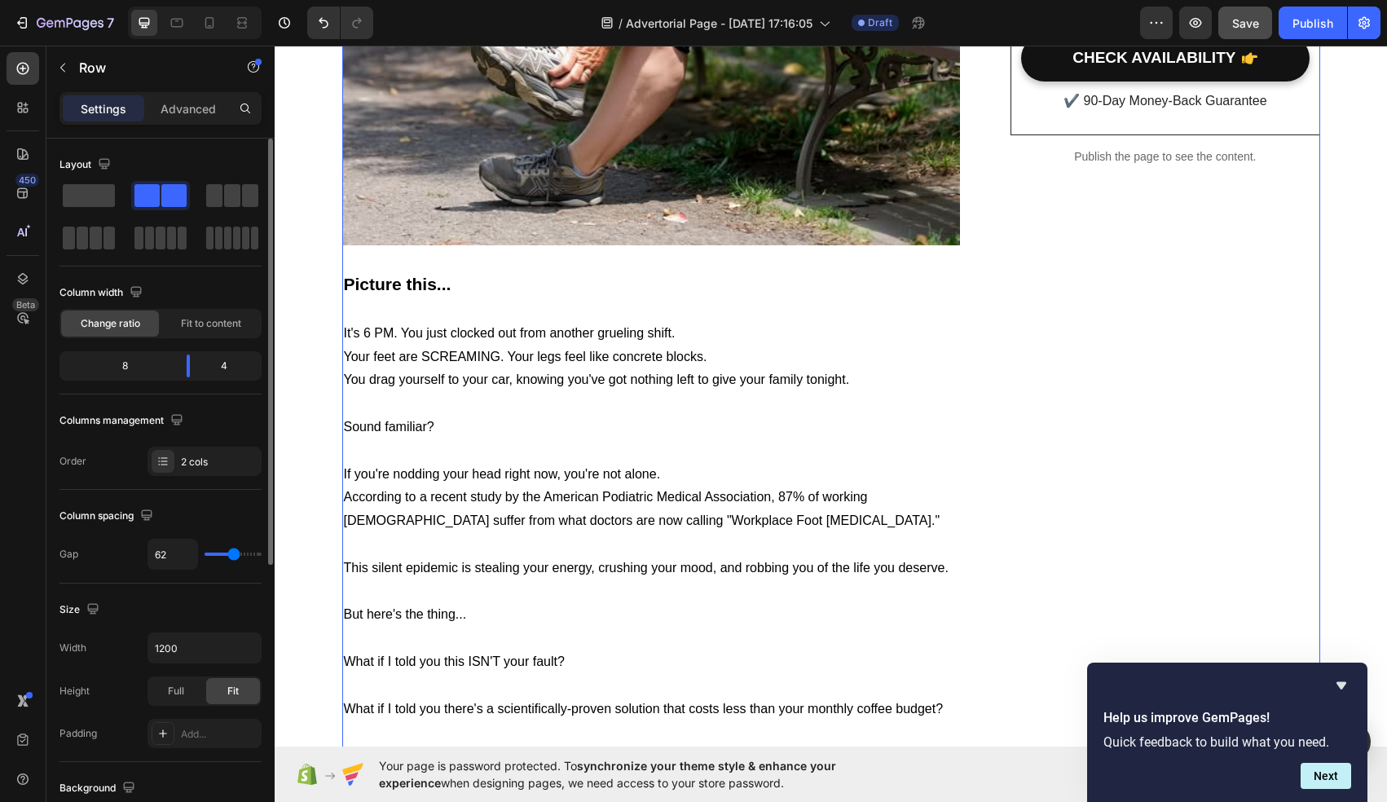
scroll to position [718, 0]
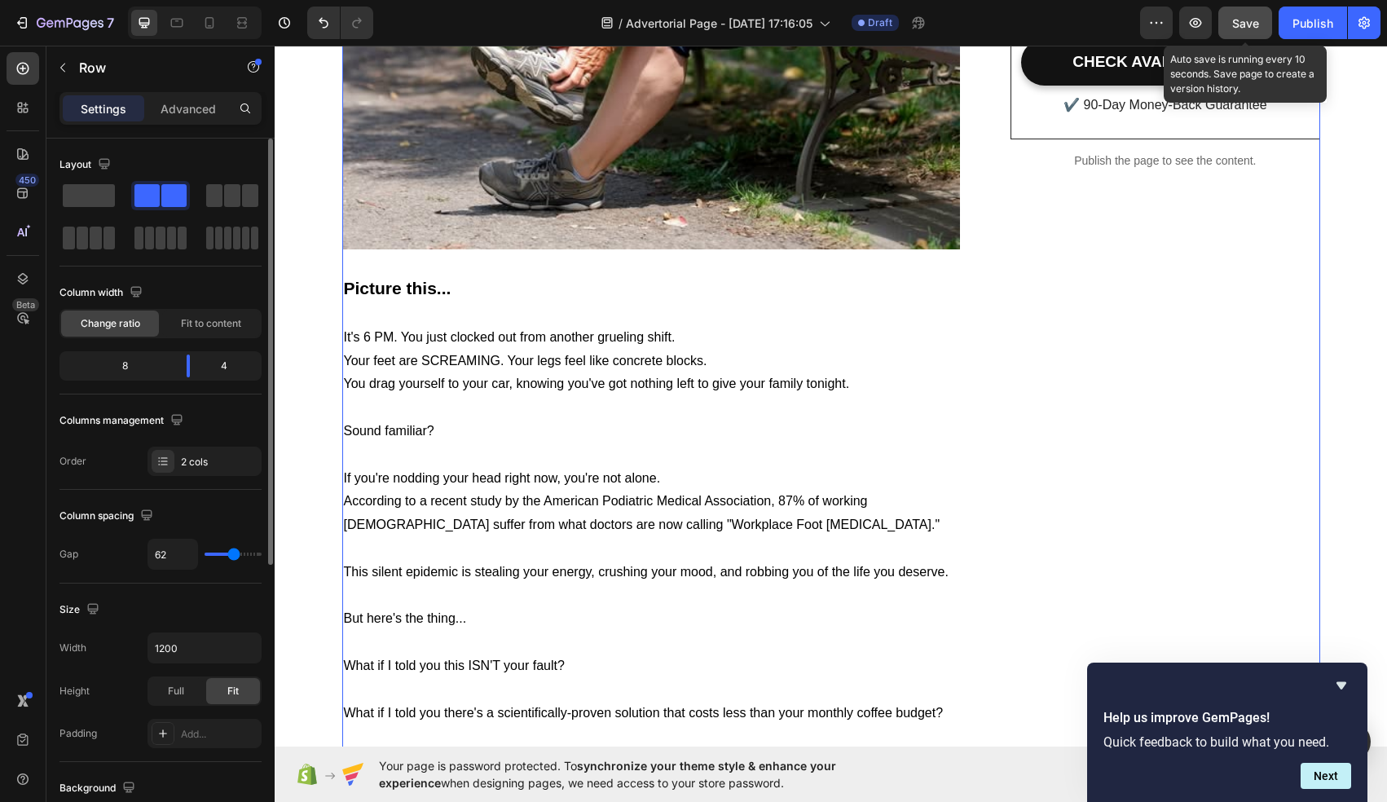
click at [1249, 35] on button "Save" at bounding box center [1245, 23] width 54 height 33
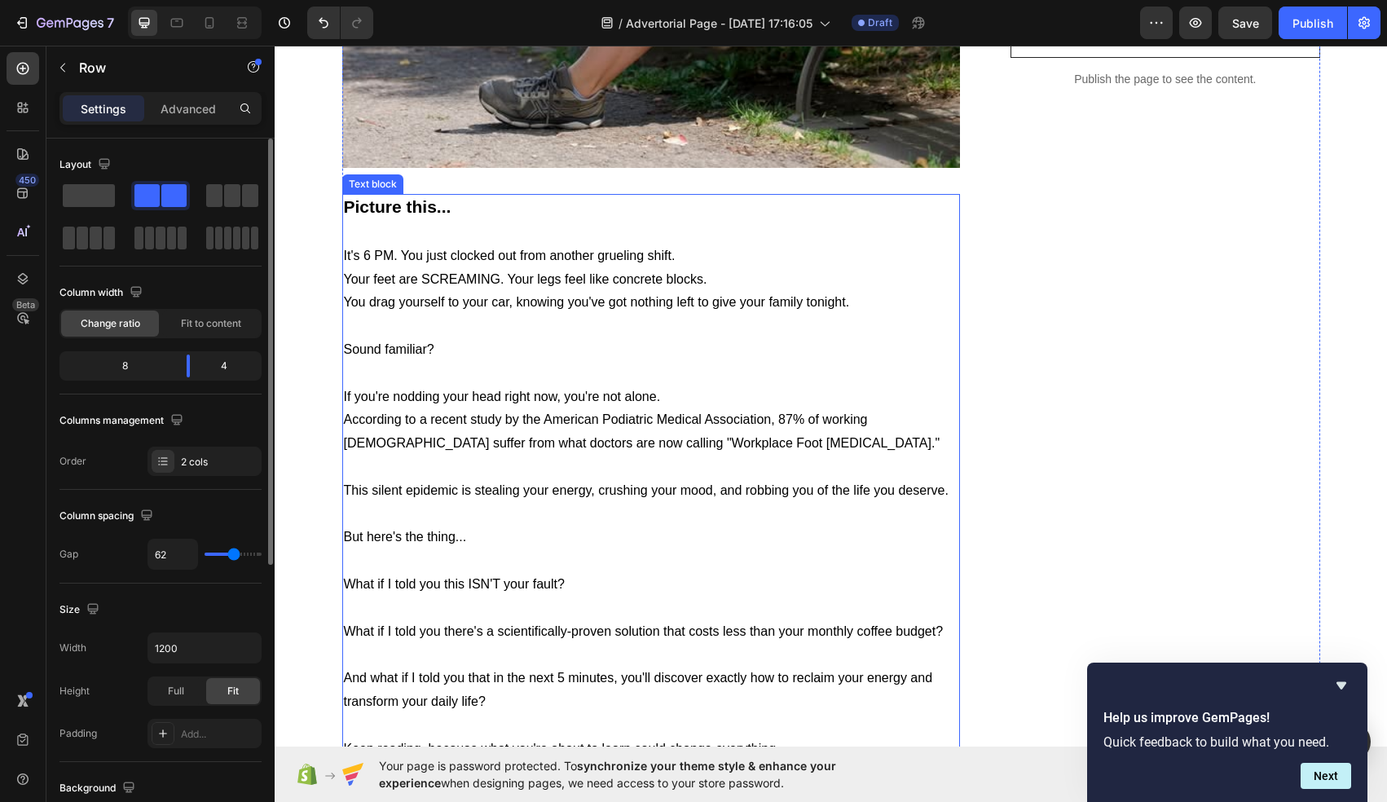
scroll to position [848, 0]
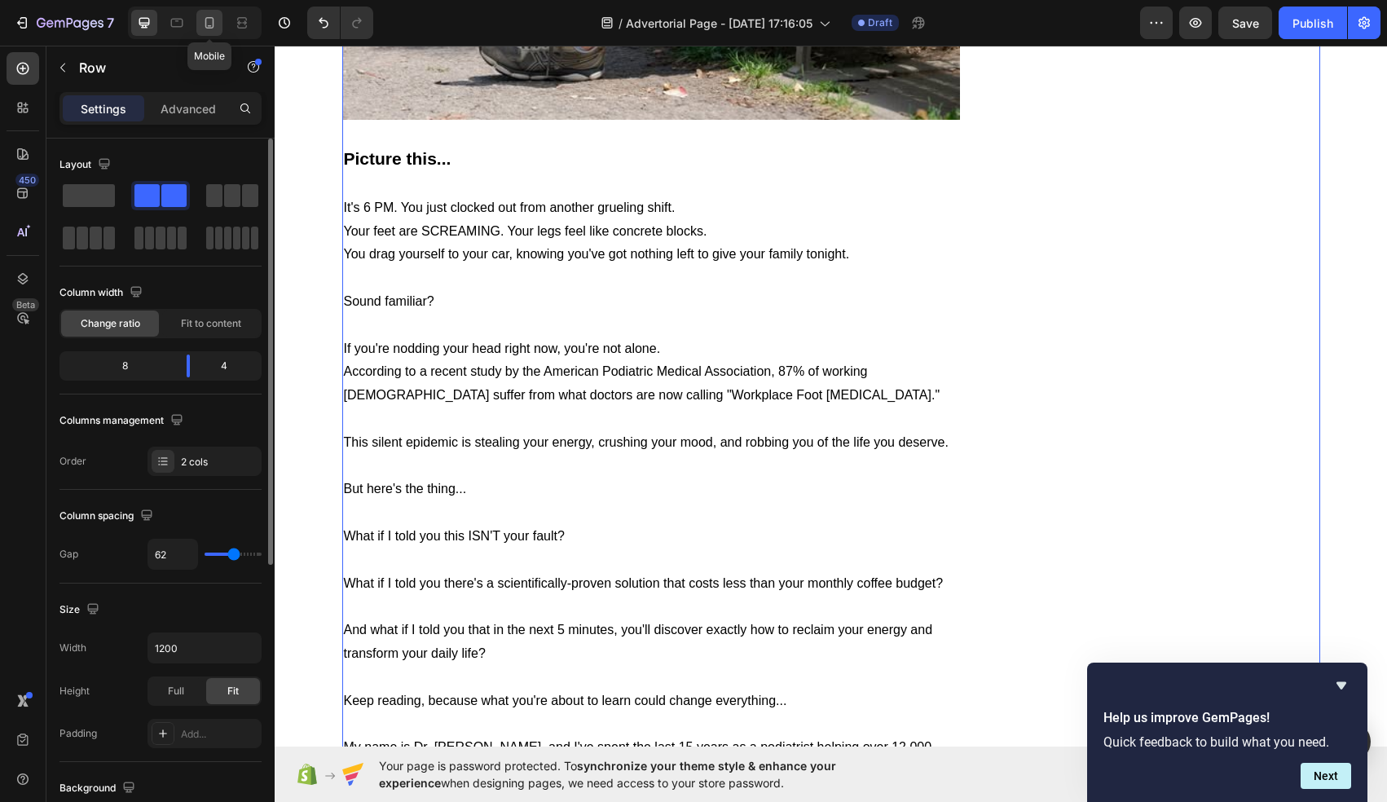
click at [205, 27] on icon at bounding box center [209, 23] width 16 height 16
type input "0"
type input "100%"
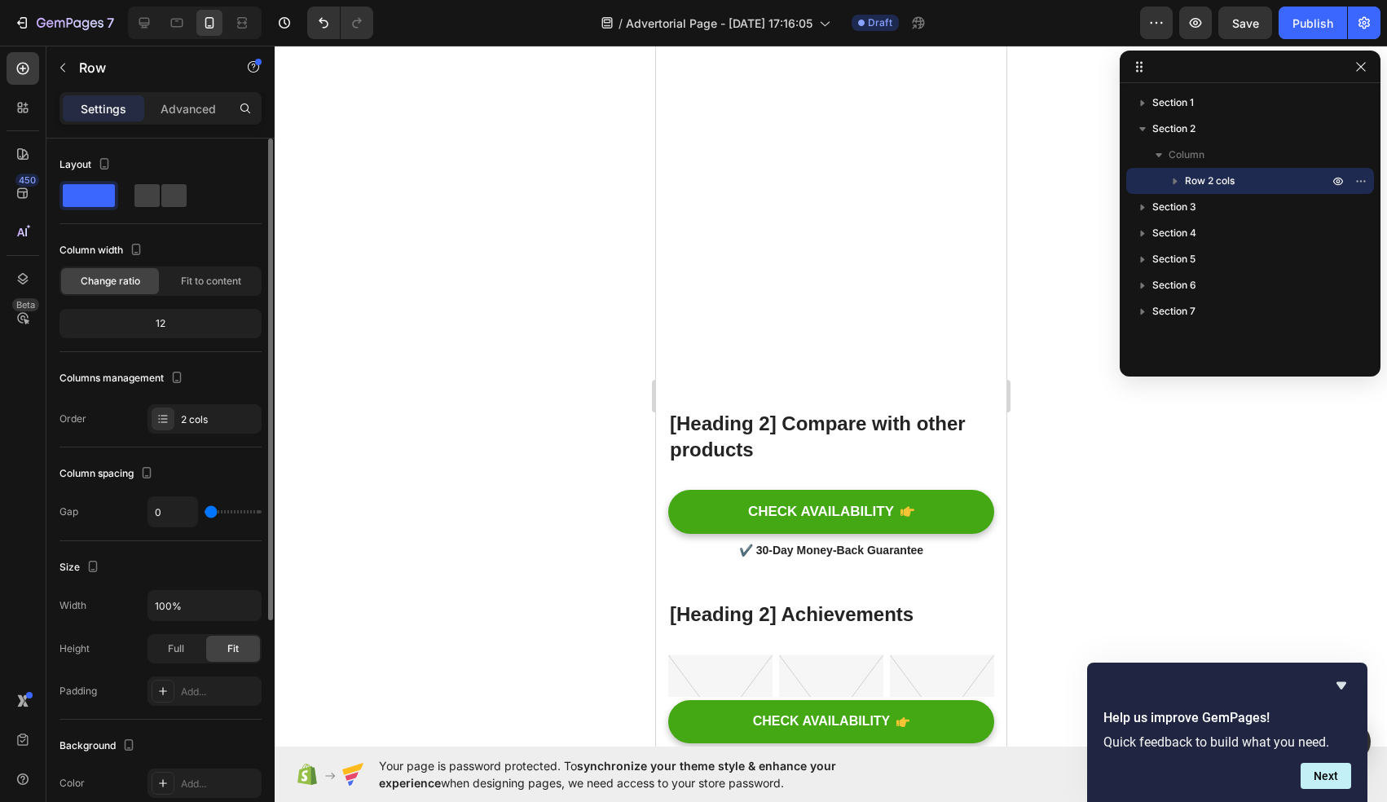
scroll to position [7864, 0]
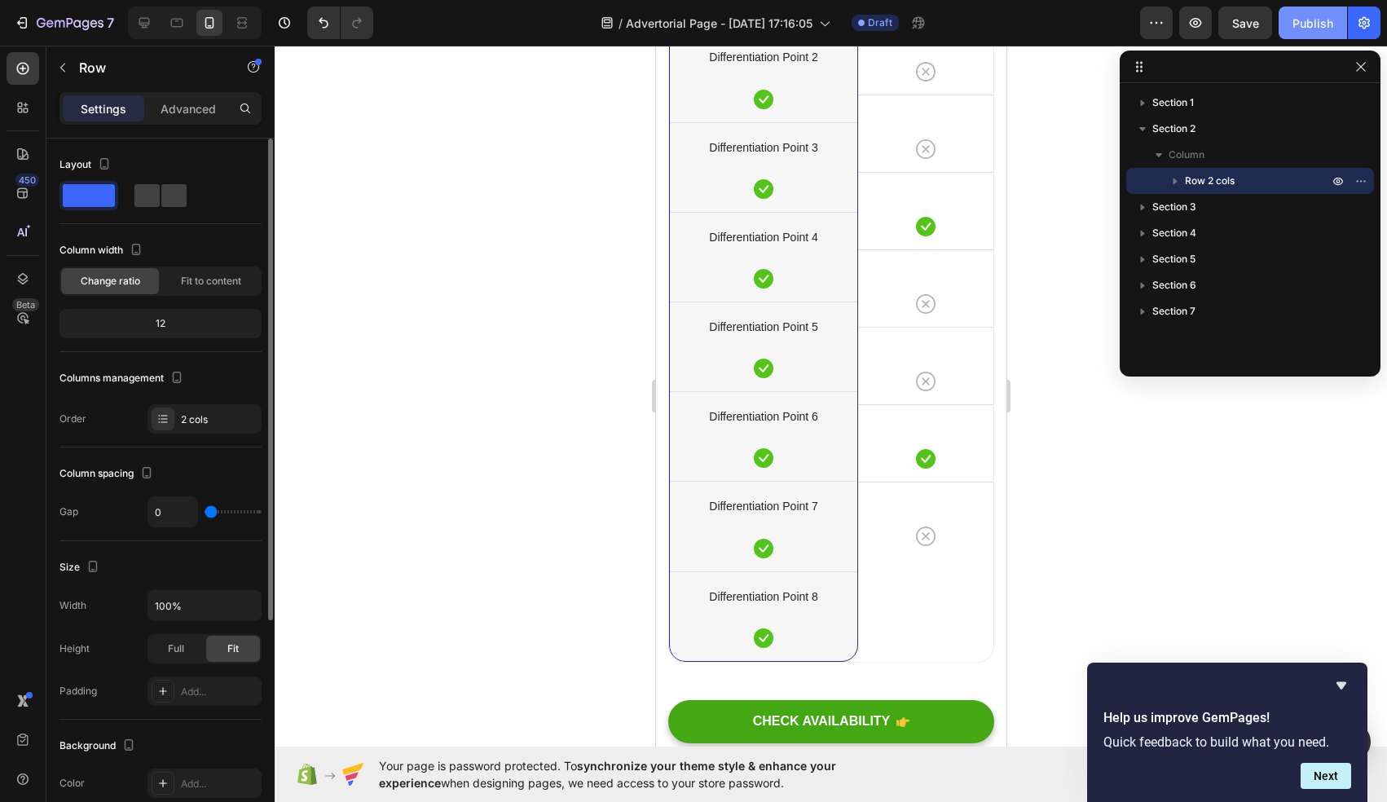
click at [1304, 28] on div "Publish" at bounding box center [1313, 23] width 41 height 17
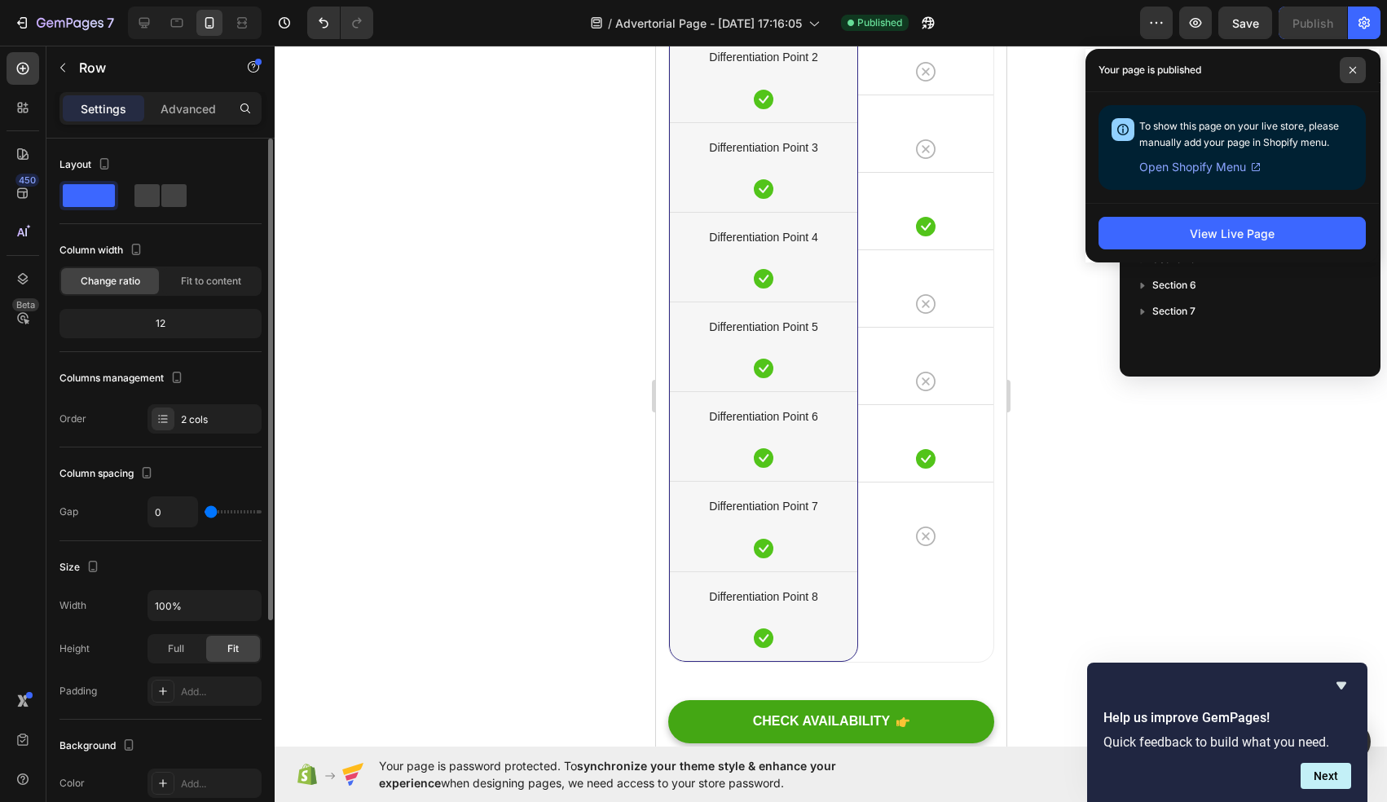
click at [1354, 74] on span at bounding box center [1353, 70] width 26 height 26
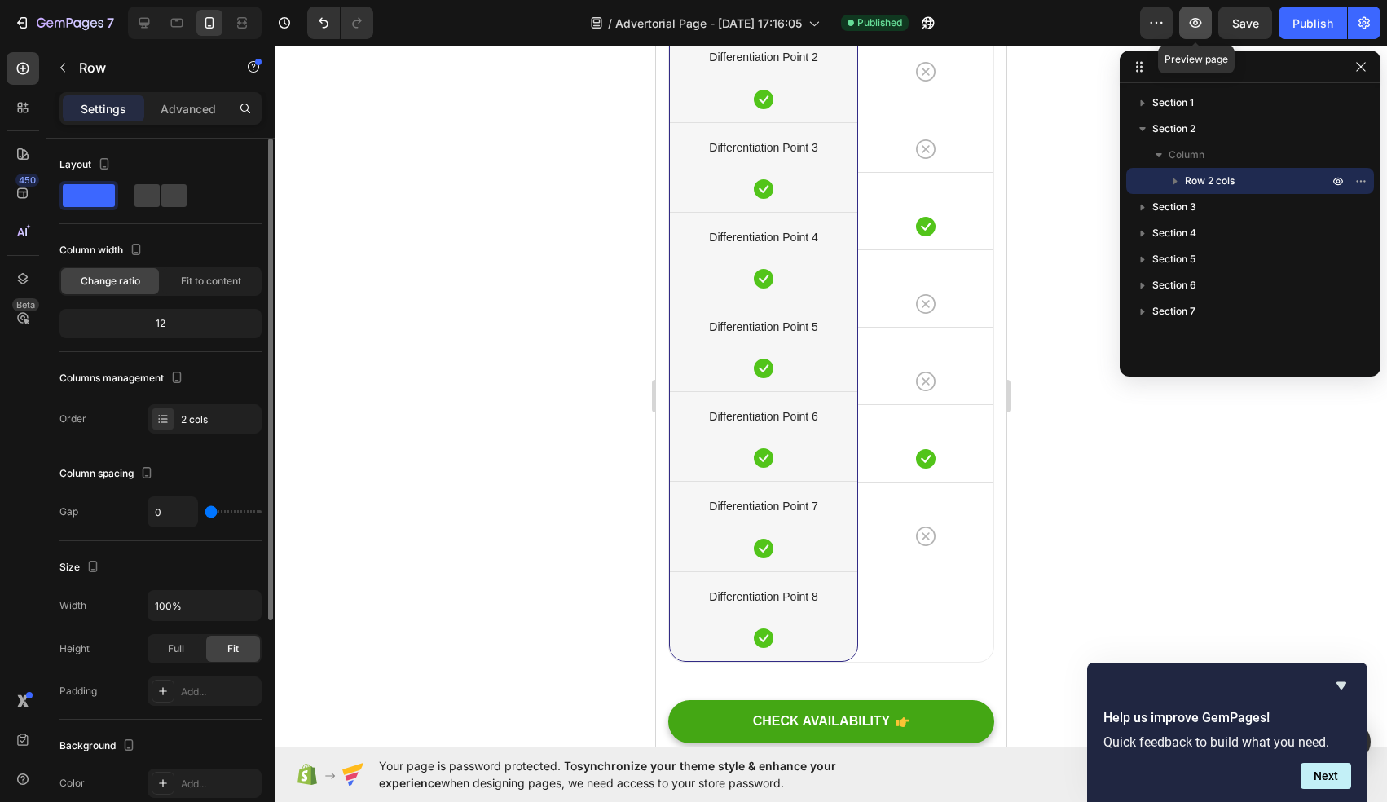
click at [1191, 26] on icon "button" at bounding box center [1195, 23] width 16 height 16
click at [155, 21] on div at bounding box center [144, 23] width 26 height 26
type input "62"
type input "1200"
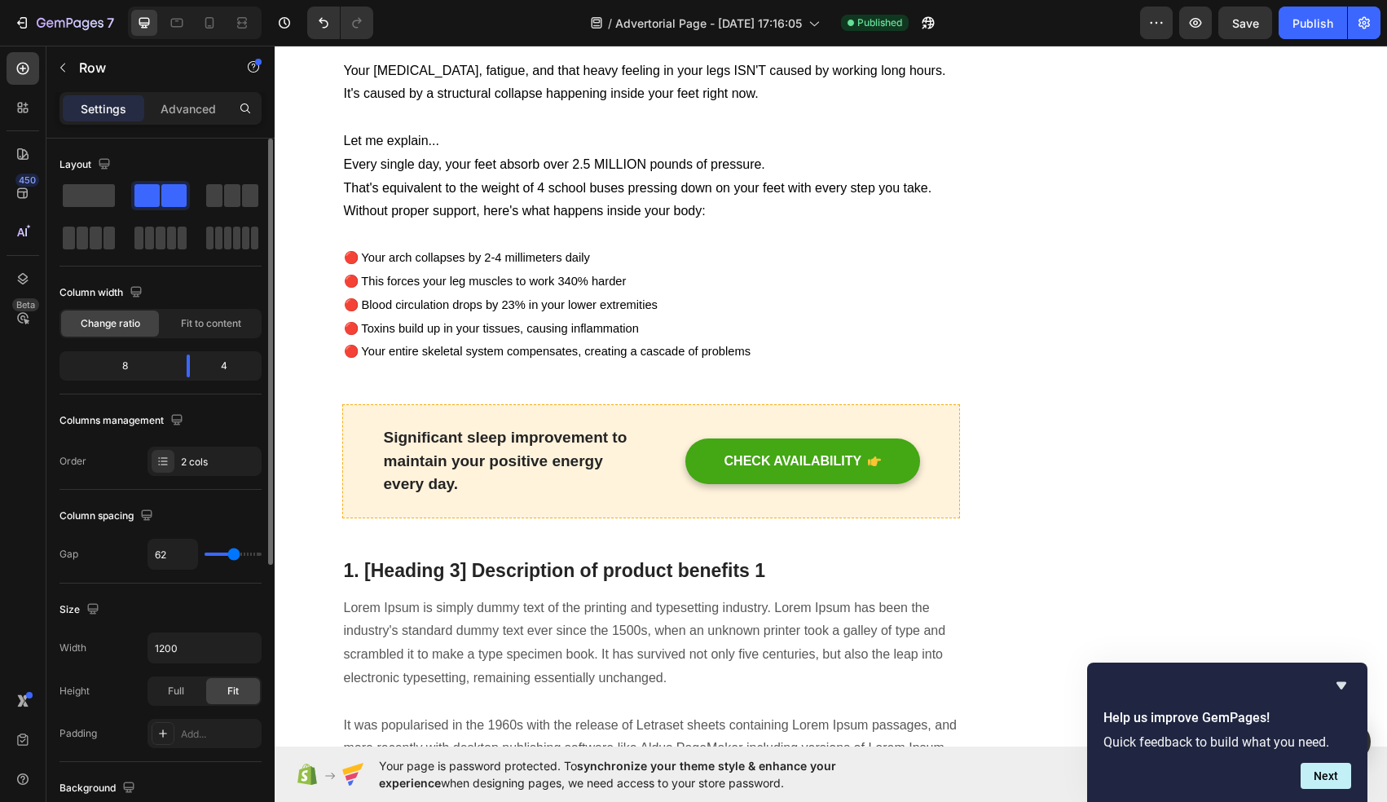
scroll to position [1804, 0]
click at [565, 344] on span "🔴 Your entire skeletal system compensates, creating a cascade of problems" at bounding box center [547, 350] width 407 height 13
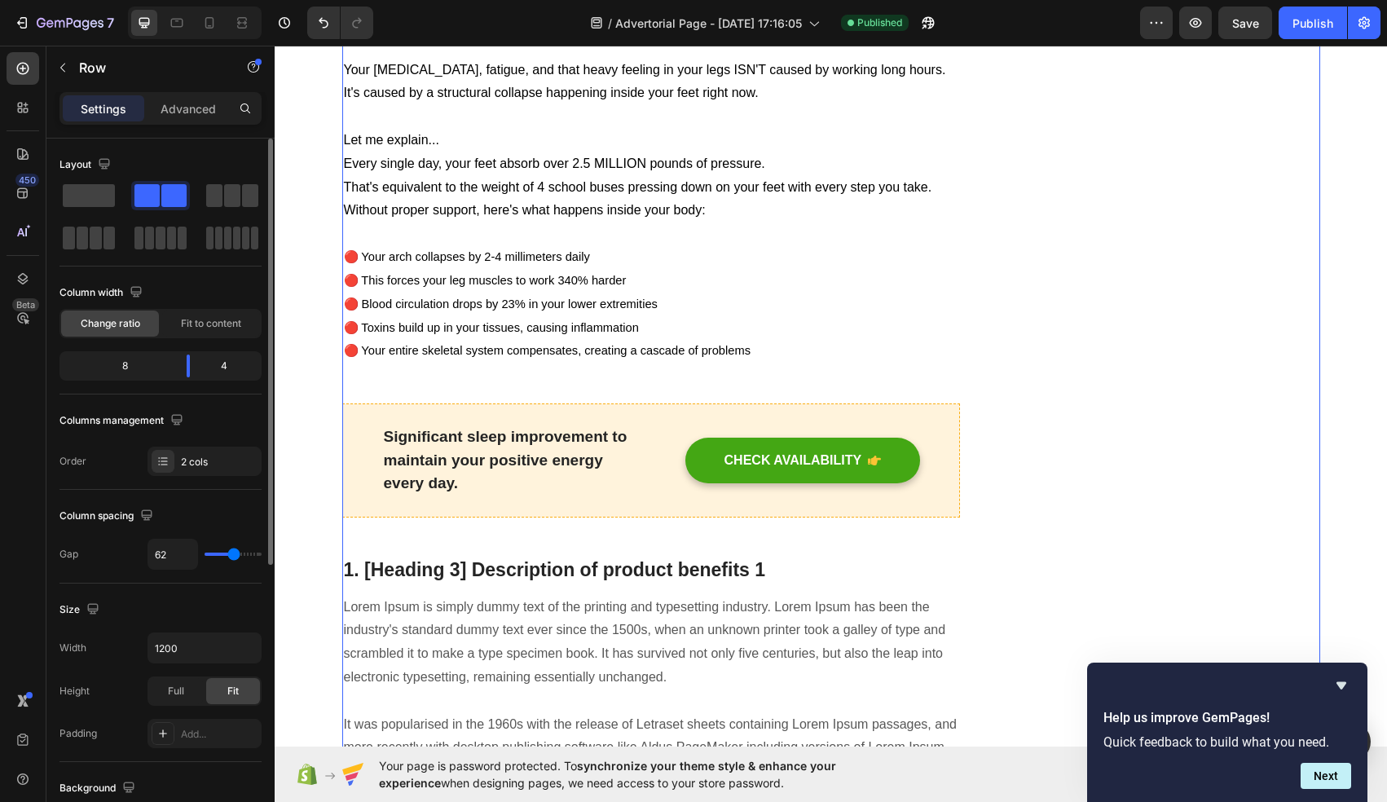
click at [29, 70] on icon at bounding box center [23, 68] width 16 height 16
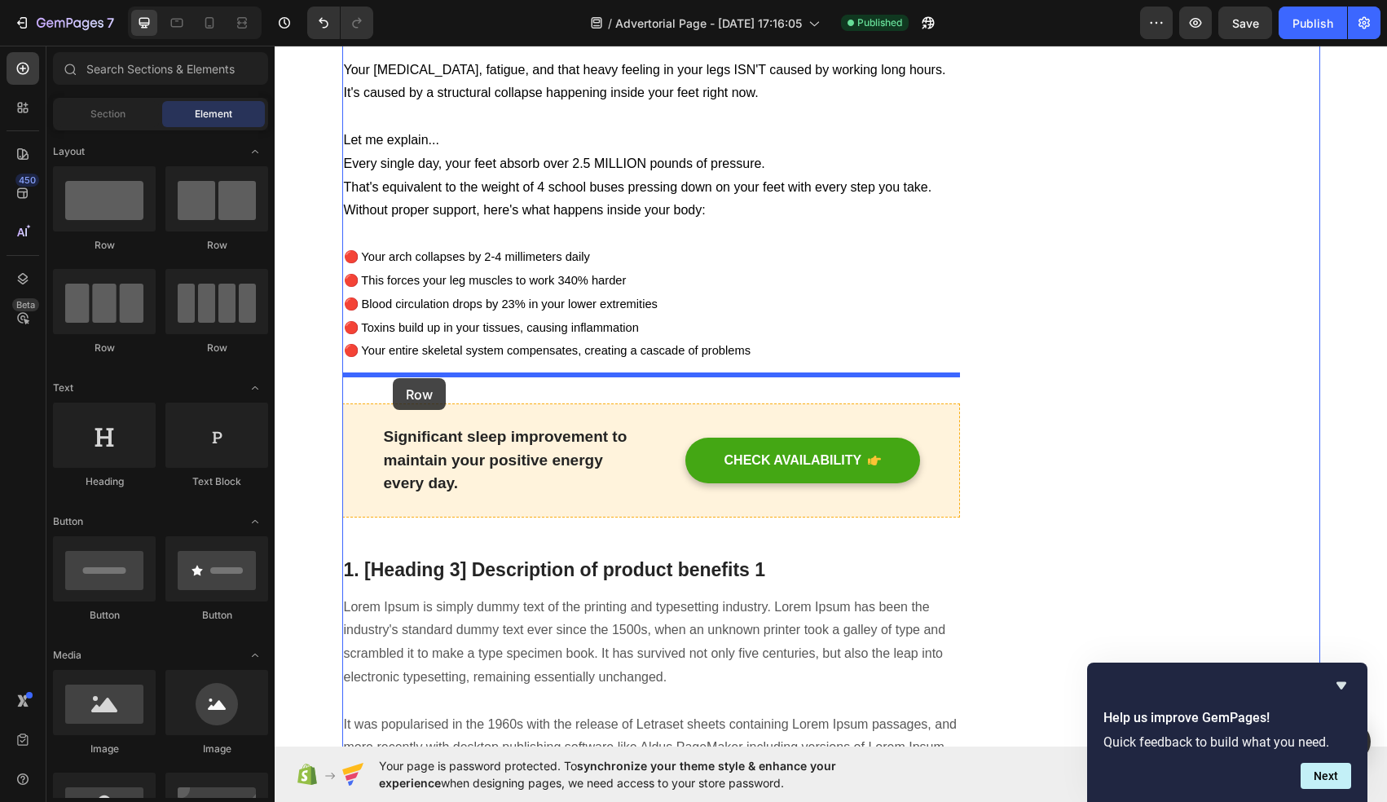
drag, startPoint x: 480, startPoint y: 250, endPoint x: 393, endPoint y: 378, distance: 154.8
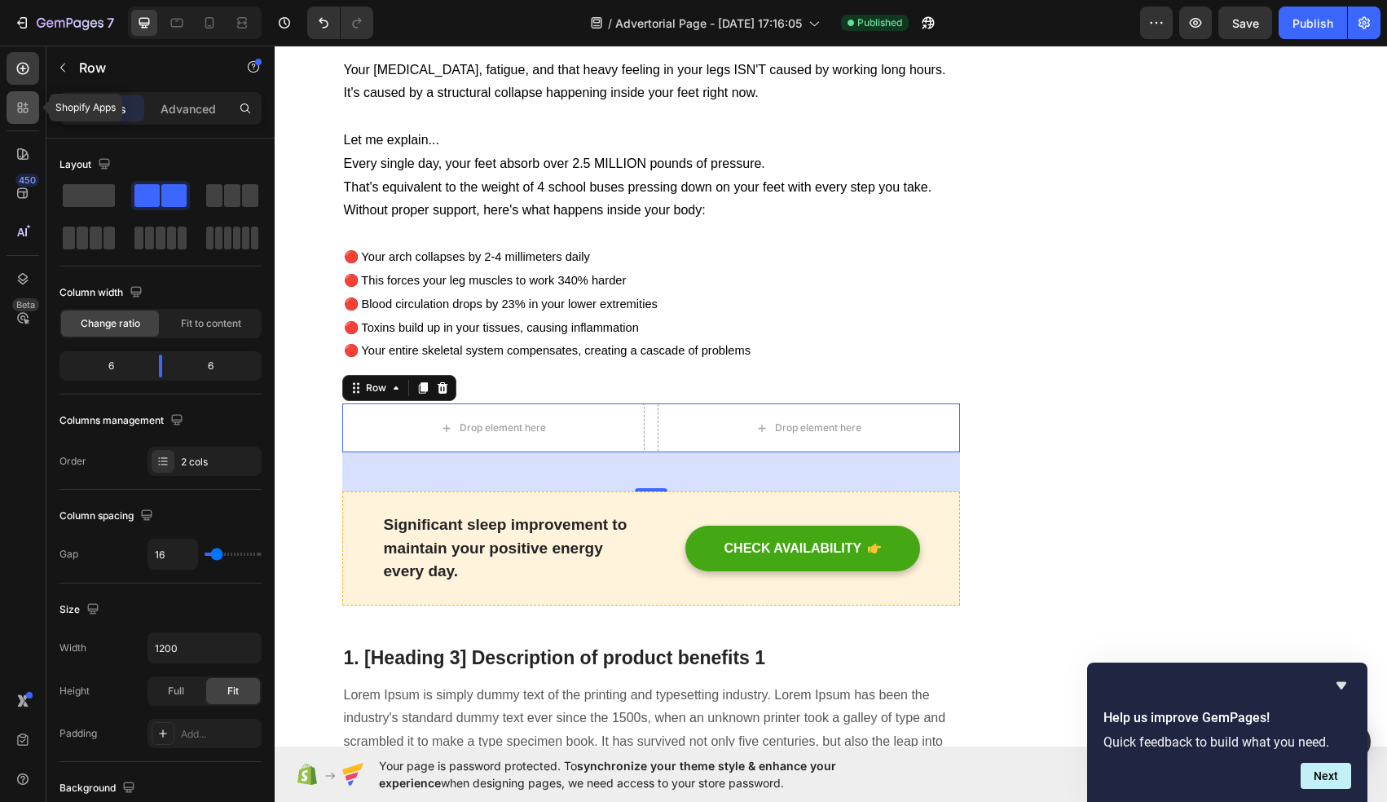
click at [20, 110] on icon at bounding box center [23, 107] width 16 height 16
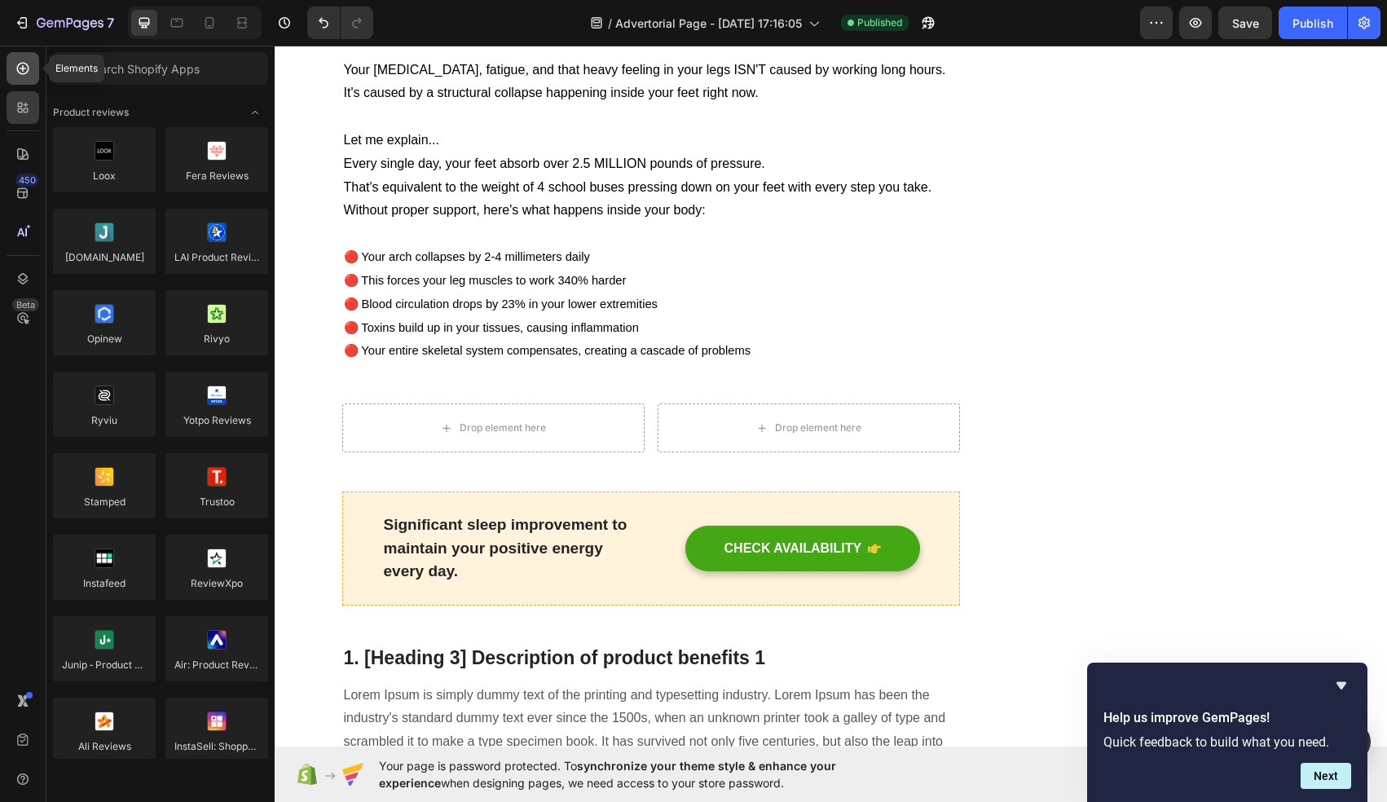
click at [24, 83] on div at bounding box center [23, 68] width 33 height 33
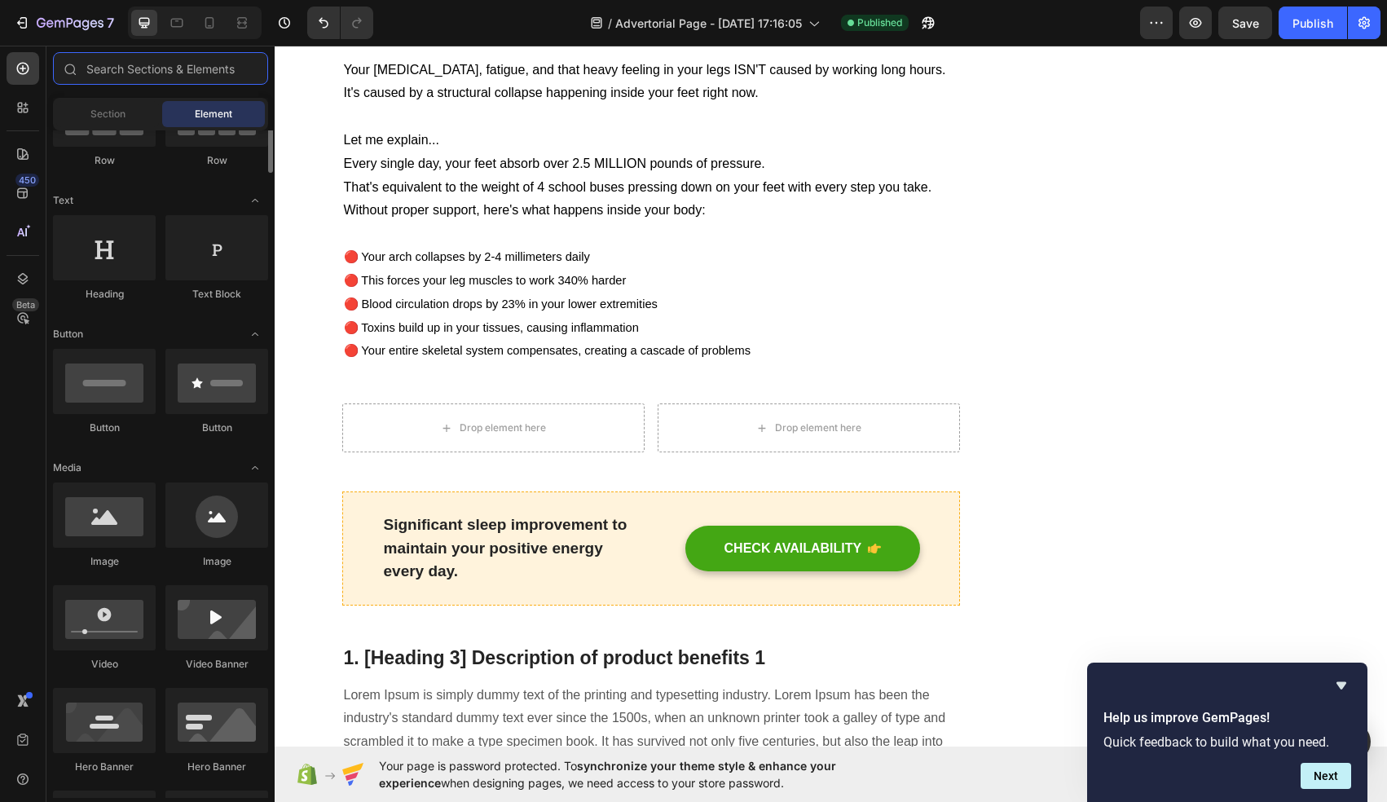
scroll to position [205, 0]
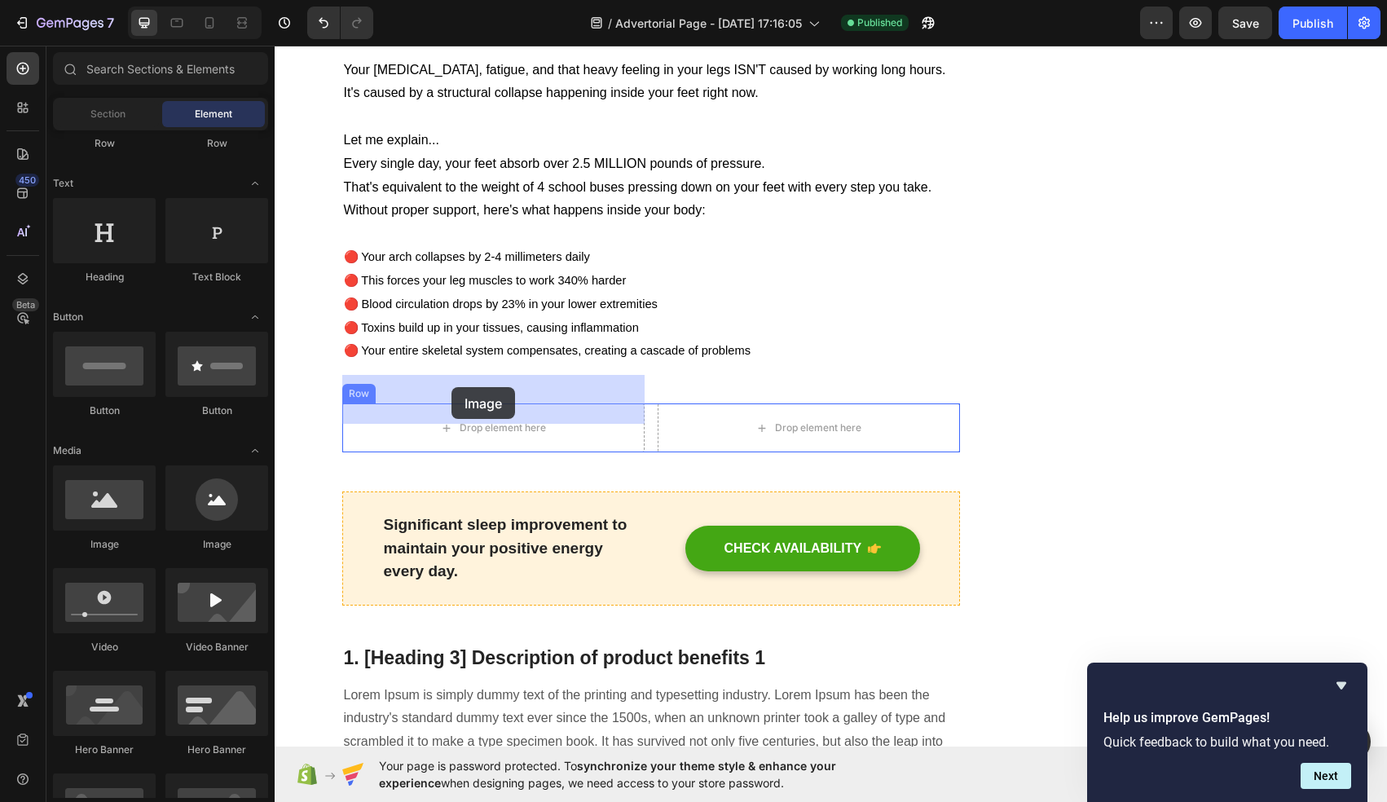
drag, startPoint x: 490, startPoint y: 544, endPoint x: 452, endPoint y: 391, distance: 156.9
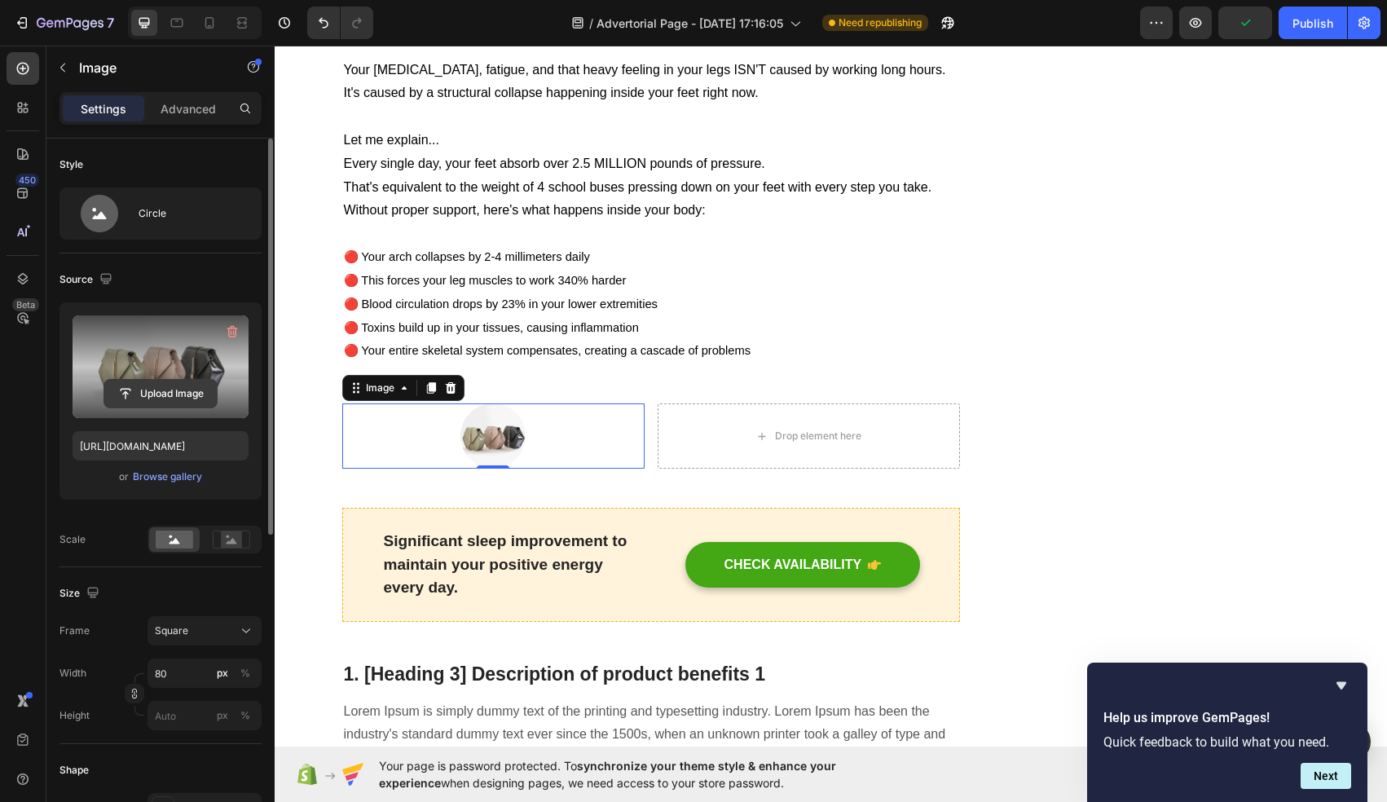
click at [167, 391] on input "file" at bounding box center [160, 394] width 112 height 28
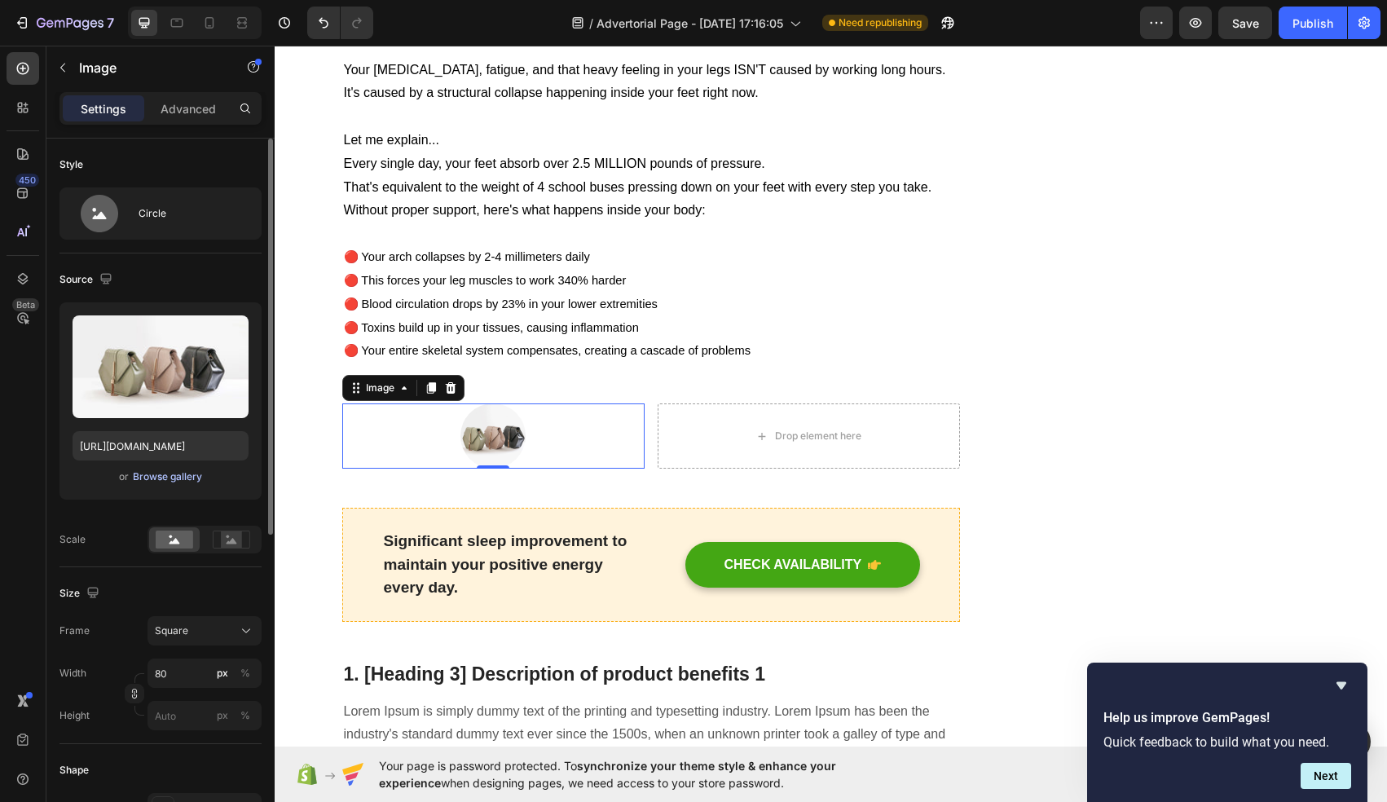
click at [171, 478] on div "Browse gallery" at bounding box center [167, 476] width 69 height 15
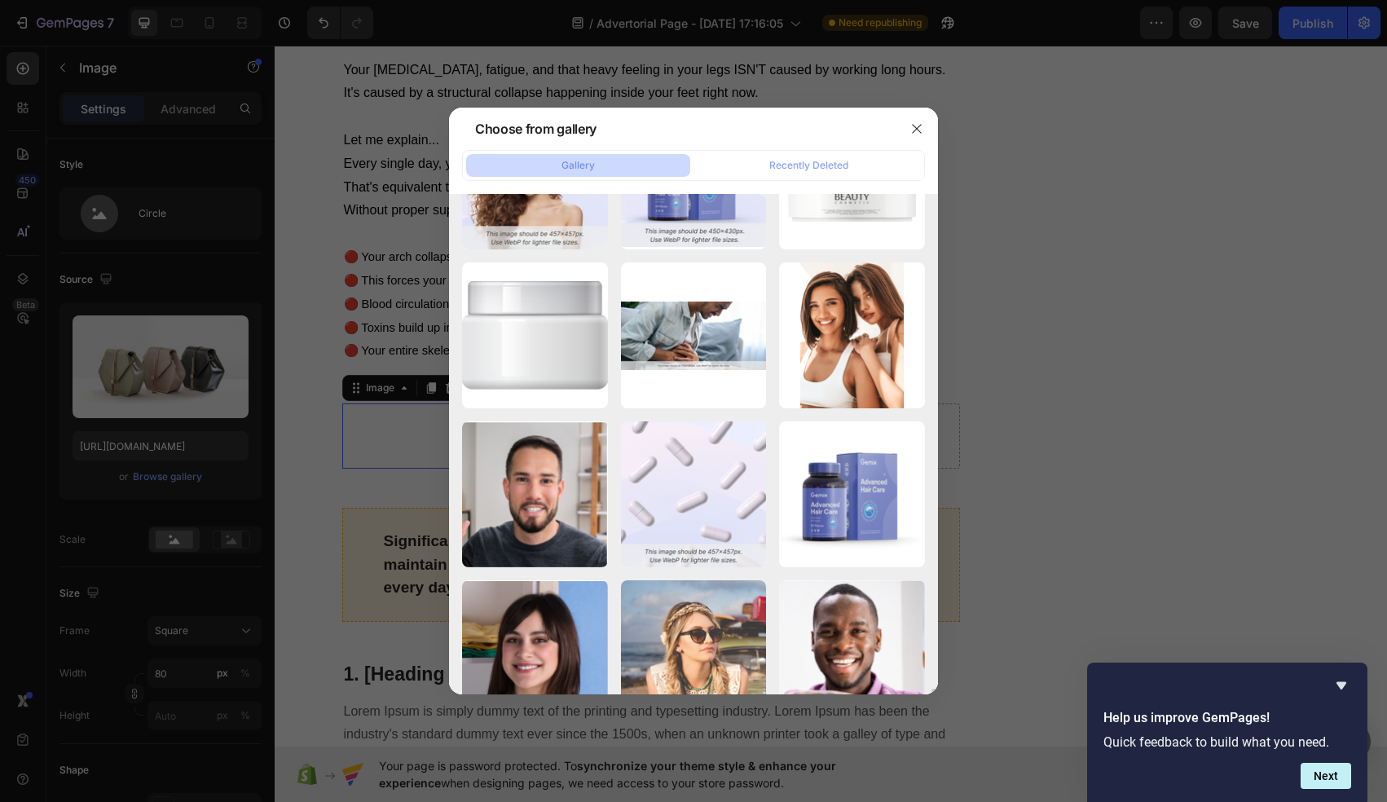
scroll to position [4589, 0]
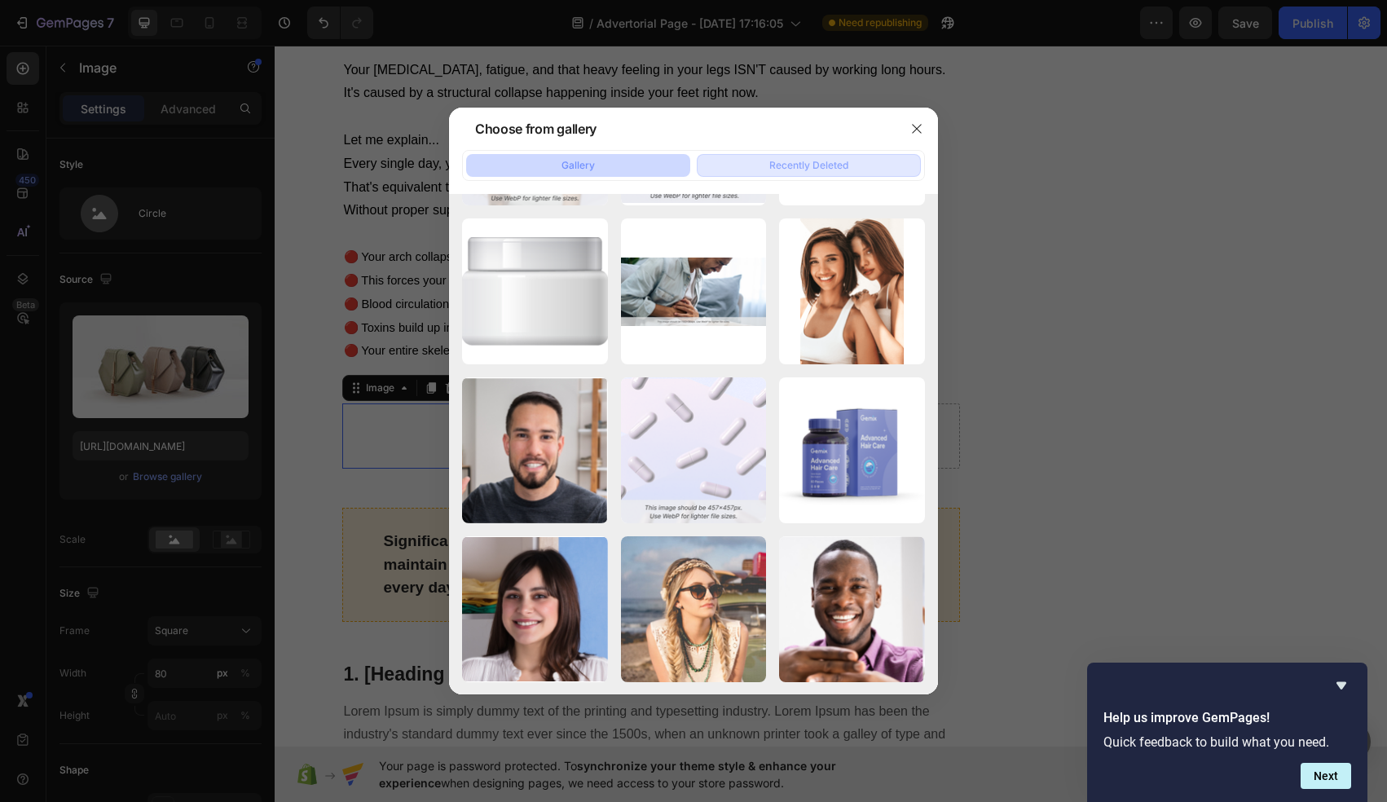
click at [795, 169] on div "Recently Deleted" at bounding box center [808, 165] width 79 height 15
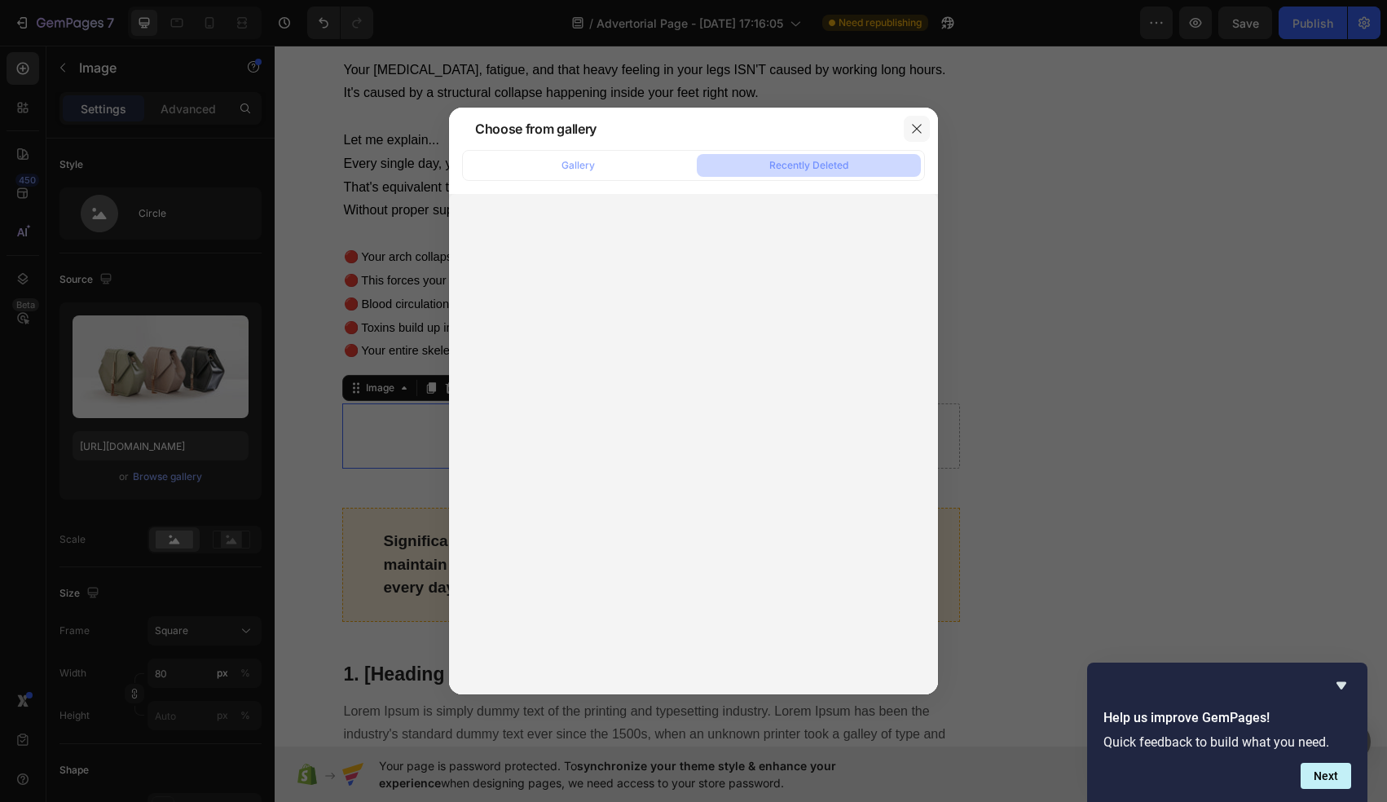
click at [913, 131] on icon "button" at bounding box center [916, 128] width 13 height 13
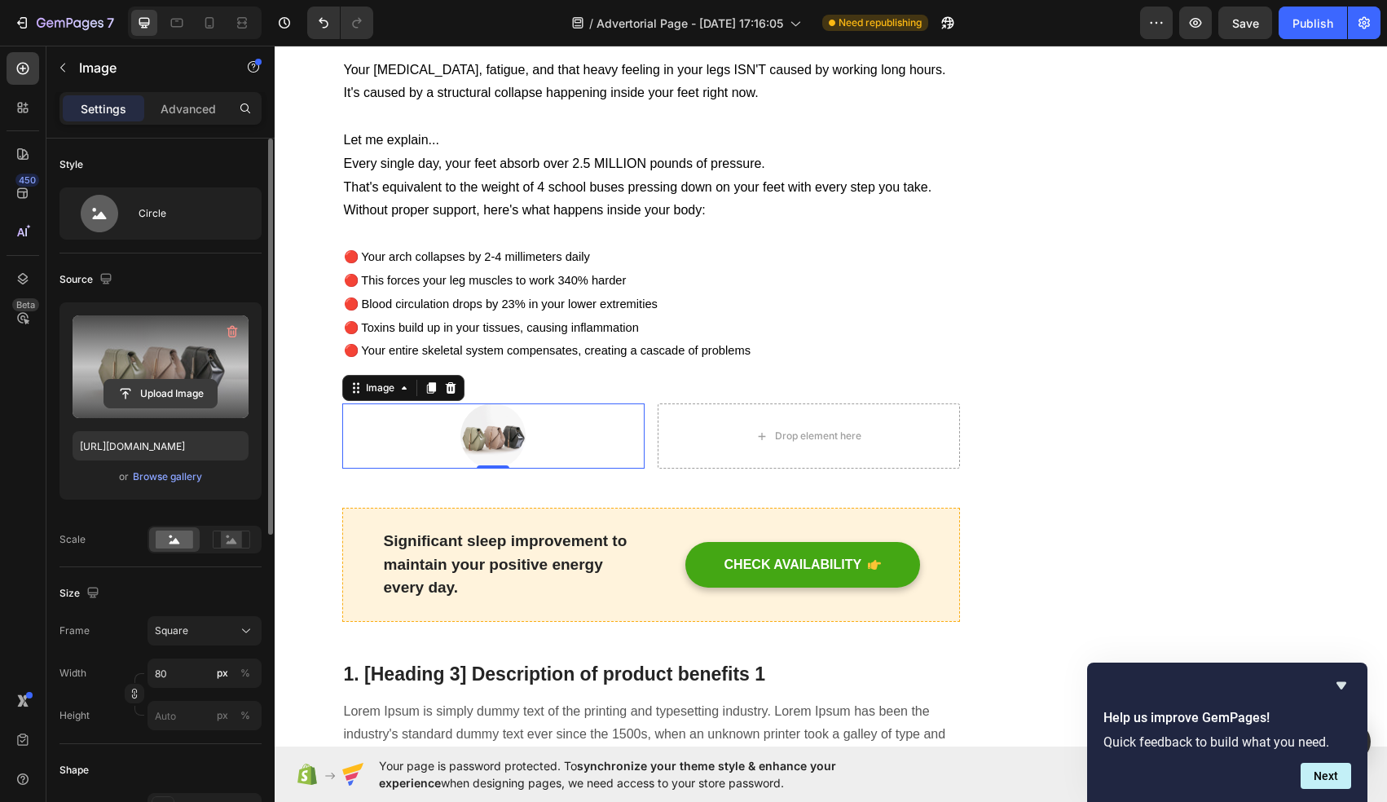
click at [141, 385] on input "file" at bounding box center [160, 394] width 112 height 28
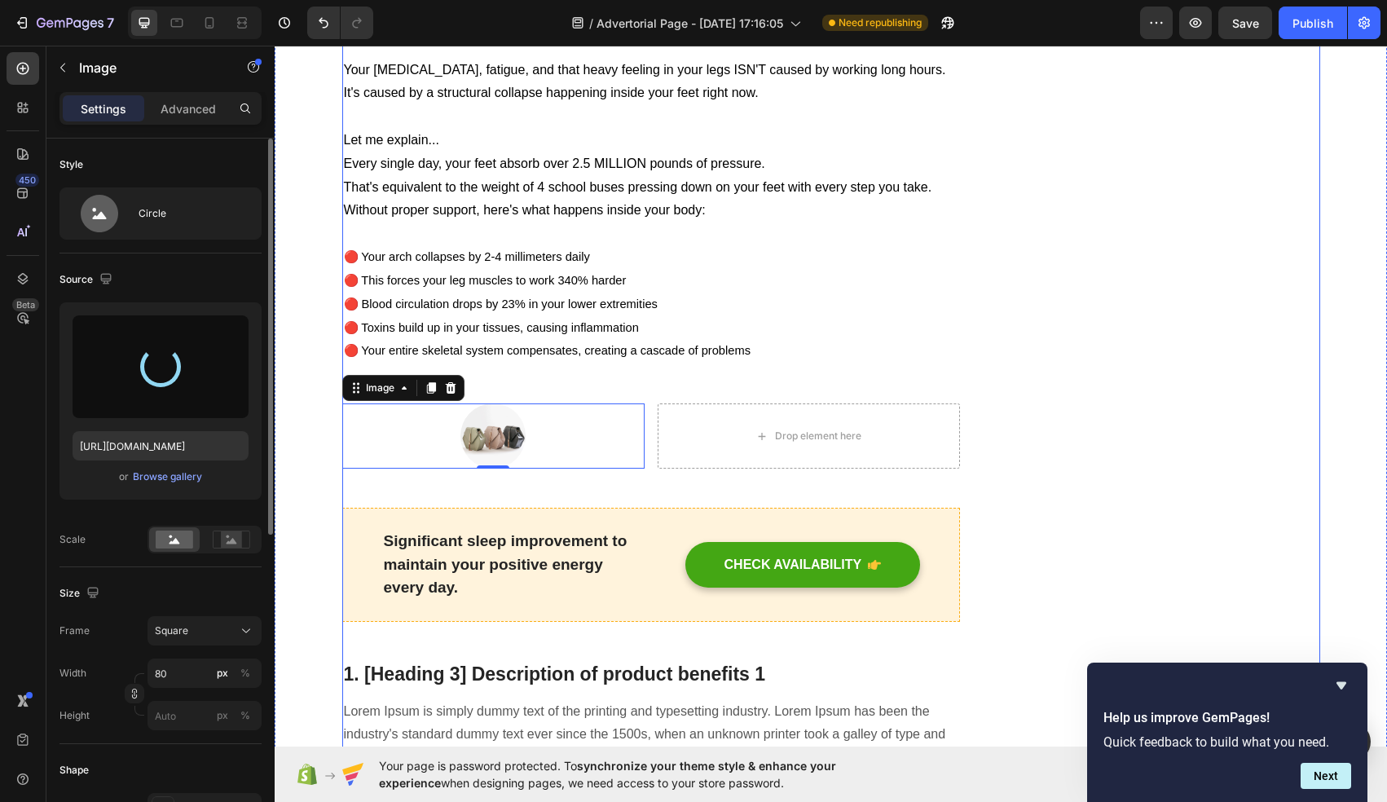
type input "[URL][DOMAIN_NAME]"
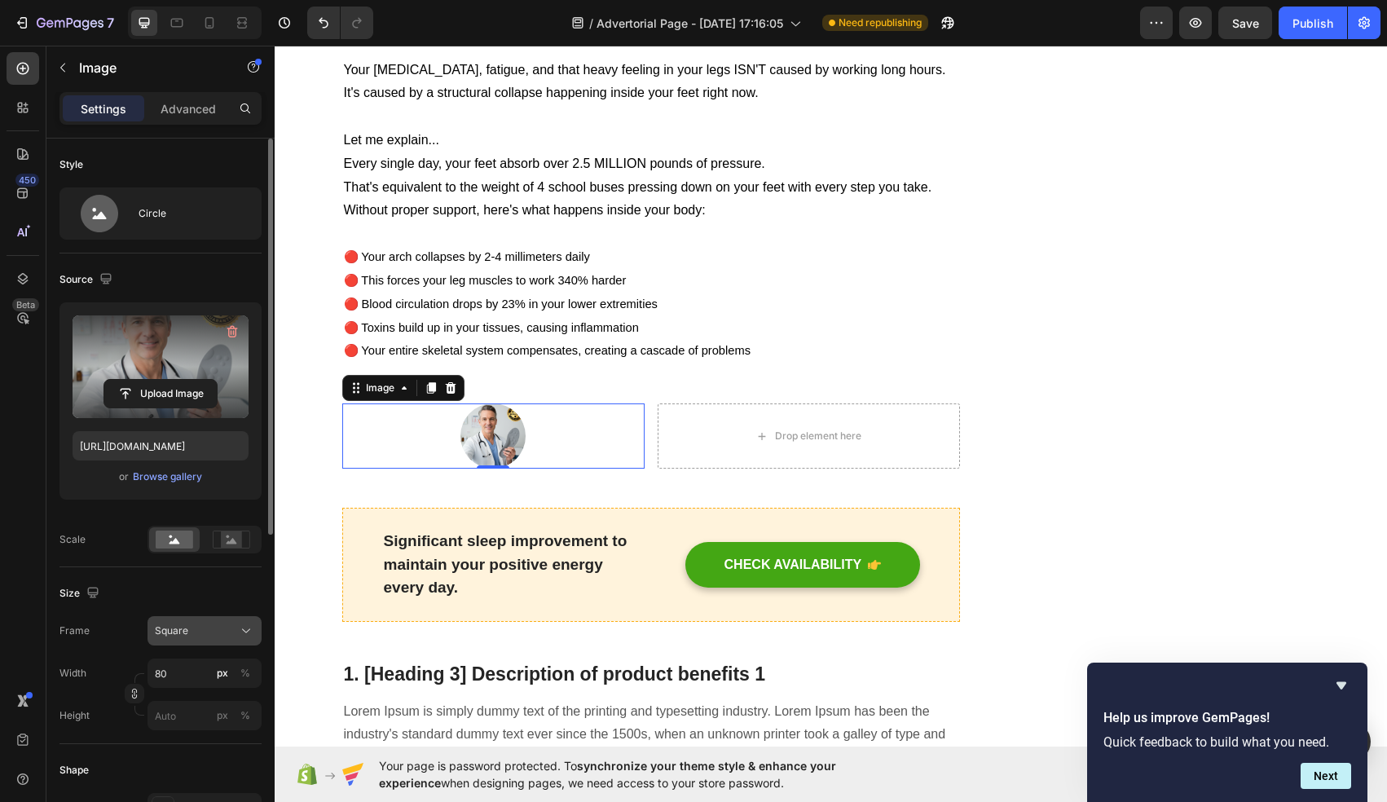
click at [224, 633] on div "Square" at bounding box center [195, 630] width 80 height 15
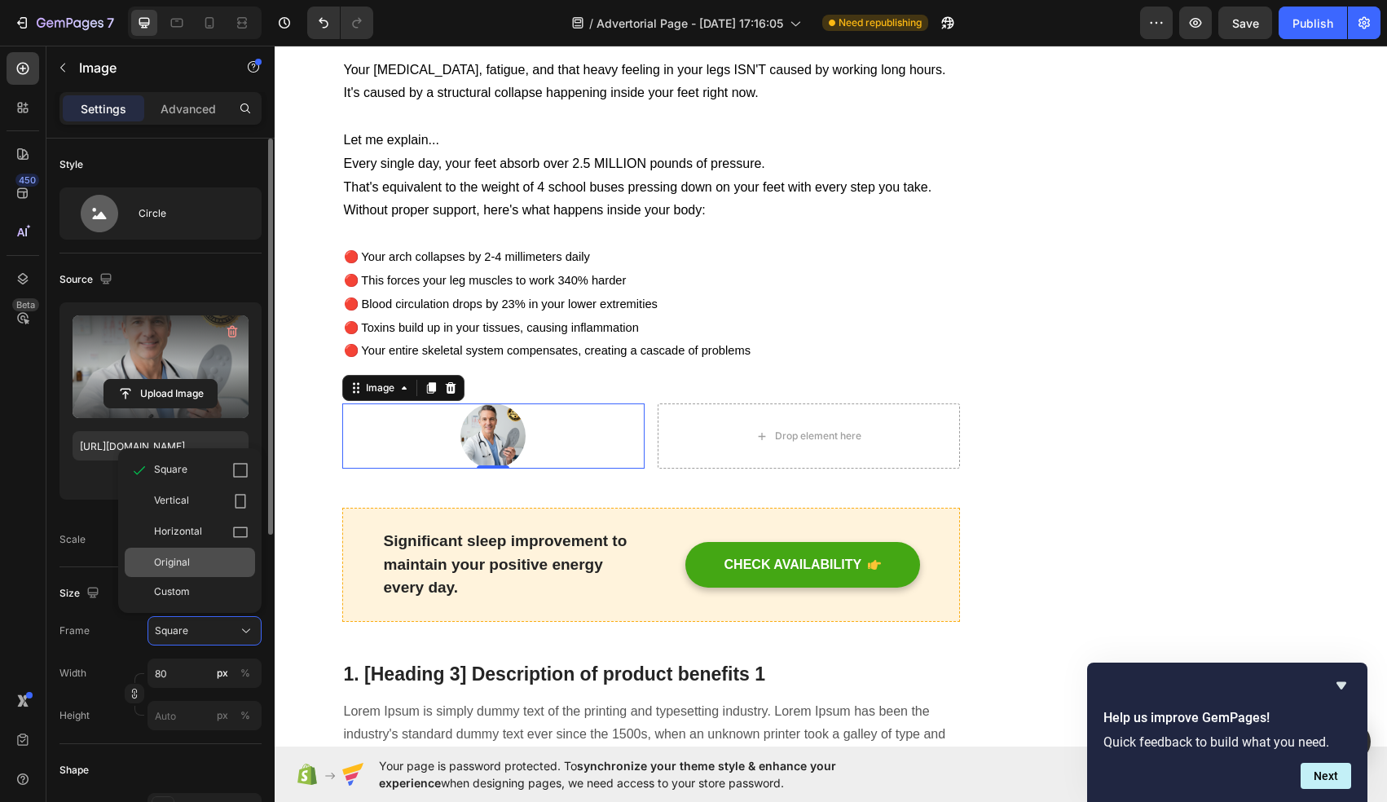
click at [206, 566] on div "Original" at bounding box center [201, 562] width 95 height 15
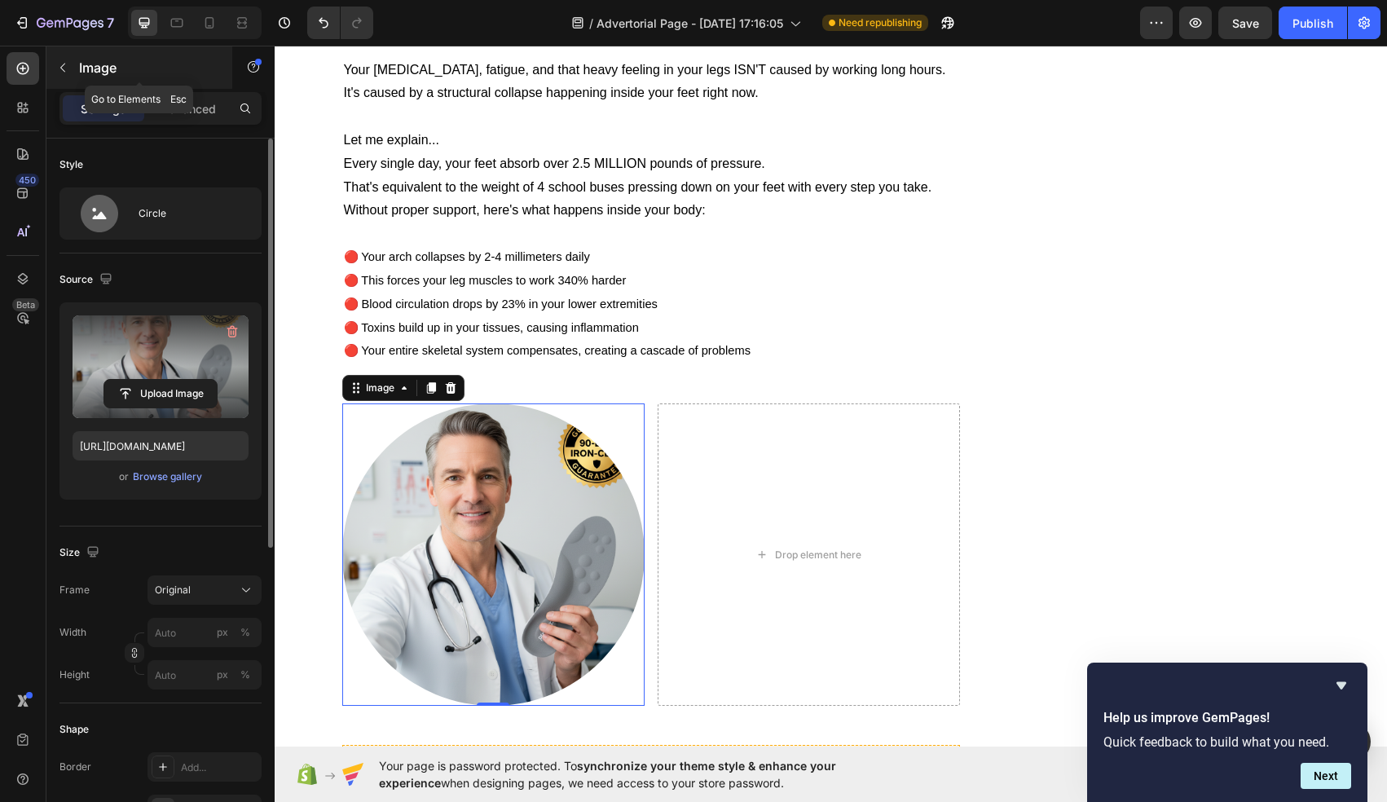
click at [61, 71] on icon "button" at bounding box center [62, 67] width 13 height 13
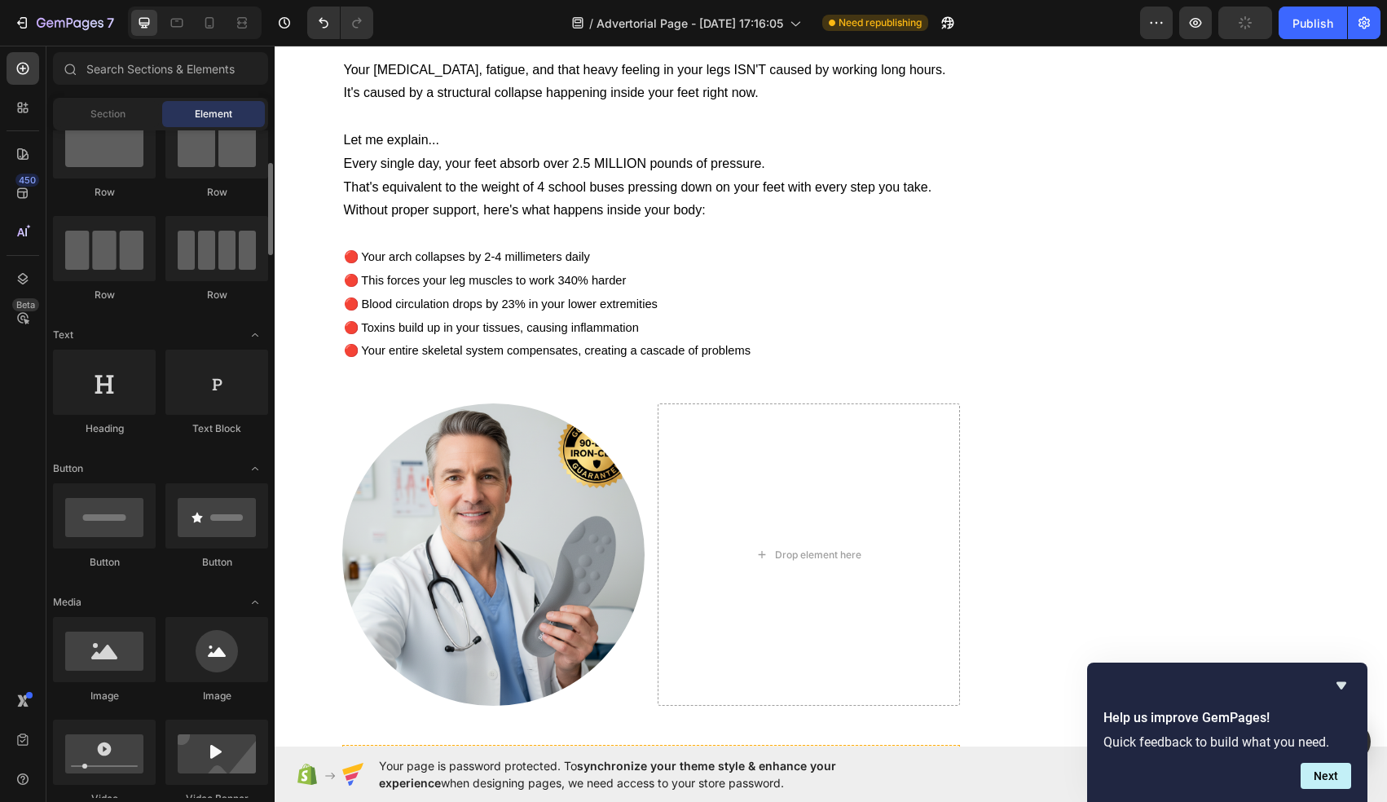
scroll to position [0, 0]
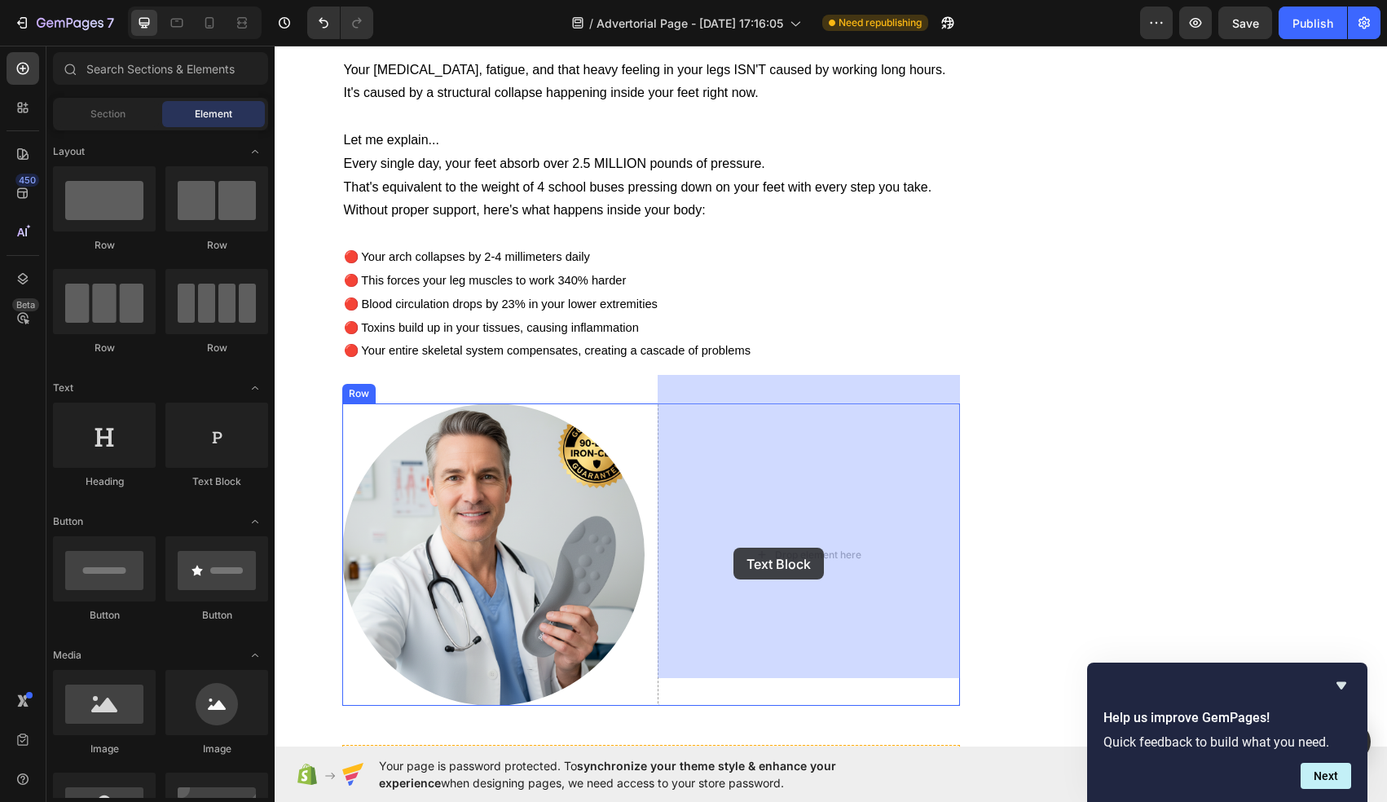
drag, startPoint x: 483, startPoint y: 482, endPoint x: 733, endPoint y: 548, distance: 258.8
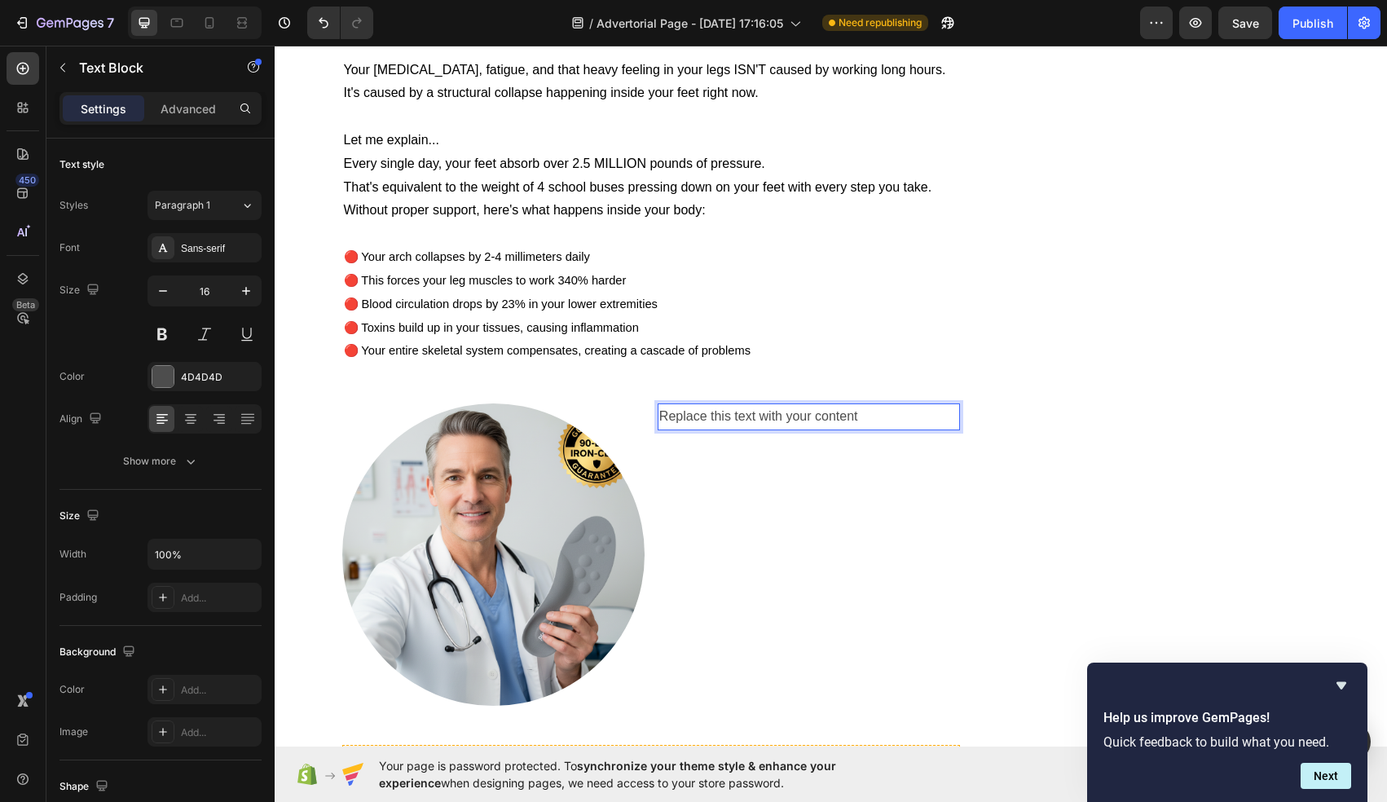
click at [737, 403] on div "Replace this text with your content" at bounding box center [809, 416] width 302 height 27
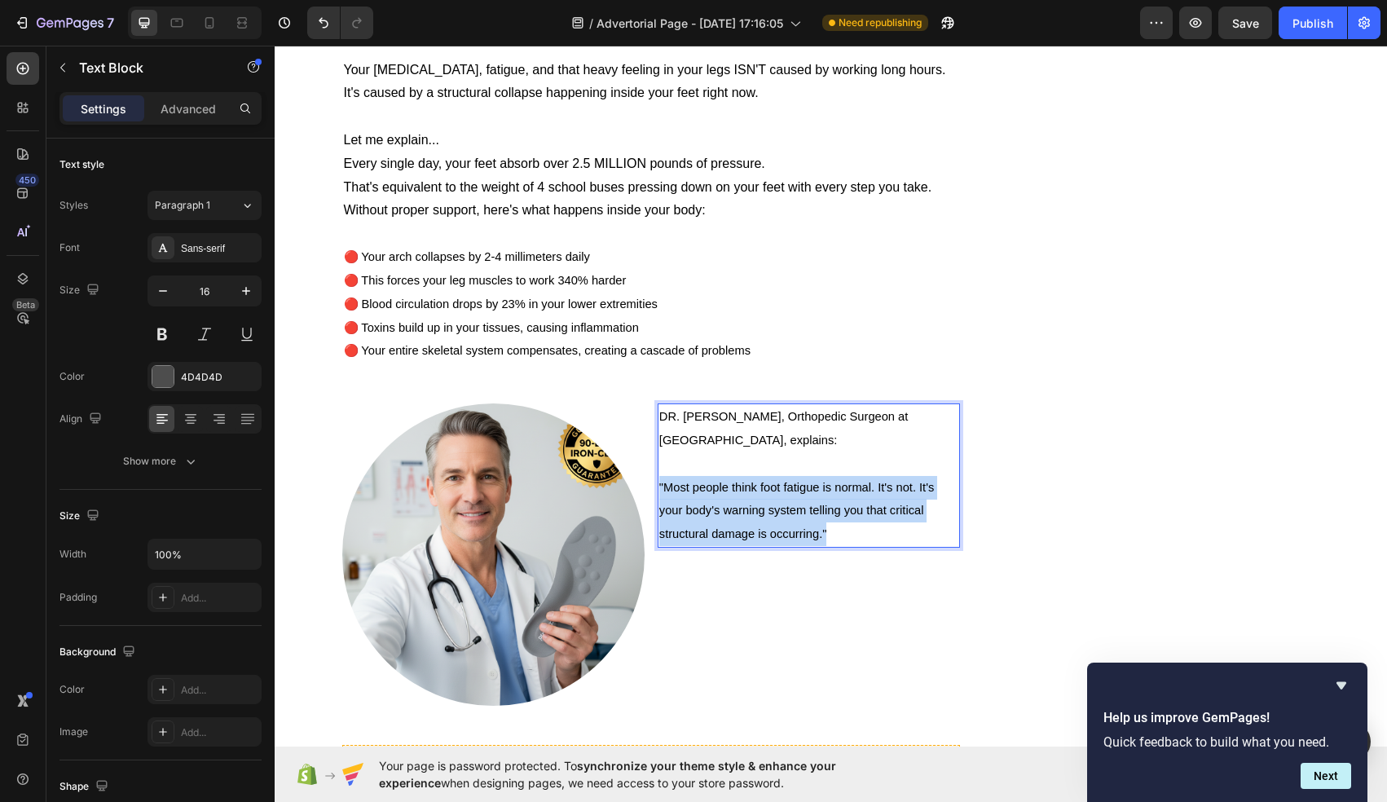
drag, startPoint x: 842, startPoint y: 509, endPoint x: 655, endPoint y: 455, distance: 194.2
click at [655, 455] on div "Image DR. [PERSON_NAME], Orthopedic Surgeon at [GEOGRAPHIC_DATA], explains: "Mo…" at bounding box center [651, 554] width 619 height 302
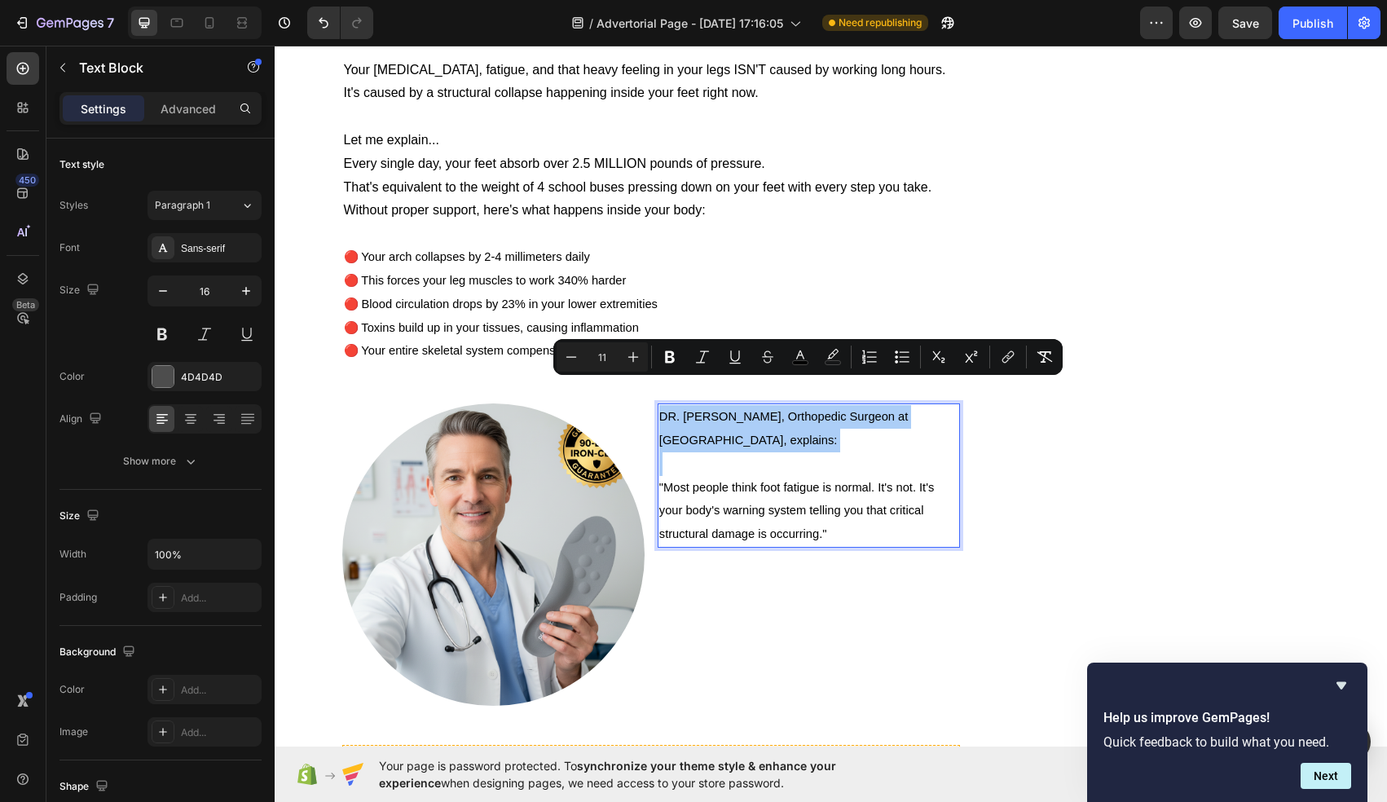
click at [601, 353] on input "11" at bounding box center [602, 357] width 33 height 20
type input "16"
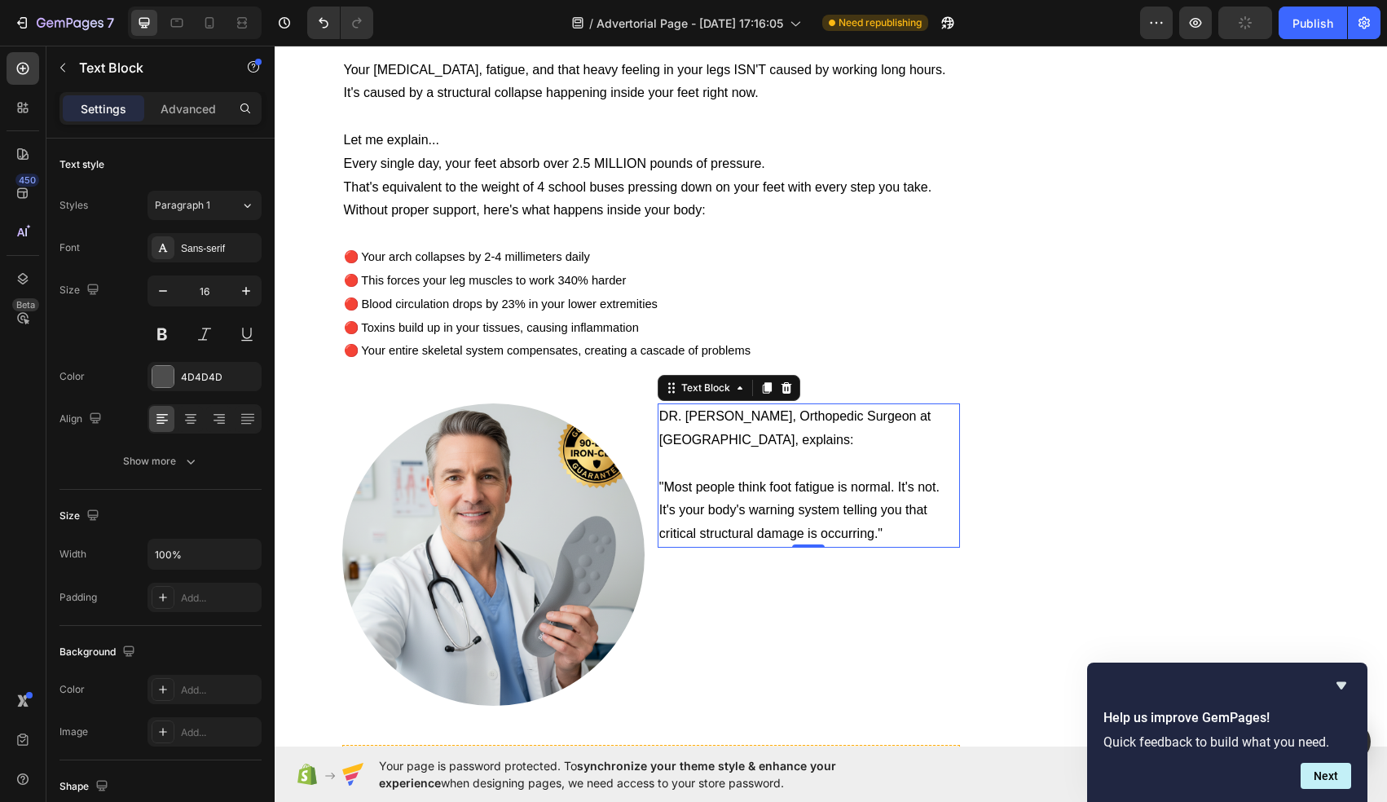
click at [738, 480] on span ""Most people think foot fatigue is normal. It's not. It's your body's warning s…" at bounding box center [799, 510] width 280 height 61
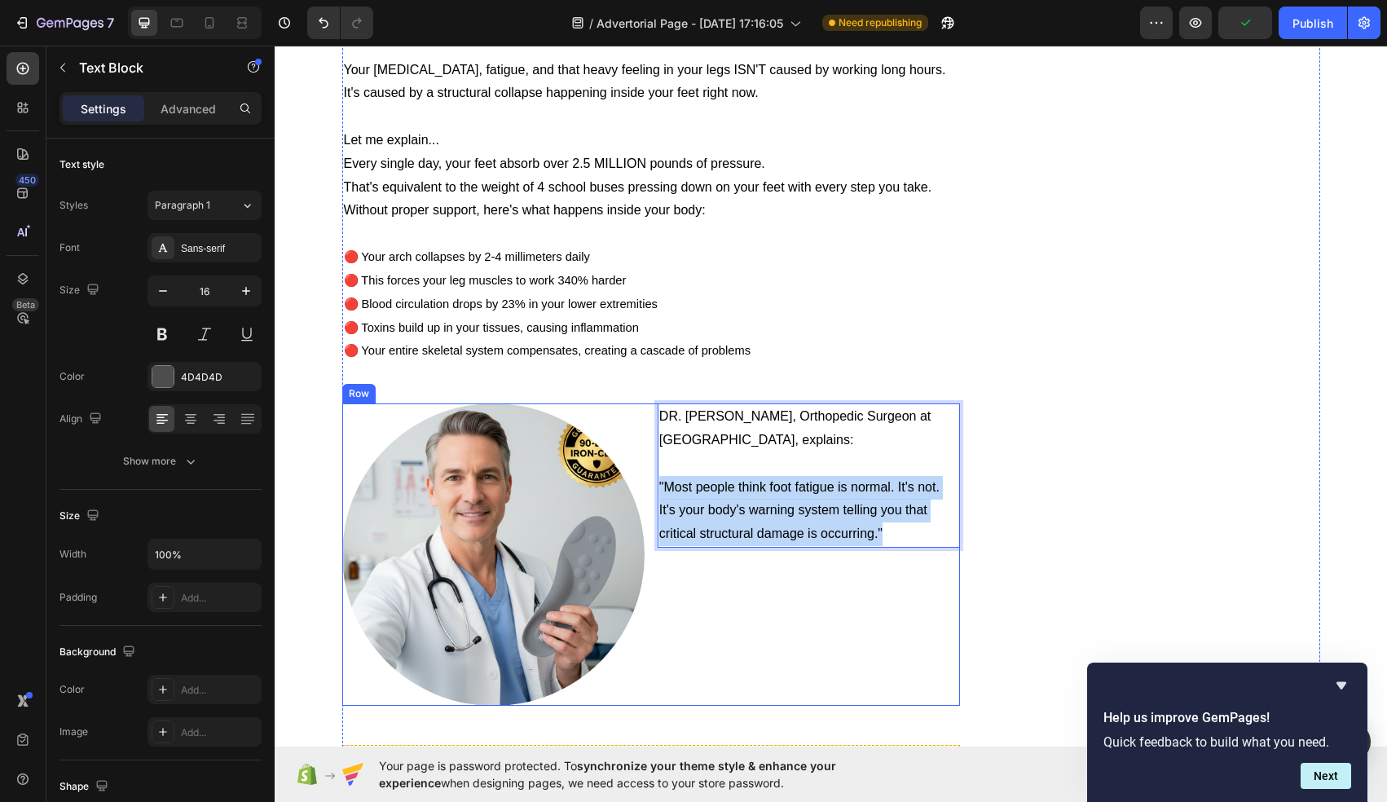
drag, startPoint x: 904, startPoint y: 503, endPoint x: 650, endPoint y: 459, distance: 258.1
click at [650, 459] on div "Image DR. [PERSON_NAME], Orthopedic Surgeon at [GEOGRAPHIC_DATA], explains: "Mo…" at bounding box center [651, 554] width 619 height 302
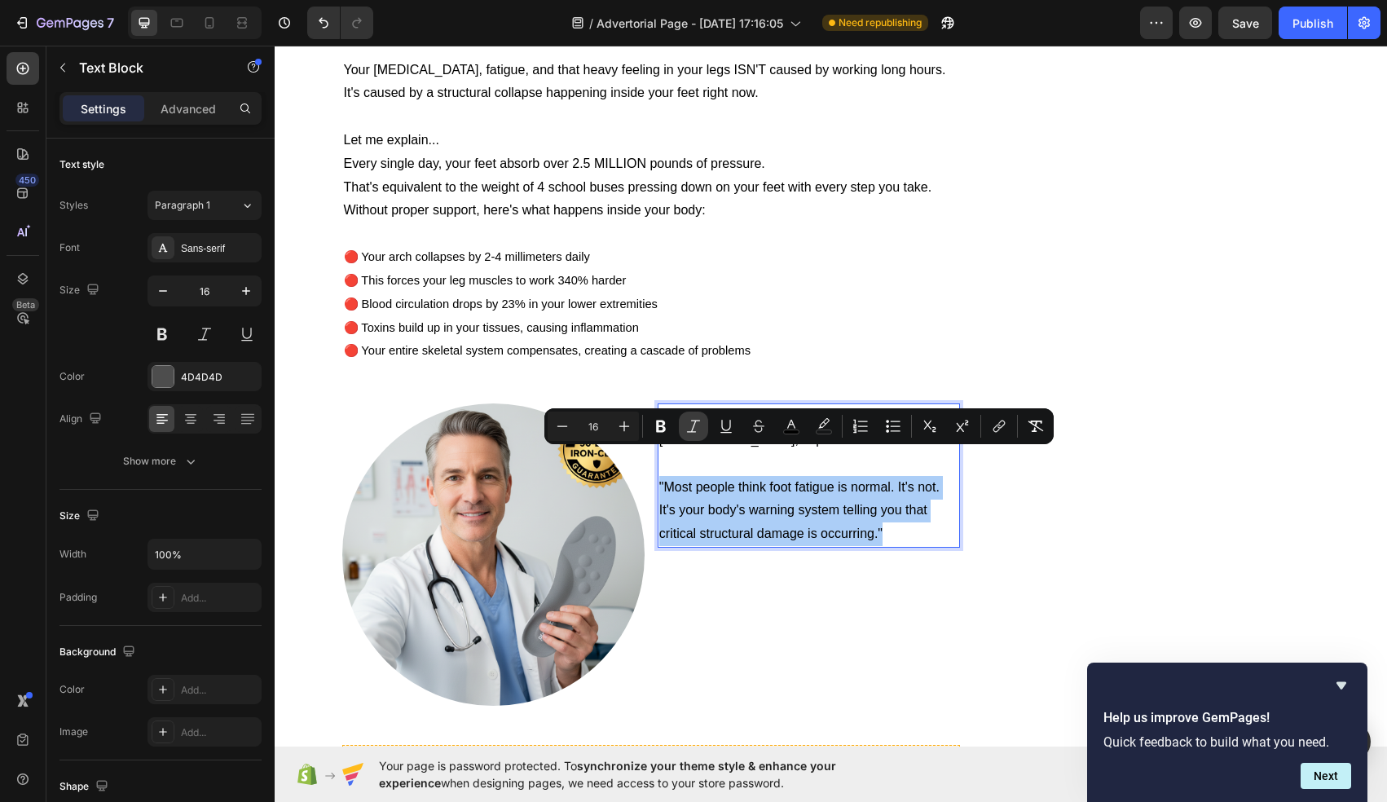
click at [682, 422] on button "Italic" at bounding box center [693, 426] width 29 height 29
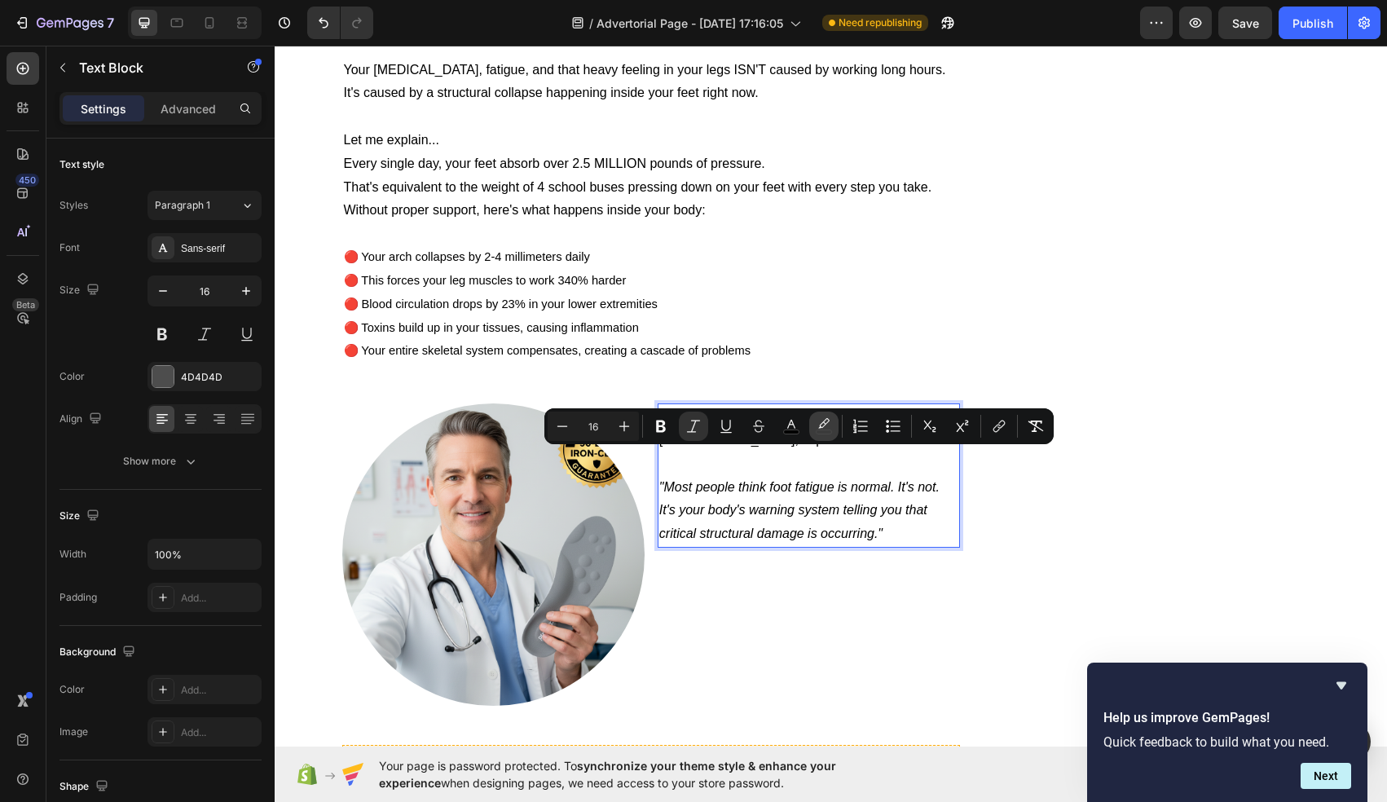
click at [821, 424] on icon "Editor contextual toolbar" at bounding box center [824, 426] width 16 height 16
type input "000000"
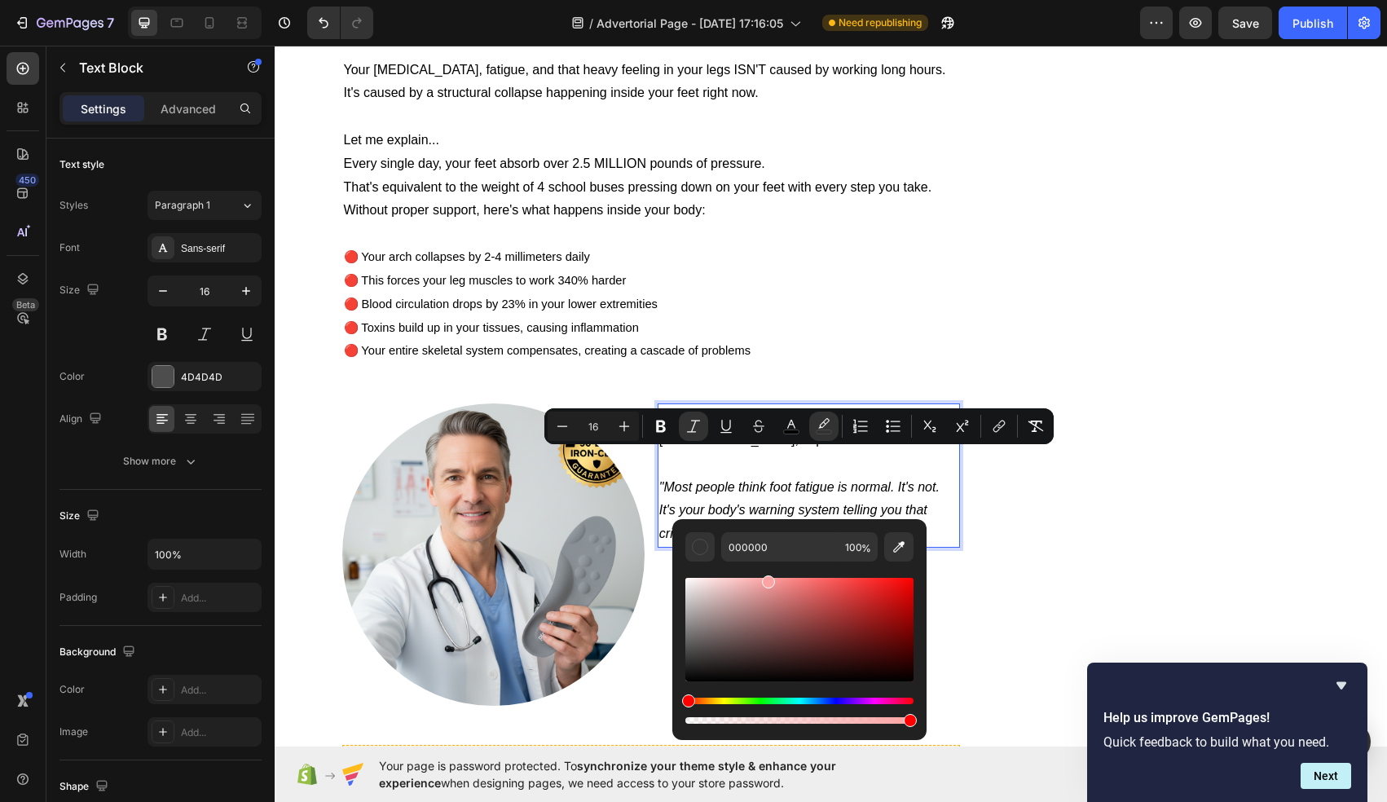
drag, startPoint x: 765, startPoint y: 590, endPoint x: 767, endPoint y: 579, distance: 11.5
click at [767, 579] on div "Editor contextual toolbar" at bounding box center [799, 630] width 228 height 104
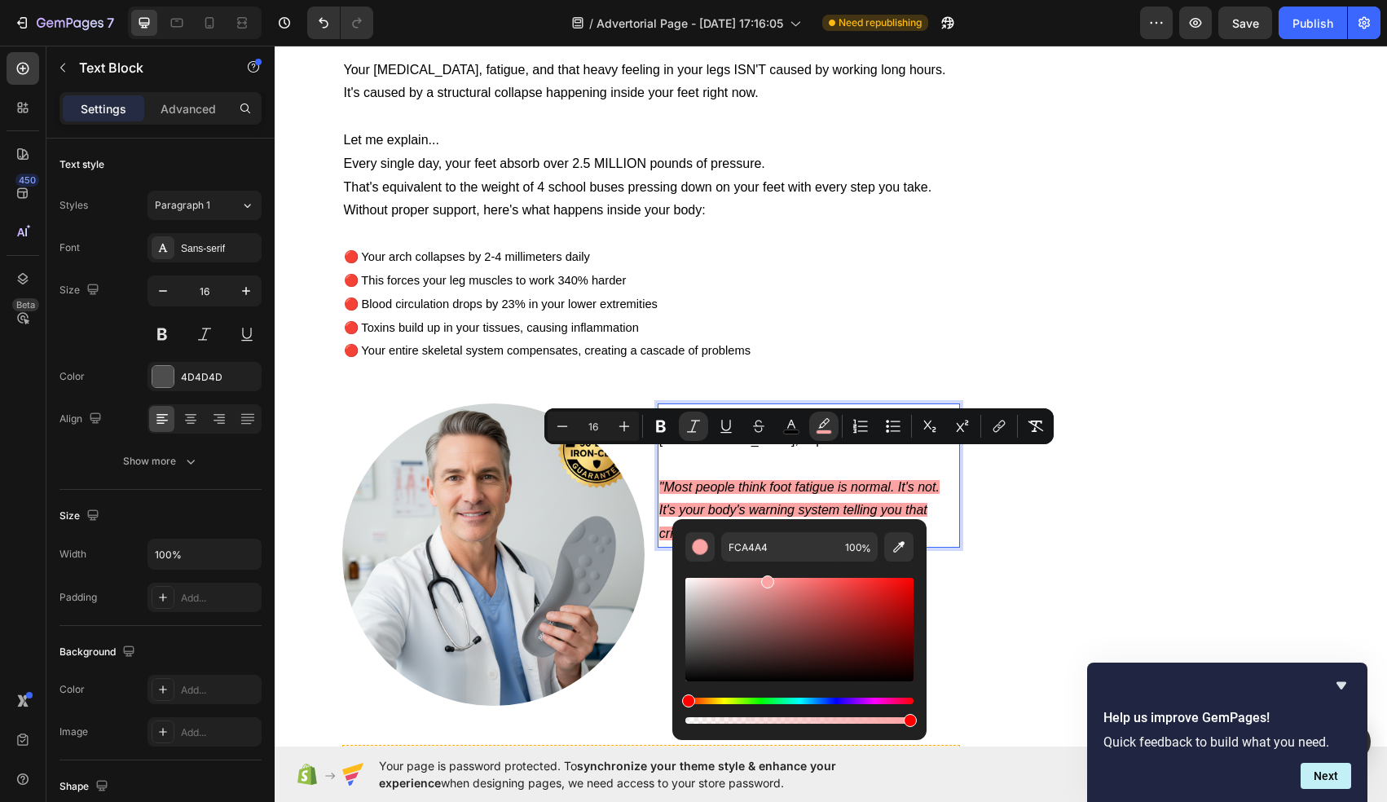
click at [760, 706] on div "Editor contextual toolbar" at bounding box center [799, 711] width 228 height 26
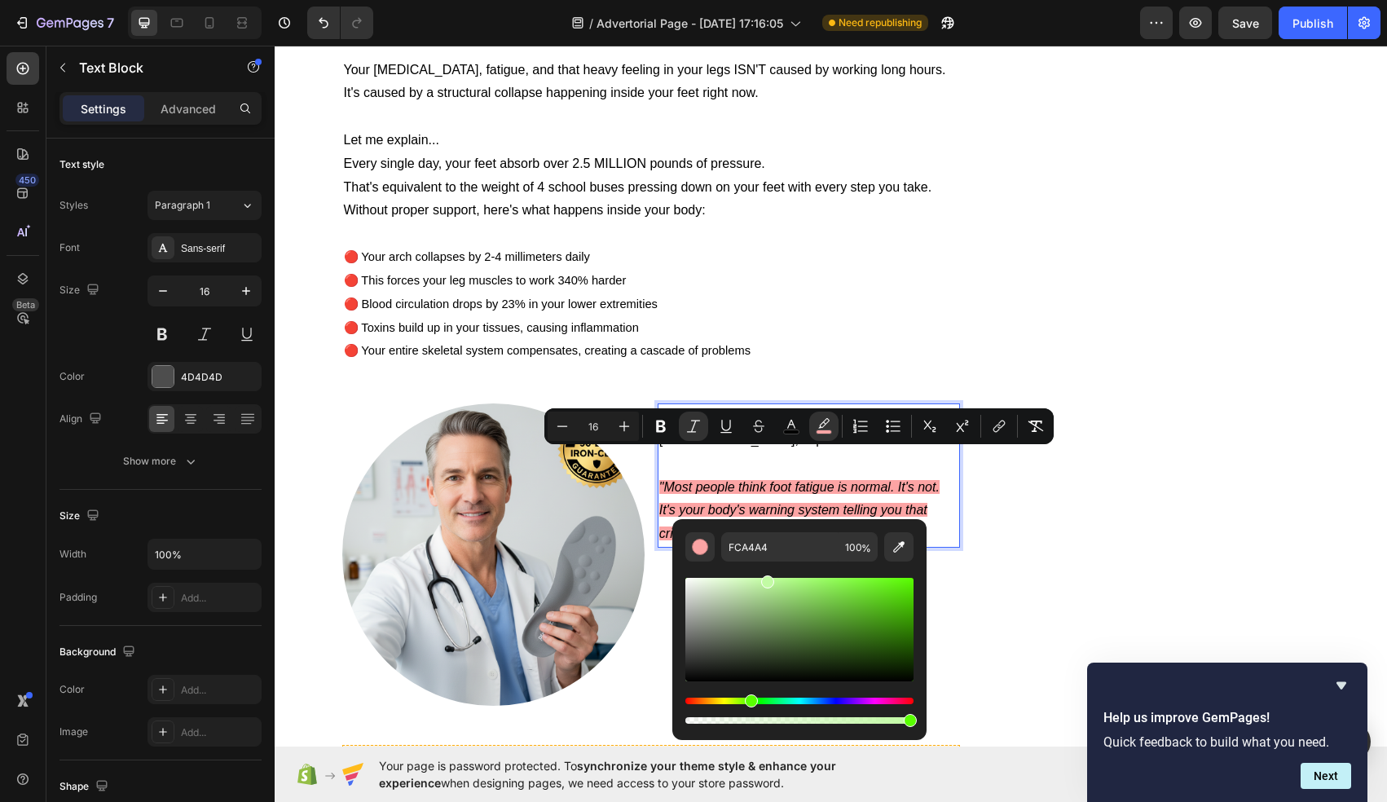
click at [748, 702] on div "Hue" at bounding box center [799, 701] width 228 height 7
type input "C2FBA4"
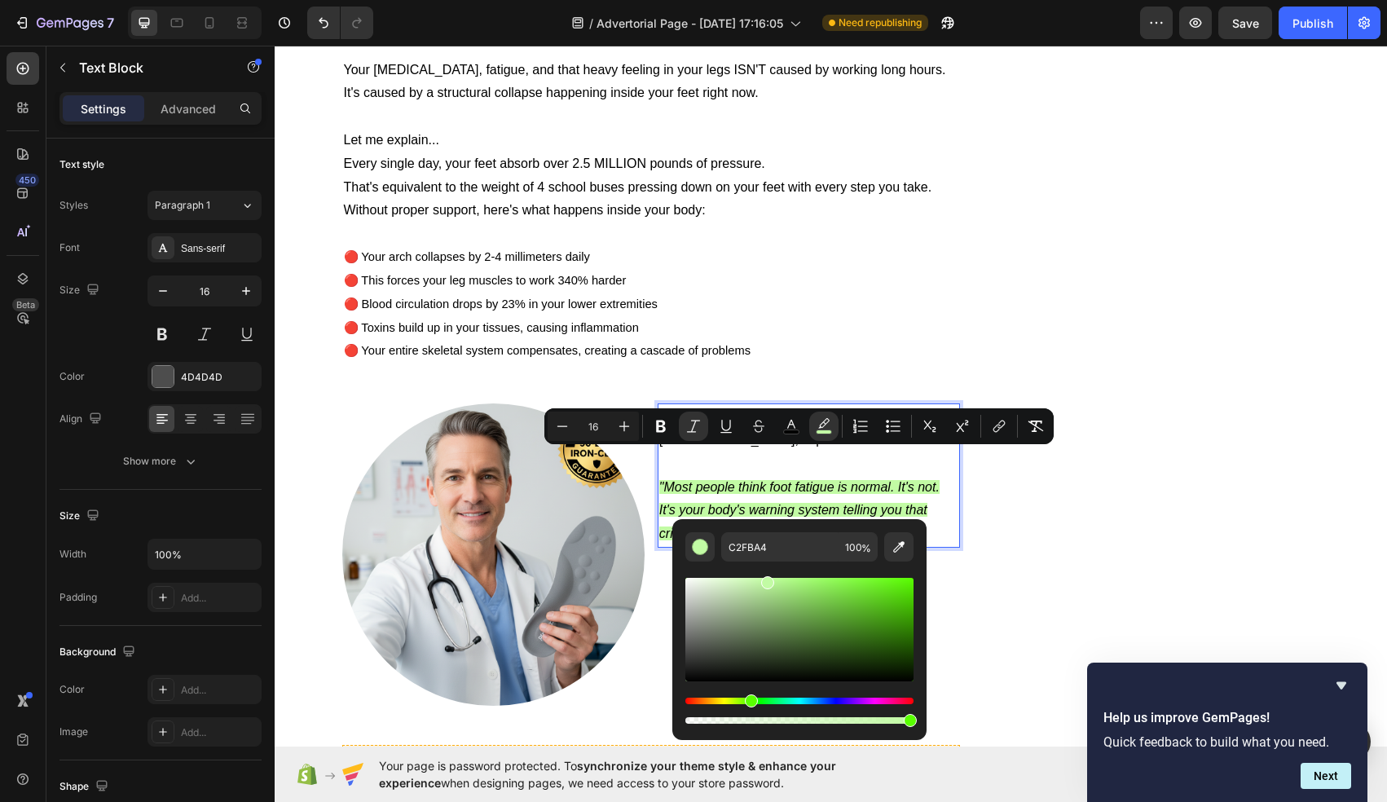
click at [814, 480] on icon ""Most people think foot fatigue is normal. It's not. It's your body's warning s…" at bounding box center [799, 510] width 280 height 61
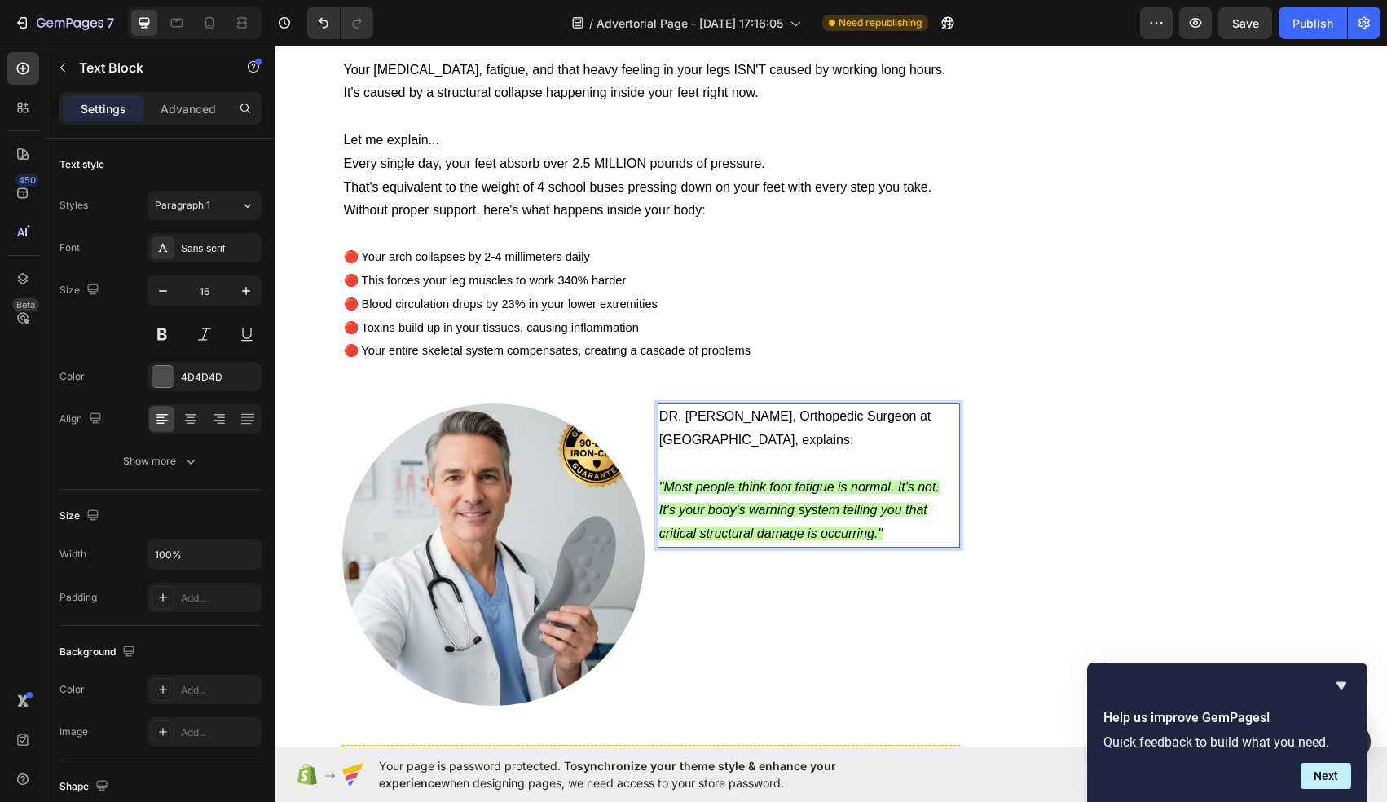
click at [885, 416] on p "DR. [PERSON_NAME], Orthopedic Surgeon at [GEOGRAPHIC_DATA], explains:" at bounding box center [808, 428] width 299 height 47
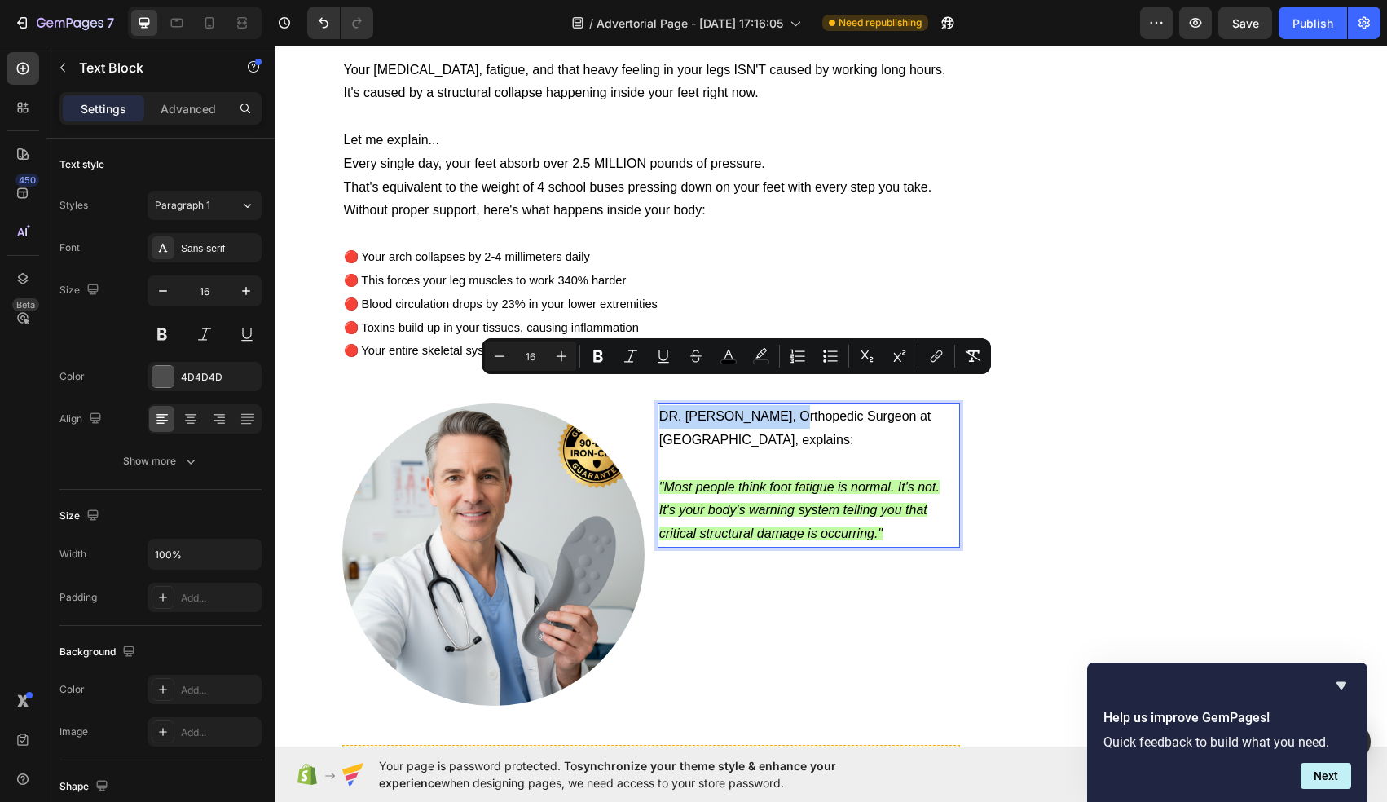
drag, startPoint x: 662, startPoint y: 389, endPoint x: 814, endPoint y: 394, distance: 152.5
click at [821, 409] on span "DR. [PERSON_NAME], Orthopedic Surgeon at [GEOGRAPHIC_DATA], explains:" at bounding box center [794, 427] width 271 height 37
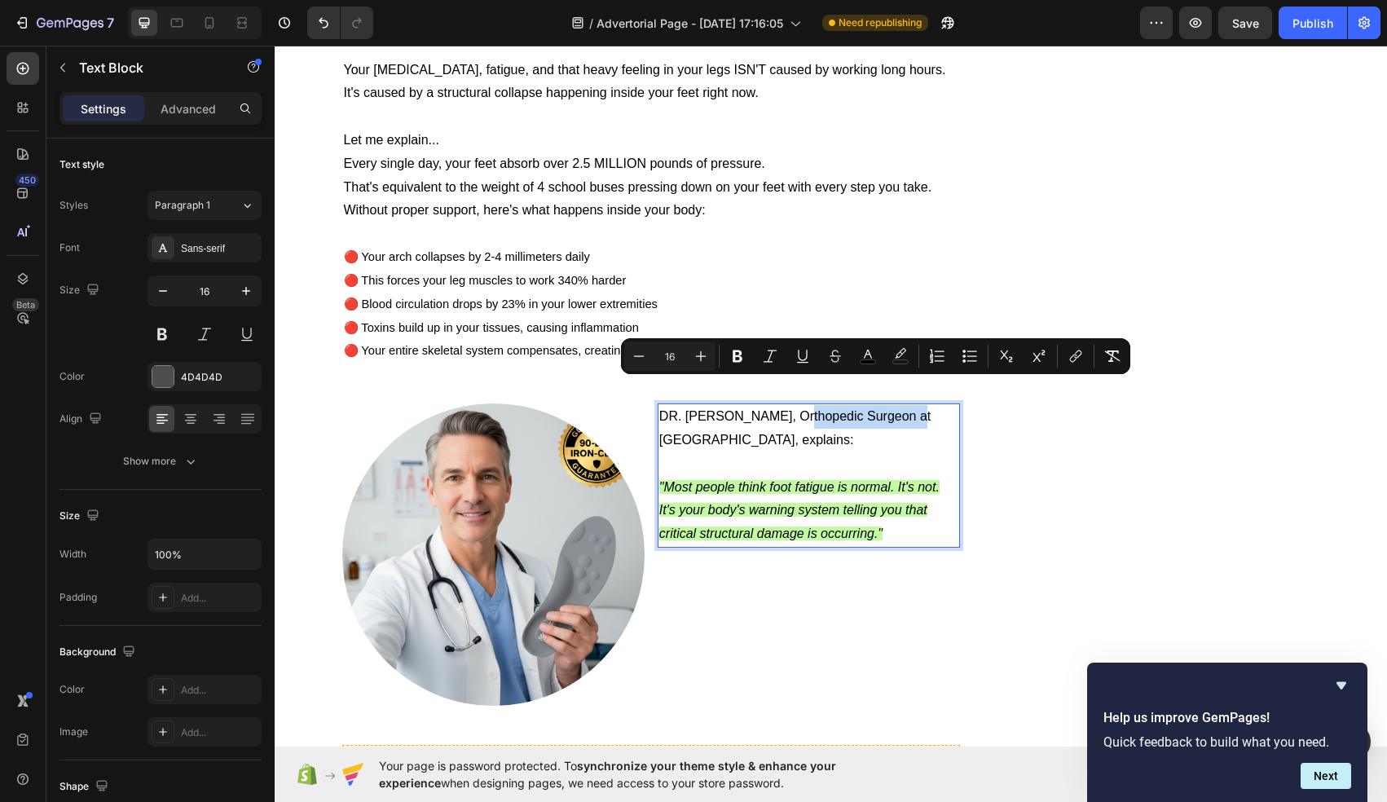
drag, startPoint x: 821, startPoint y: 390, endPoint x: 932, endPoint y: 390, distance: 111.7
click at [931, 409] on span "DR. [PERSON_NAME], Orthopedic Surgeon at [GEOGRAPHIC_DATA], explains:" at bounding box center [794, 427] width 271 height 37
click at [772, 420] on p "DR. [PERSON_NAME], Orthopedic Surgeon at [GEOGRAPHIC_DATA], explains:" at bounding box center [808, 428] width 299 height 47
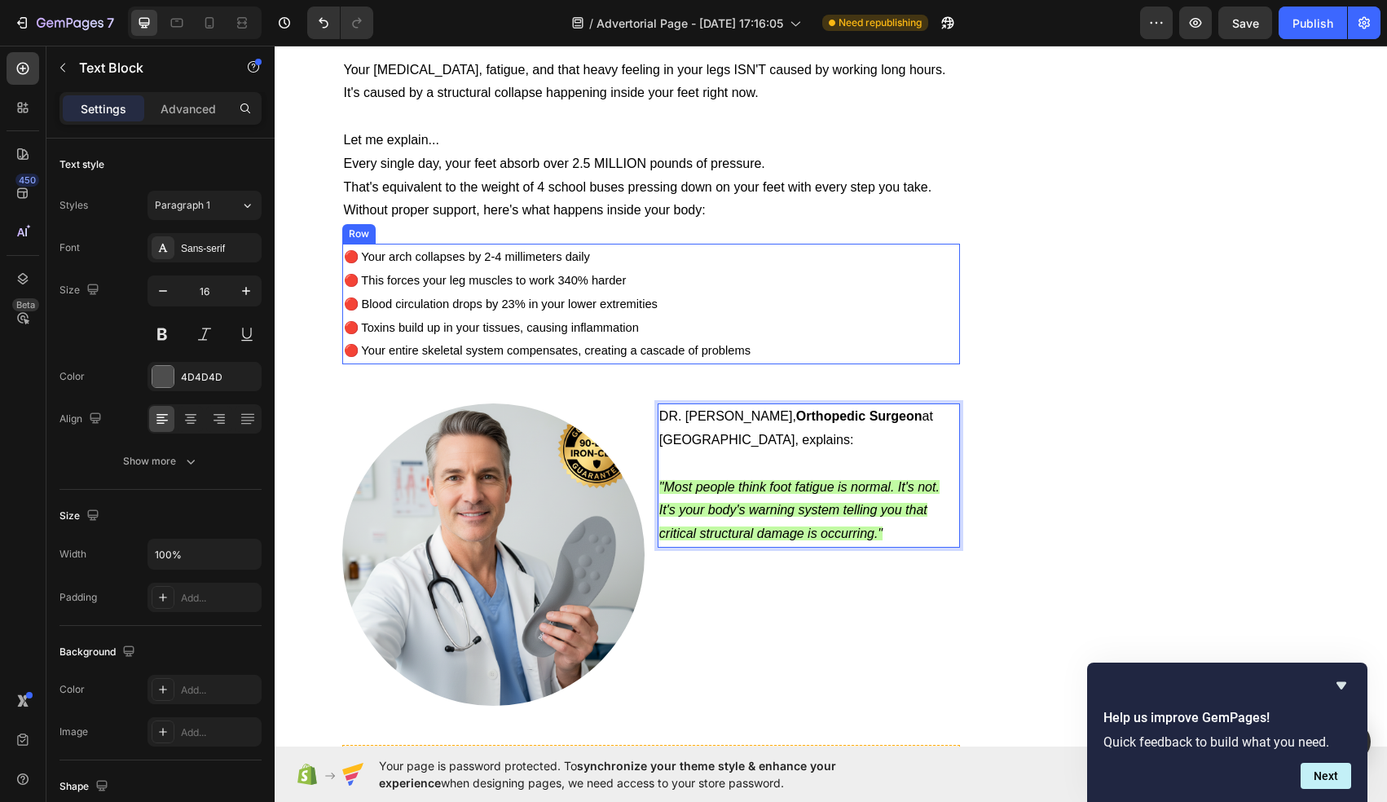
click at [947, 270] on div "🔴 Your arch collapses by 2-4 millimeters daily 🔴 This forces your leg muscles t…" at bounding box center [651, 304] width 619 height 121
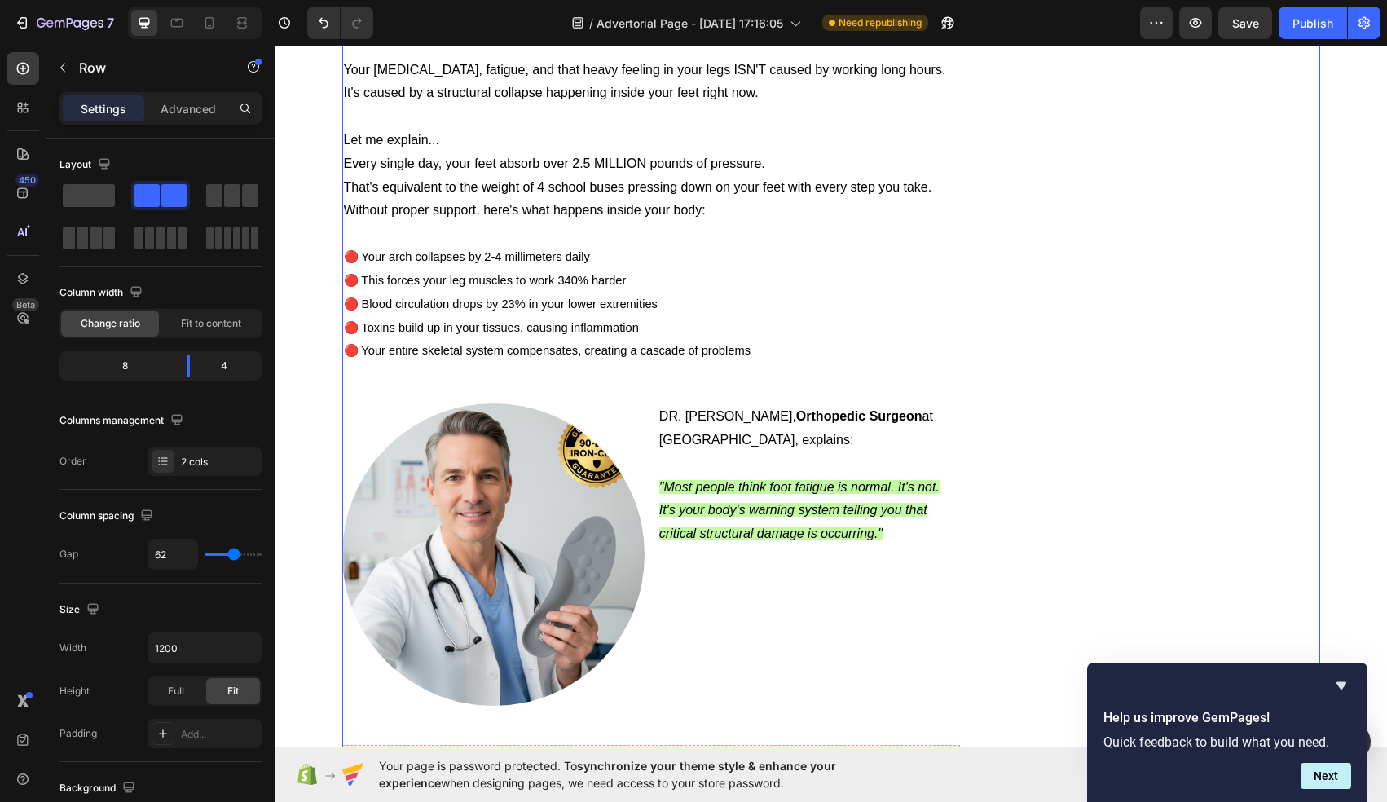
click at [213, 26] on icon at bounding box center [209, 22] width 9 height 11
type input "0"
type input "100%"
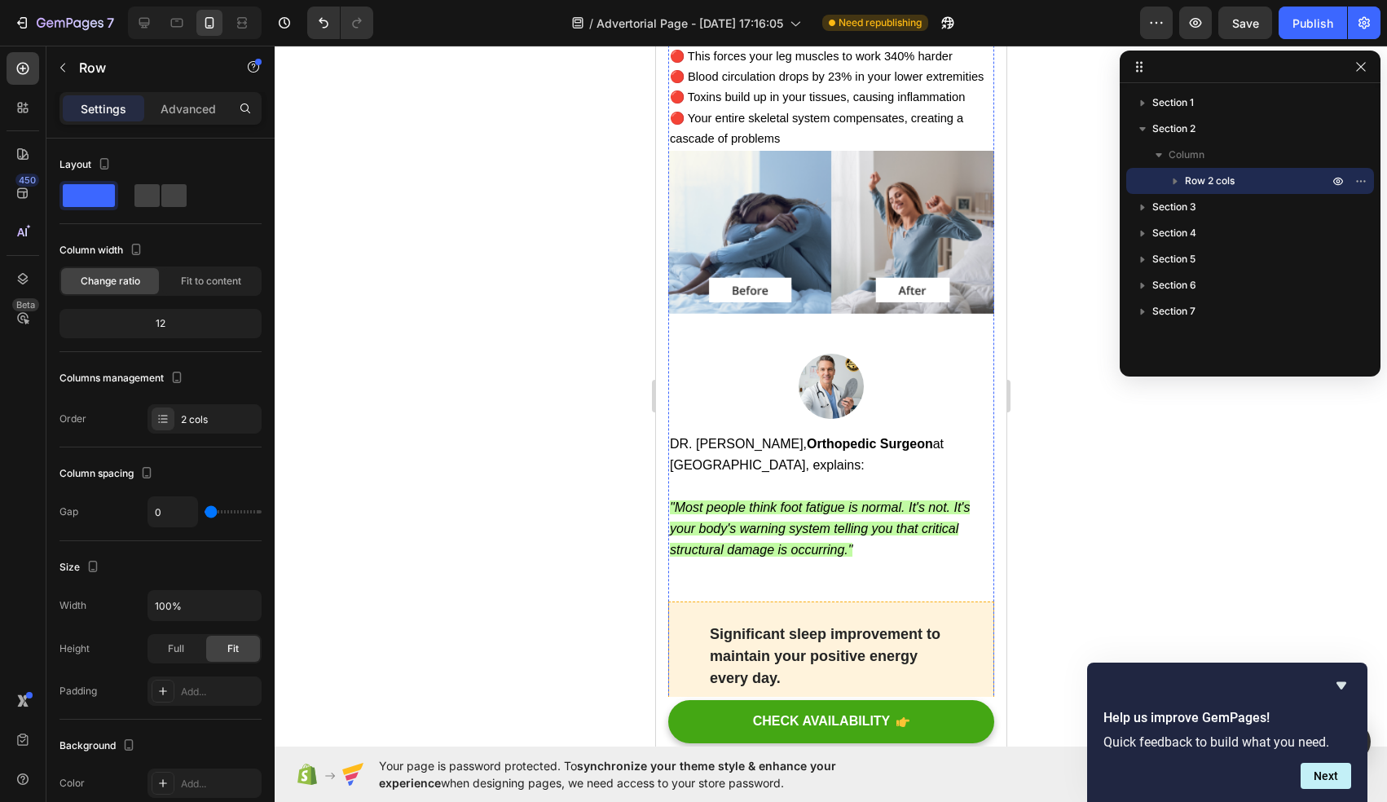
scroll to position [2088, 0]
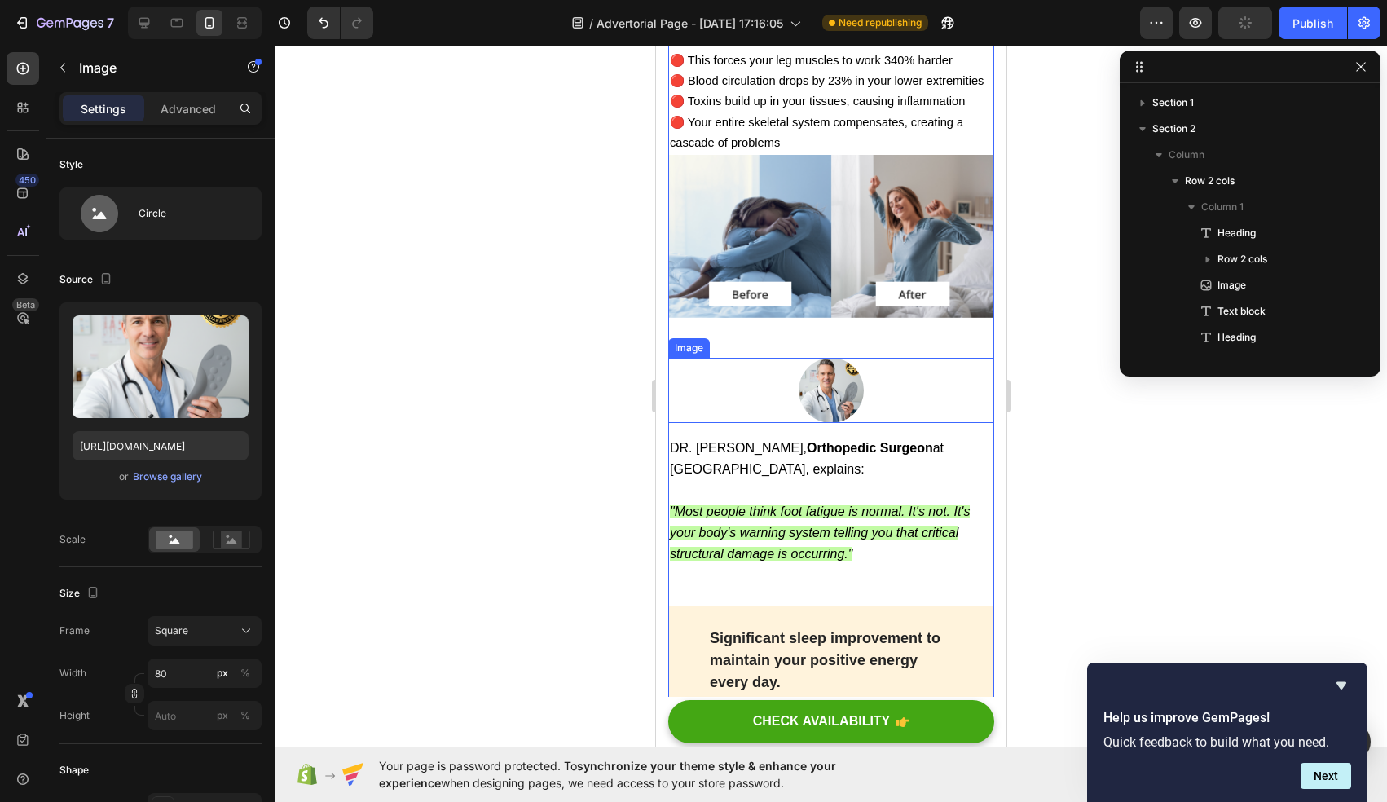
click at [826, 358] on img at bounding box center [830, 390] width 65 height 65
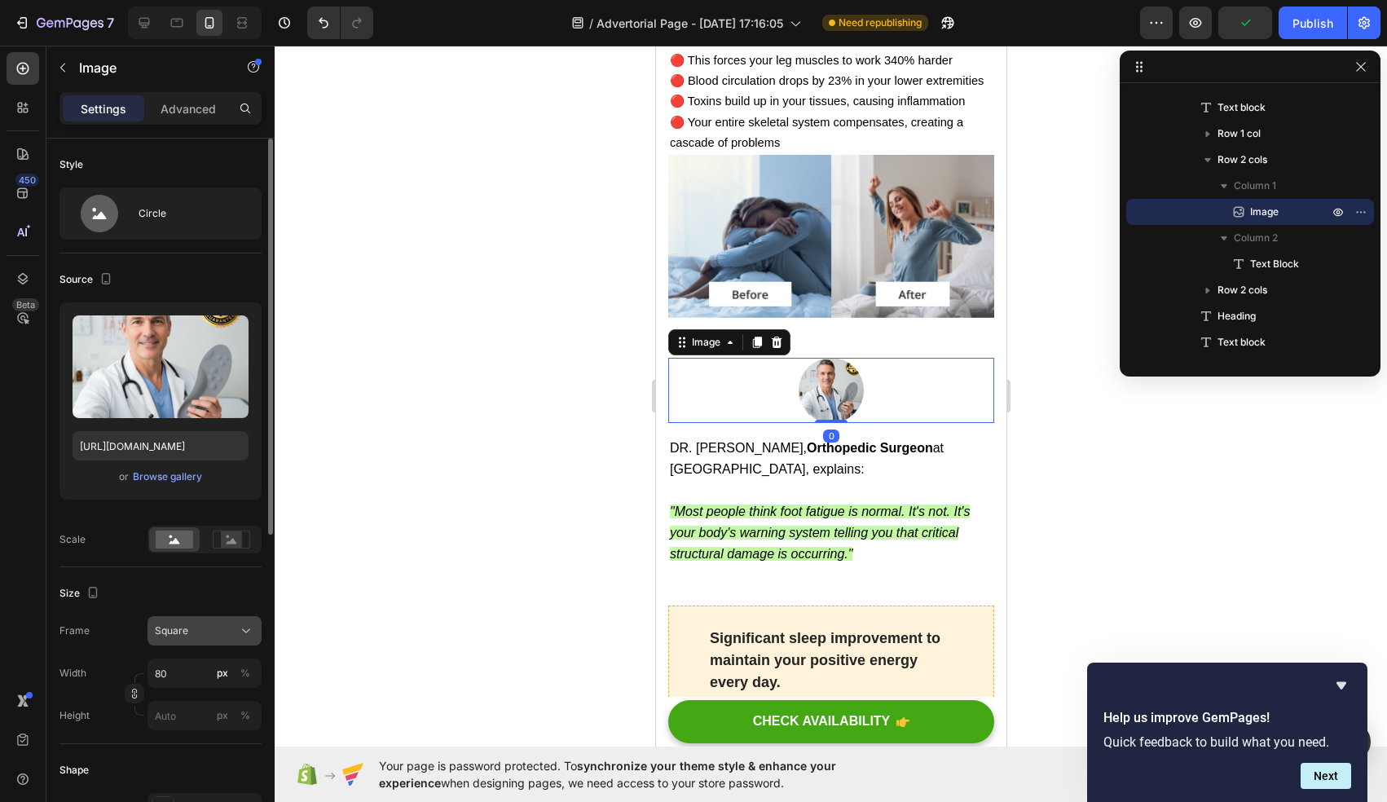
click at [209, 623] on div "Square" at bounding box center [195, 630] width 80 height 15
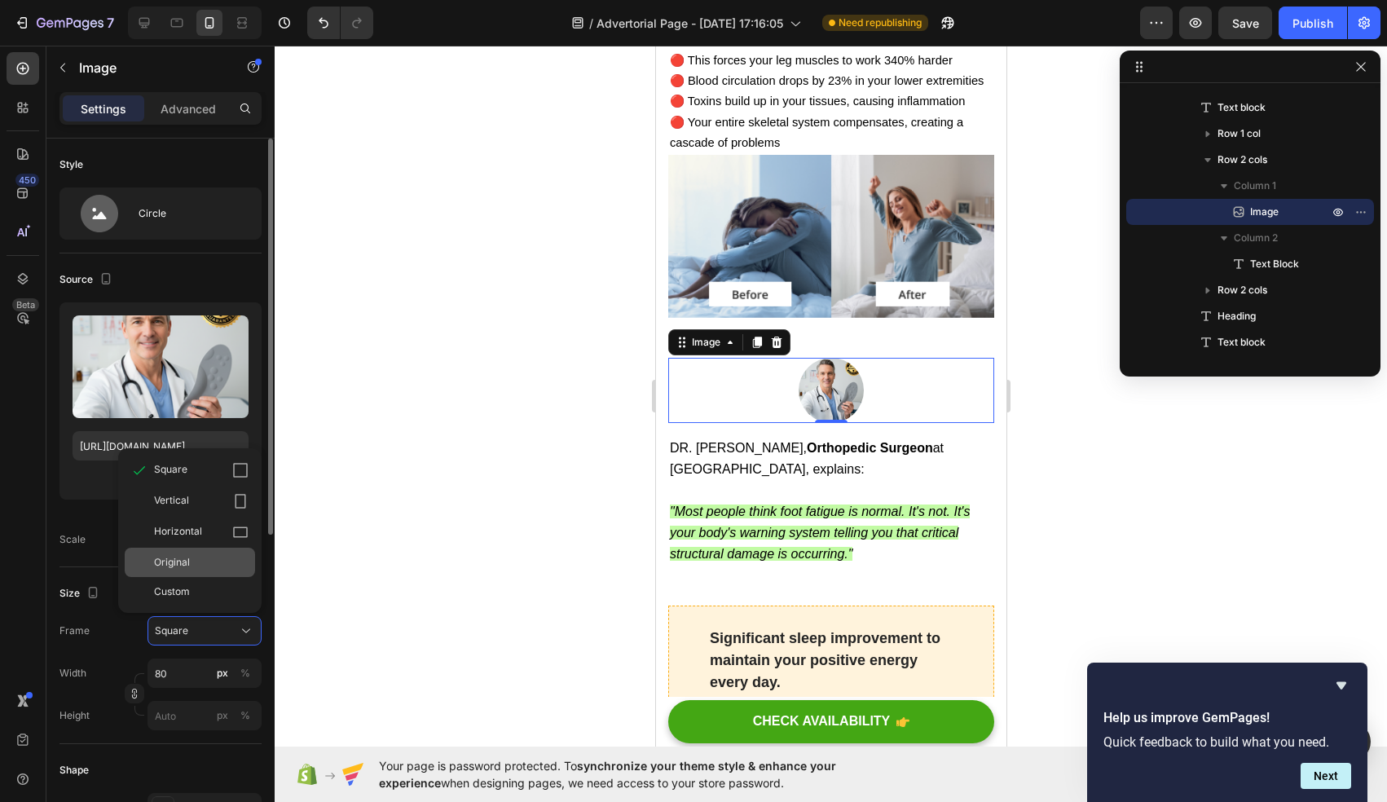
click at [213, 563] on div "Original" at bounding box center [201, 562] width 95 height 15
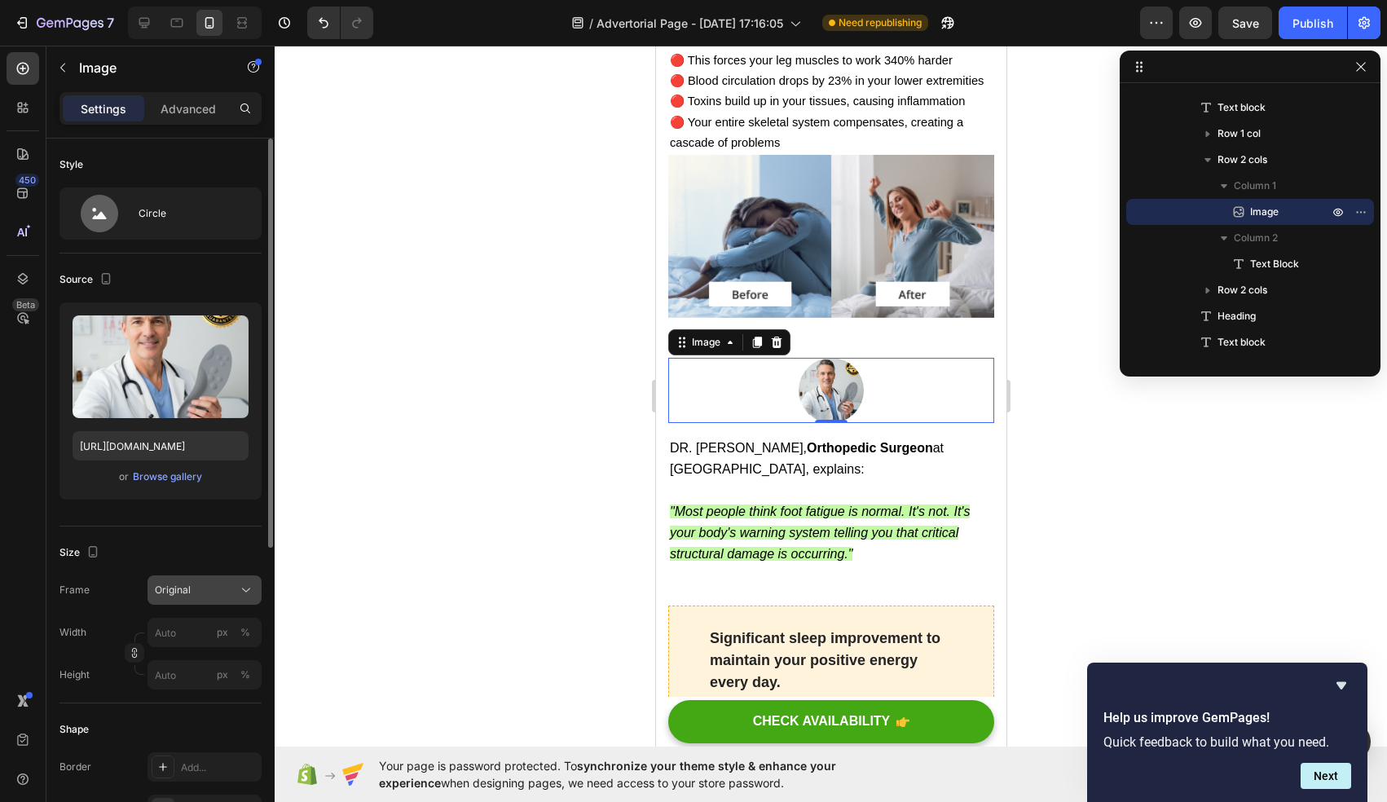
click at [196, 588] on div "Original" at bounding box center [195, 590] width 80 height 15
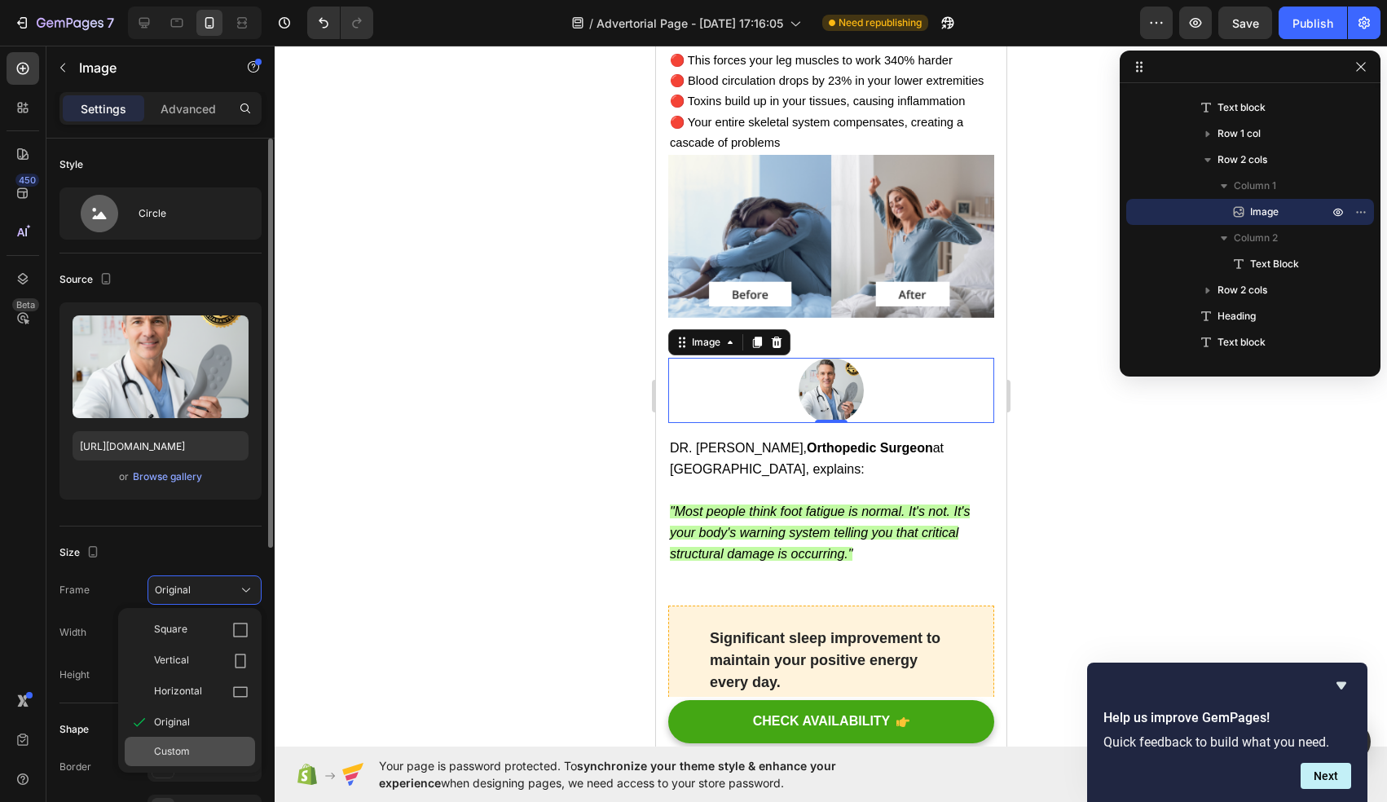
click at [192, 760] on div "Custom" at bounding box center [190, 751] width 130 height 29
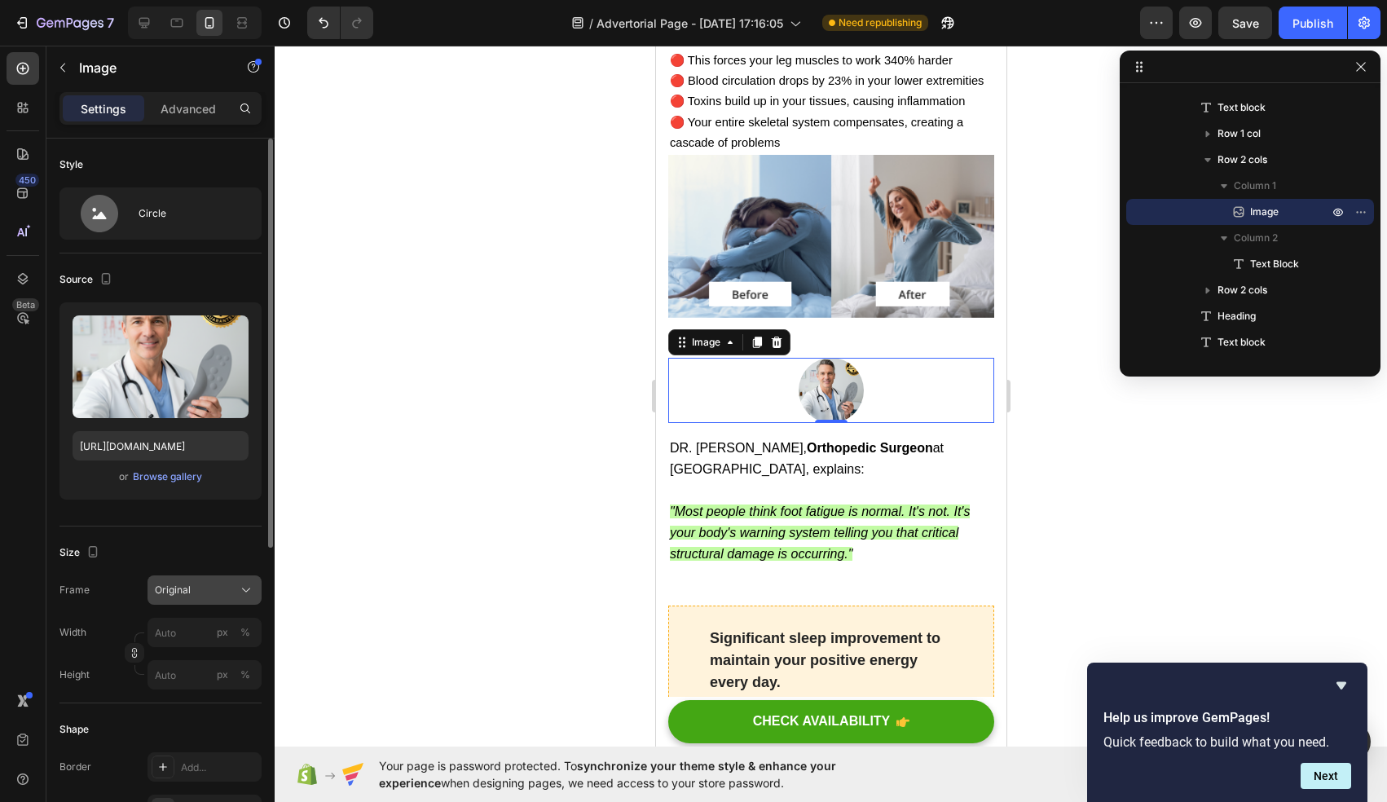
click at [193, 628] on div "Frame Original Width px % Height px %" at bounding box center [160, 632] width 202 height 114
click at [205, 596] on div "Original" at bounding box center [195, 590] width 80 height 15
click at [139, 547] on div "Size" at bounding box center [160, 553] width 202 height 26
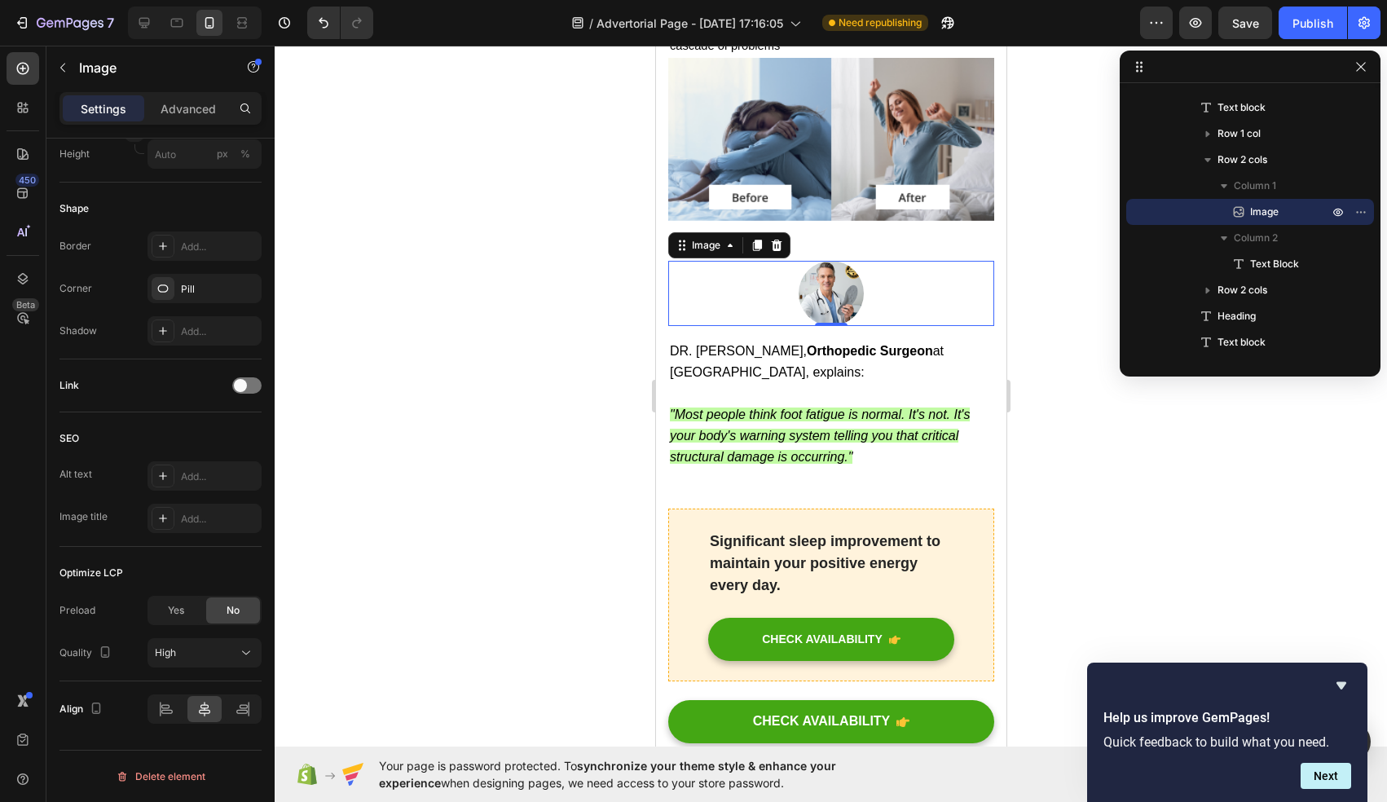
scroll to position [2191, 0]
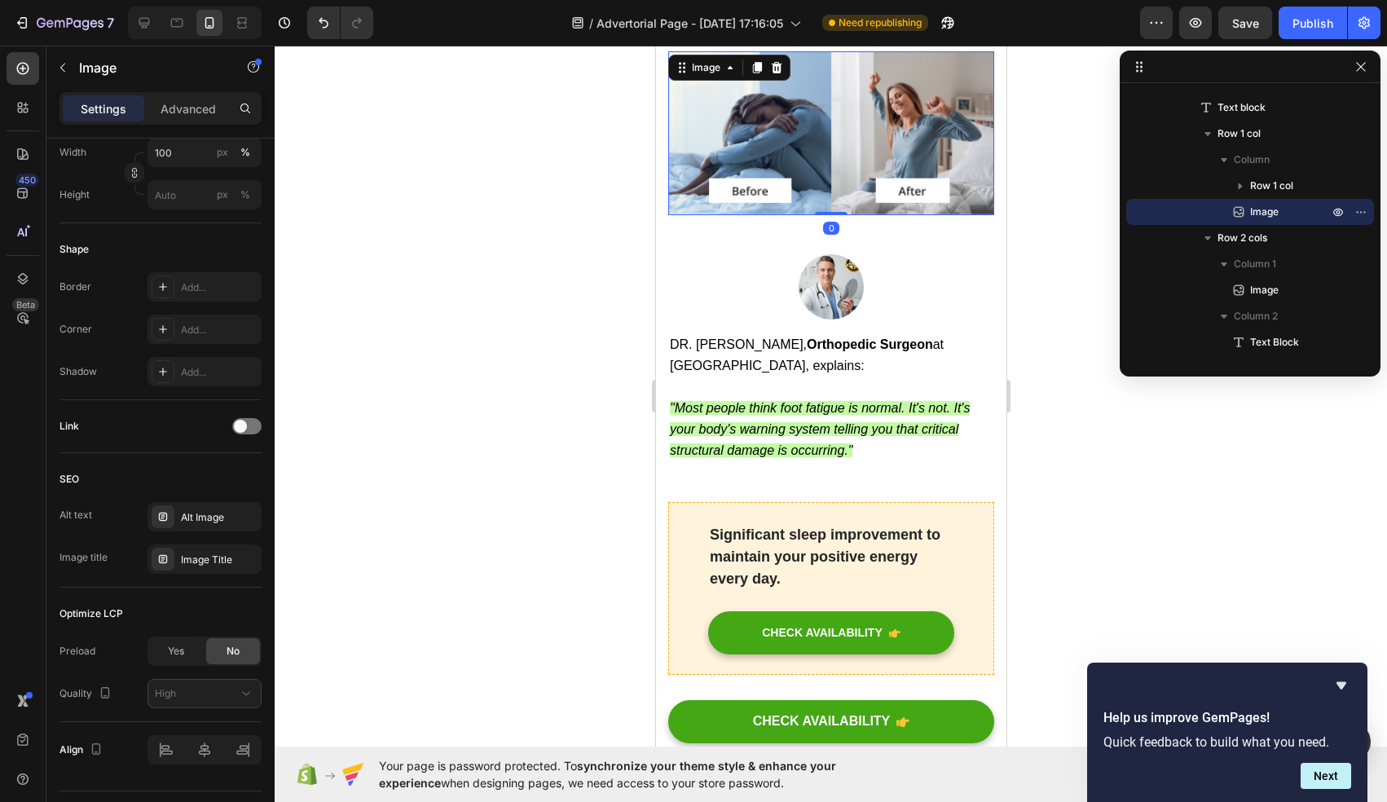
click at [844, 114] on img at bounding box center [830, 133] width 326 height 164
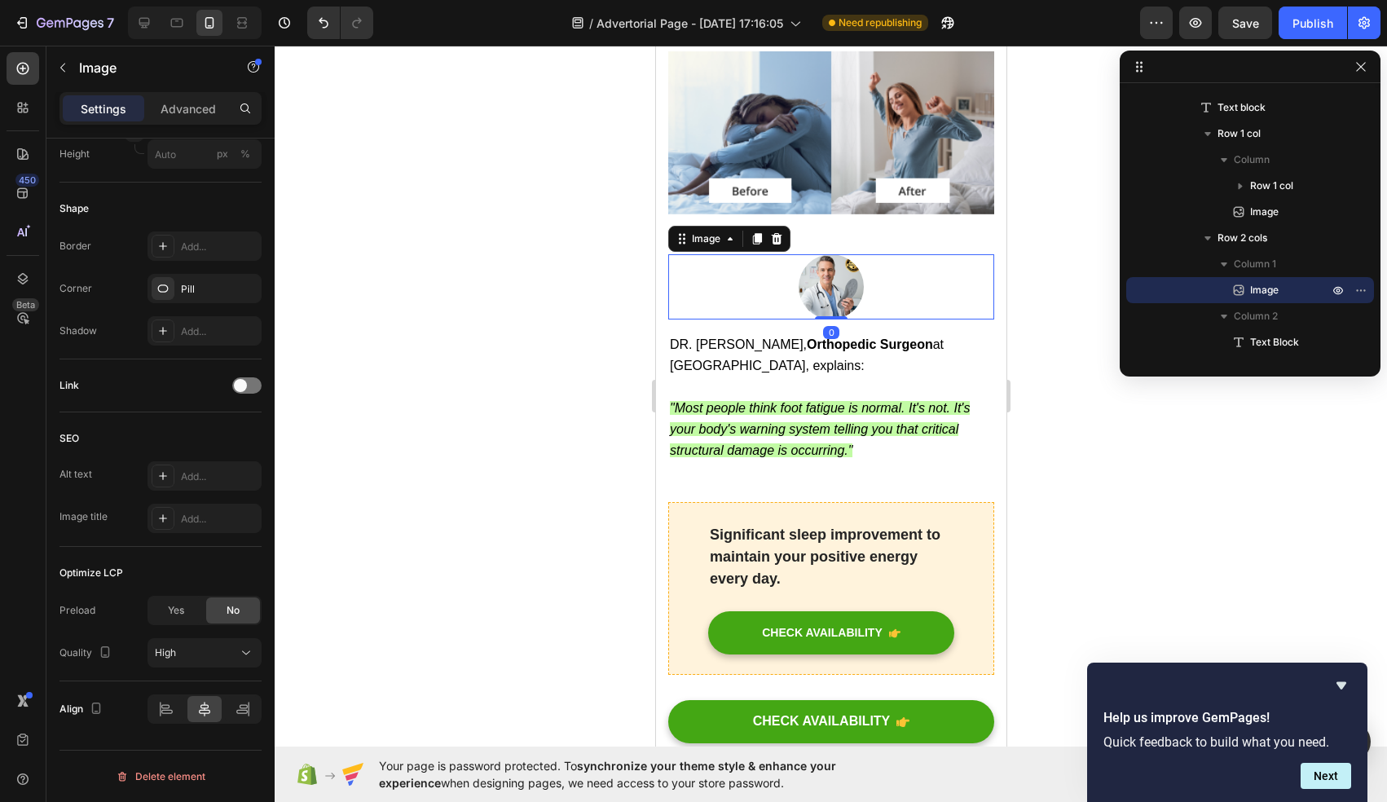
click at [770, 254] on div at bounding box center [830, 286] width 326 height 65
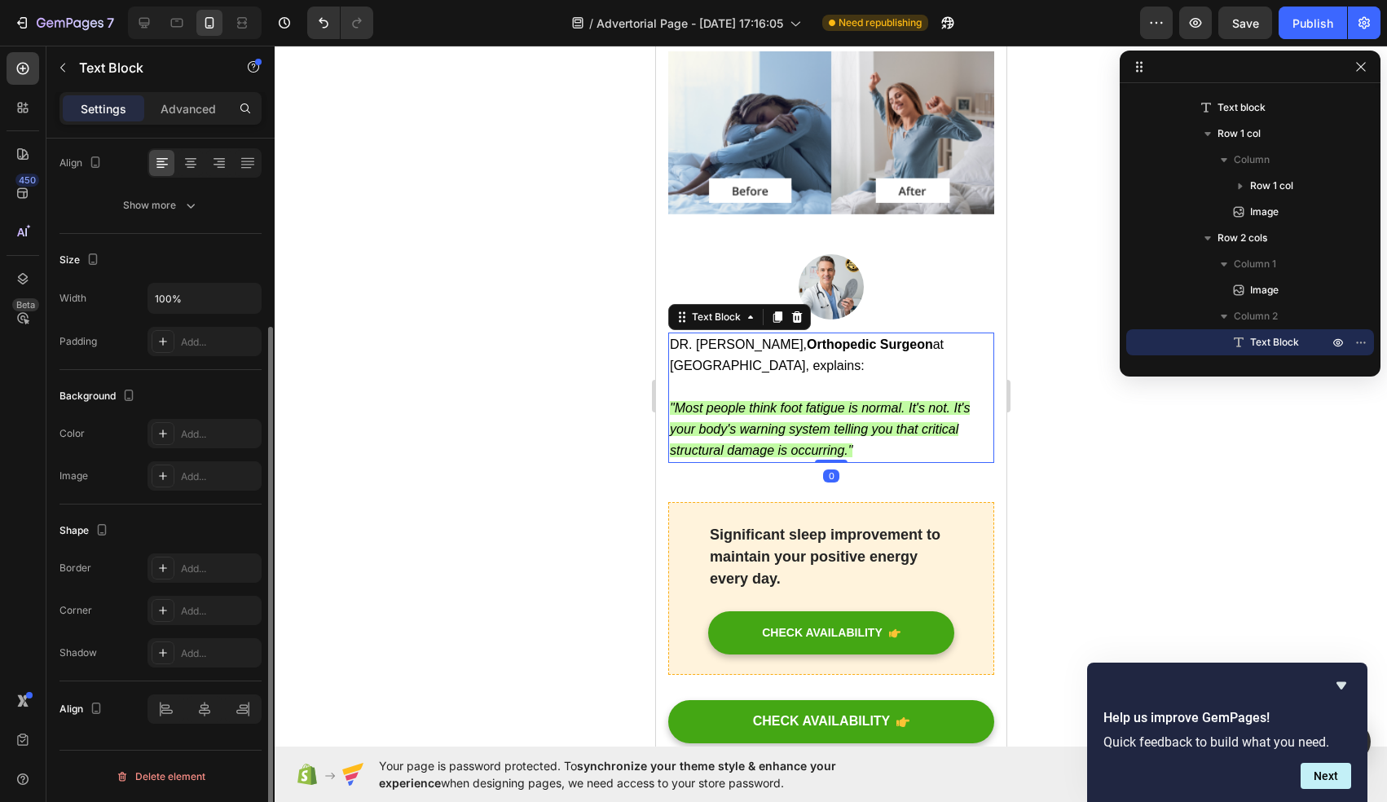
click at [776, 337] on span "DR. [PERSON_NAME], Orthopedic Surgeon at [GEOGRAPHIC_DATA], explains:" at bounding box center [806, 354] width 274 height 35
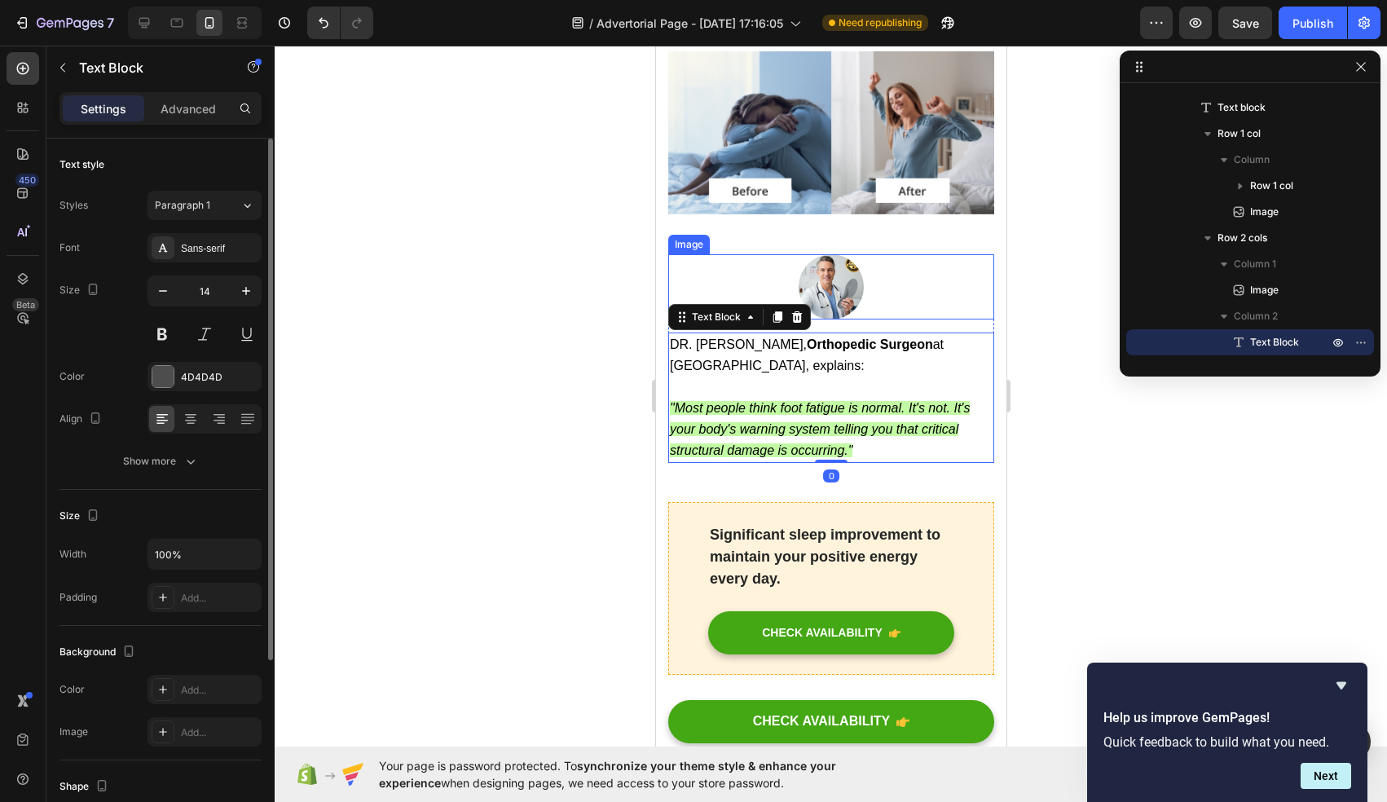
click at [799, 254] on div at bounding box center [830, 286] width 326 height 65
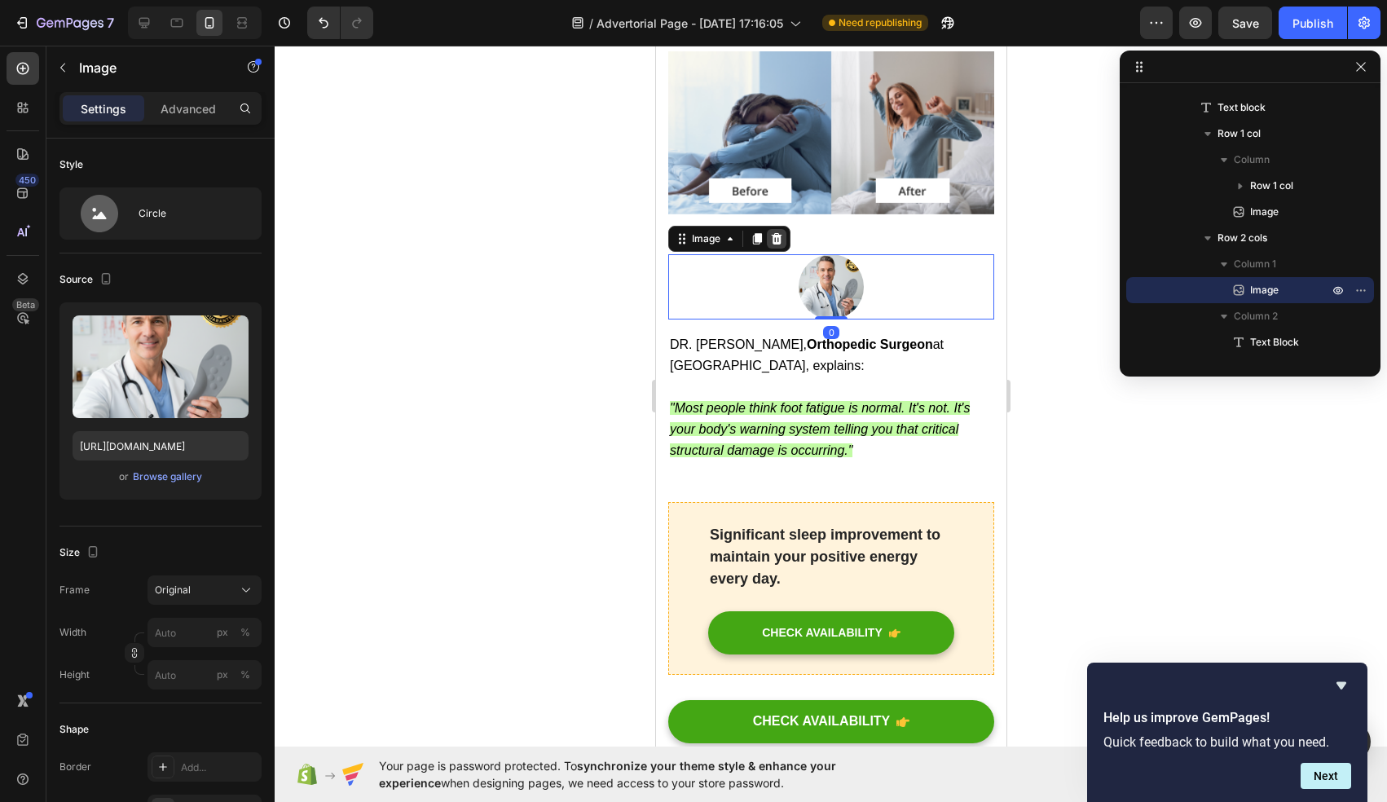
click at [777, 232] on icon at bounding box center [775, 238] width 13 height 13
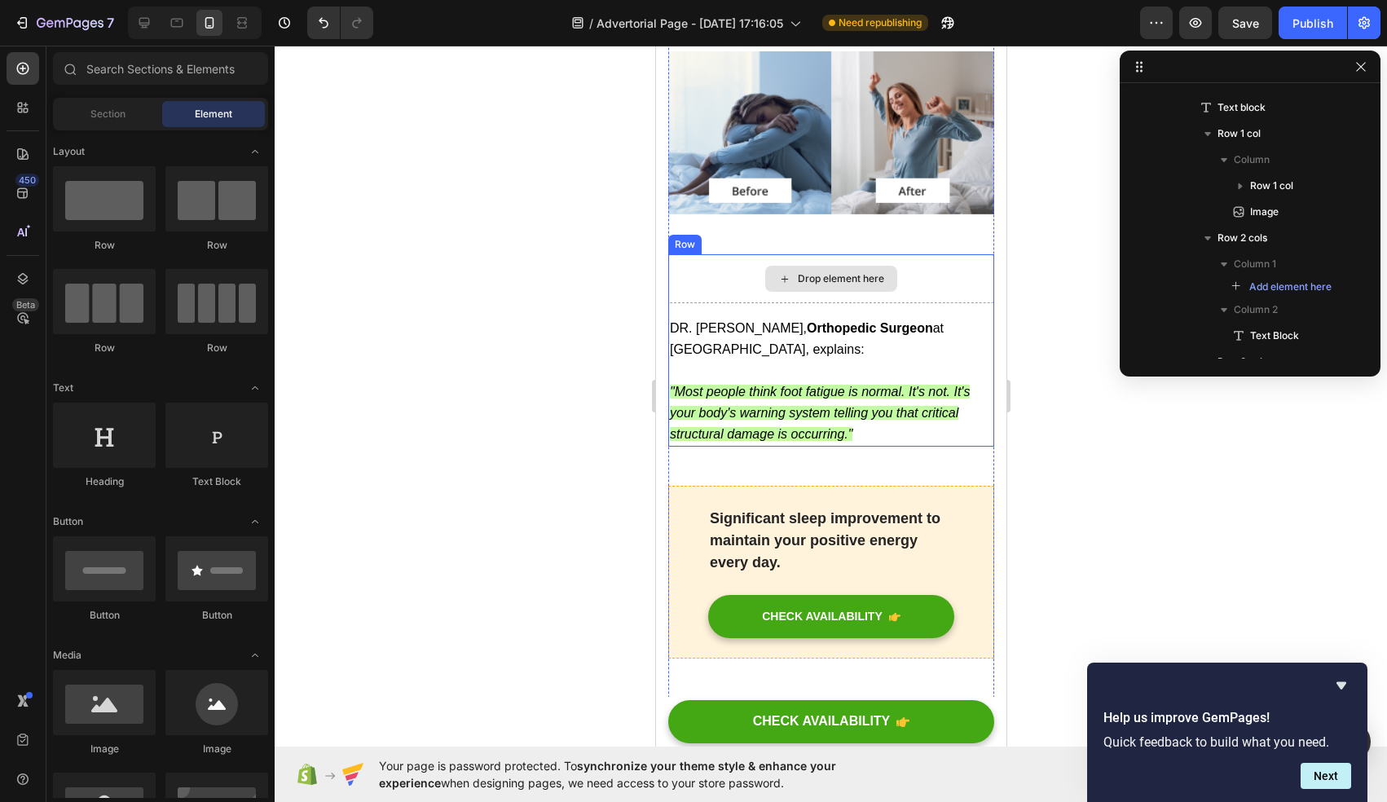
click at [780, 272] on icon at bounding box center [783, 279] width 13 height 14
click at [716, 254] on div "Drop element here" at bounding box center [830, 278] width 326 height 49
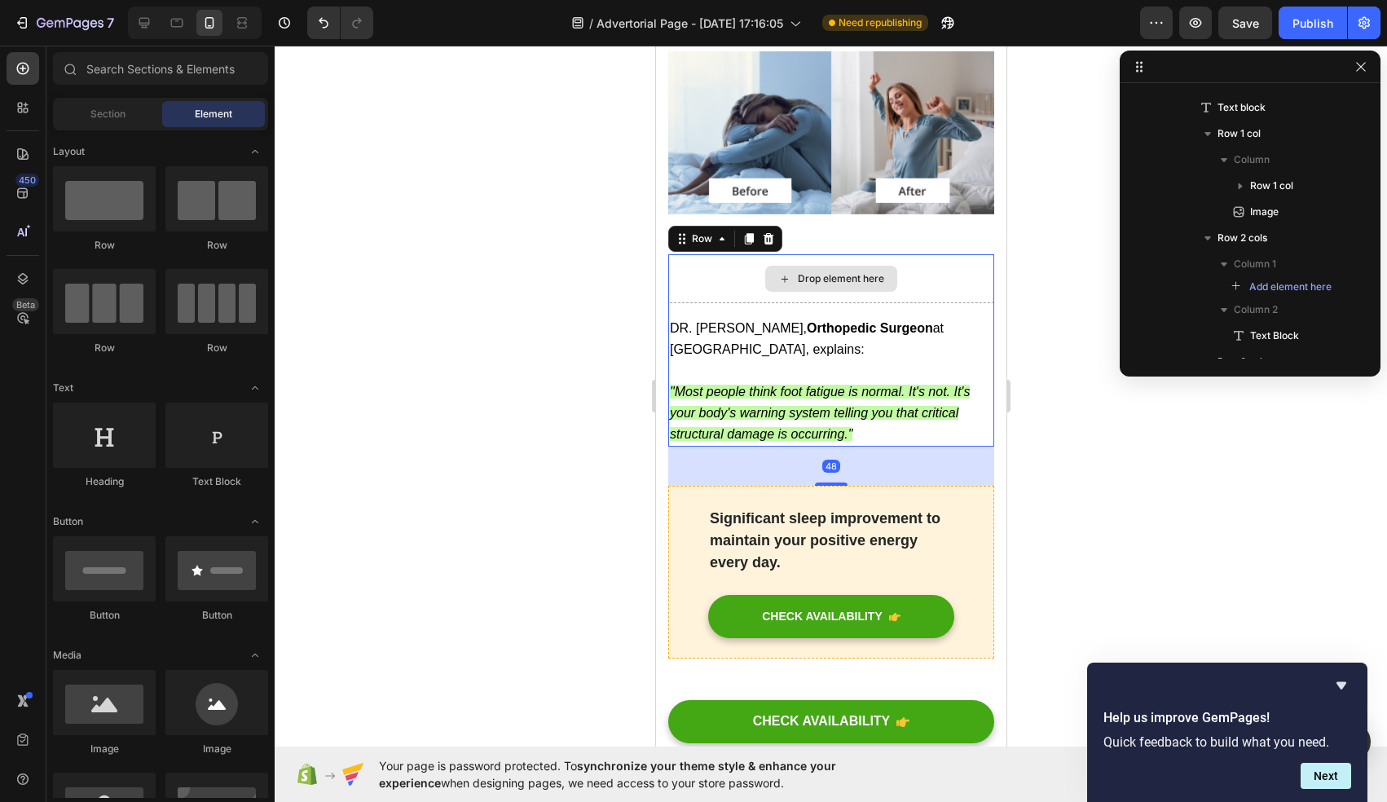
scroll to position [438, 0]
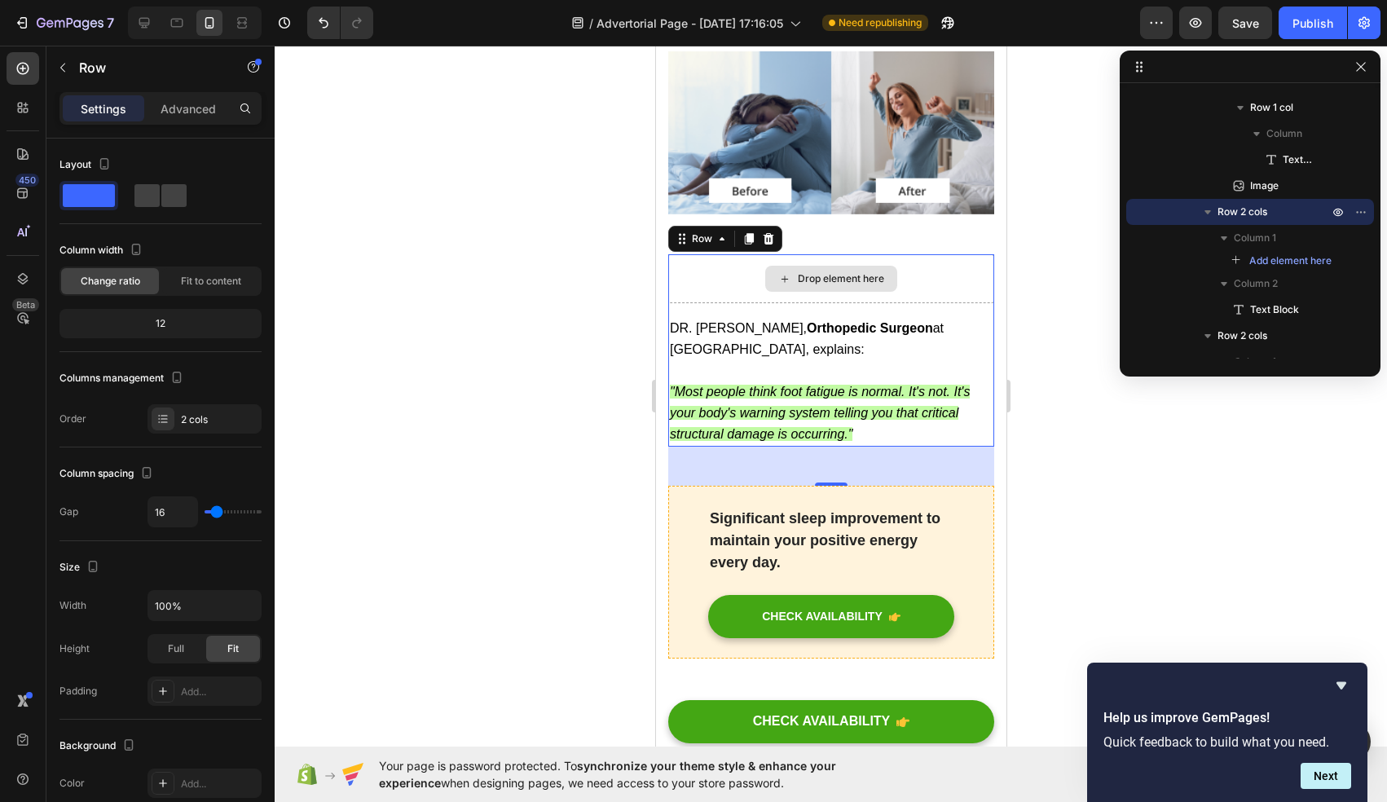
click at [921, 254] on div "Drop element here" at bounding box center [830, 278] width 326 height 49
click at [136, 25] on icon at bounding box center [144, 23] width 16 height 16
type input "1200"
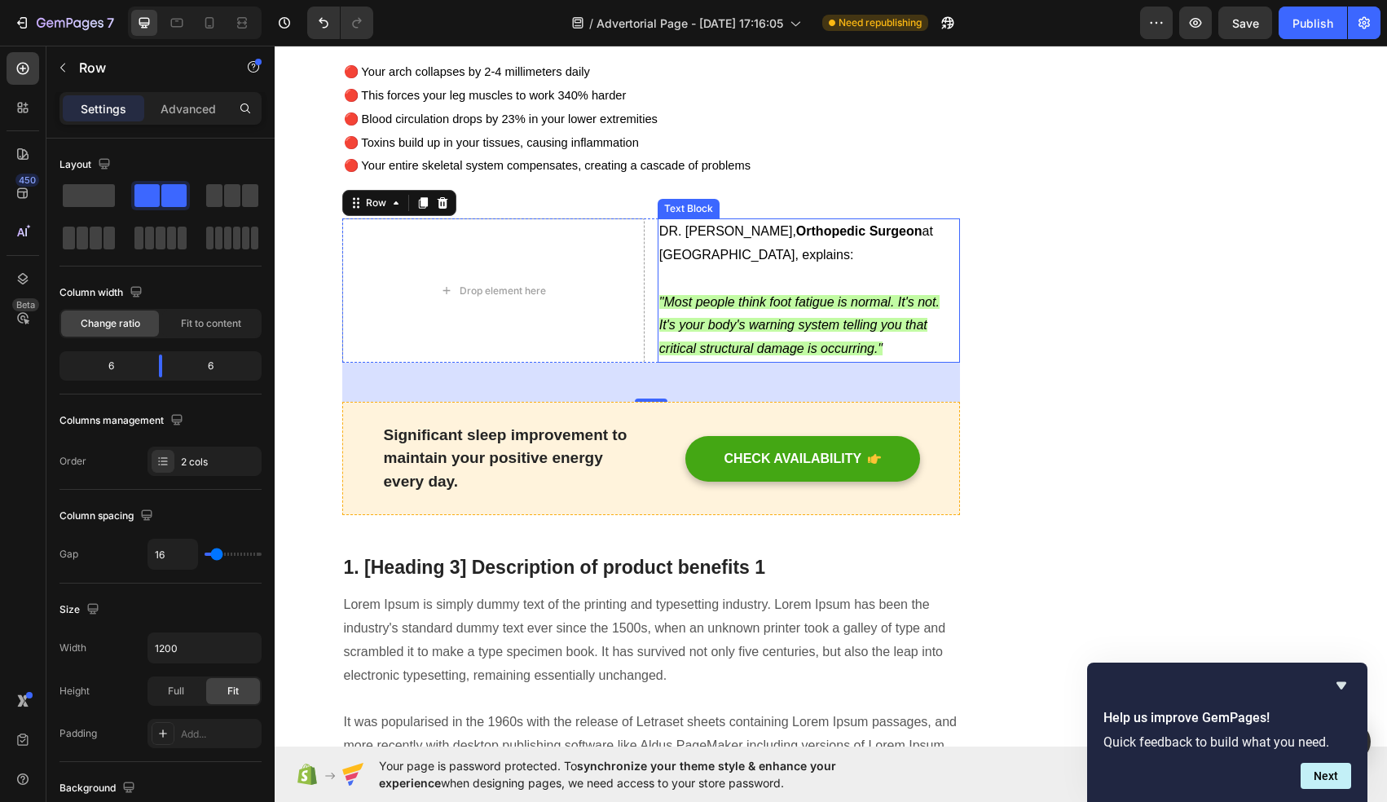
scroll to position [1938, 0]
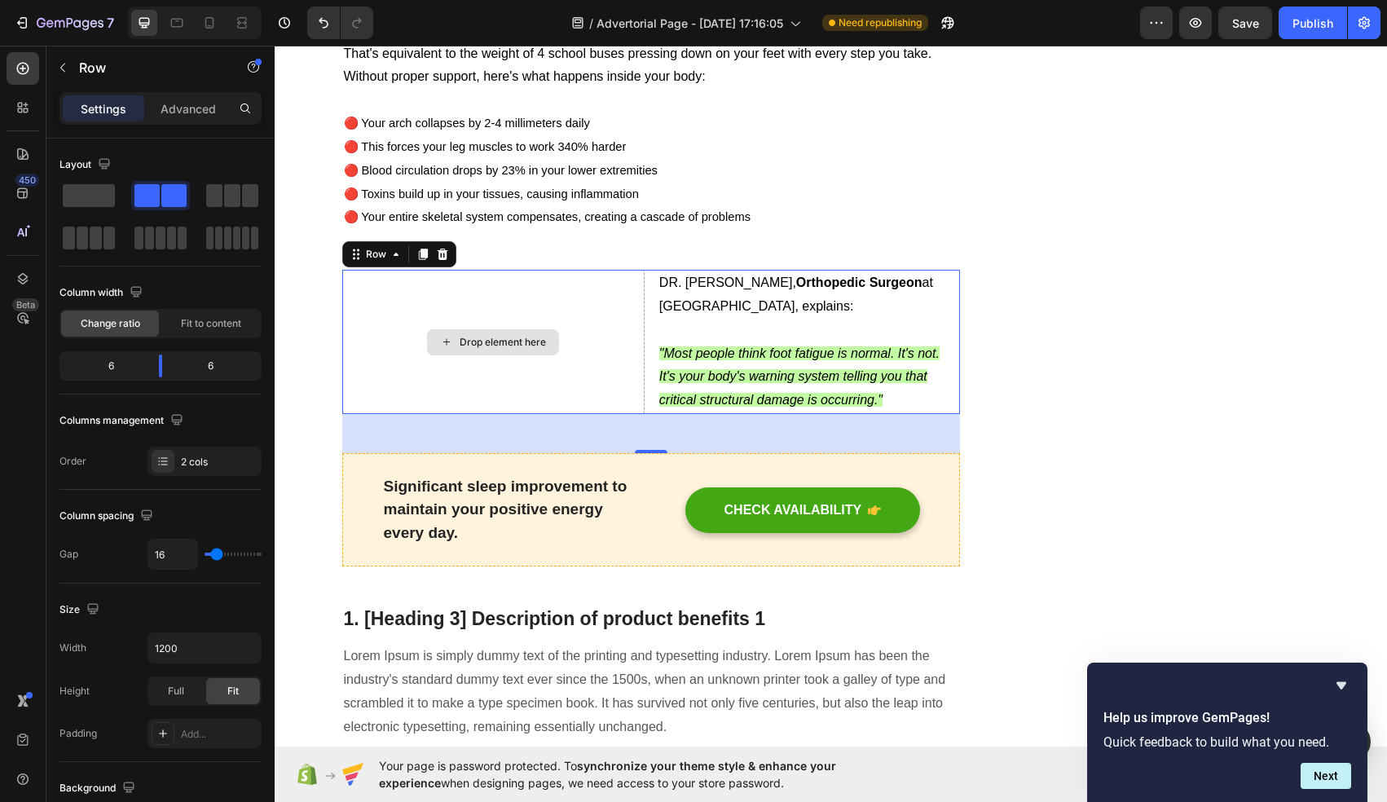
click at [614, 277] on div "Drop element here" at bounding box center [493, 342] width 302 height 144
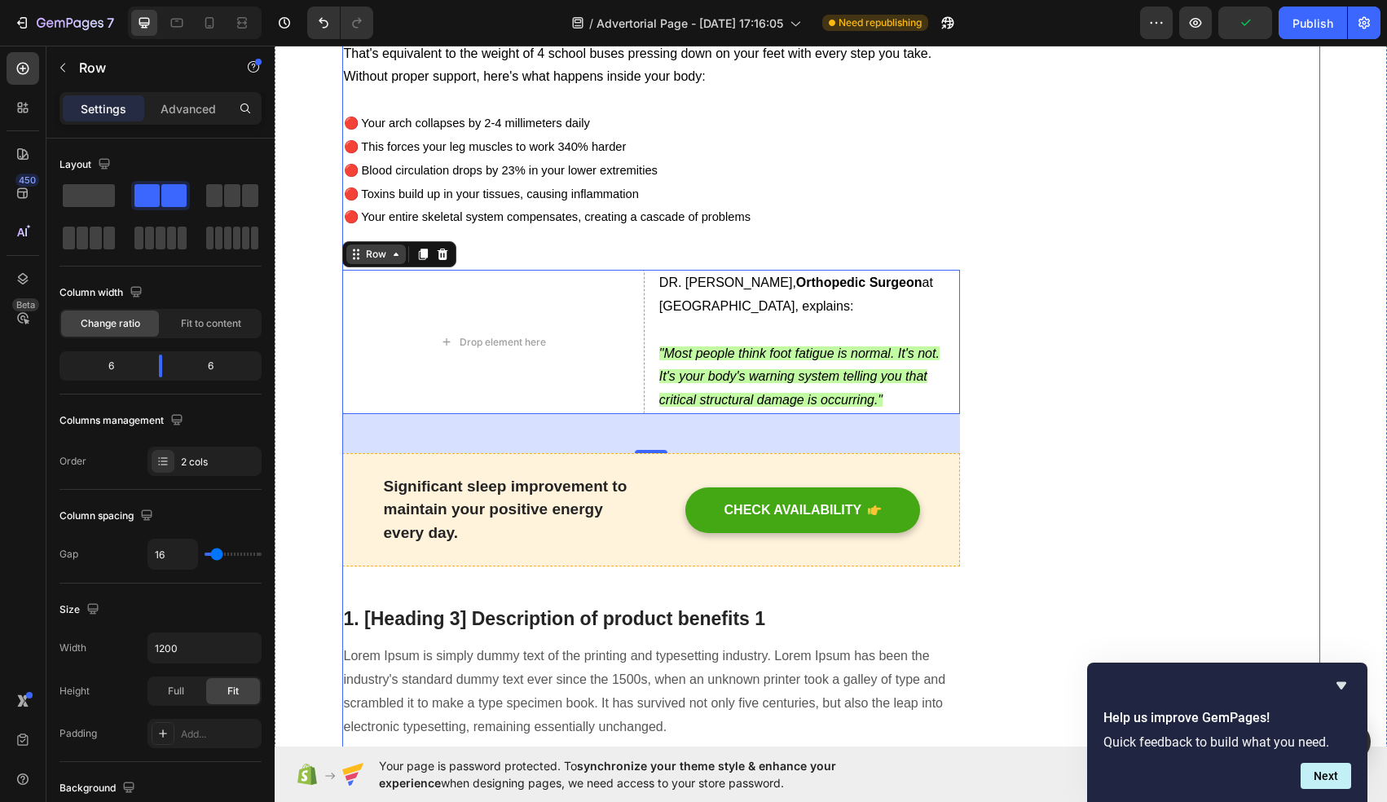
click at [393, 248] on icon at bounding box center [396, 254] width 13 height 13
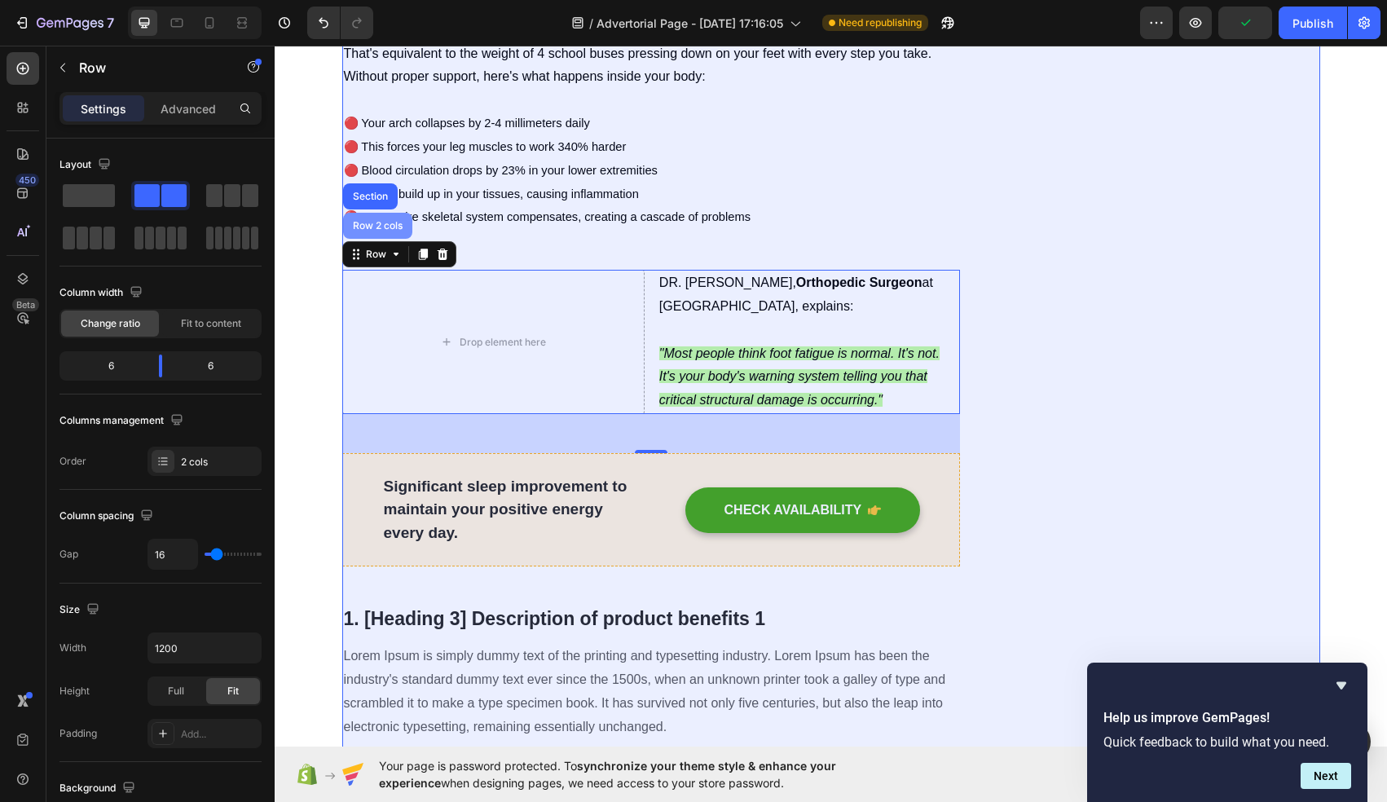
click at [388, 221] on div "Row 2 cols" at bounding box center [378, 226] width 56 height 10
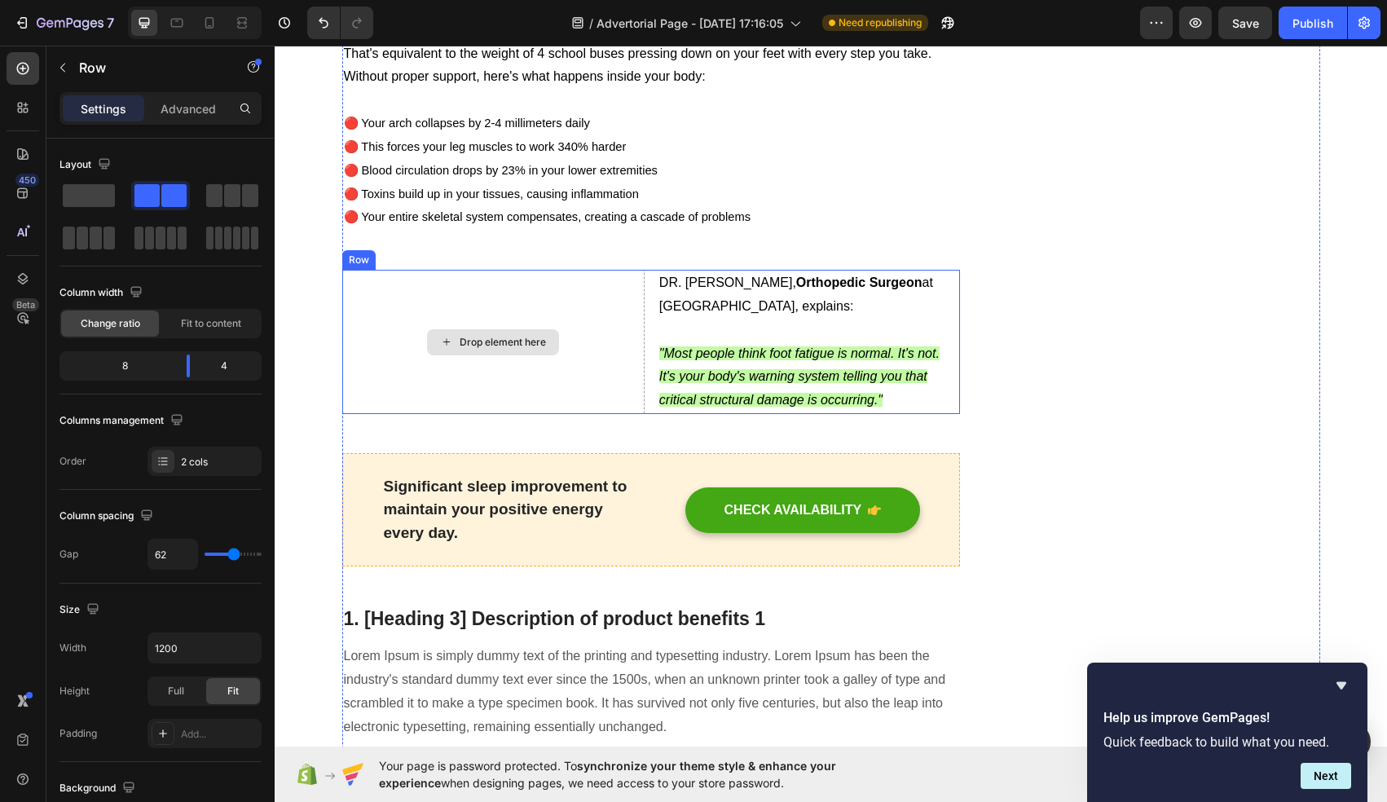
click at [443, 329] on div "Drop element here" at bounding box center [493, 342] width 132 height 26
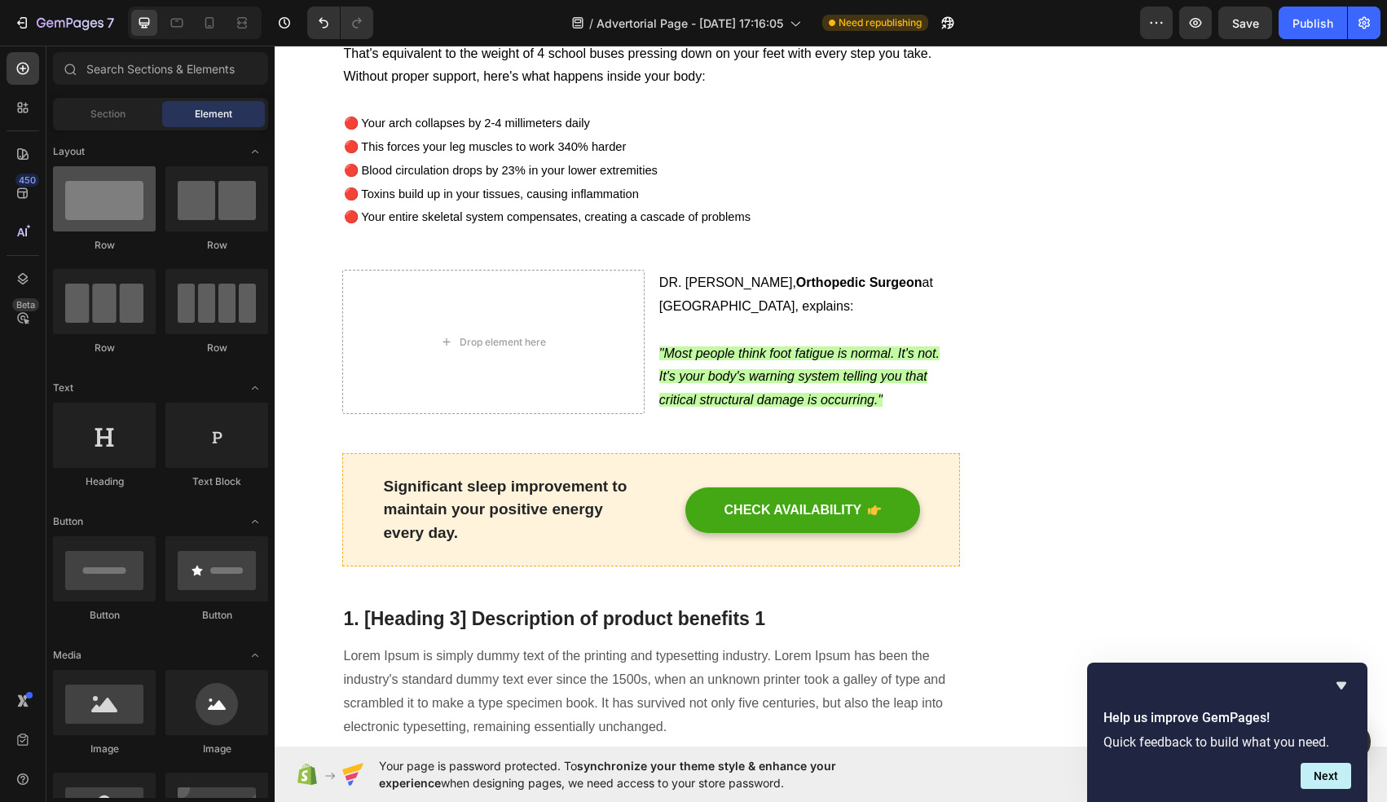
click at [130, 208] on div at bounding box center [104, 198] width 103 height 65
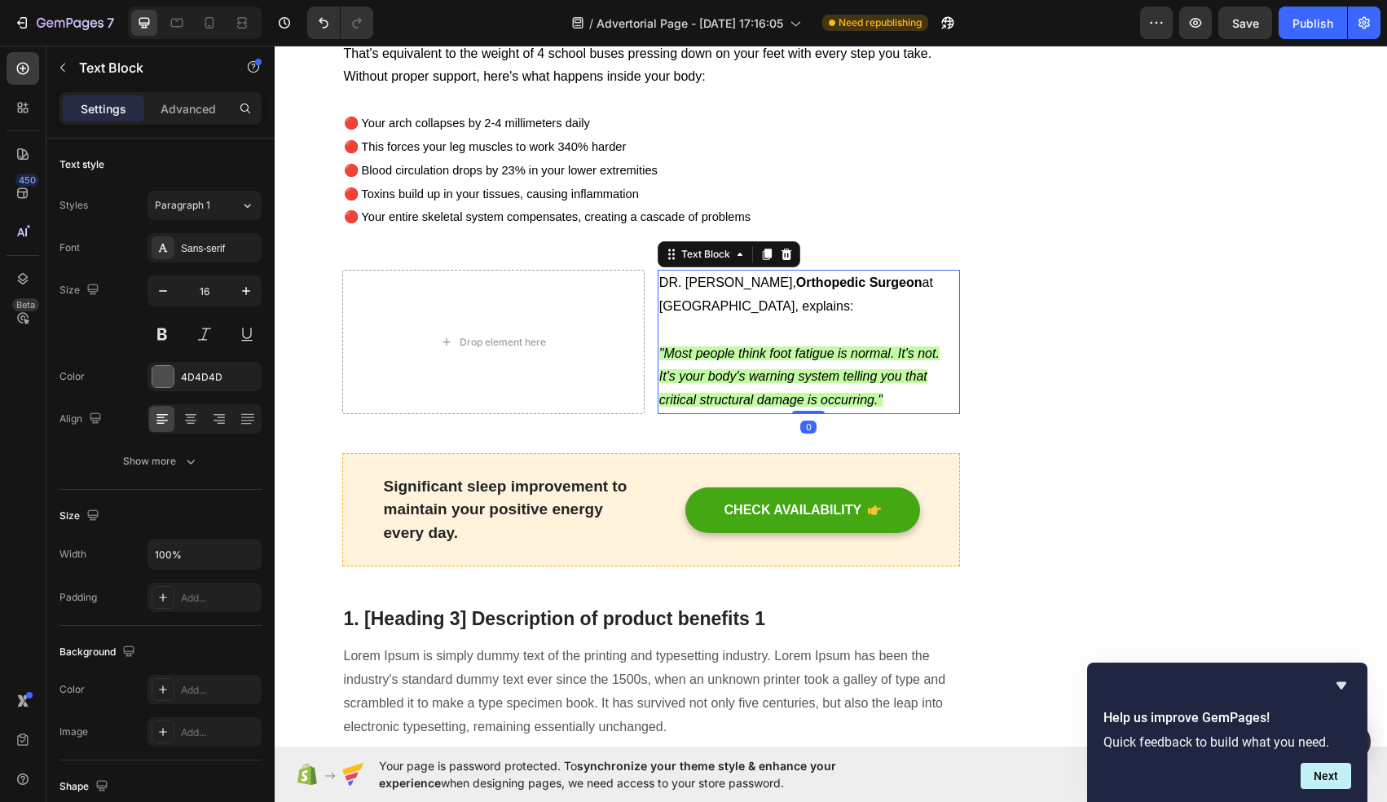
click at [666, 342] on p ""Most people think foot fatigue is normal. It's not. It's your body's warning s…" at bounding box center [808, 377] width 299 height 70
click at [66, 77] on button "button" at bounding box center [63, 68] width 26 height 26
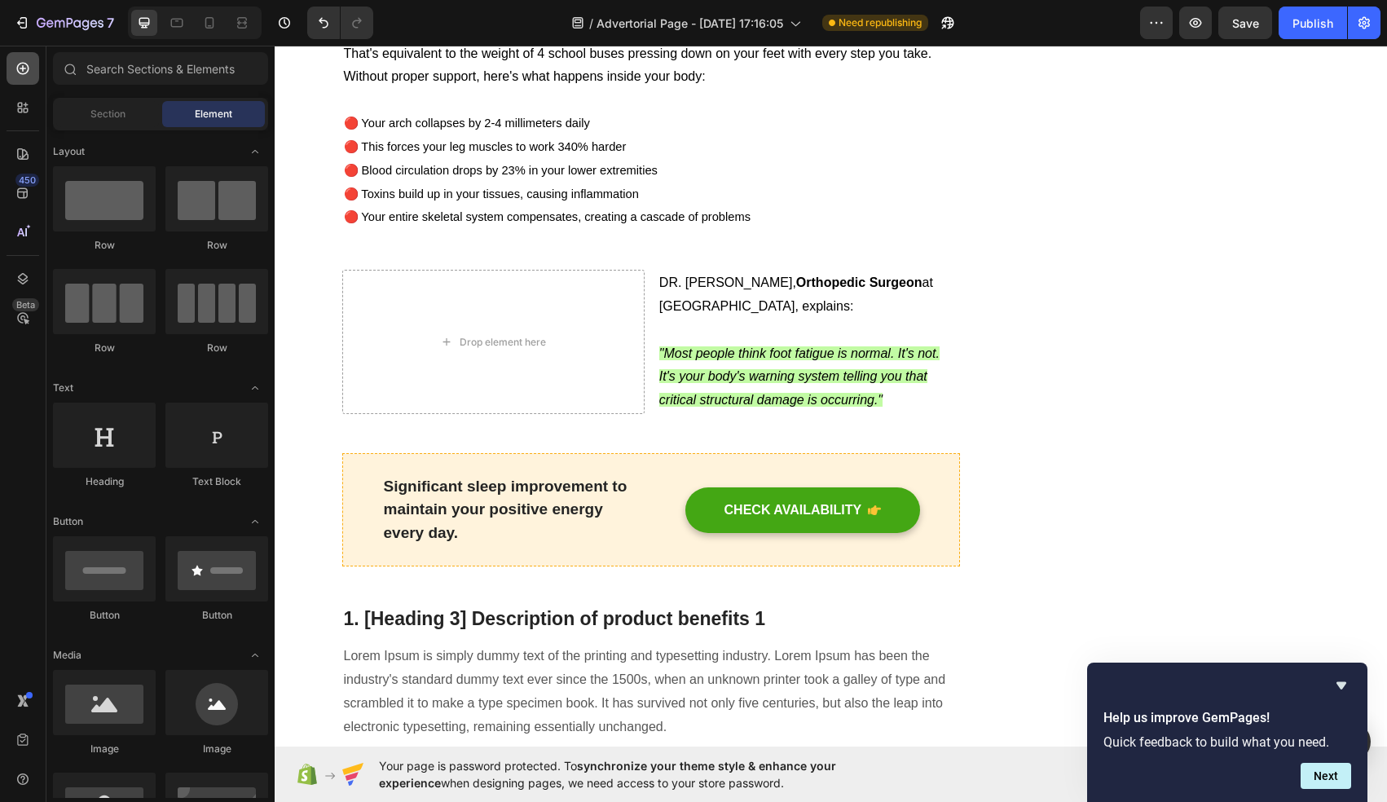
click at [29, 67] on icon at bounding box center [23, 68] width 16 height 16
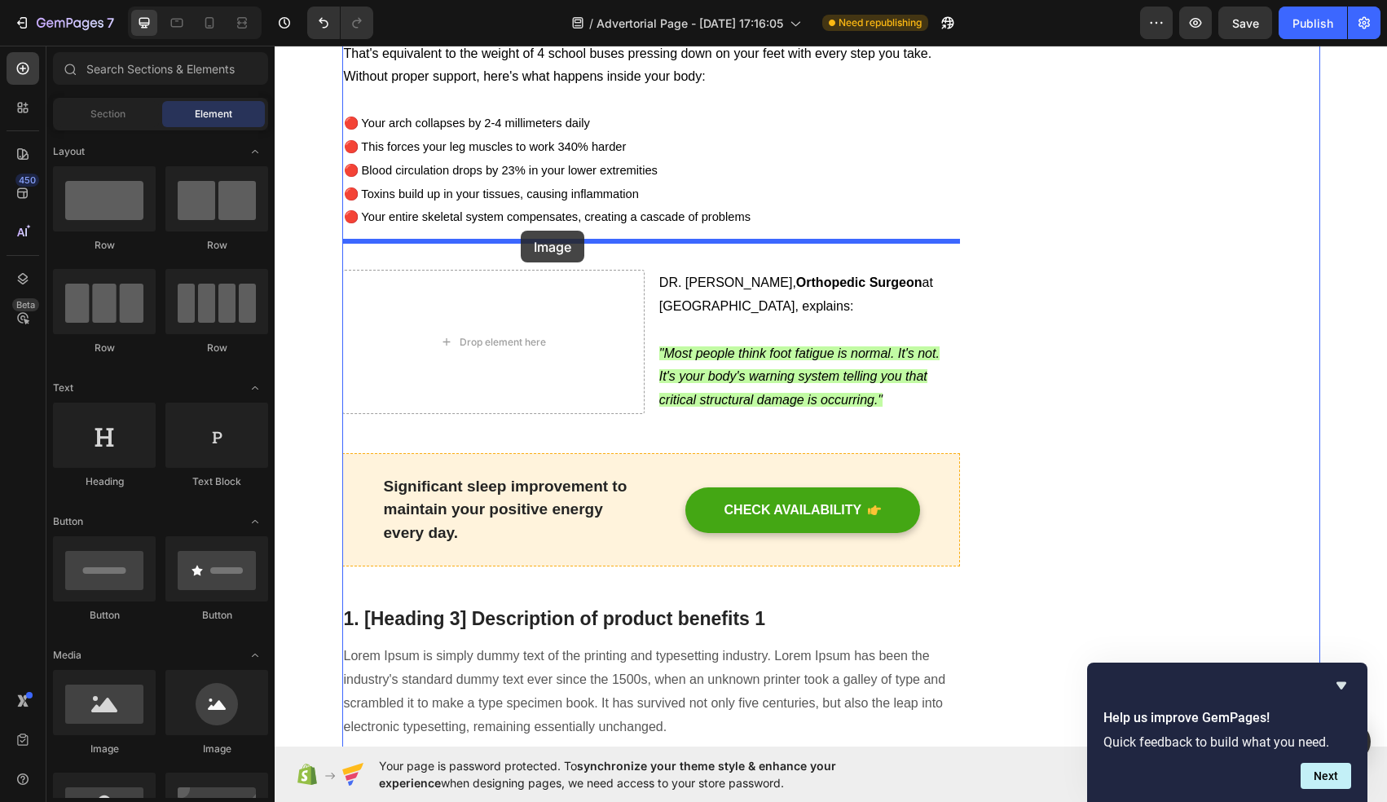
drag, startPoint x: 386, startPoint y: 764, endPoint x: 521, endPoint y: 231, distance: 549.7
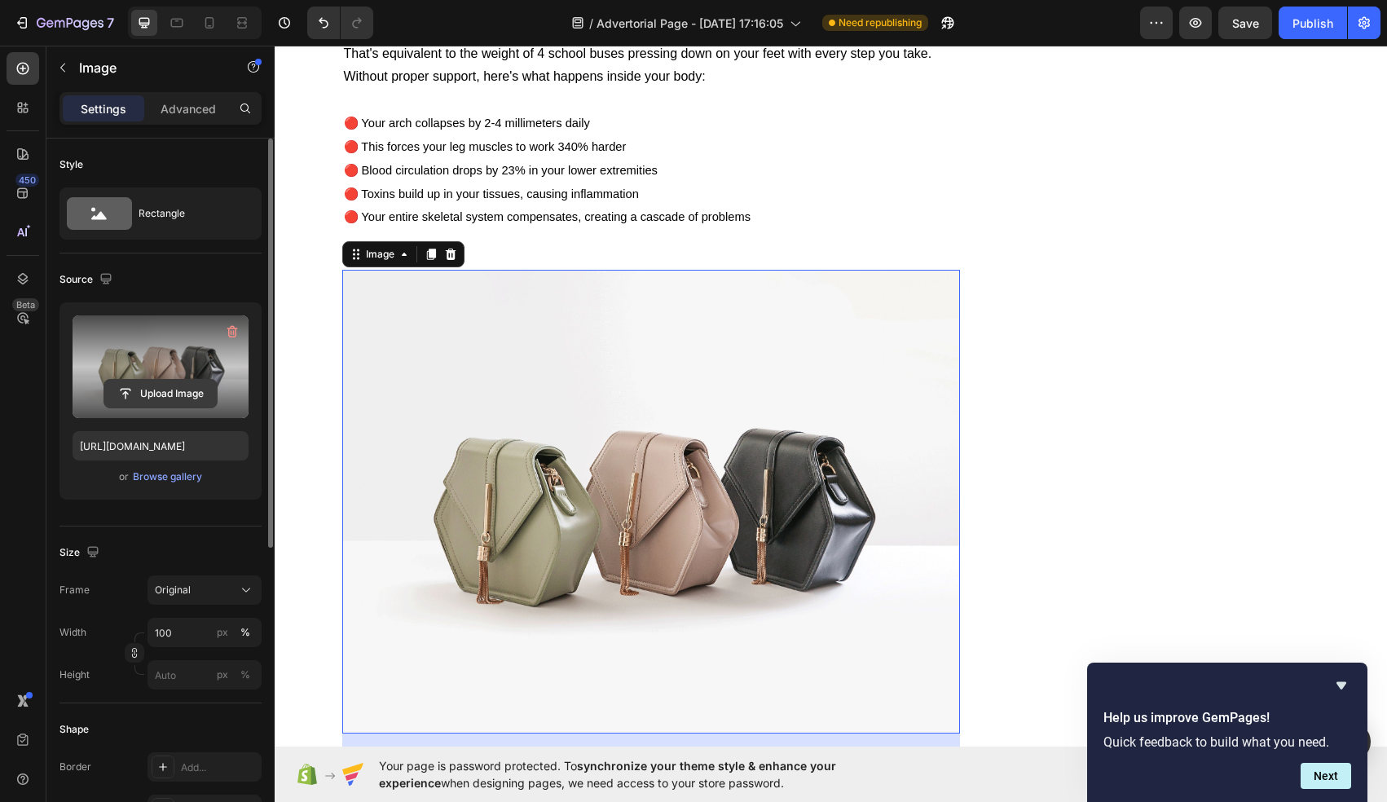
click at [151, 382] on input "file" at bounding box center [160, 394] width 112 height 28
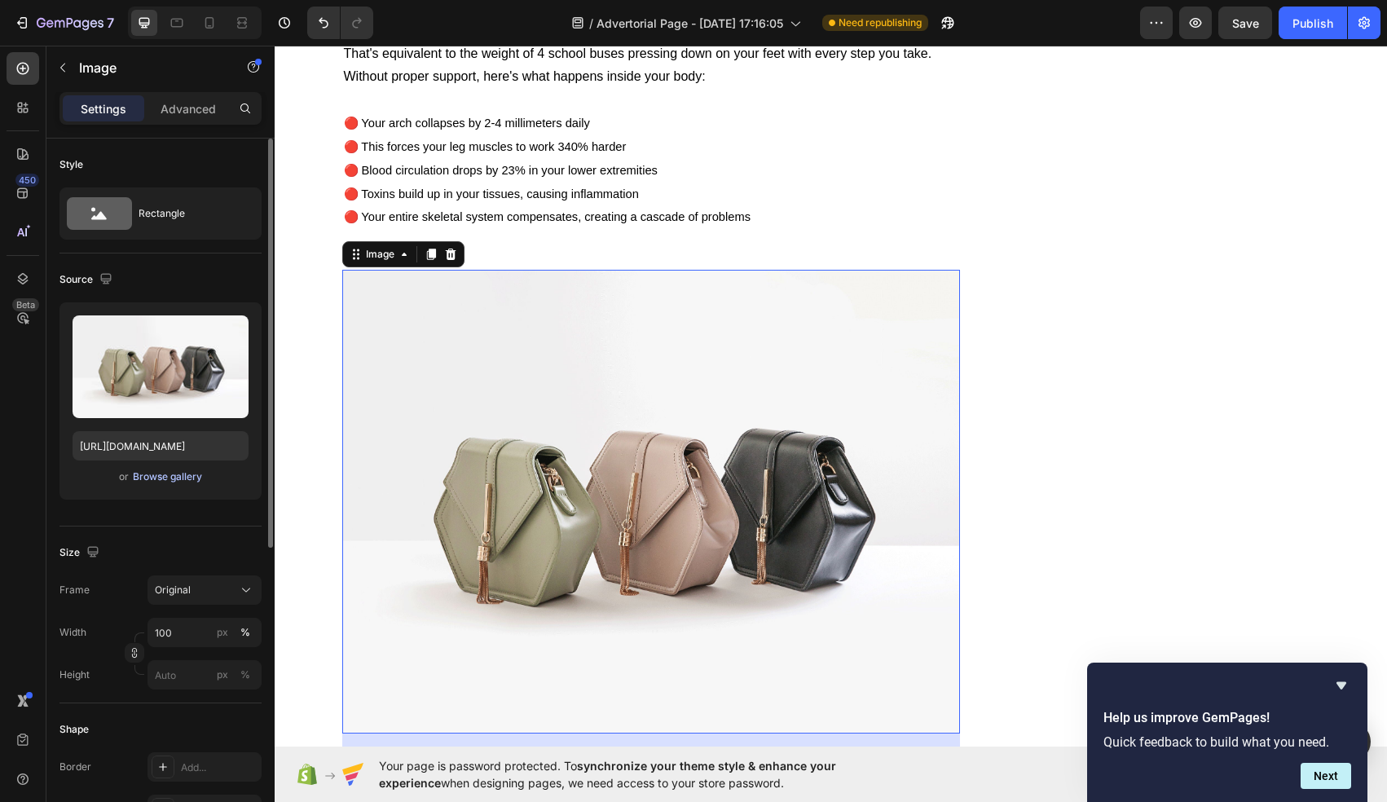
click at [152, 476] on div "Browse gallery" at bounding box center [167, 476] width 69 height 15
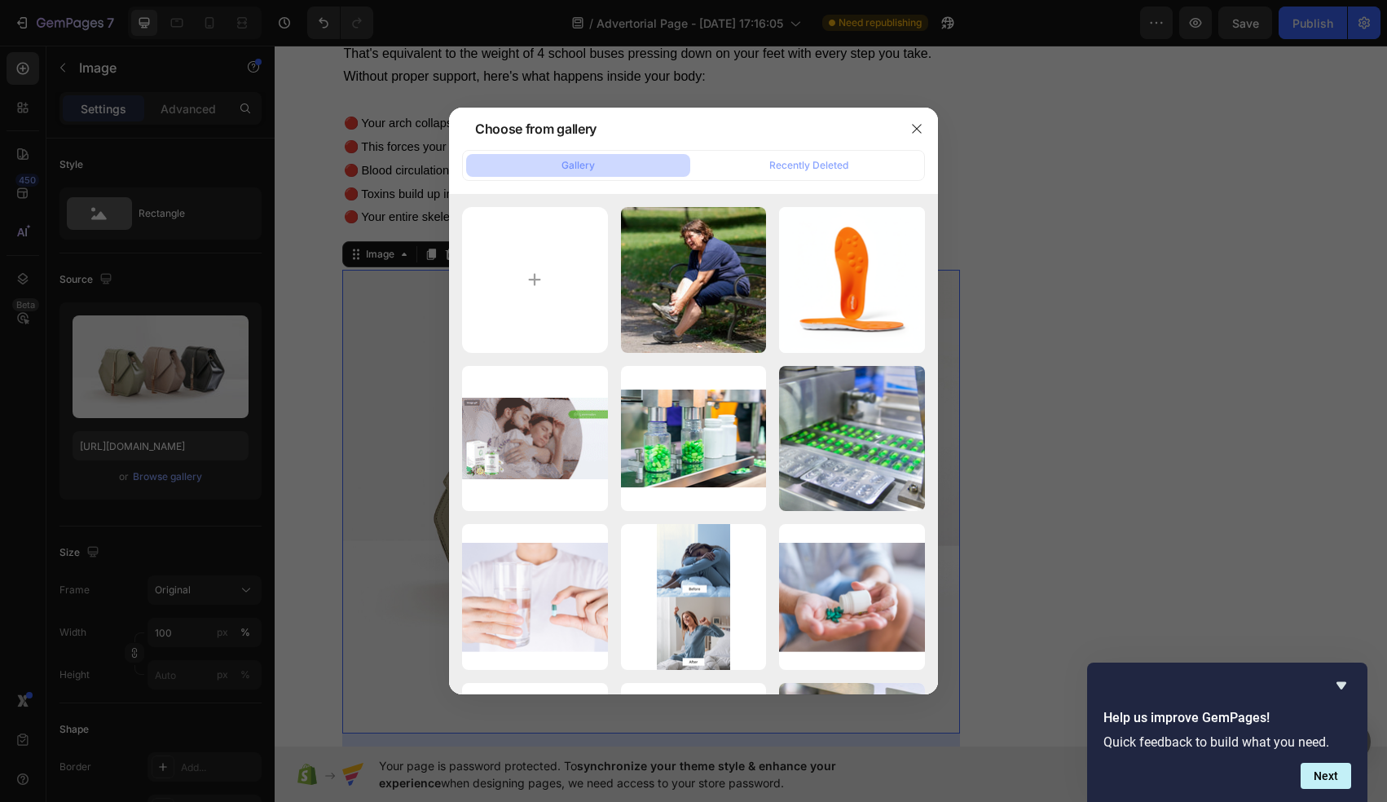
click at [832, 178] on div "Gallery Recently Deleted" at bounding box center [693, 165] width 463 height 31
click at [830, 164] on div "Recently Deleted" at bounding box center [808, 165] width 79 height 15
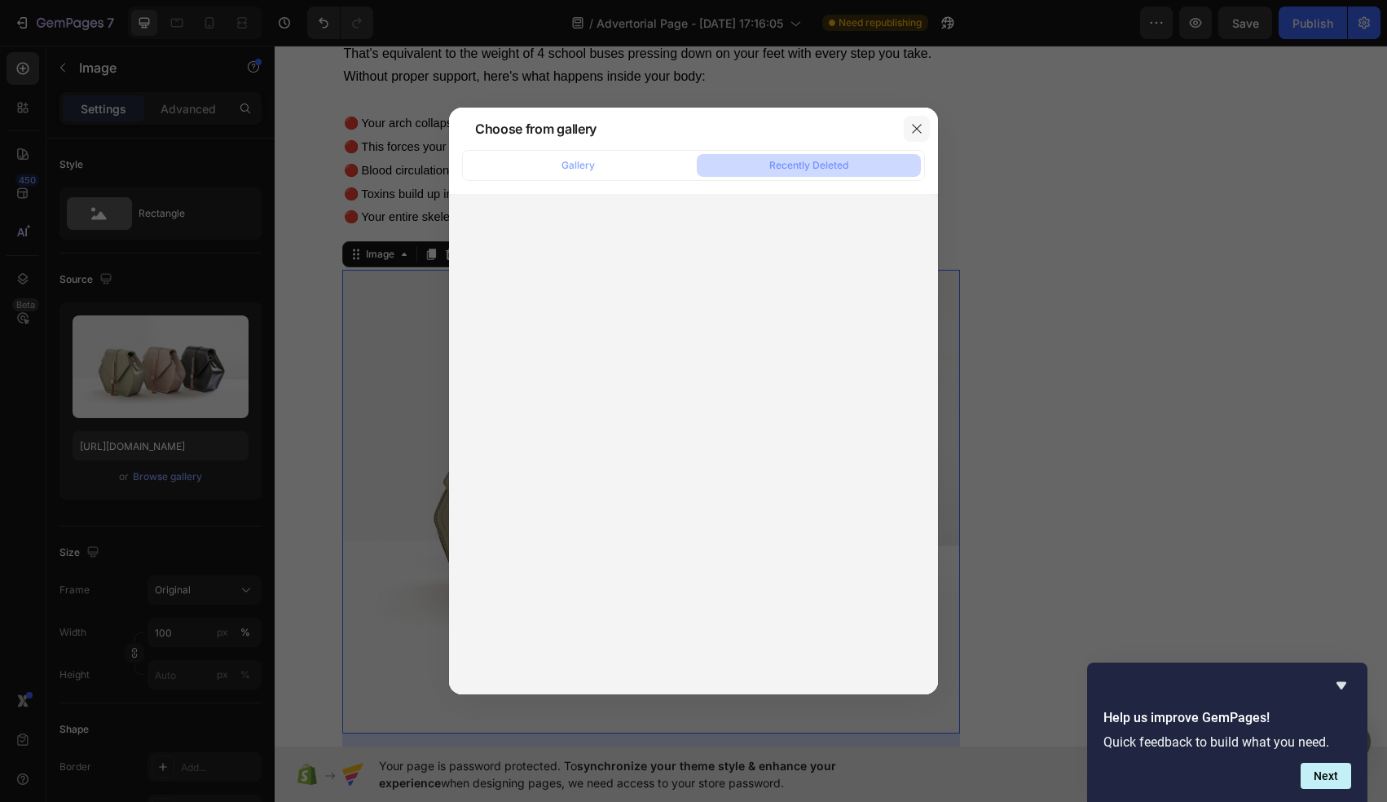
click at [923, 127] on icon "button" at bounding box center [916, 128] width 13 height 13
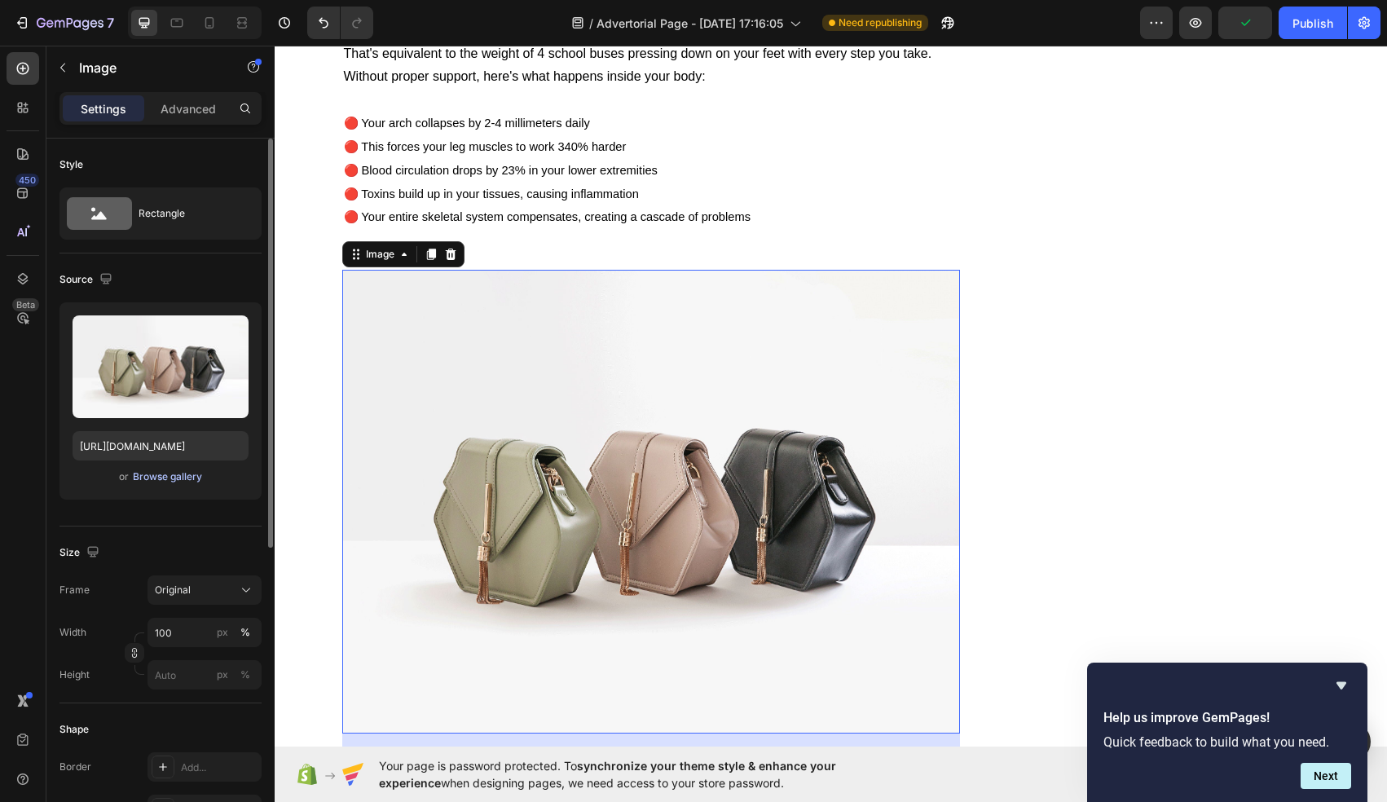
click at [186, 479] on div "Browse gallery" at bounding box center [167, 476] width 69 height 15
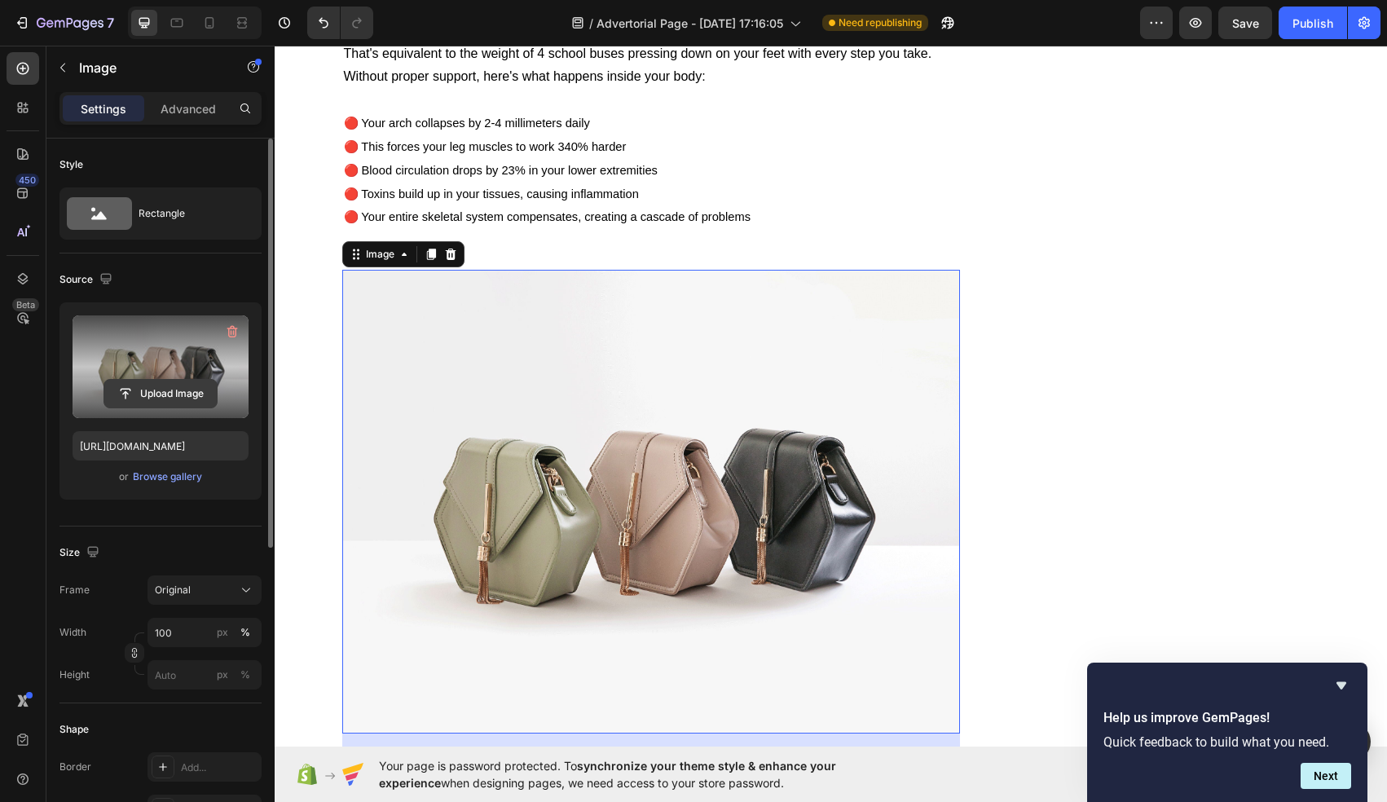
click at [174, 388] on input "file" at bounding box center [160, 394] width 112 height 28
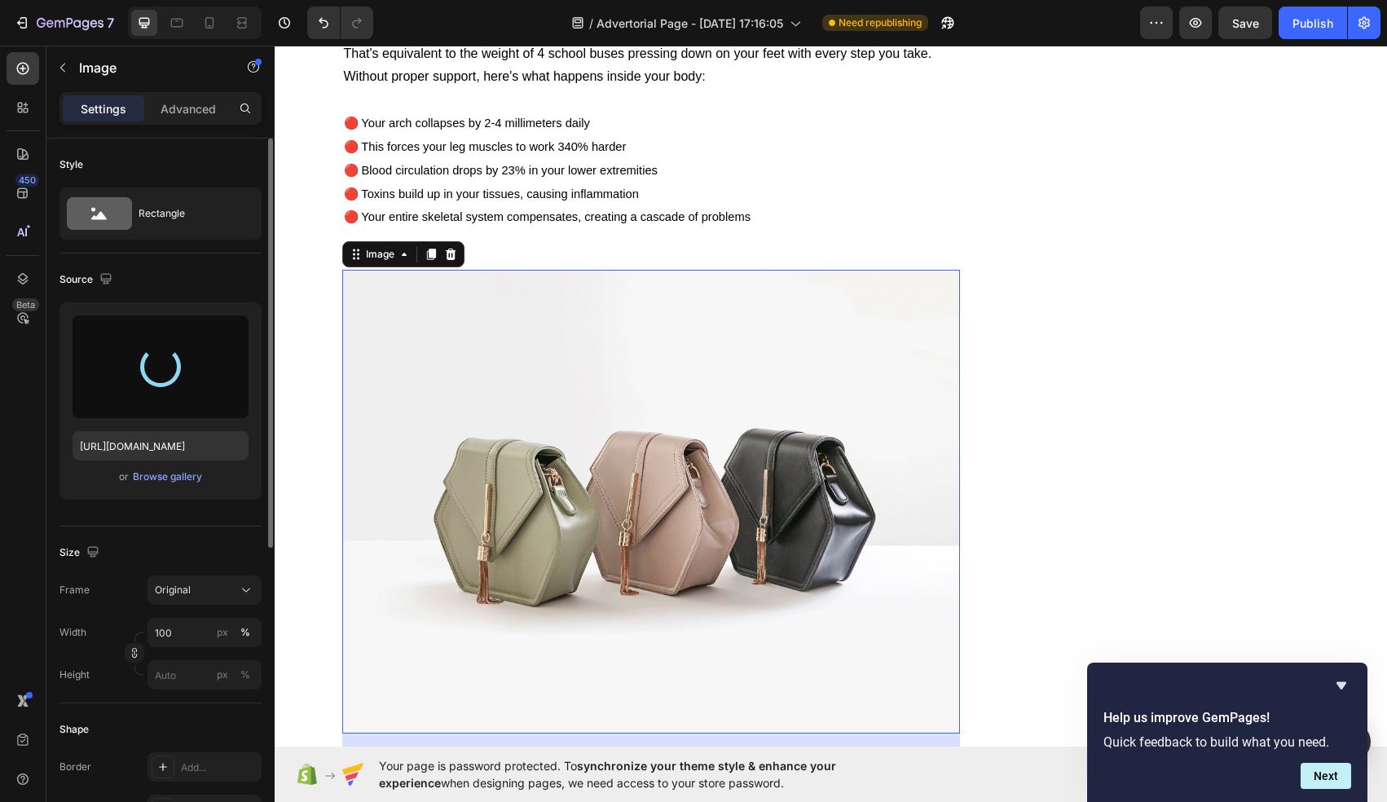
type input "[URL][DOMAIN_NAME]"
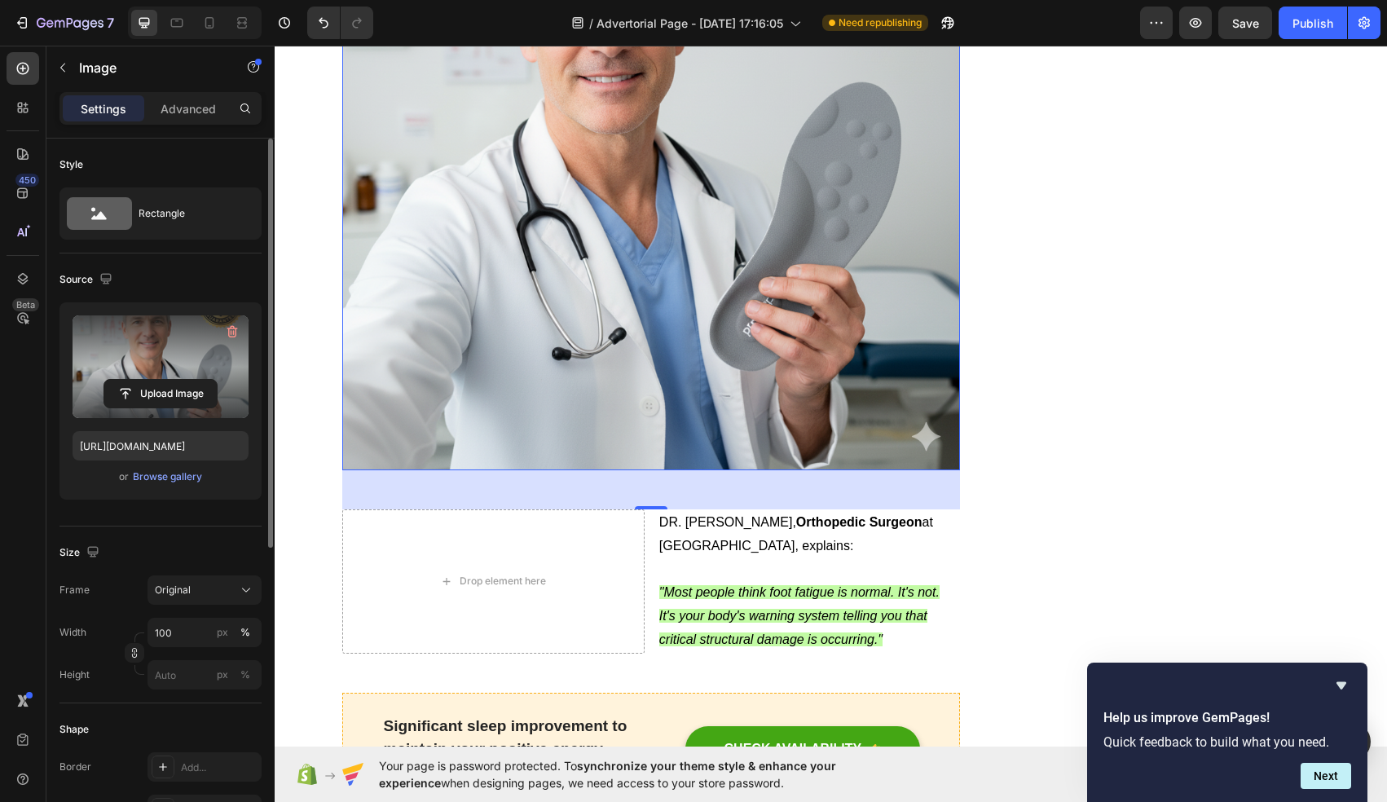
scroll to position [2358, 0]
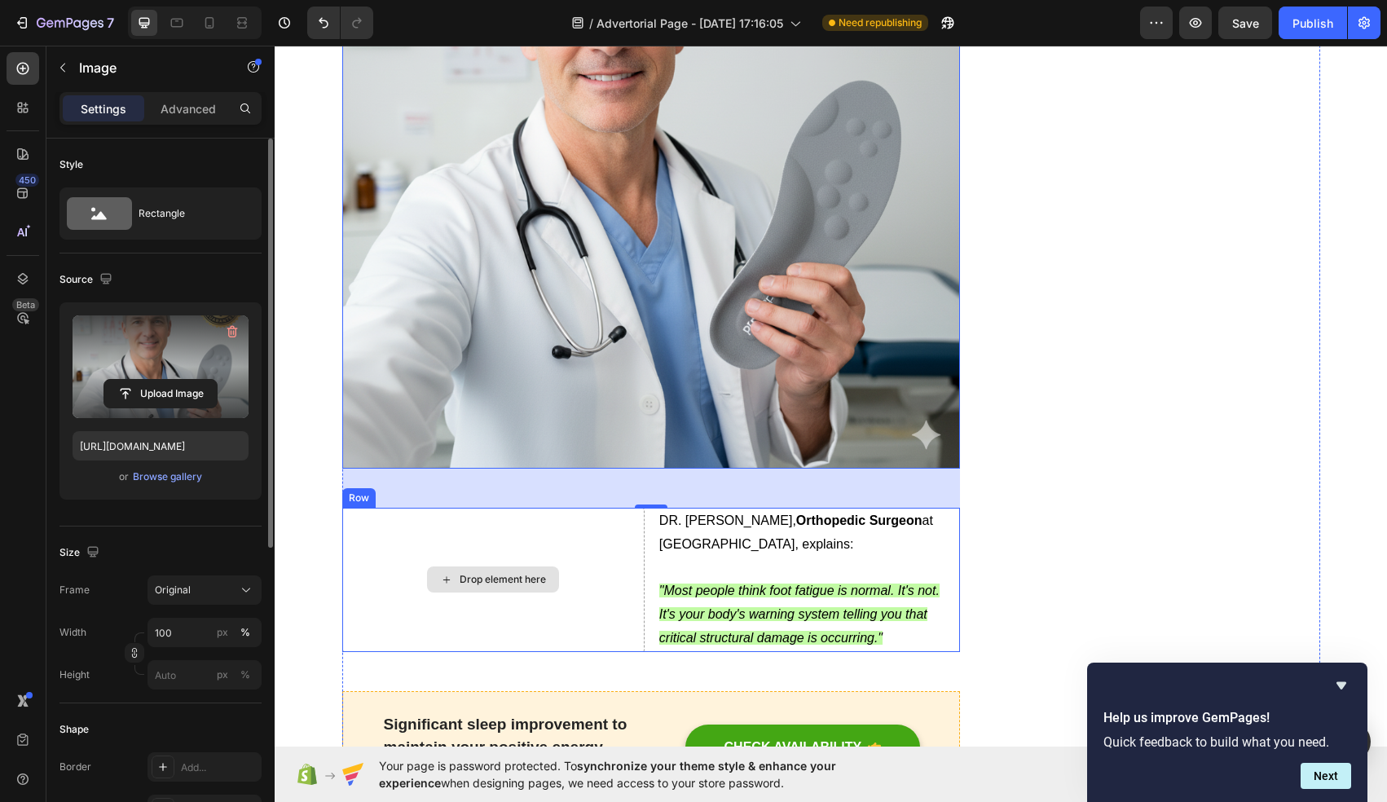
click at [565, 513] on div "Drop element here" at bounding box center [493, 580] width 302 height 144
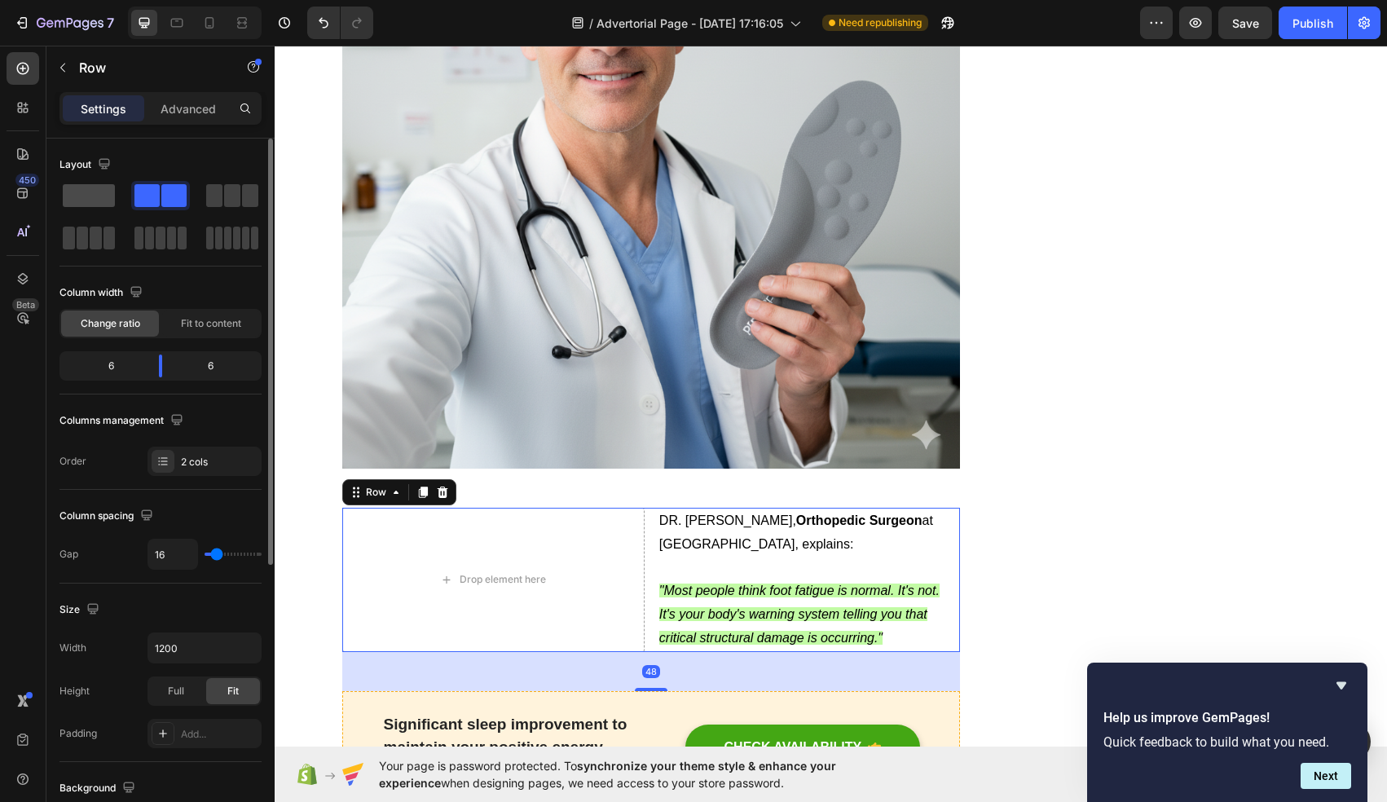
click at [90, 198] on span at bounding box center [89, 195] width 52 height 23
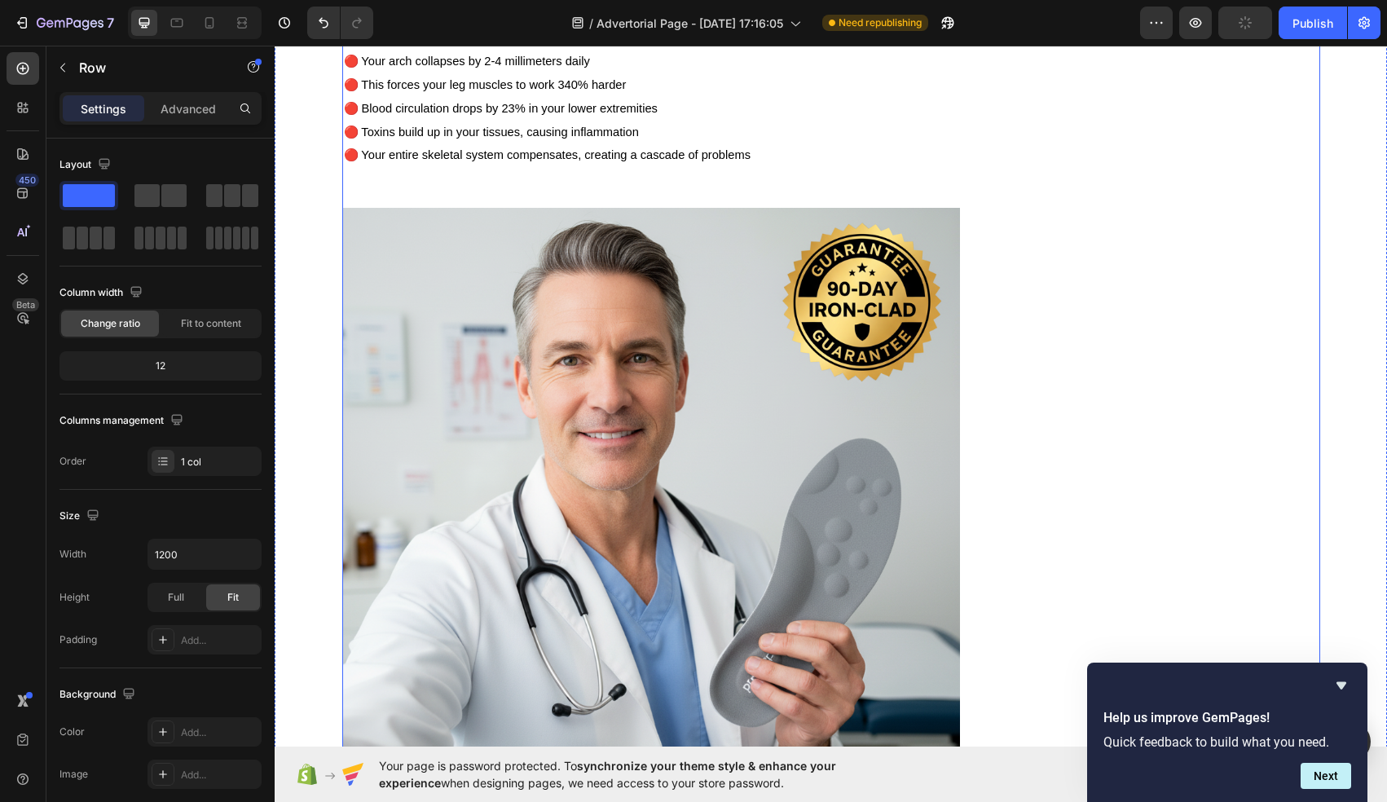
scroll to position [1997, 0]
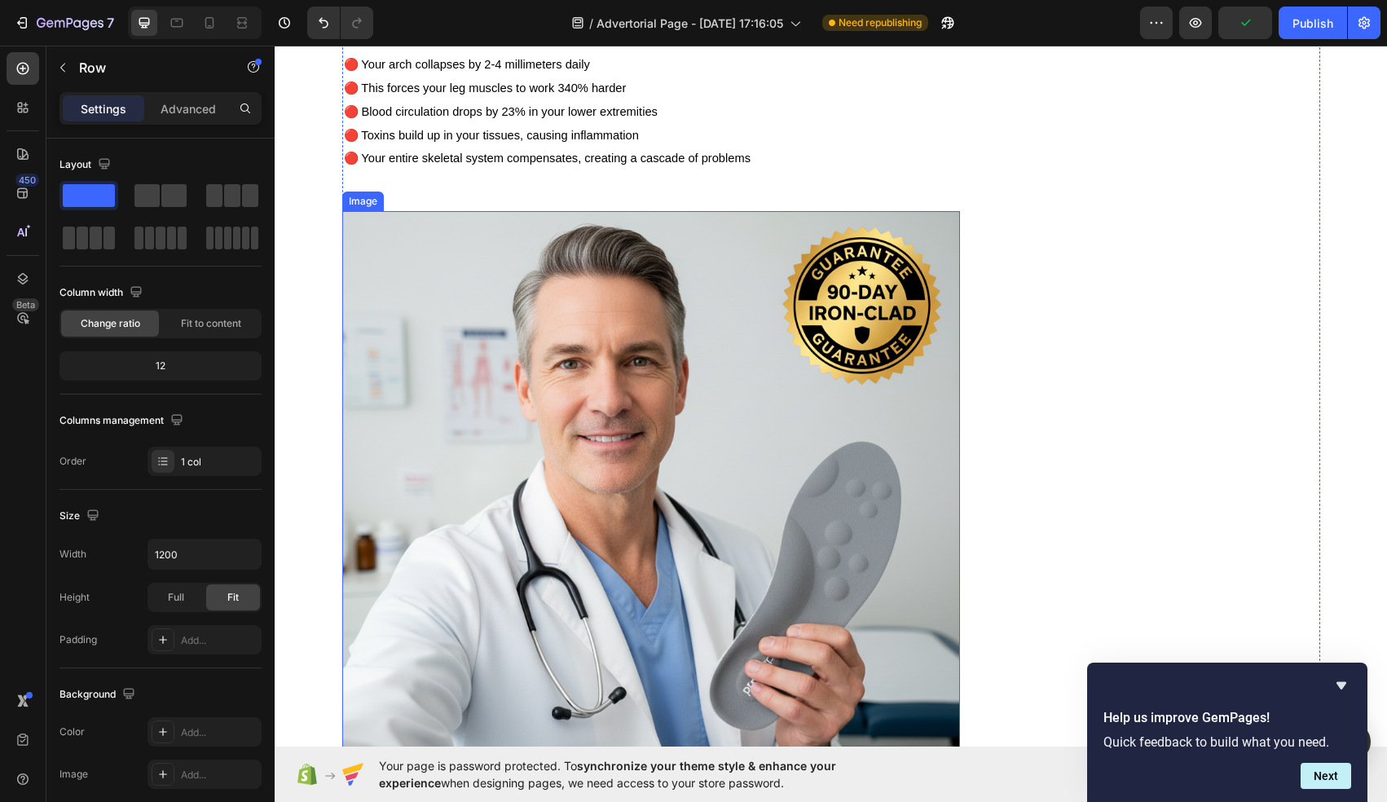
click at [646, 450] on img at bounding box center [651, 520] width 619 height 619
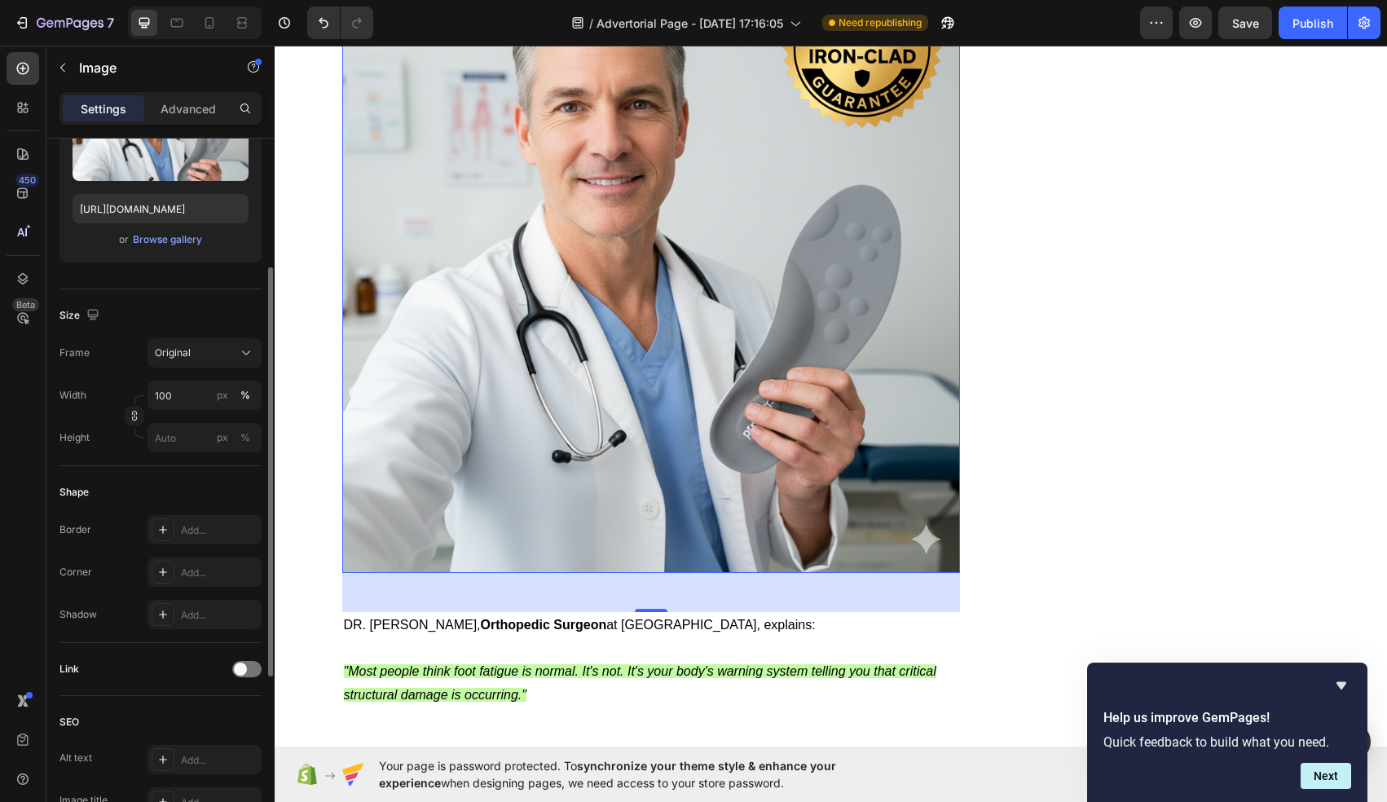
scroll to position [241, 0]
click at [221, 355] on div "Original" at bounding box center [195, 348] width 80 height 15
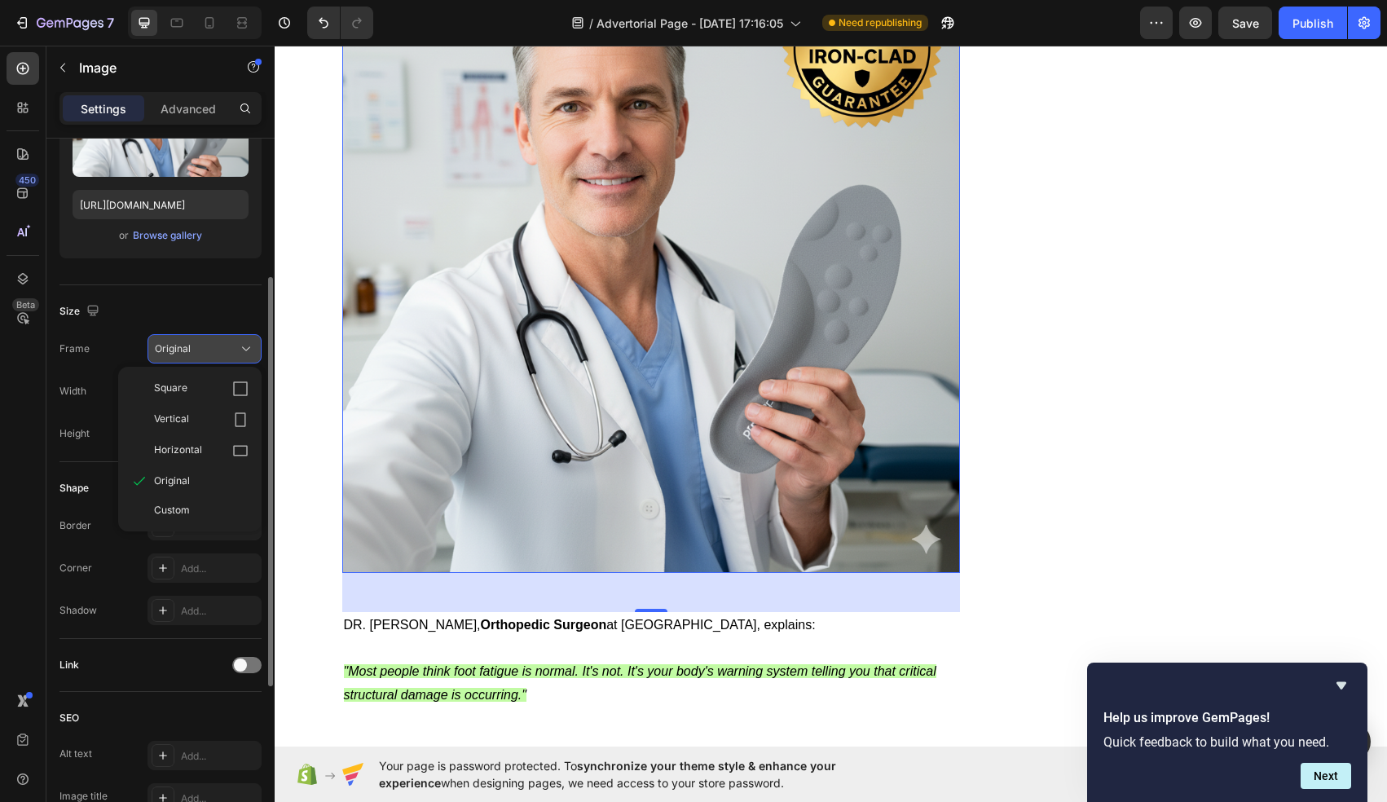
click at [221, 355] on div "Original" at bounding box center [195, 348] width 80 height 15
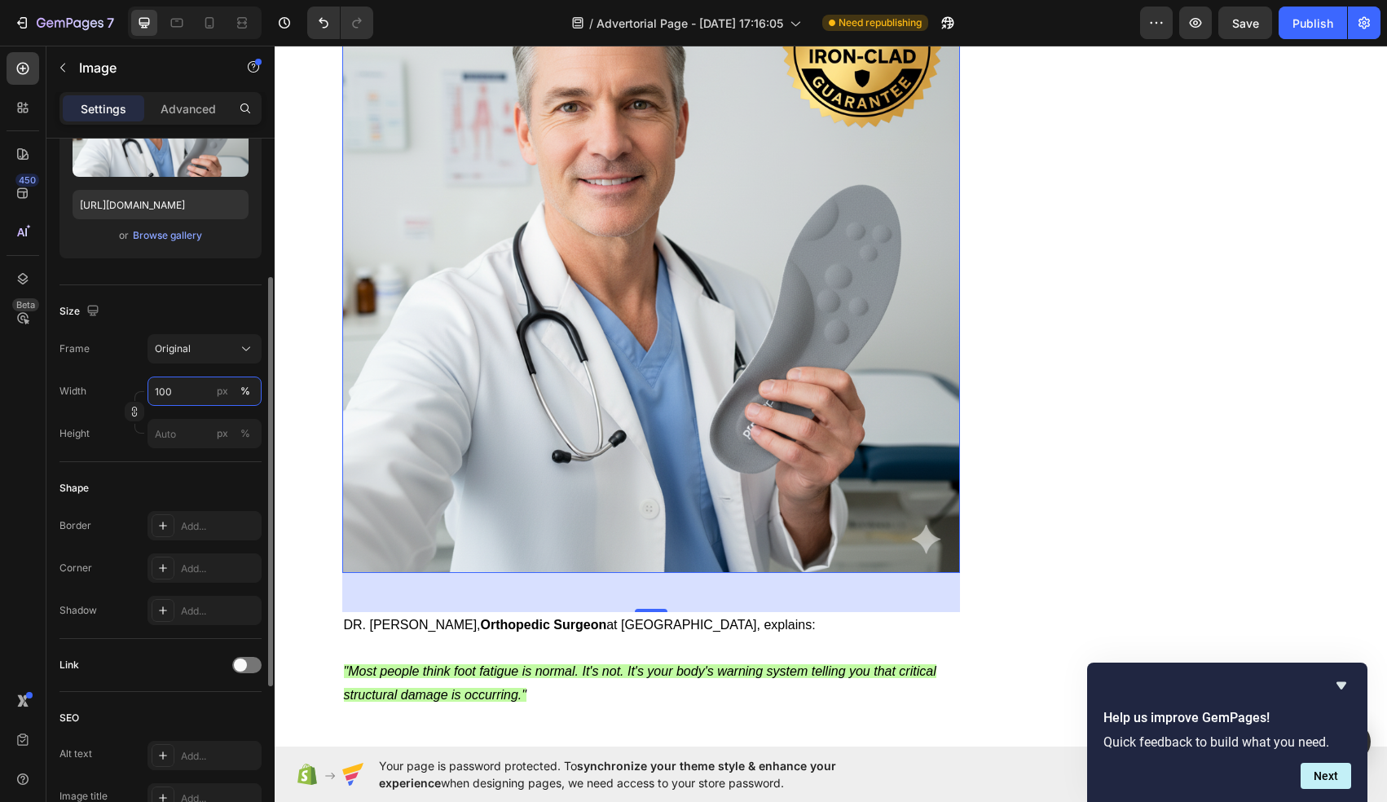
click at [200, 389] on input "100" at bounding box center [205, 391] width 114 height 29
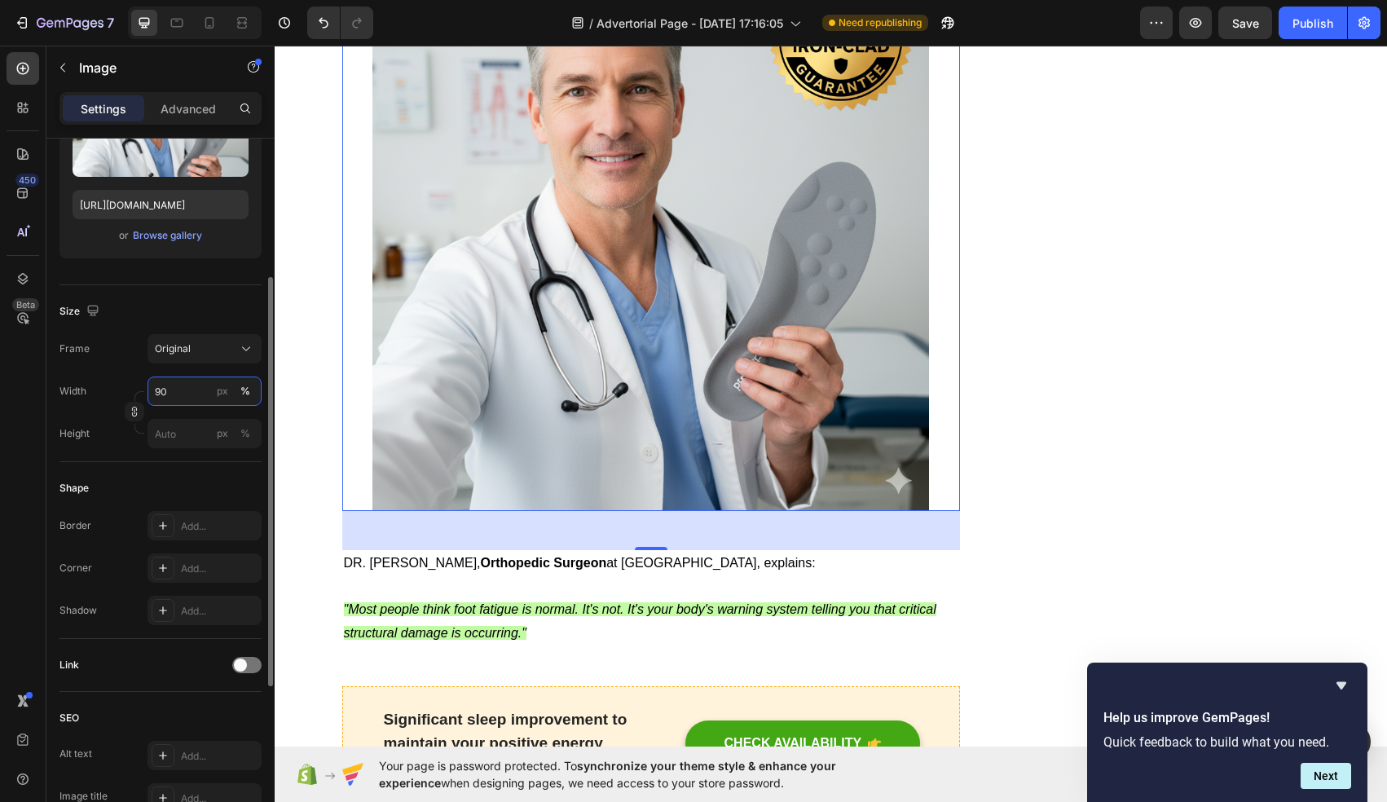
type input "9"
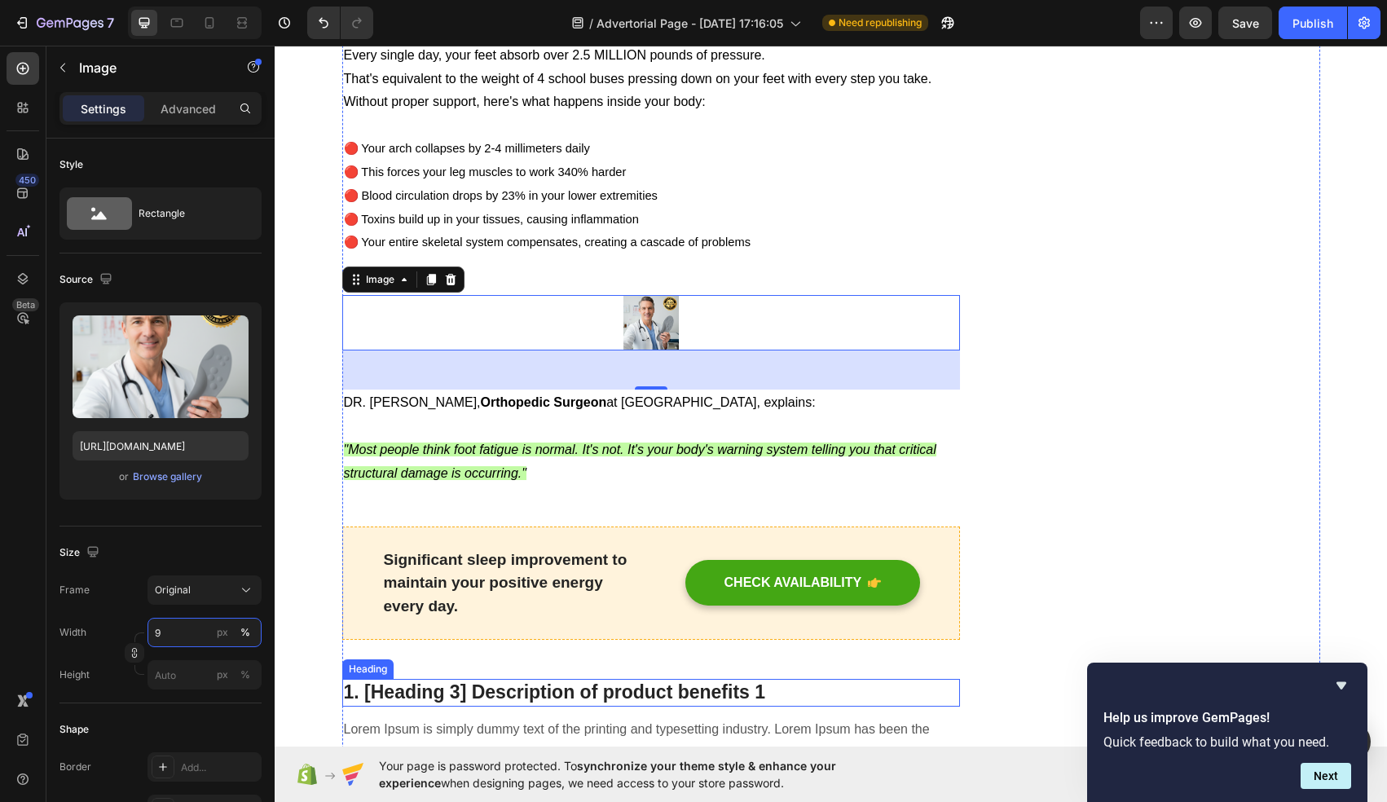
scroll to position [1910, 0]
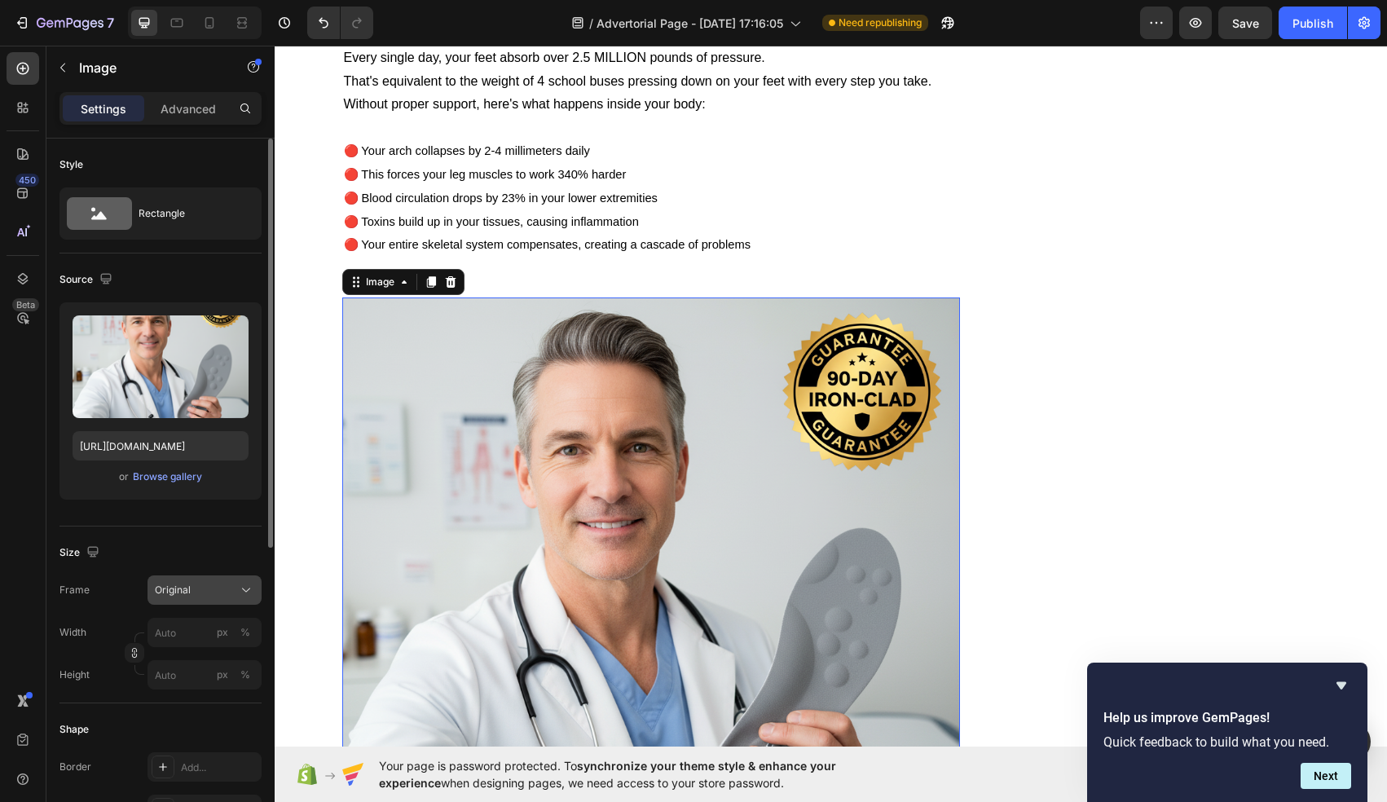
click at [192, 593] on div "Original" at bounding box center [195, 590] width 80 height 15
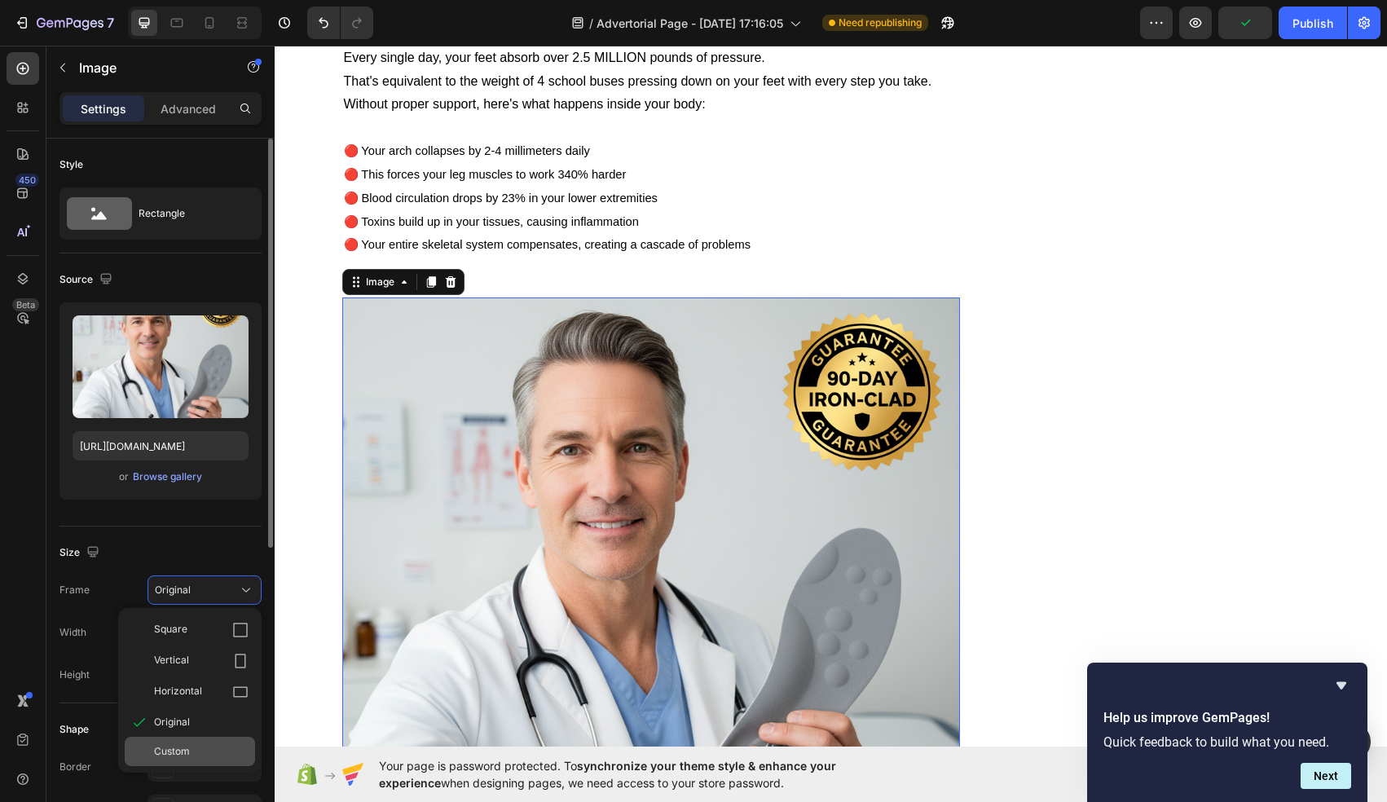
click at [180, 751] on span "Custom" at bounding box center [172, 751] width 36 height 15
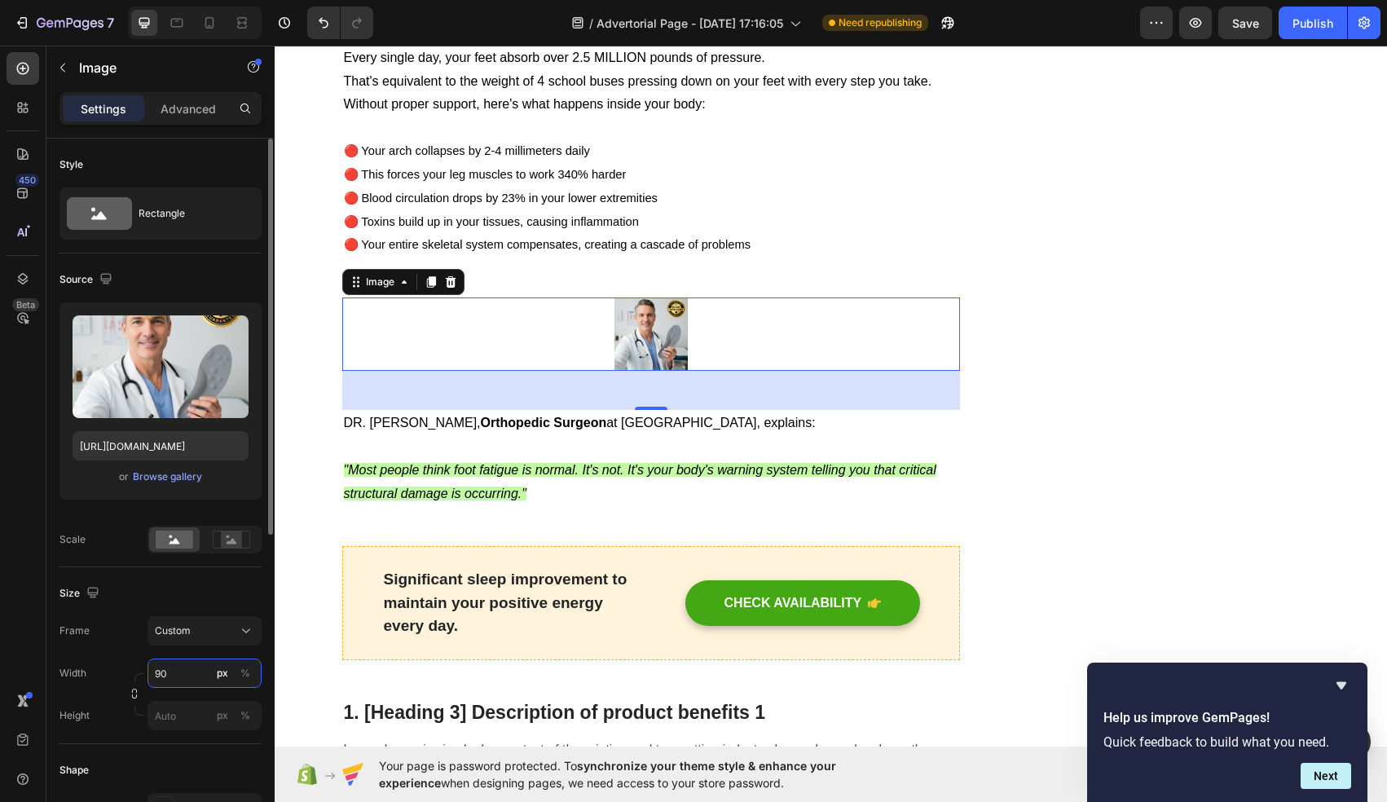
type input "9"
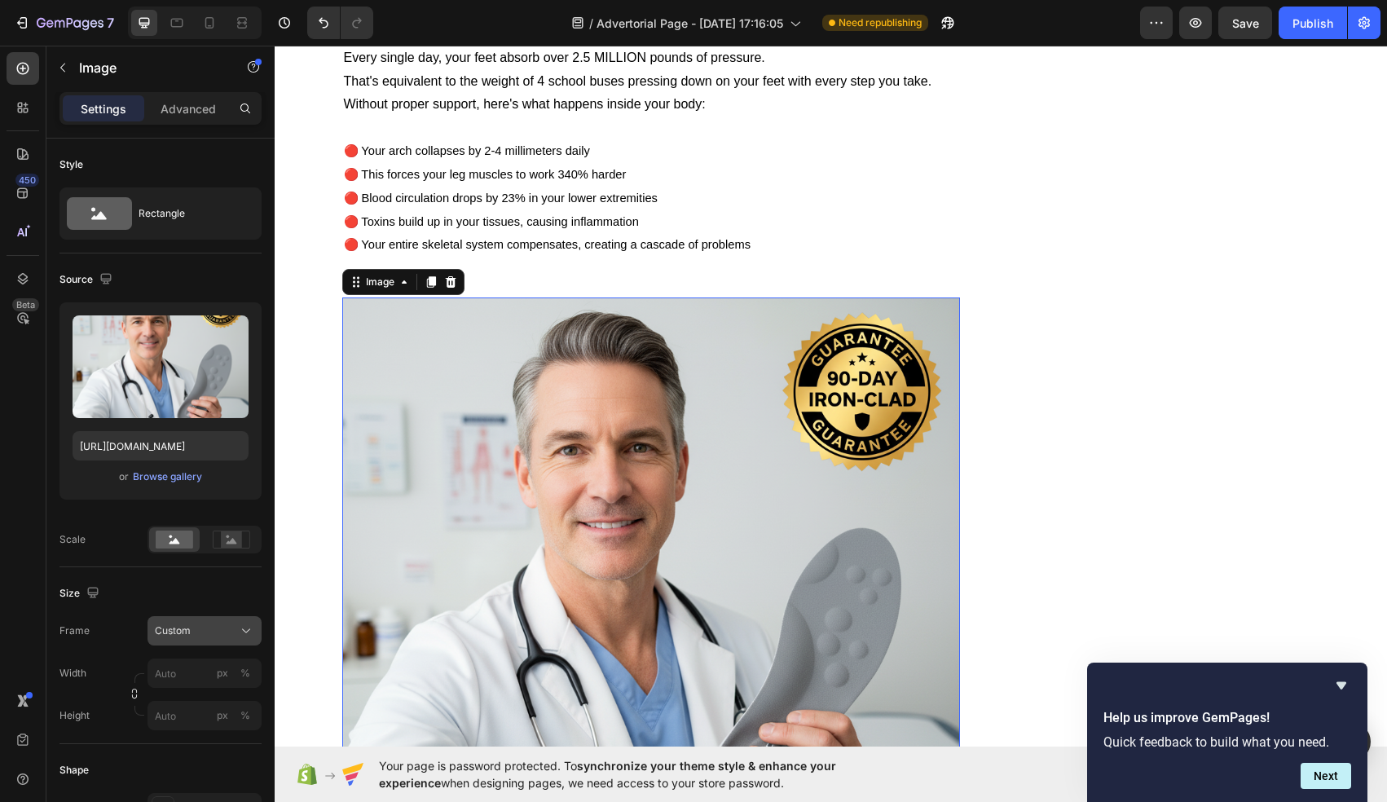
click at [212, 617] on button "Custom" at bounding box center [205, 630] width 114 height 29
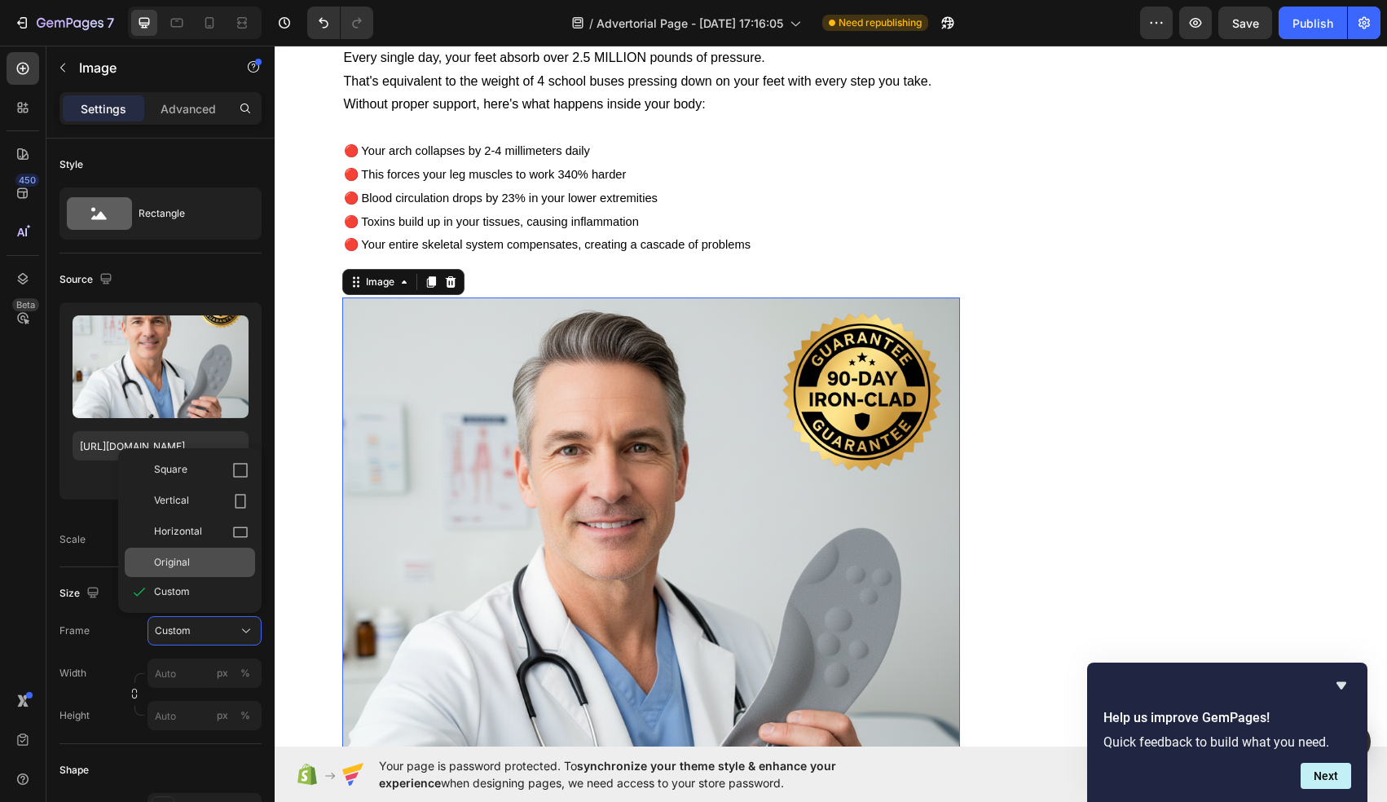
click at [214, 562] on div "Original" at bounding box center [201, 562] width 95 height 15
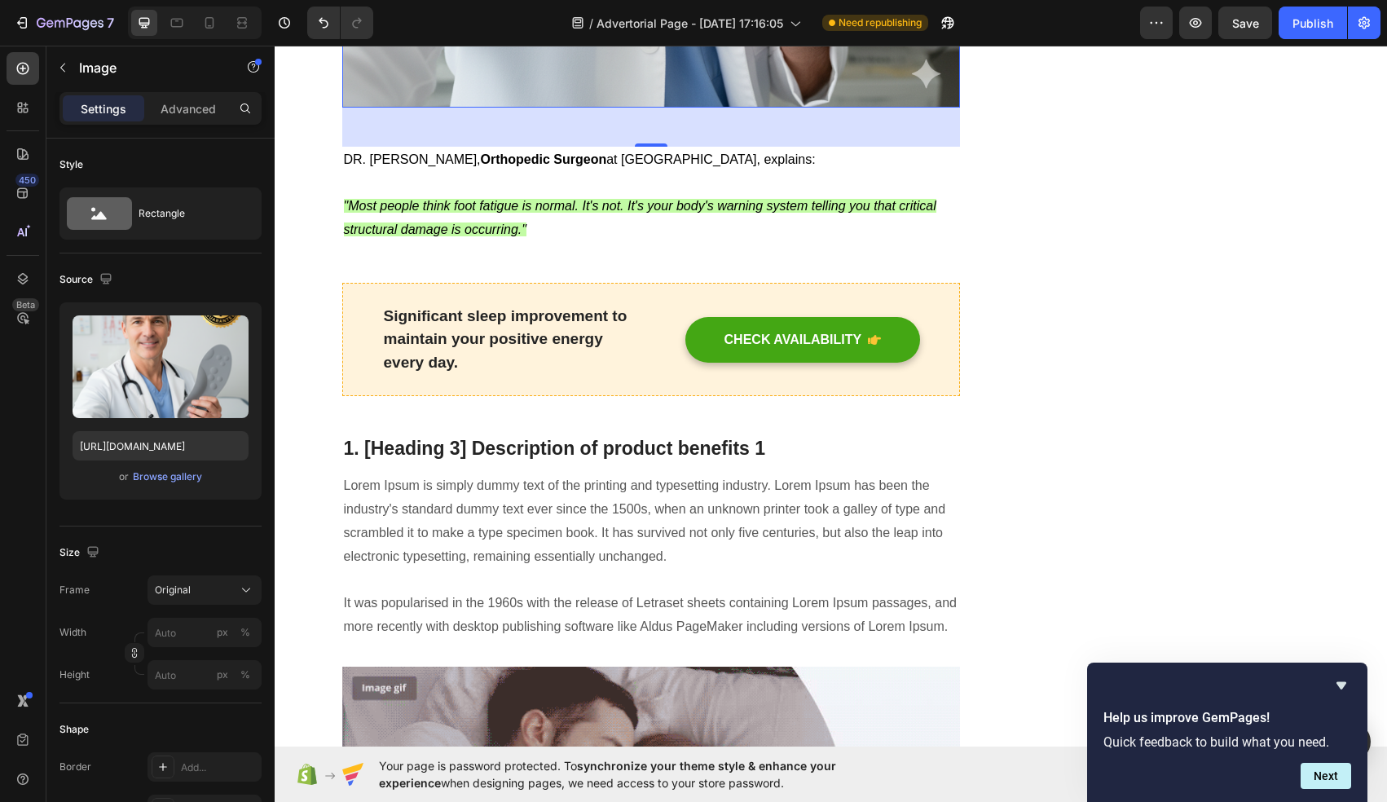
scroll to position [2744, 0]
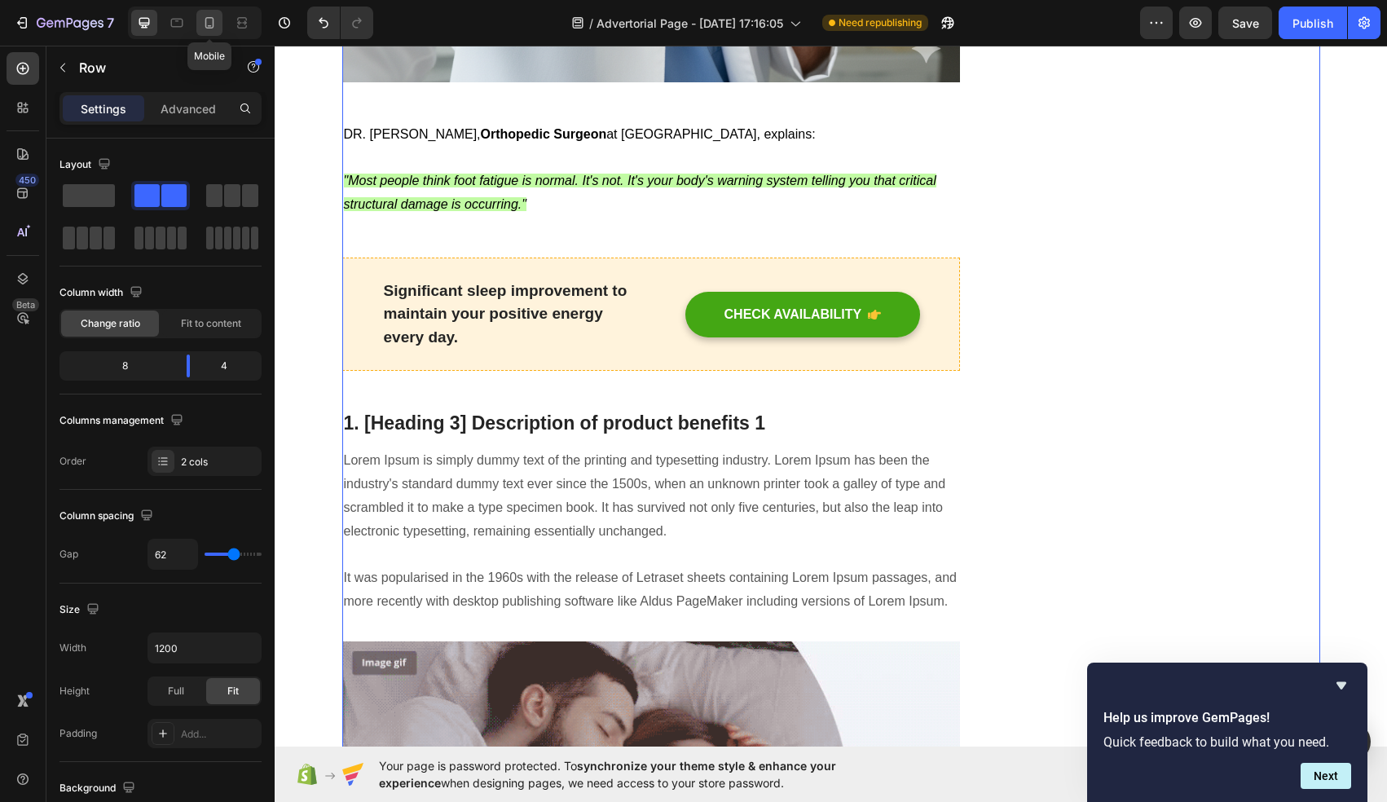
click at [212, 17] on icon at bounding box center [209, 22] width 9 height 11
type input "0"
type input "100%"
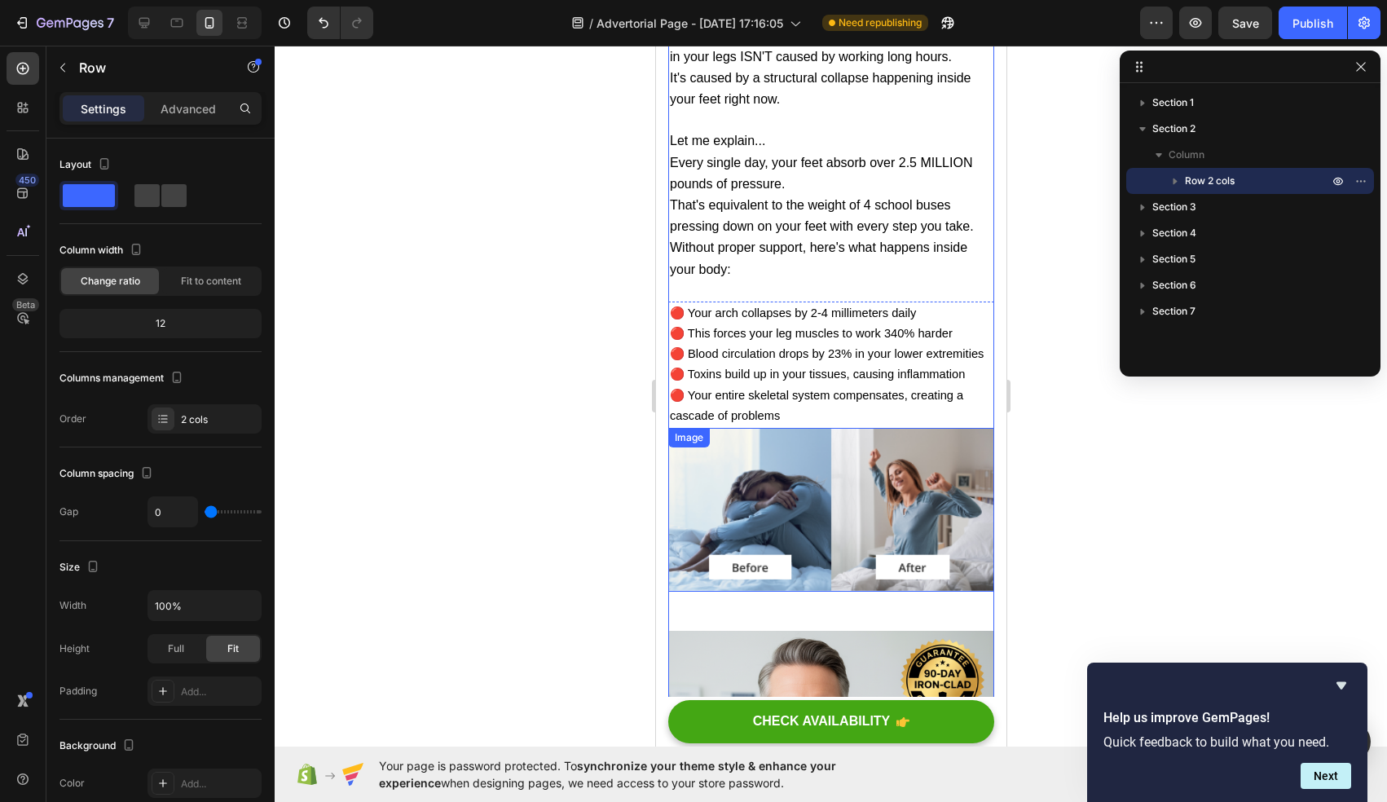
scroll to position [1810, 0]
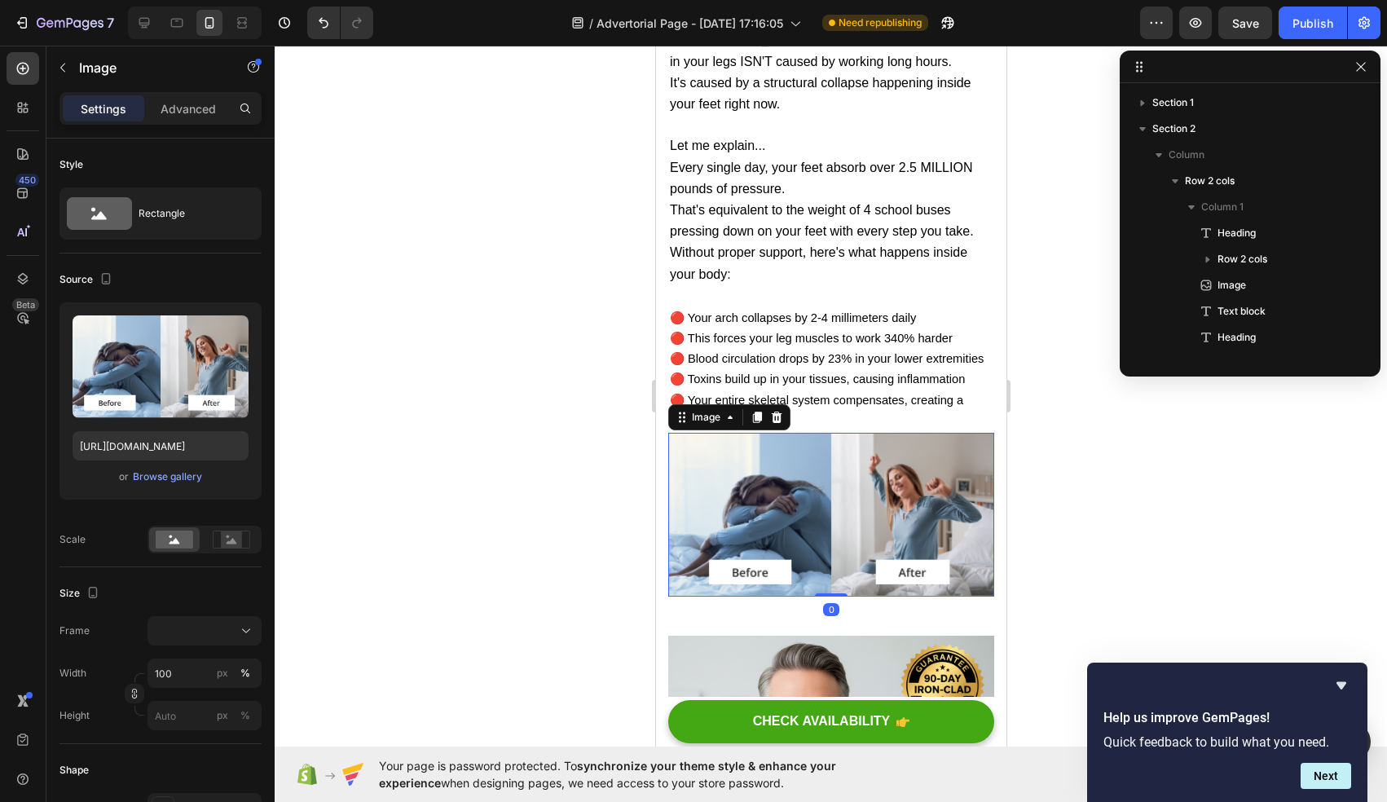
click at [784, 433] on img at bounding box center [830, 515] width 326 height 164
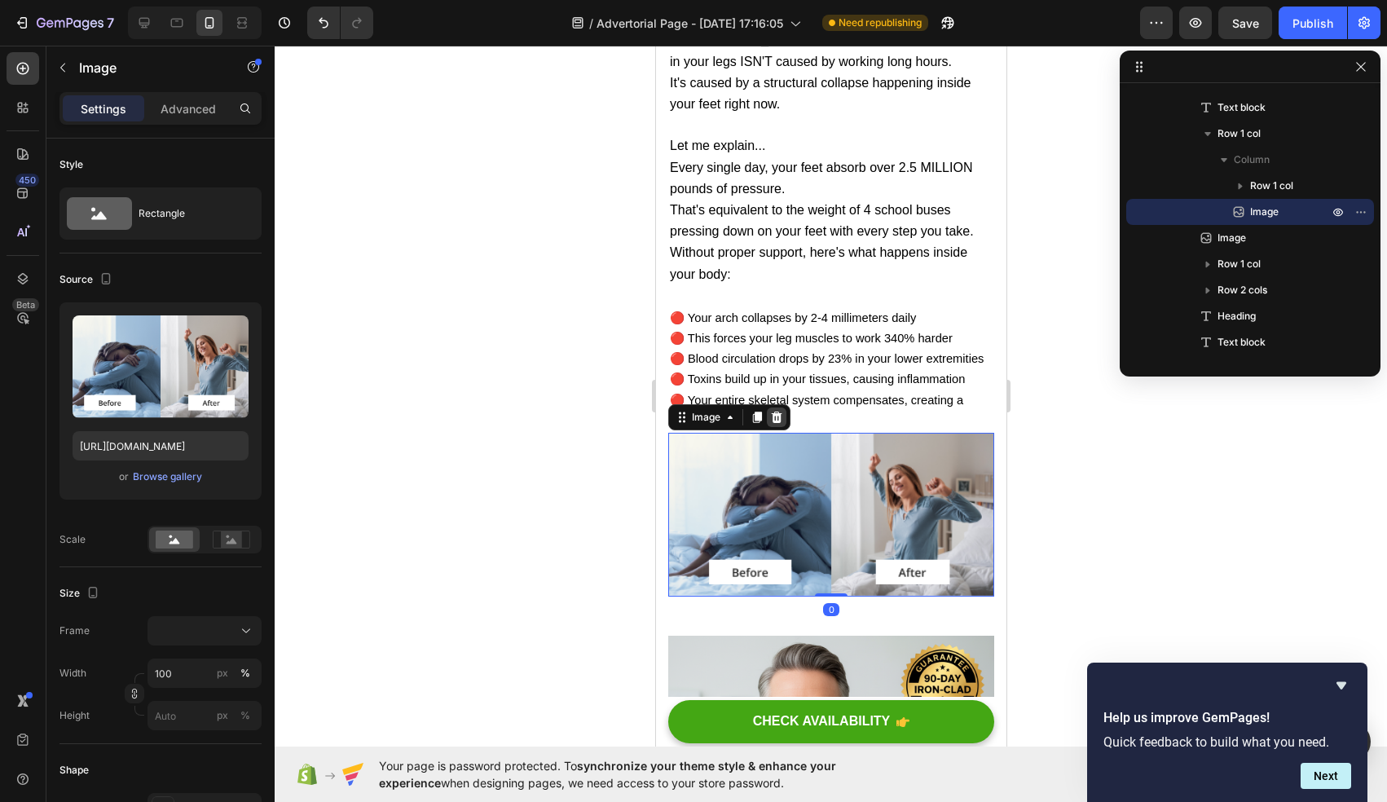
click at [776, 412] on icon at bounding box center [776, 417] width 11 height 11
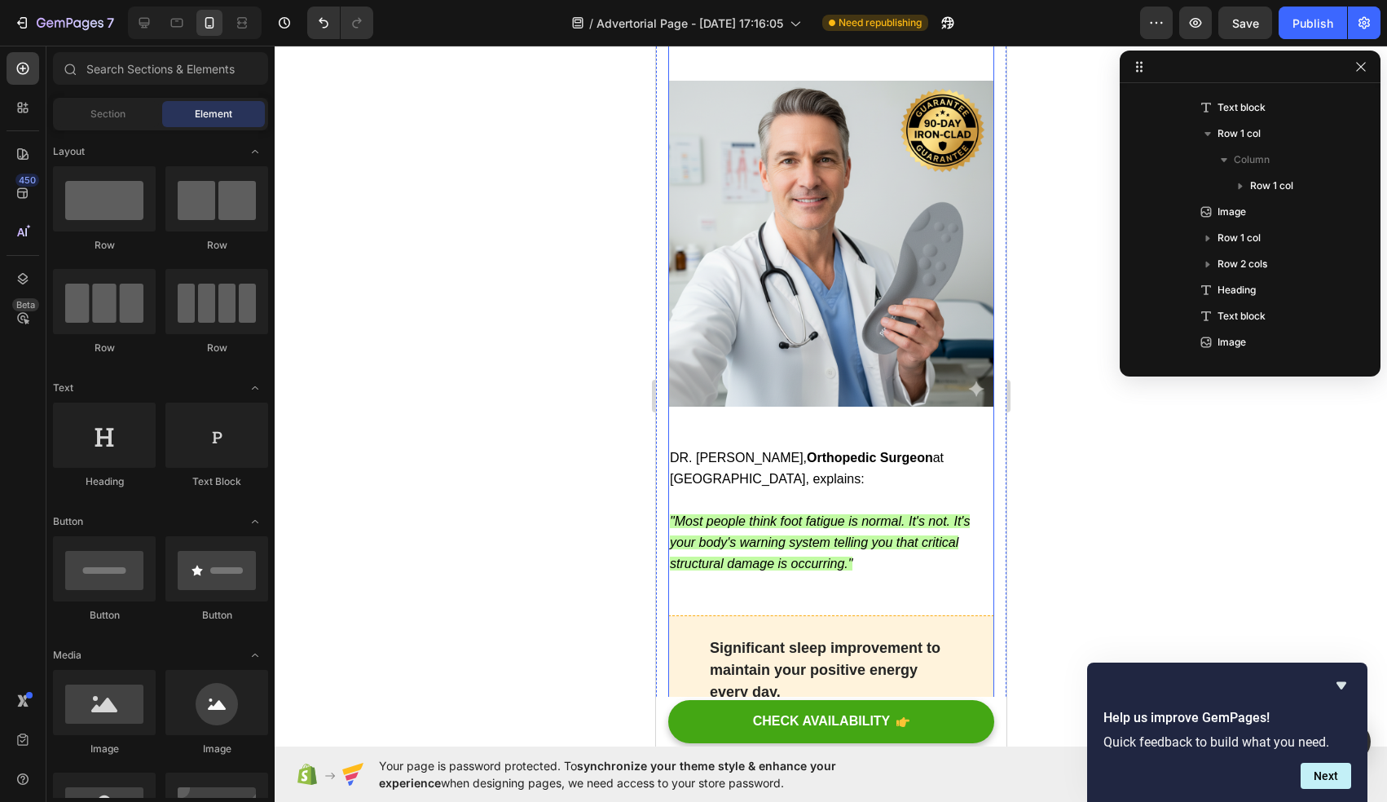
scroll to position [2203, 0]
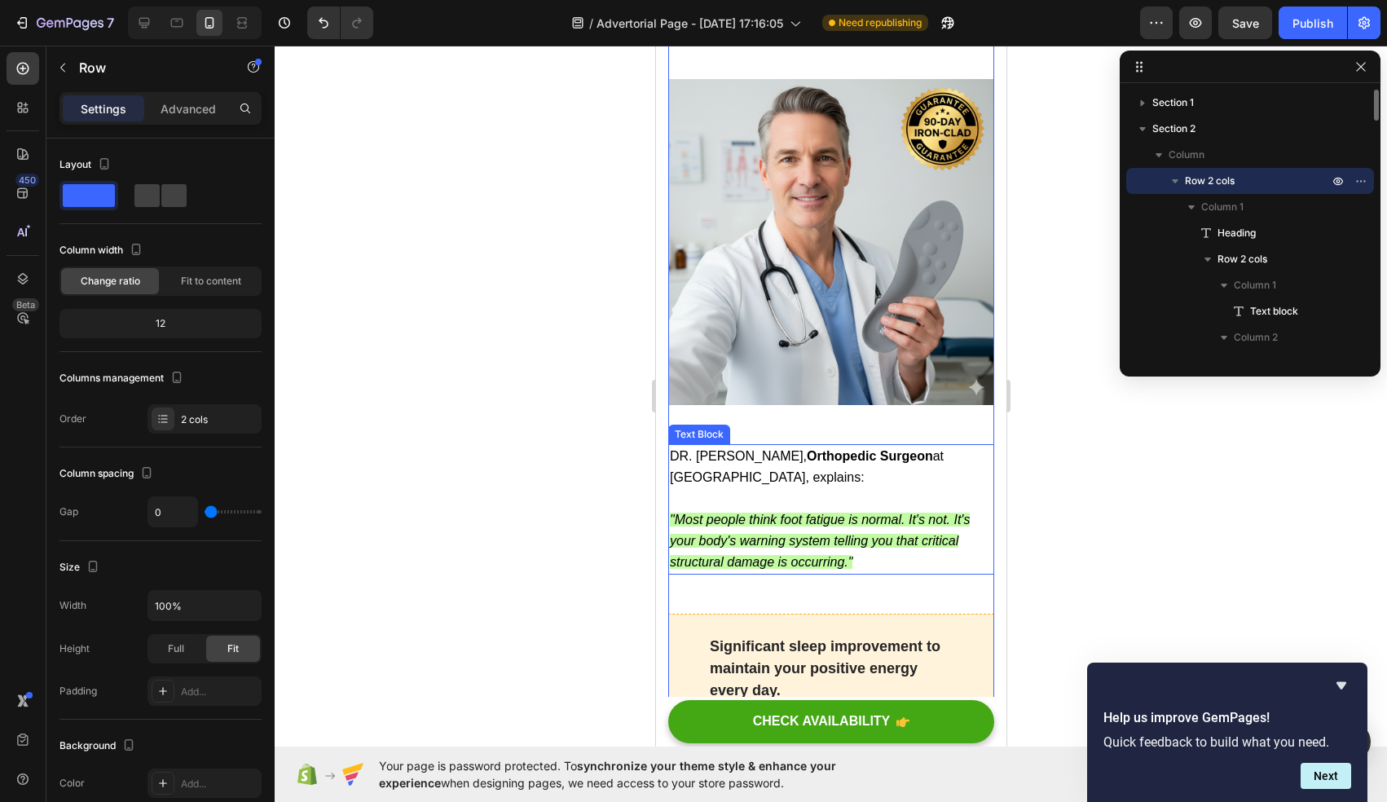
click at [787, 449] on span "DR. [PERSON_NAME], Orthopedic Surgeon at [GEOGRAPHIC_DATA], explains:" at bounding box center [806, 466] width 274 height 35
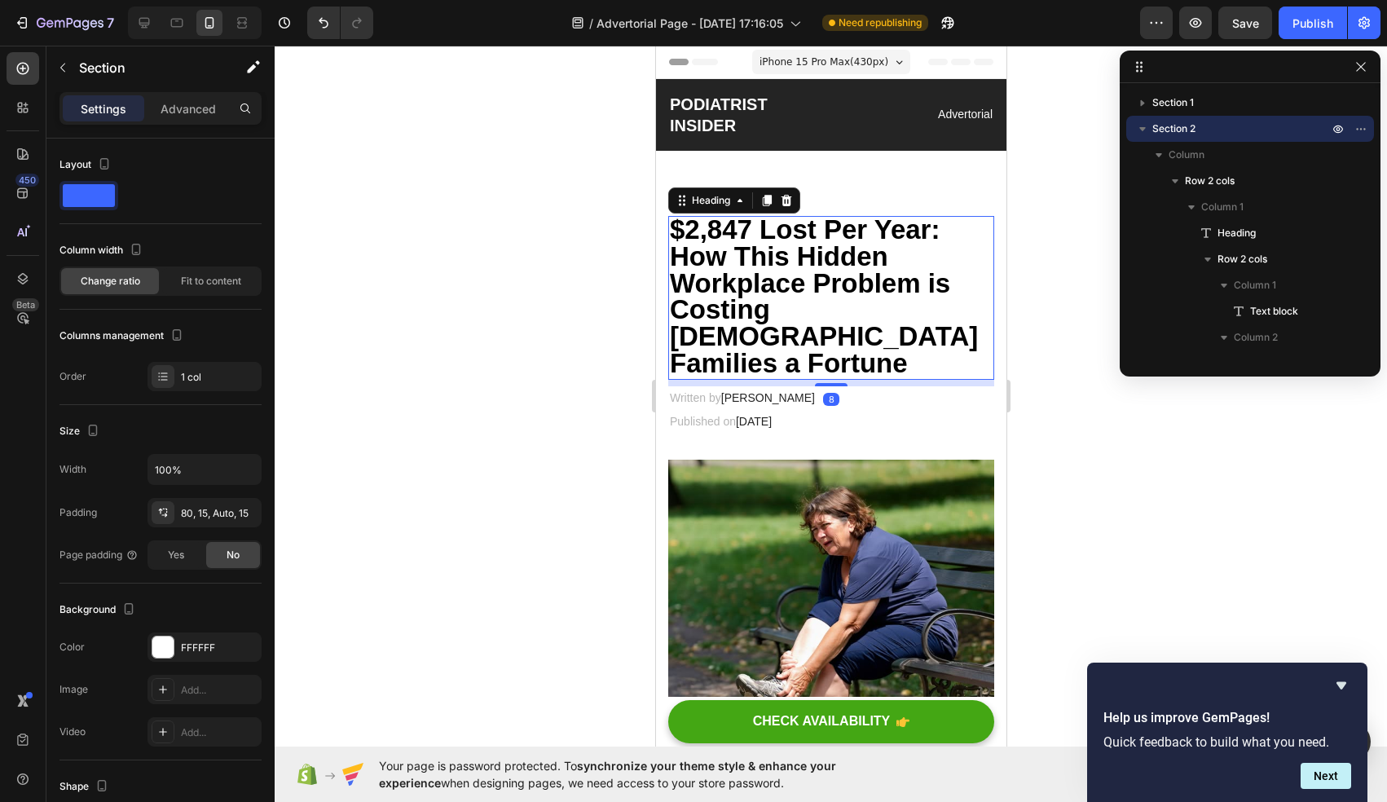
click at [893, 253] on h2 "$2,847 Lost Per Year: How This Hidden Workplace Problem is Costing [DEMOGRAPHIC…" at bounding box center [830, 298] width 326 height 164
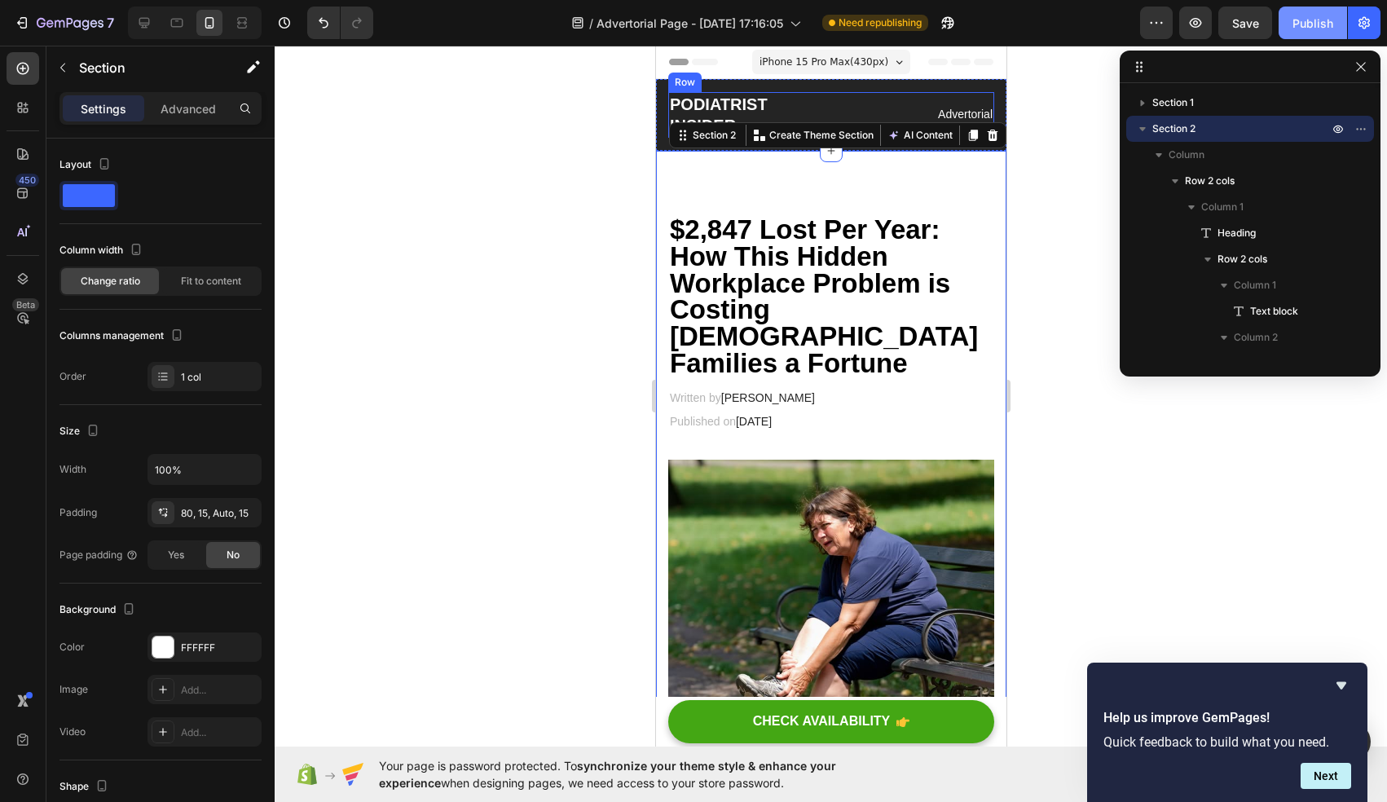
click at [1309, 16] on div "Publish" at bounding box center [1313, 23] width 41 height 17
click at [145, 20] on icon at bounding box center [144, 23] width 16 height 16
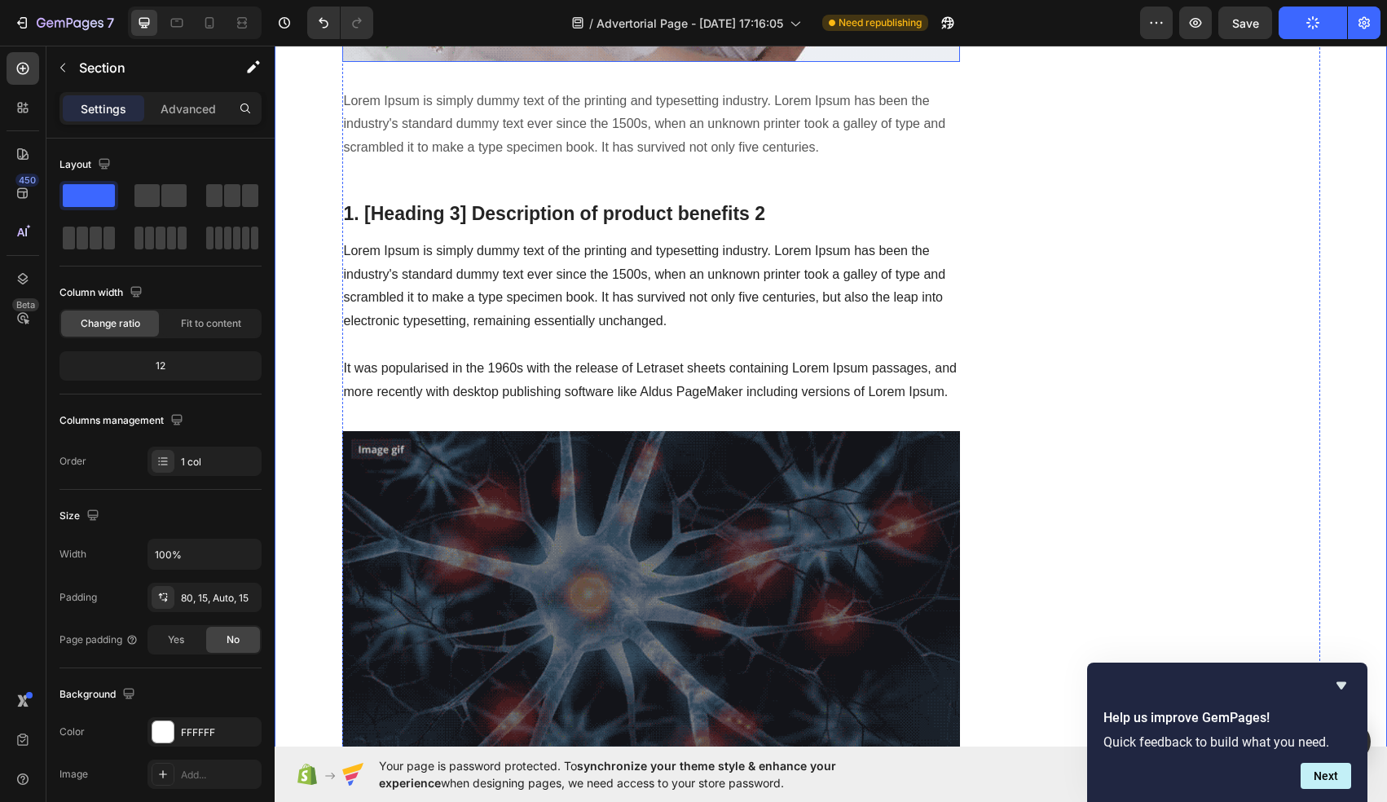
scroll to position [3699, 0]
